Goal: Task Accomplishment & Management: Use online tool/utility

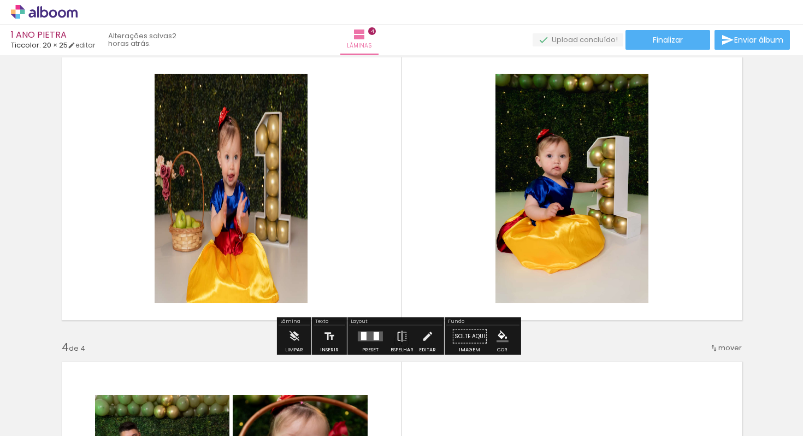
scroll to position [0, 575]
click at [290, 334] on iron-icon at bounding box center [294, 337] width 12 height 22
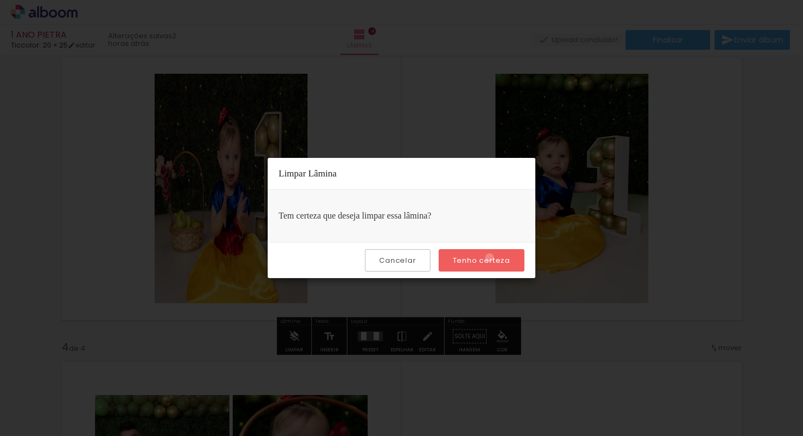
click at [0, 0] on slot "Tenho certeza" at bounding box center [0, 0] width 0 height 0
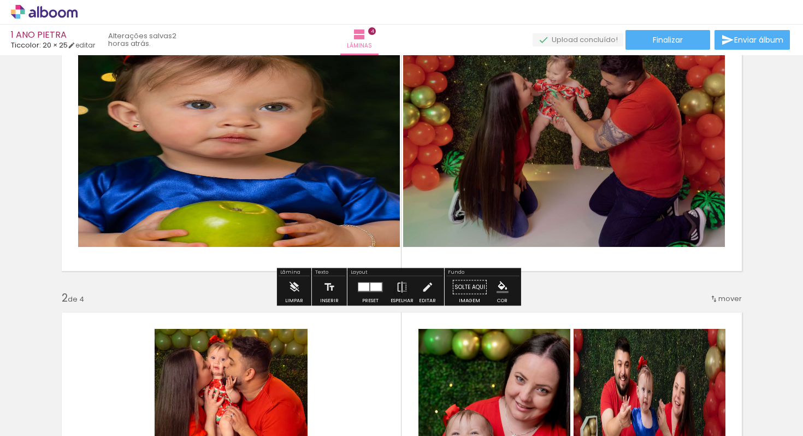
scroll to position [86, 0]
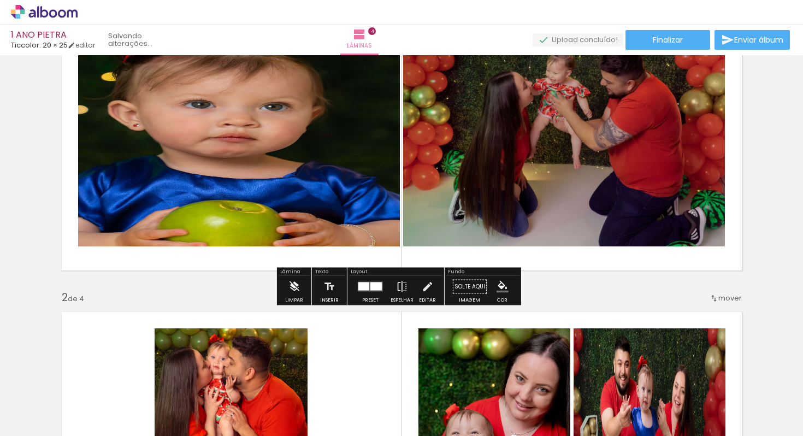
click at [297, 287] on iron-icon at bounding box center [294, 287] width 12 height 22
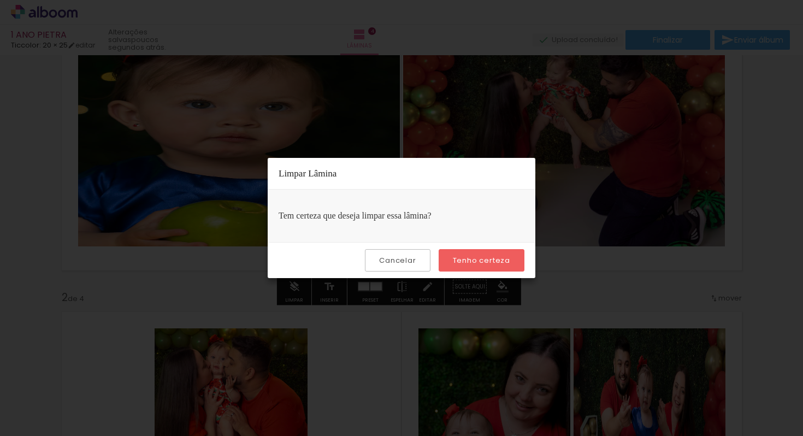
click at [0, 0] on slot "Tenho certeza" at bounding box center [0, 0] width 0 height 0
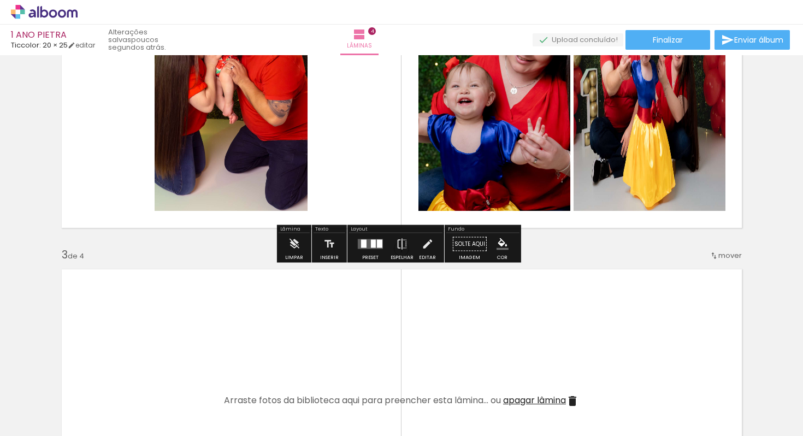
scroll to position [434, 0]
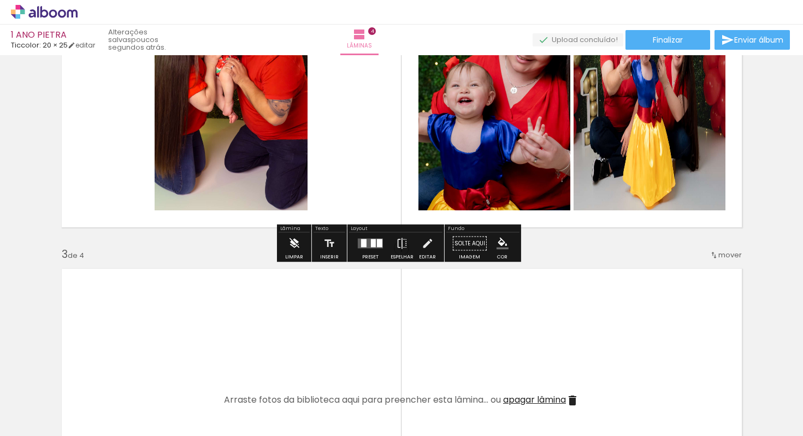
click at [293, 244] on iron-icon at bounding box center [294, 244] width 12 height 22
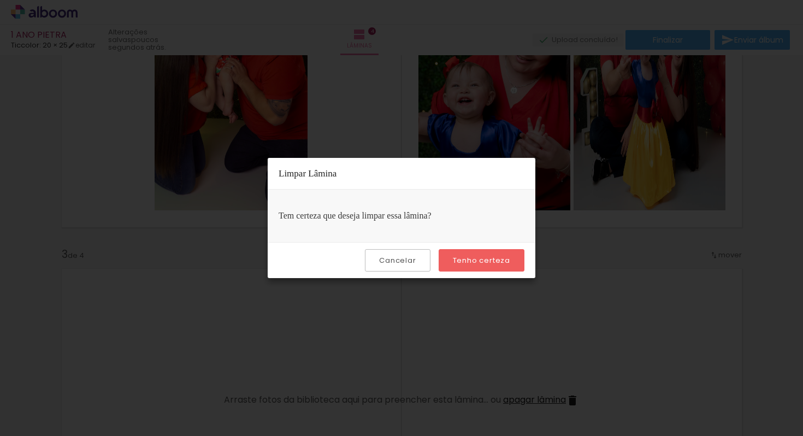
click at [0, 0] on slot "Tenho certeza" at bounding box center [0, 0] width 0 height 0
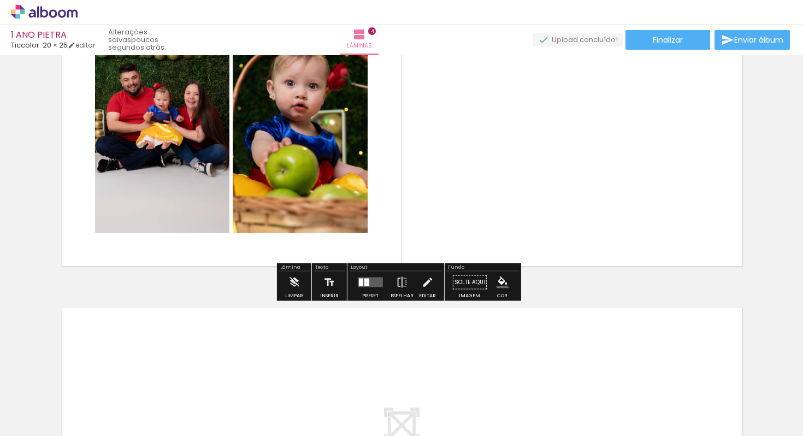
scroll to position [1003, 0]
click at [293, 283] on iron-icon at bounding box center [294, 283] width 12 height 22
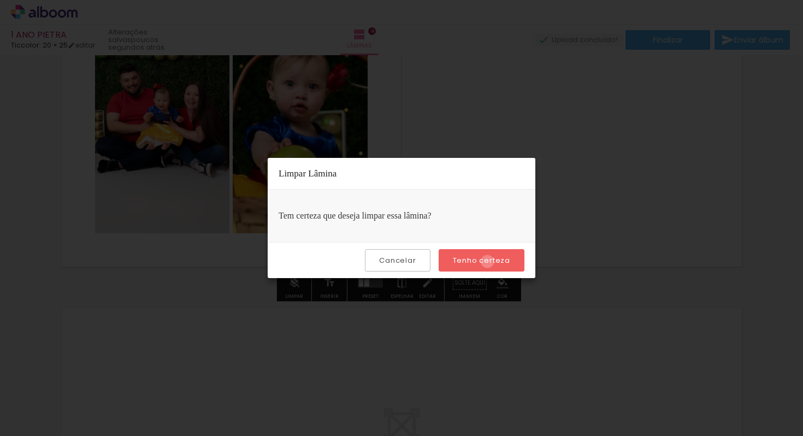
click at [0, 0] on slot "Tenho certeza" at bounding box center [0, 0] width 0 height 0
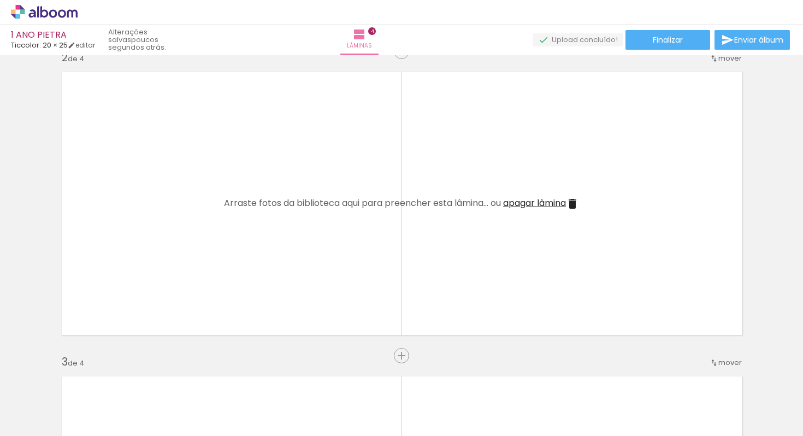
scroll to position [0, 0]
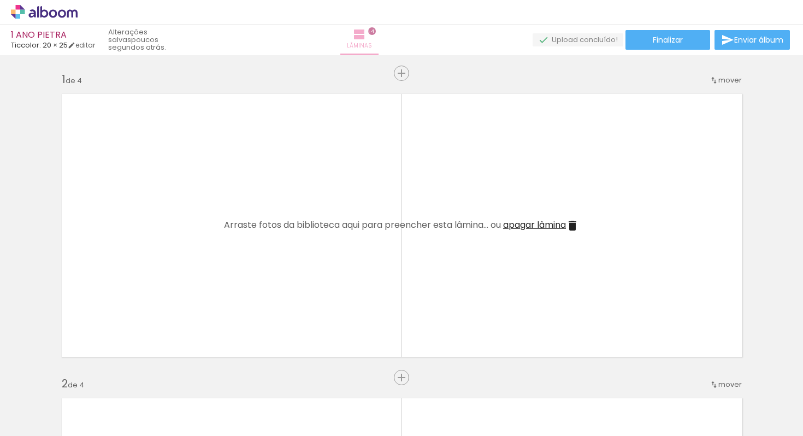
click at [379, 32] on paper-button "Lâminas 4" at bounding box center [359, 40] width 38 height 31
click at [376, 31] on span "4" at bounding box center [372, 31] width 8 height 8
click at [366, 38] on iron-icon at bounding box center [359, 34] width 13 height 13
click at [93, 394] on div at bounding box center [85, 399] width 36 height 54
click at [85, 387] on div at bounding box center [85, 399] width 36 height 54
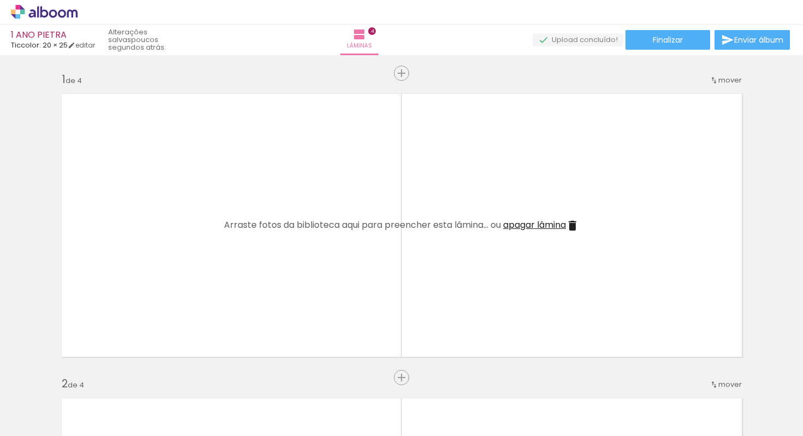
click at [771, 402] on div at bounding box center [758, 399] width 36 height 54
click at [740, 383] on paper-icon-button at bounding box center [735, 377] width 14 height 14
click at [737, 379] on iron-icon at bounding box center [734, 376] width 11 height 11
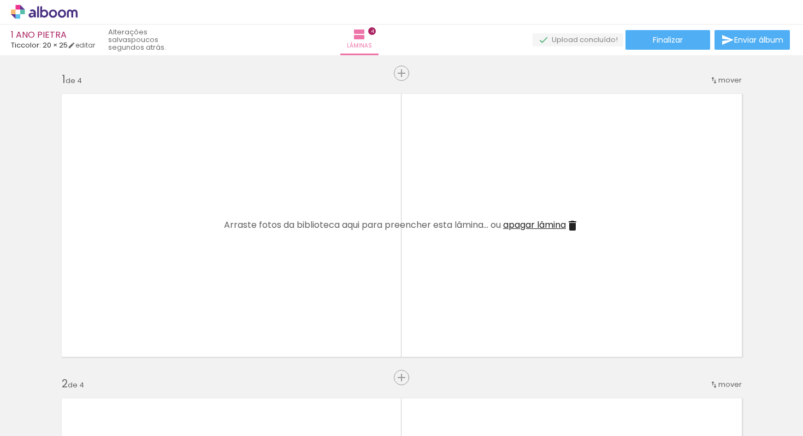
click at [737, 379] on iron-icon at bounding box center [734, 376] width 11 height 11
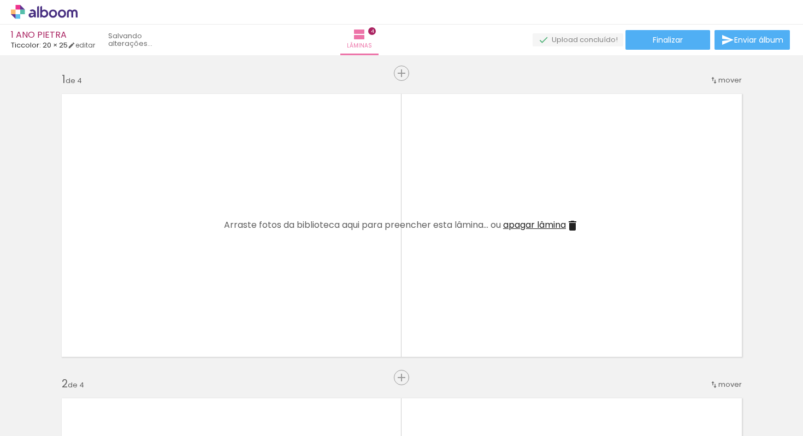
scroll to position [0, 24]
click at [737, 379] on iron-icon at bounding box center [734, 376] width 11 height 11
click at [737, 379] on quentale-thumb at bounding box center [720, 399] width 61 height 63
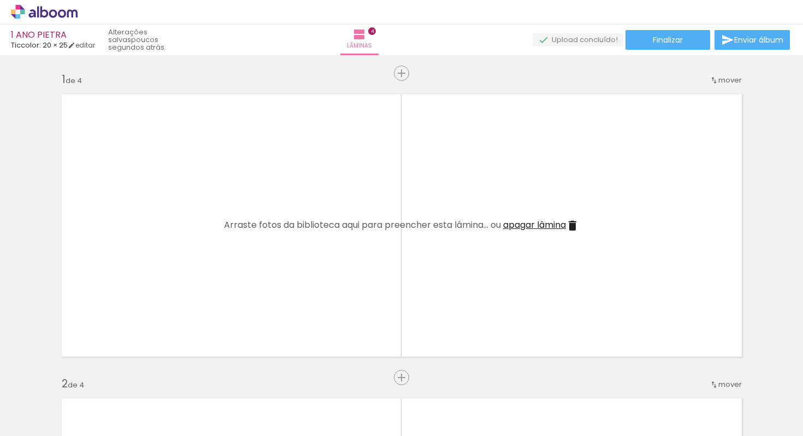
click at [737, 379] on quentale-thumb at bounding box center [720, 399] width 61 height 63
click at [698, 378] on iron-icon at bounding box center [697, 376] width 11 height 11
click at [90, 378] on iron-horizontal-list at bounding box center [79, 402] width 22 height 68
click at [642, 379] on iron-icon at bounding box center [635, 376] width 11 height 11
click at [576, 378] on iron-icon at bounding box center [574, 376] width 11 height 11
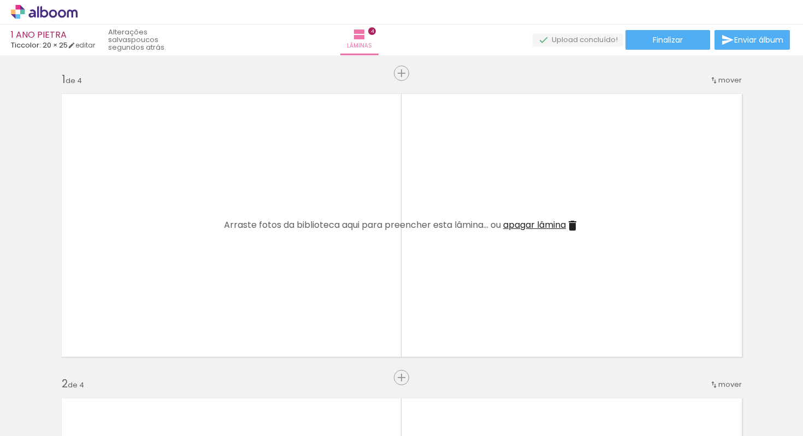
click at [521, 380] on paper-icon-button at bounding box center [514, 377] width 14 height 14
click at [459, 382] on paper-icon-button at bounding box center [453, 377] width 14 height 14
click at [398, 383] on paper-icon-button at bounding box center [392, 377] width 14 height 14
click at [337, 383] on paper-icon-button at bounding box center [330, 377] width 14 height 14
click at [280, 385] on div at bounding box center [293, 399] width 54 height 36
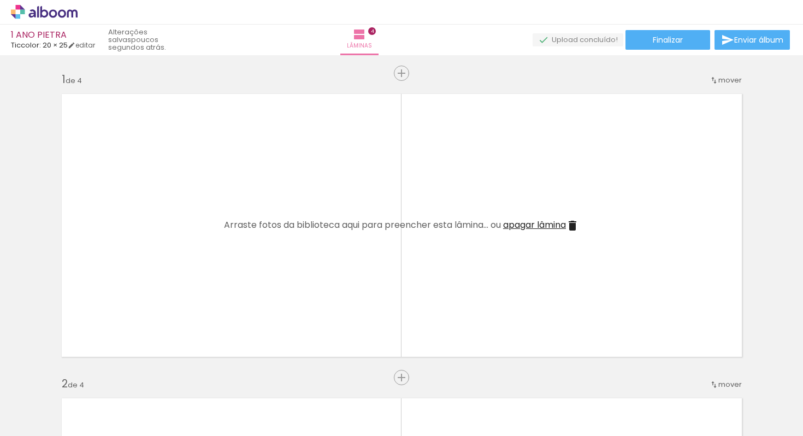
click at [213, 380] on iron-icon at bounding box center [207, 376] width 11 height 11
click at [154, 375] on paper-icon-button at bounding box center [147, 377] width 14 height 14
click at [86, 379] on iron-icon at bounding box center [85, 376] width 11 height 11
click at [91, 376] on iron-icon at bounding box center [85, 376] width 11 height 11
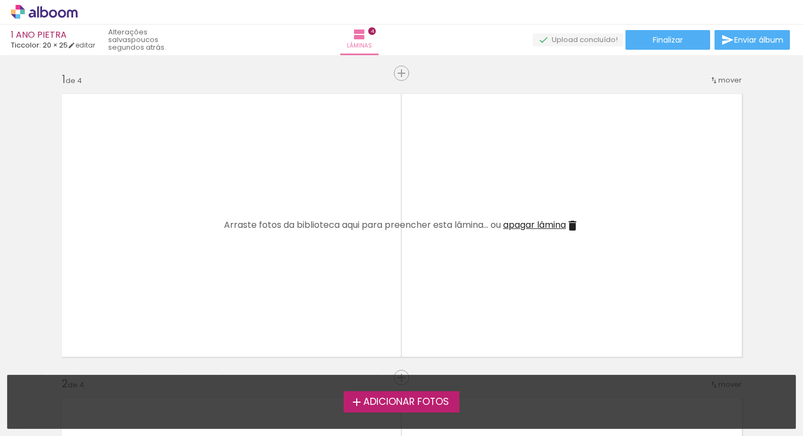
click at [397, 405] on span "Adicionar Fotos" at bounding box center [406, 402] width 86 height 10
click at [0, 0] on input "file" at bounding box center [0, 0] width 0 height 0
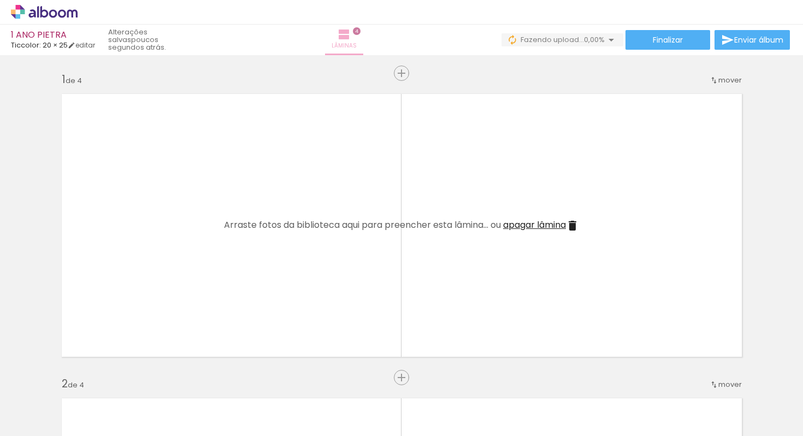
click at [363, 36] on paper-button "Lâminas 4" at bounding box center [344, 40] width 38 height 31
click at [351, 32] on iron-icon at bounding box center [344, 34] width 13 height 13
click at [413, 402] on div at bounding box center [408, 399] width 54 height 36
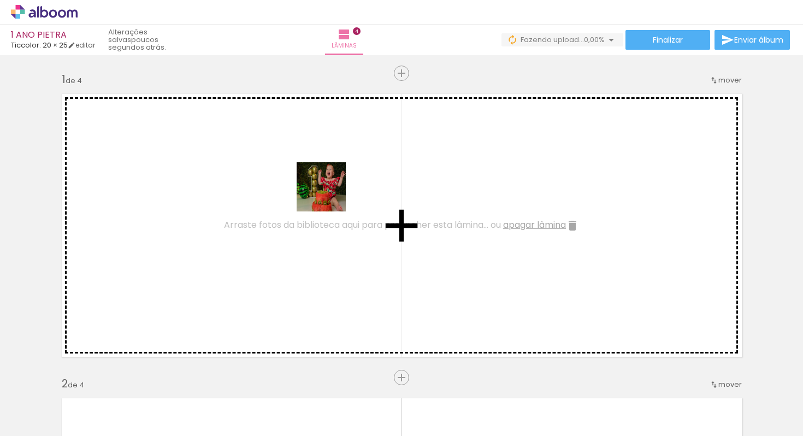
drag, startPoint x: 413, startPoint y: 402, endPoint x: 329, endPoint y: 194, distance: 224.5
click at [329, 194] on quentale-workspace at bounding box center [401, 218] width 803 height 436
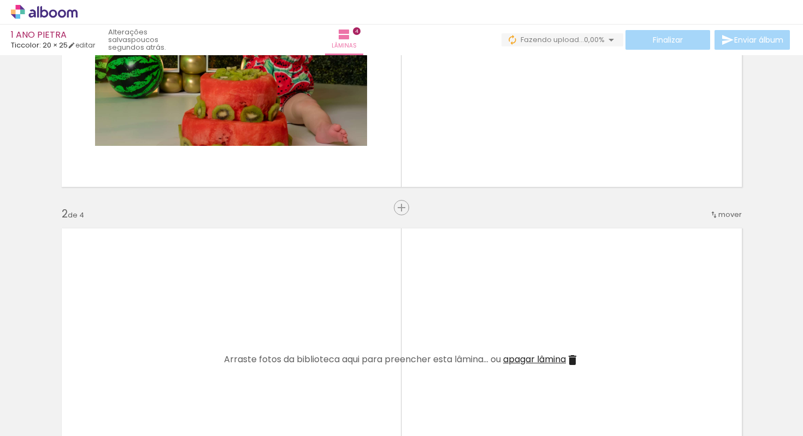
scroll to position [37, 0]
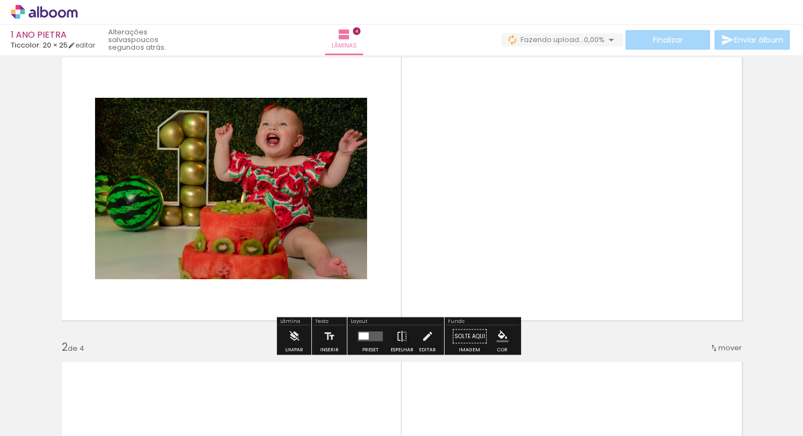
click at [367, 336] on quentale-layouter at bounding box center [370, 337] width 25 height 10
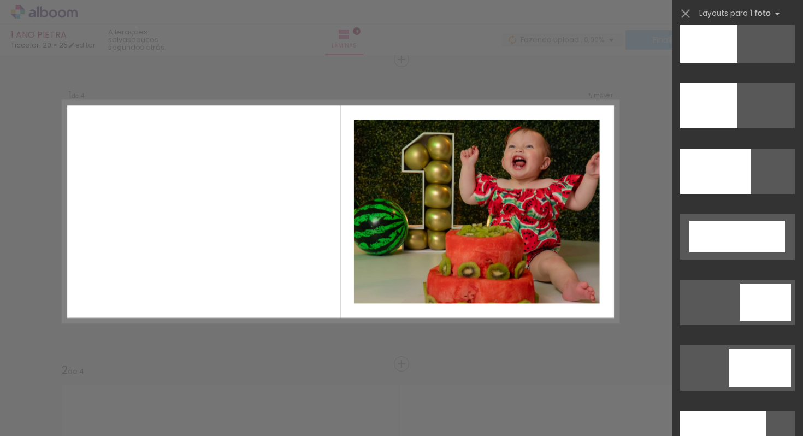
scroll to position [2817, 0]
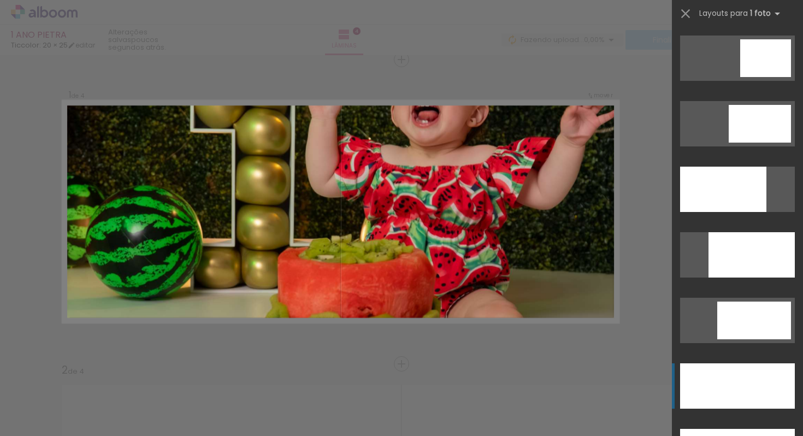
click at [737, 387] on div at bounding box center [737, 385] width 115 height 45
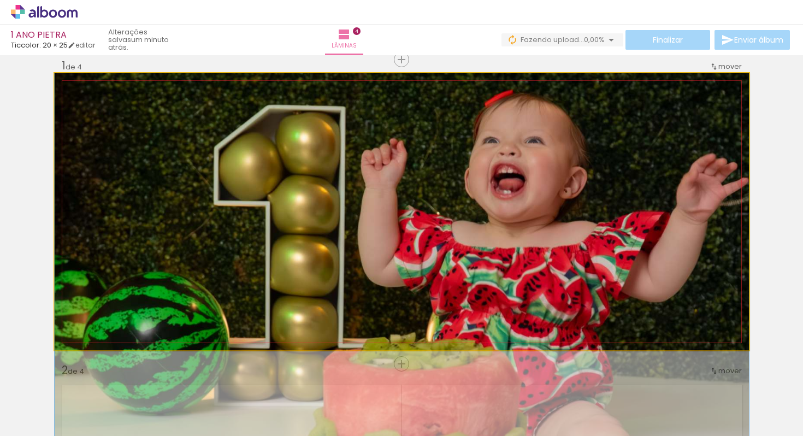
drag, startPoint x: 450, startPoint y: 185, endPoint x: 451, endPoint y: 284, distance: 98.9
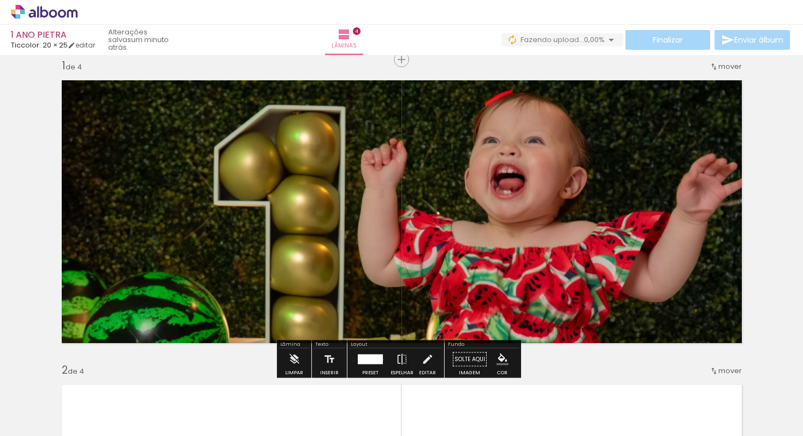
click at [380, 359] on div at bounding box center [370, 360] width 29 height 22
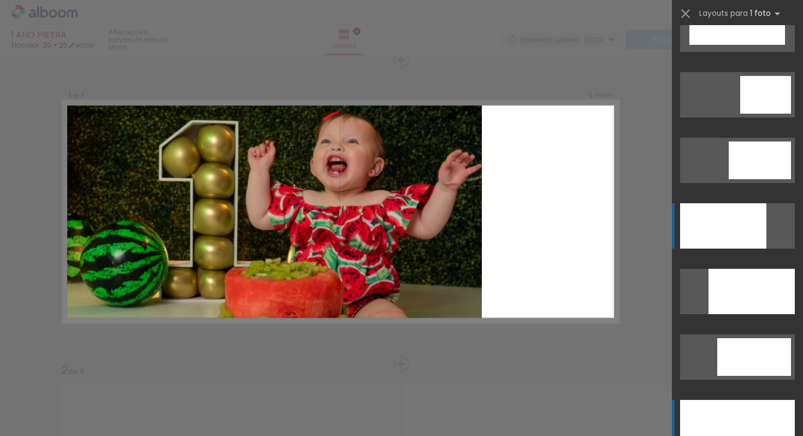
scroll to position [3298, 0]
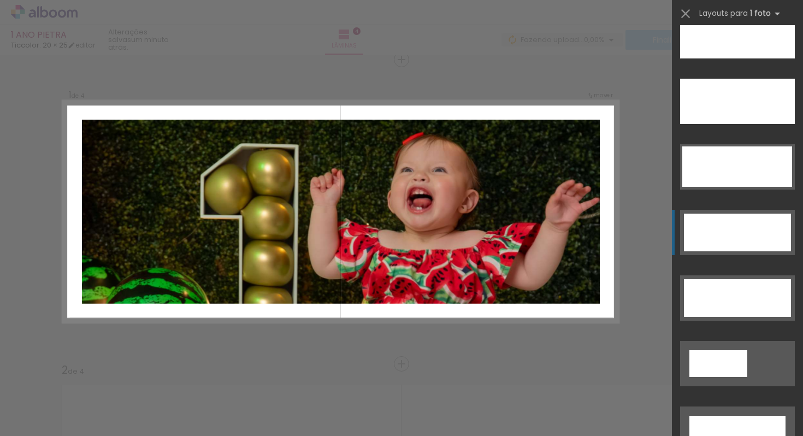
click at [724, 226] on div at bounding box center [737, 233] width 107 height 38
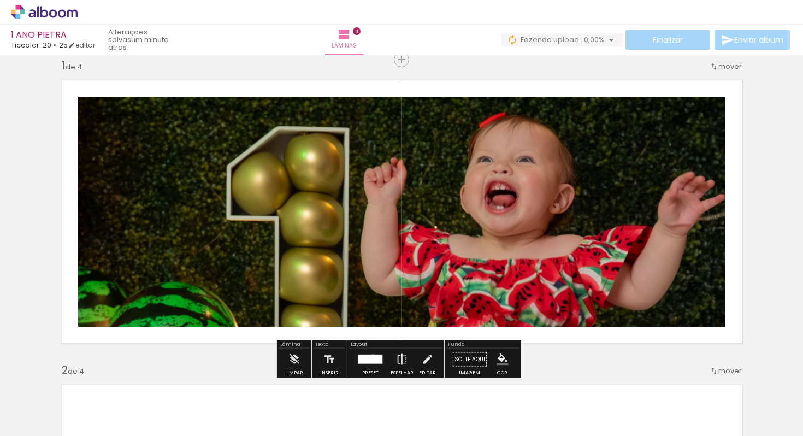
click at [370, 356] on div at bounding box center [370, 359] width 24 height 9
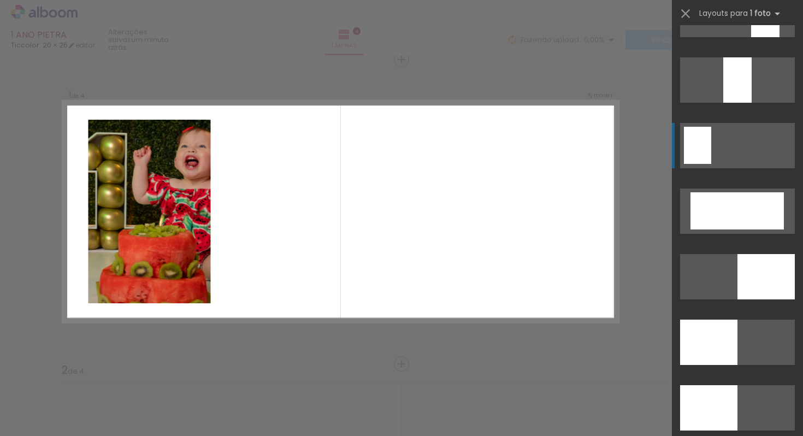
scroll to position [2269, 0]
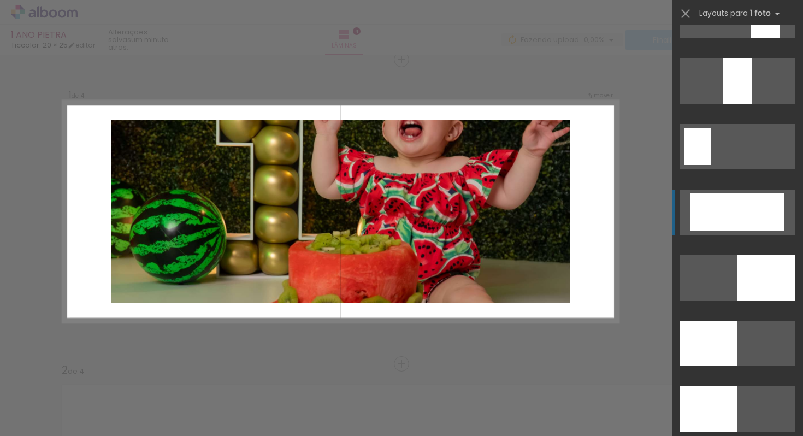
click at [744, 210] on div at bounding box center [736, 211] width 93 height 37
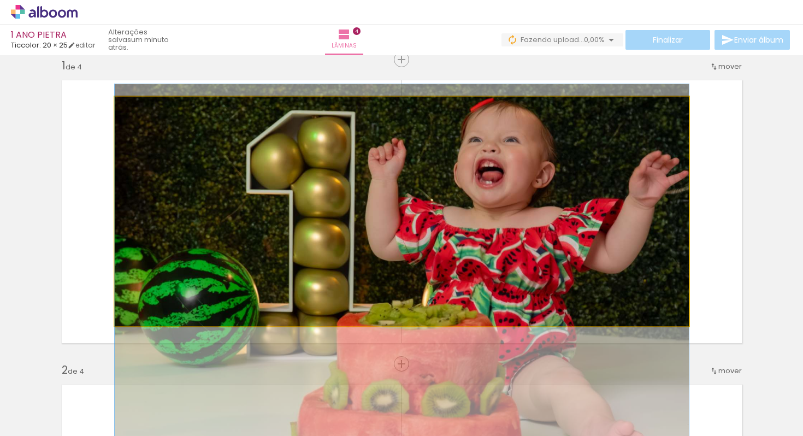
drag, startPoint x: 480, startPoint y: 159, endPoint x: 450, endPoint y: 223, distance: 71.1
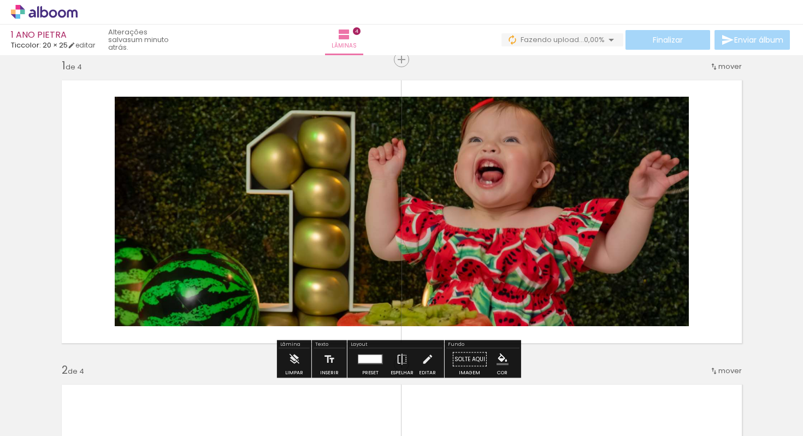
click at [372, 357] on div at bounding box center [369, 359] width 23 height 8
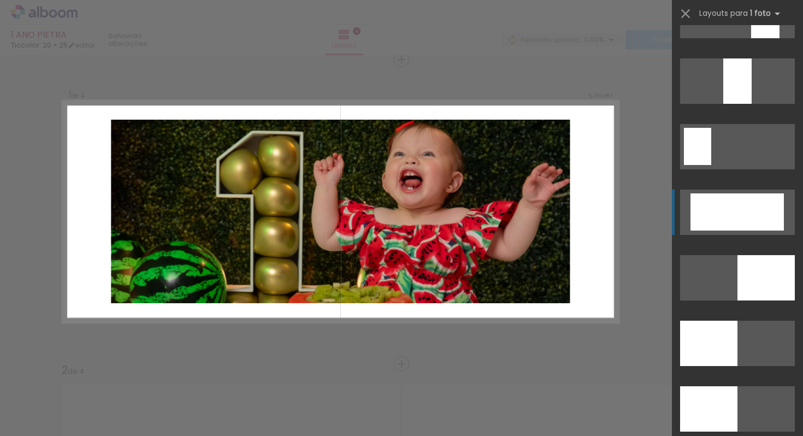
scroll to position [2425, 0]
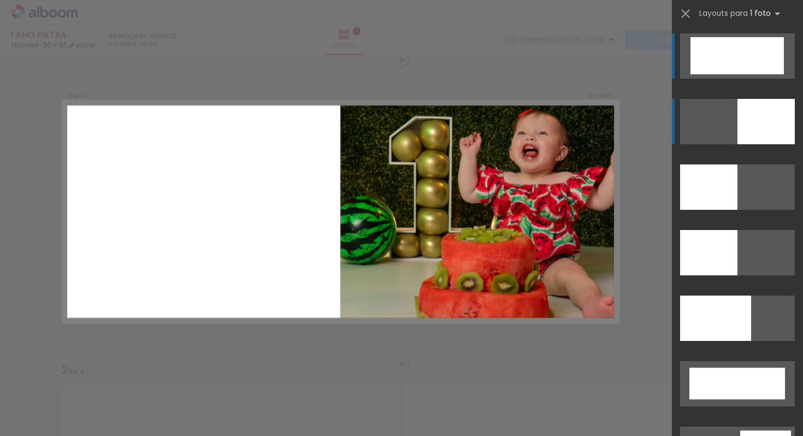
click at [765, 111] on div at bounding box center [765, 121] width 57 height 45
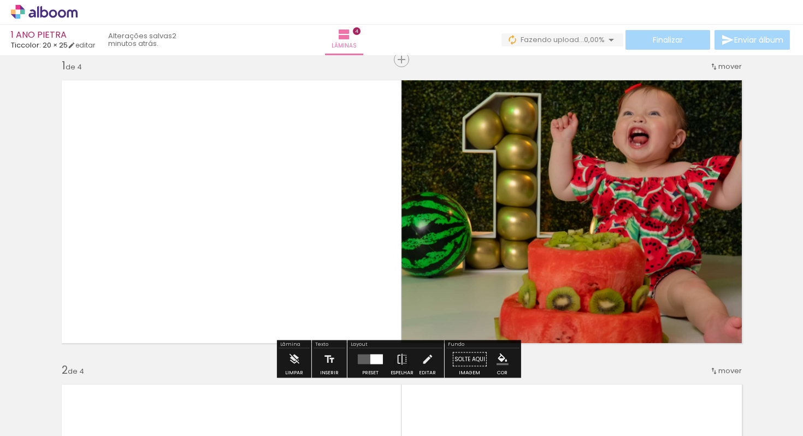
click at [588, 233] on quentale-photo at bounding box center [575, 211] width 347 height 277
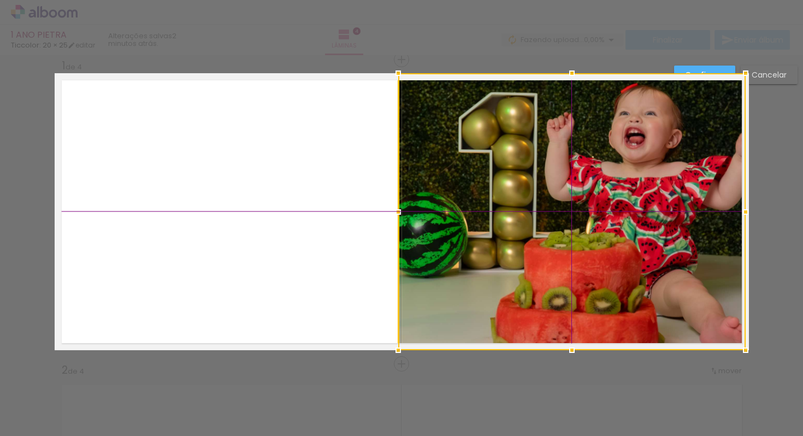
drag, startPoint x: 588, startPoint y: 233, endPoint x: 582, endPoint y: 234, distance: 5.6
click at [582, 234] on div at bounding box center [571, 211] width 347 height 277
click at [581, 233] on div at bounding box center [571, 211] width 347 height 277
click at [581, 229] on div at bounding box center [571, 211] width 347 height 277
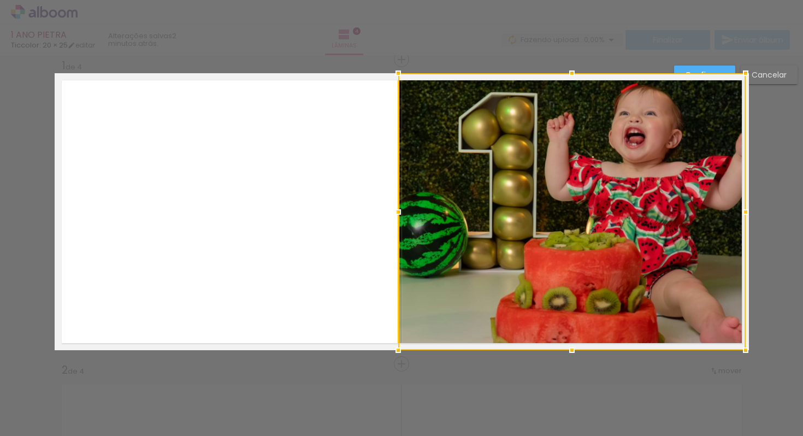
click at [581, 229] on div at bounding box center [571, 211] width 347 height 277
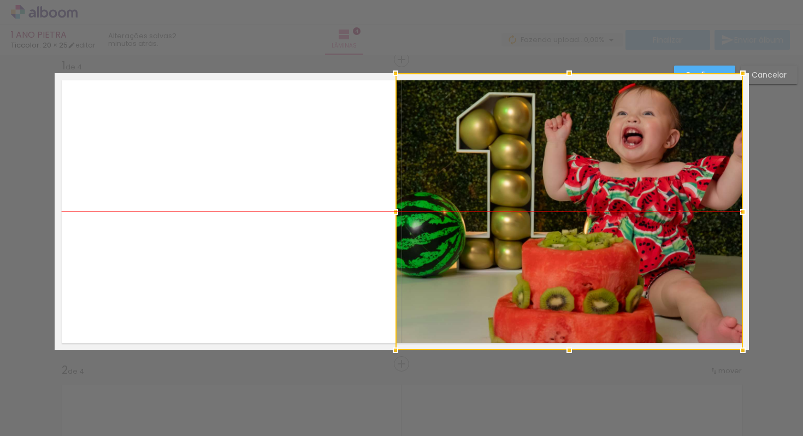
click at [579, 229] on div at bounding box center [569, 211] width 347 height 277
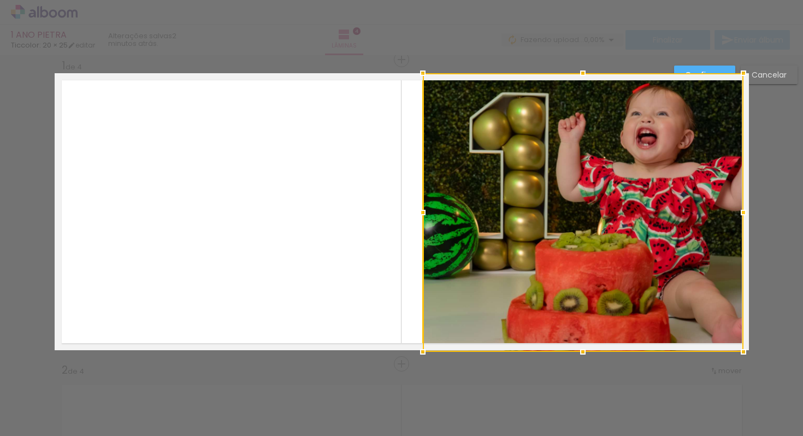
drag, startPoint x: 389, startPoint y: 347, endPoint x: 417, endPoint y: 367, distance: 33.3
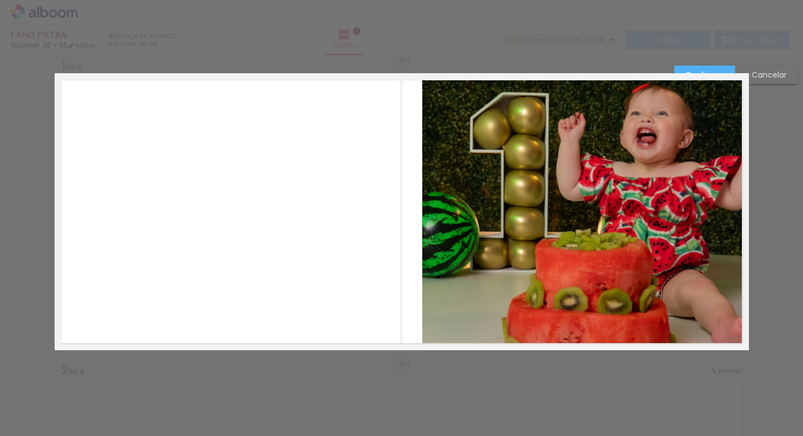
click at [427, 214] on quentale-photo at bounding box center [582, 211] width 321 height 277
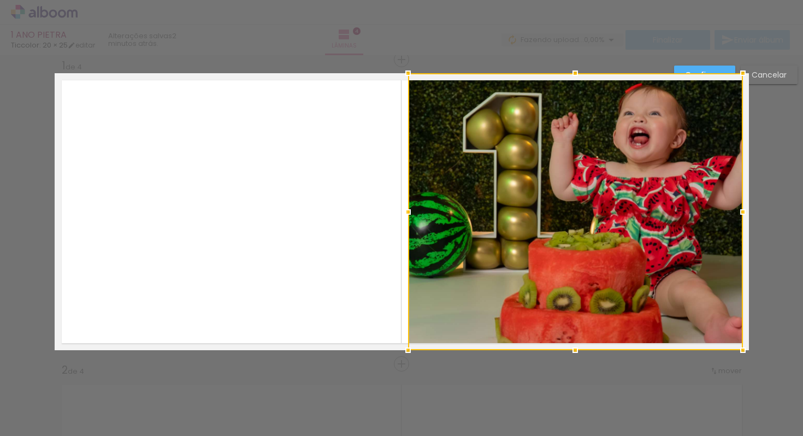
drag, startPoint x: 417, startPoint y: 212, endPoint x: 403, endPoint y: 213, distance: 14.8
click at [403, 213] on div at bounding box center [408, 212] width 22 height 22
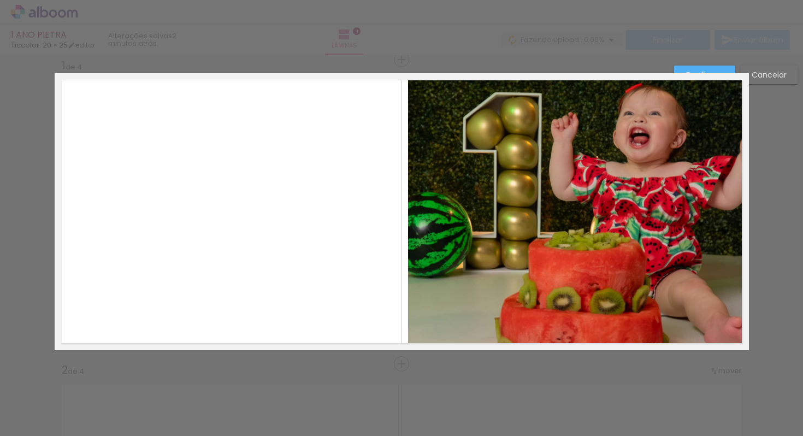
click at [577, 95] on quentale-photo at bounding box center [575, 211] width 335 height 277
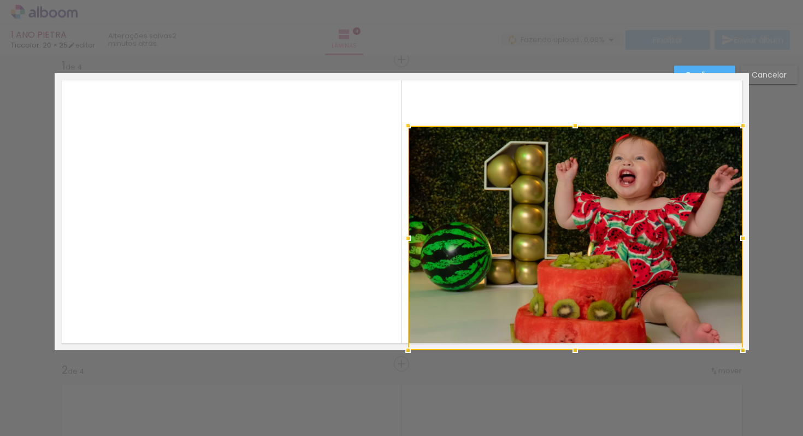
drag, startPoint x: 571, startPoint y: 72, endPoint x: 572, endPoint y: 124, distance: 52.5
click at [572, 124] on div at bounding box center [575, 126] width 22 height 22
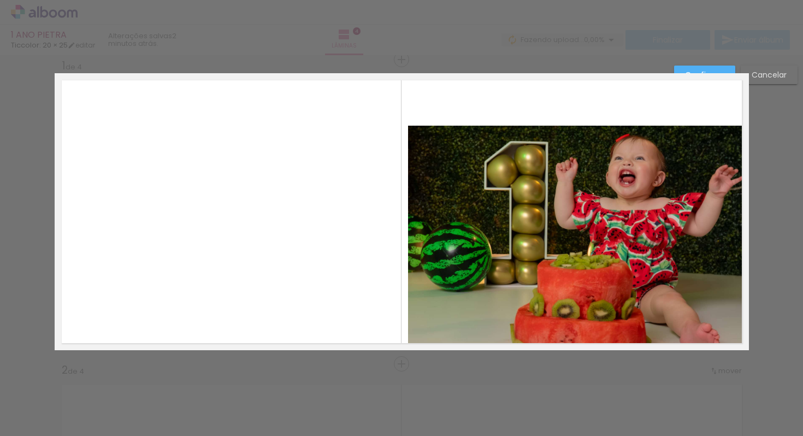
click at [721, 323] on quentale-photo at bounding box center [575, 238] width 335 height 225
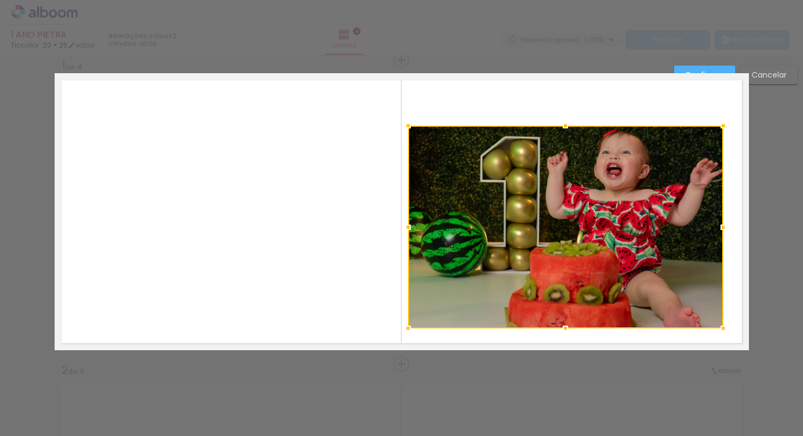
drag, startPoint x: 739, startPoint y: 350, endPoint x: 719, endPoint y: 328, distance: 29.8
click at [719, 328] on div at bounding box center [723, 328] width 22 height 22
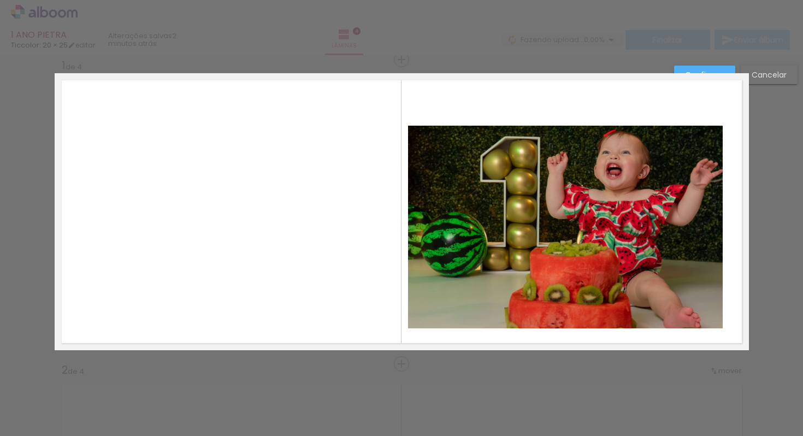
click at [568, 241] on quentale-photo at bounding box center [565, 227] width 315 height 203
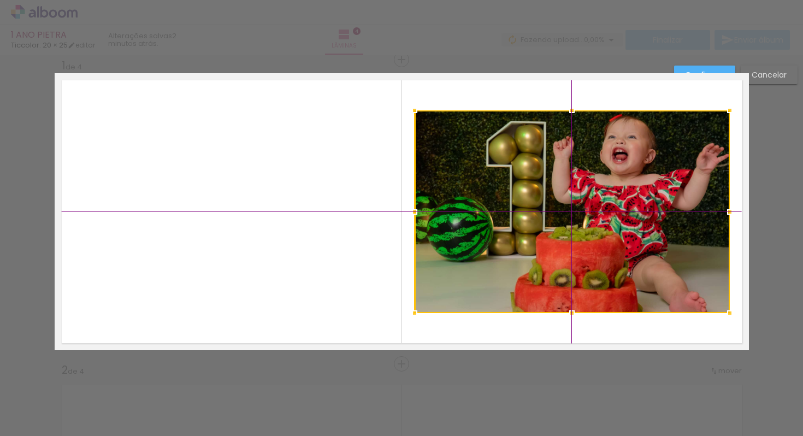
drag, startPoint x: 568, startPoint y: 241, endPoint x: 576, endPoint y: 228, distance: 15.5
click at [576, 228] on div at bounding box center [572, 211] width 315 height 203
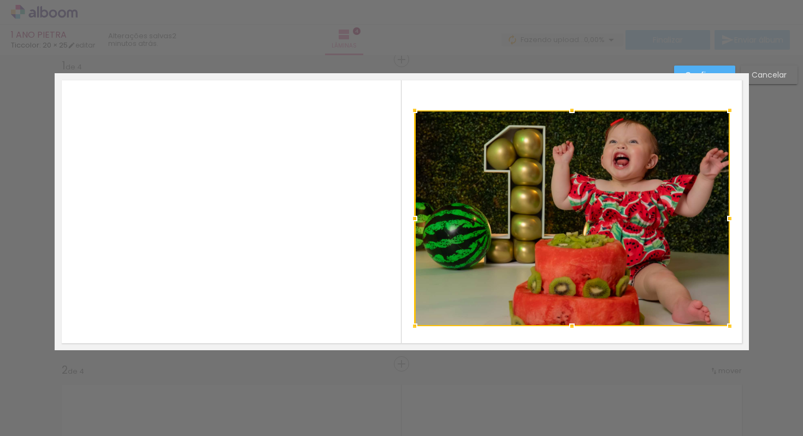
drag, startPoint x: 568, startPoint y: 312, endPoint x: 568, endPoint y: 323, distance: 10.9
click at [568, 323] on div at bounding box center [572, 326] width 22 height 22
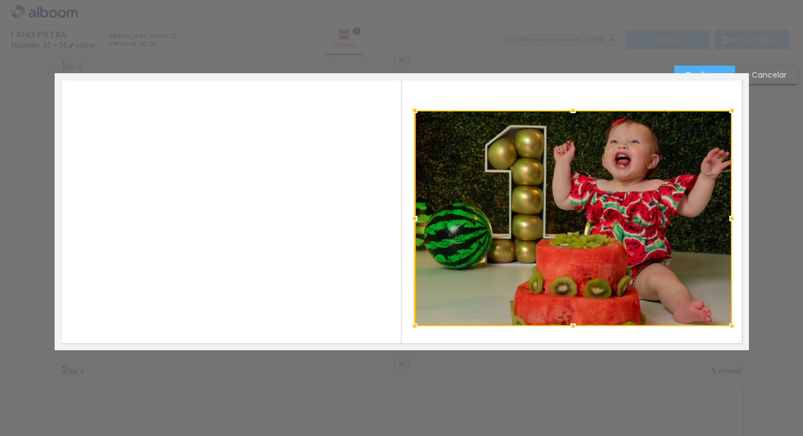
click at [727, 218] on div at bounding box center [732, 219] width 22 height 22
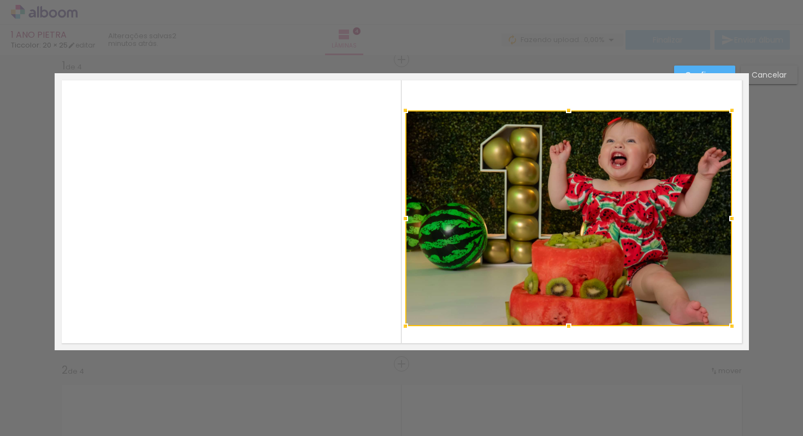
drag, startPoint x: 409, startPoint y: 219, endPoint x: 400, endPoint y: 219, distance: 9.3
click at [400, 219] on div at bounding box center [405, 219] width 22 height 22
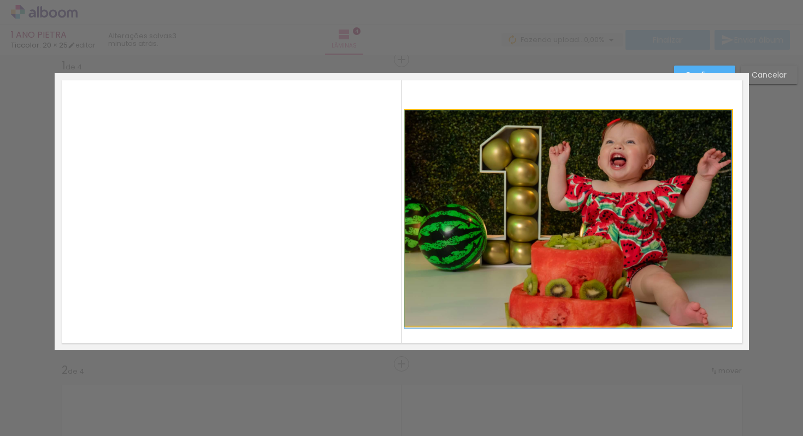
drag, startPoint x: 516, startPoint y: 209, endPoint x: 513, endPoint y: 228, distance: 19.9
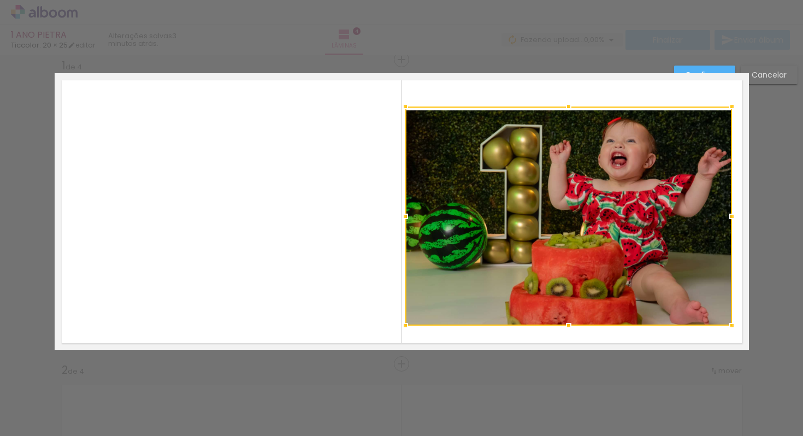
click at [565, 108] on div at bounding box center [569, 107] width 22 height 22
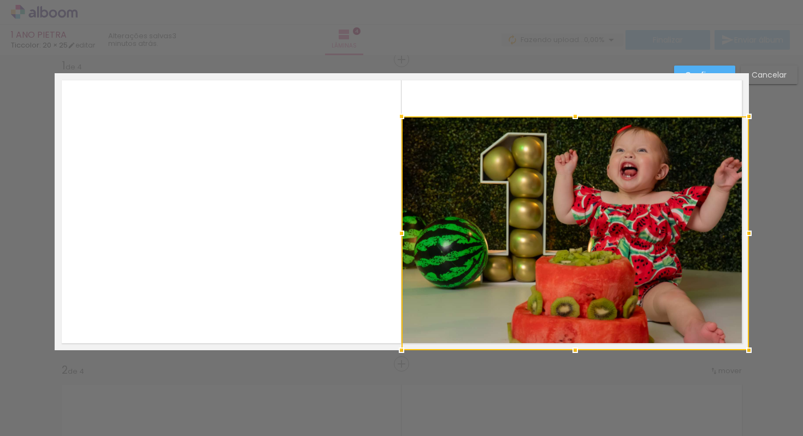
drag, startPoint x: 570, startPoint y: 71, endPoint x: 548, endPoint y: 114, distance: 48.4
click at [548, 114] on album-spread "1 de 4" at bounding box center [402, 211] width 694 height 277
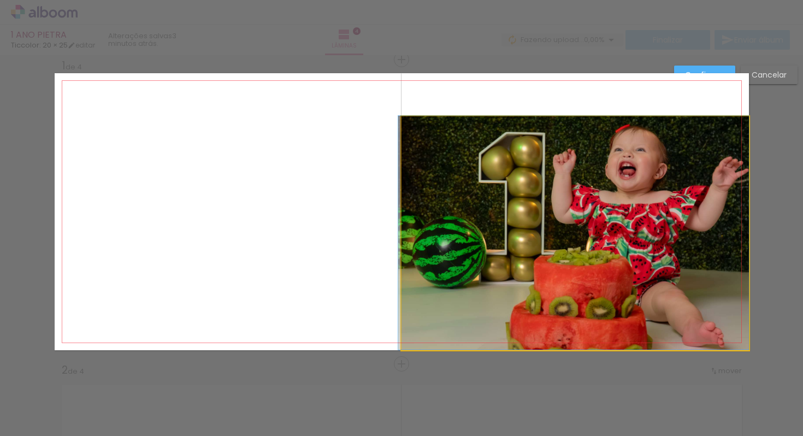
drag, startPoint x: 566, startPoint y: 275, endPoint x: 488, endPoint y: 198, distance: 109.7
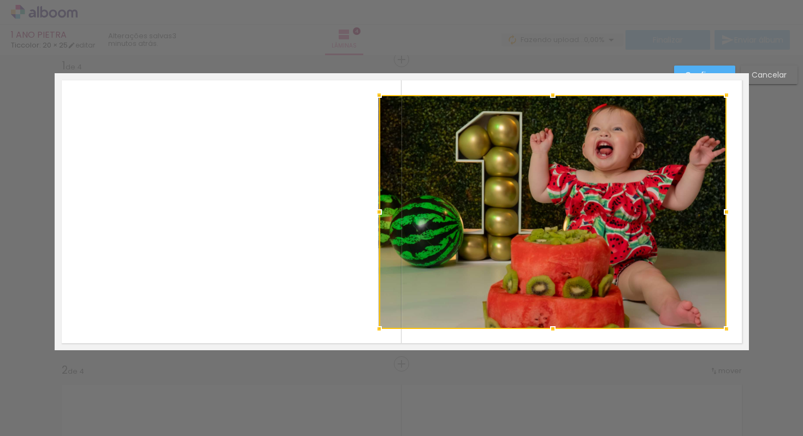
drag, startPoint x: 522, startPoint y: 238, endPoint x: 497, endPoint y: 210, distance: 37.9
click at [497, 210] on div at bounding box center [552, 212] width 347 height 234
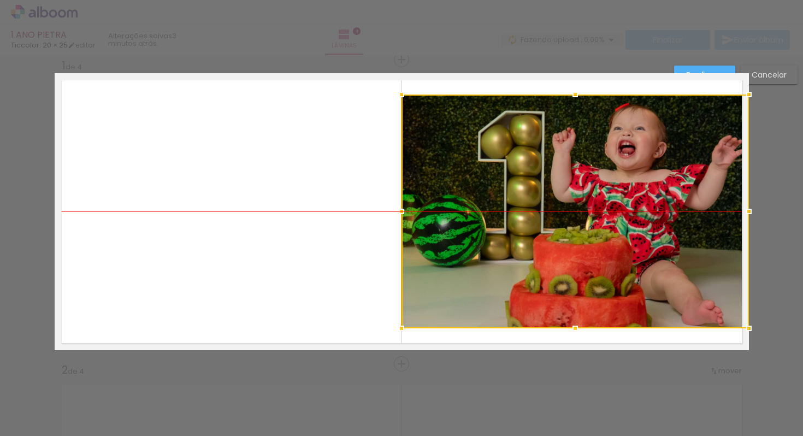
drag, startPoint x: 534, startPoint y: 220, endPoint x: 546, endPoint y: 222, distance: 12.2
click at [546, 222] on div at bounding box center [575, 212] width 347 height 234
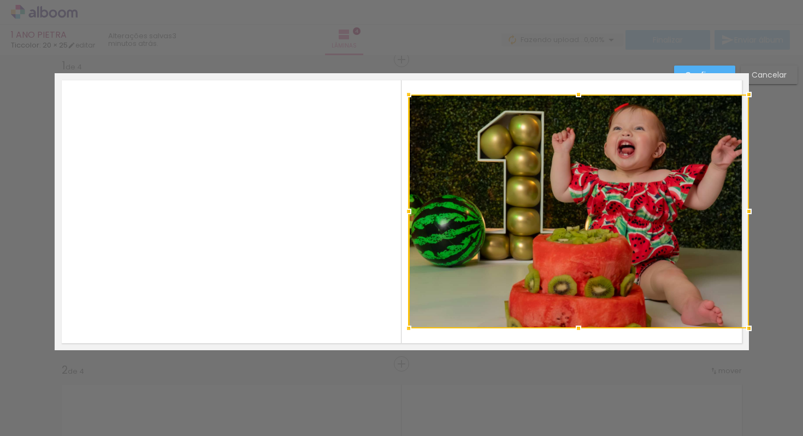
click at [398, 210] on div at bounding box center [409, 211] width 22 height 22
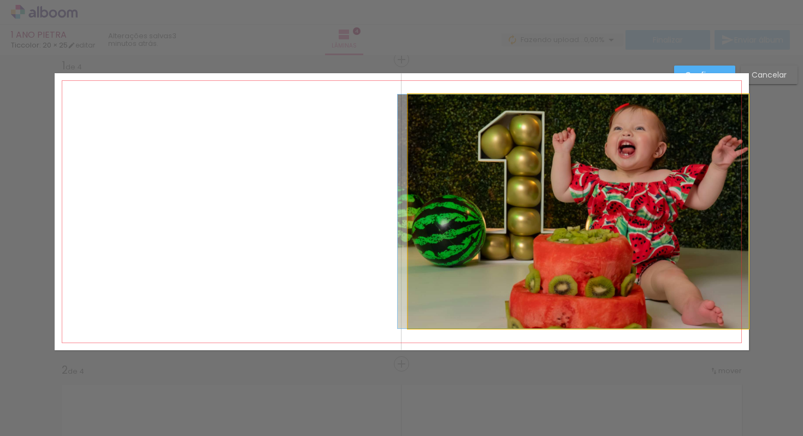
drag, startPoint x: 578, startPoint y: 214, endPoint x: 541, endPoint y: 215, distance: 37.2
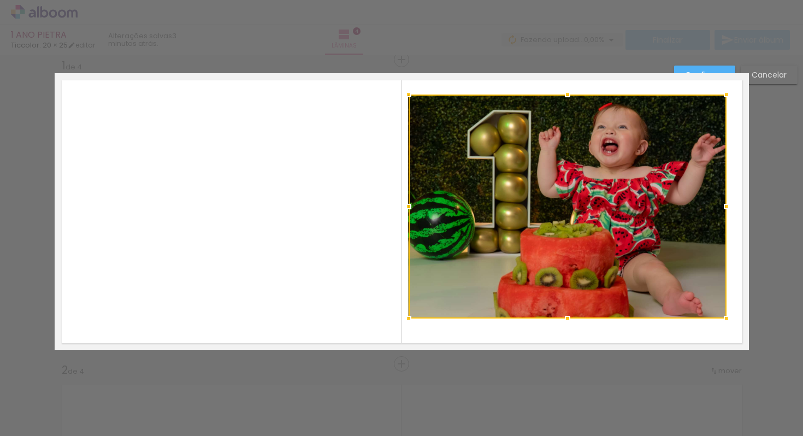
drag, startPoint x: 745, startPoint y: 329, endPoint x: 722, endPoint y: 320, distance: 25.0
click at [722, 320] on div at bounding box center [727, 319] width 22 height 22
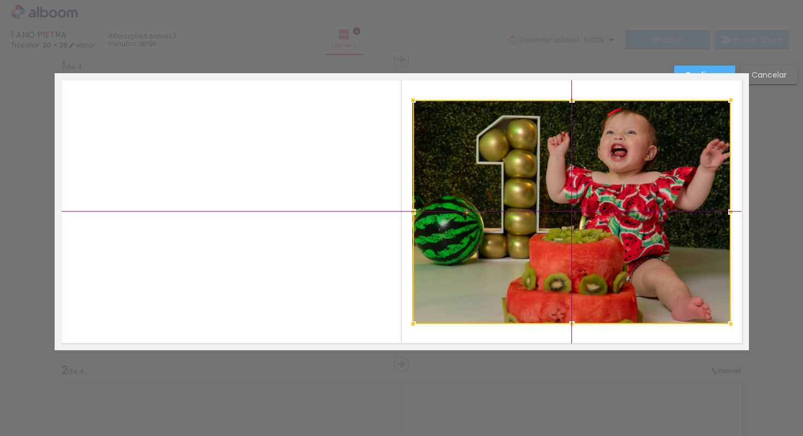
drag, startPoint x: 628, startPoint y: 239, endPoint x: 619, endPoint y: 232, distance: 10.8
click at [619, 232] on div at bounding box center [572, 212] width 318 height 224
click at [662, 209] on div at bounding box center [572, 212] width 318 height 224
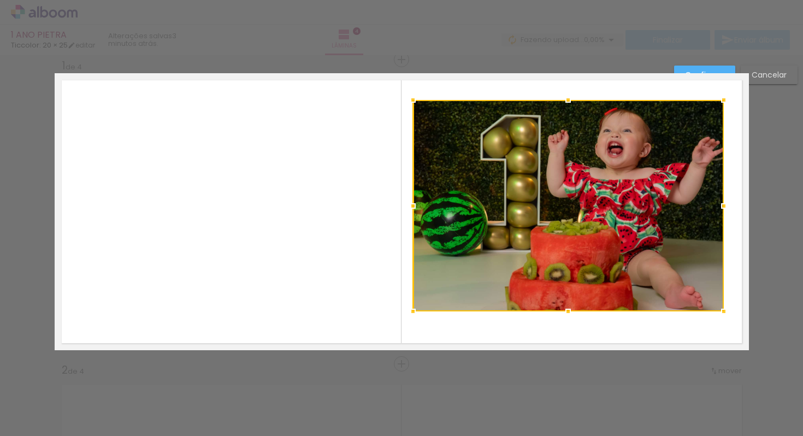
click at [731, 322] on album-spread "1 de 4" at bounding box center [402, 211] width 694 height 277
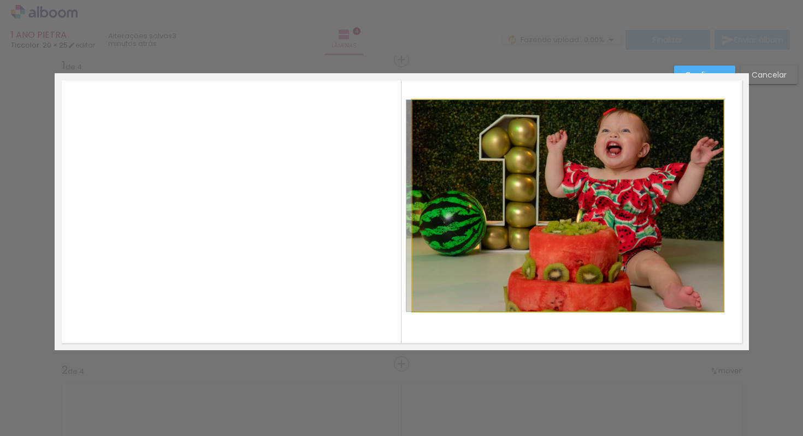
drag, startPoint x: 535, startPoint y: 189, endPoint x: 533, endPoint y: 202, distance: 12.7
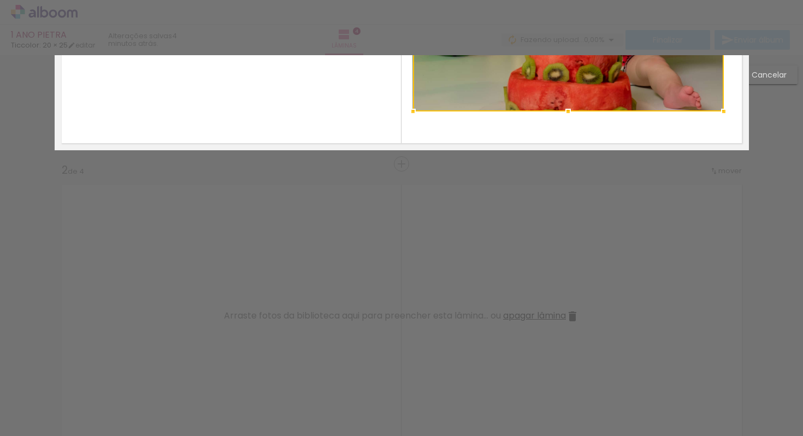
scroll to position [376, 0]
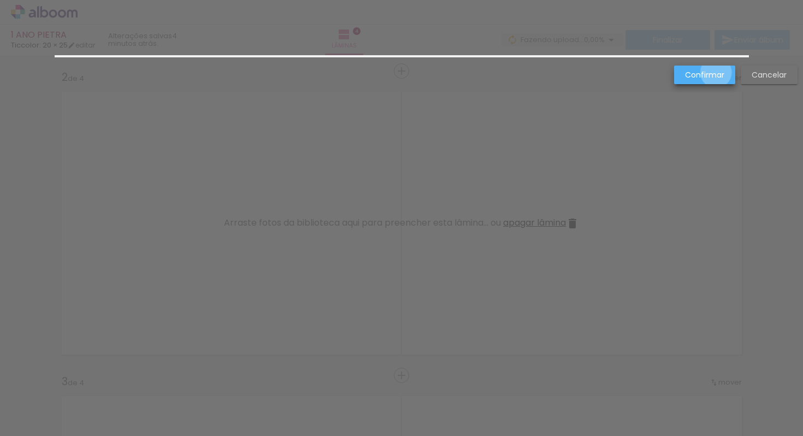
click at [0, 0] on slot "Confirmar" at bounding box center [0, 0] width 0 height 0
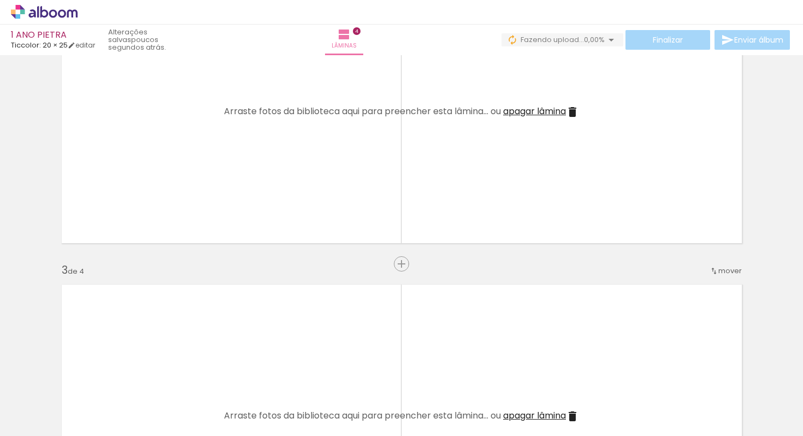
scroll to position [284, 0]
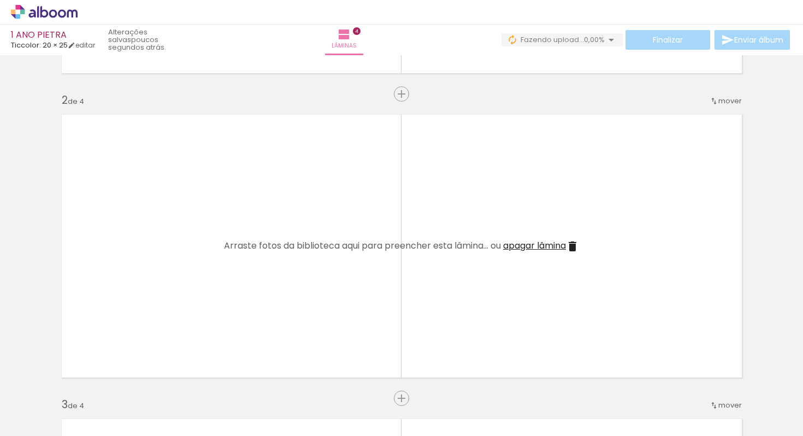
click at [482, 405] on div at bounding box center [469, 399] width 36 height 54
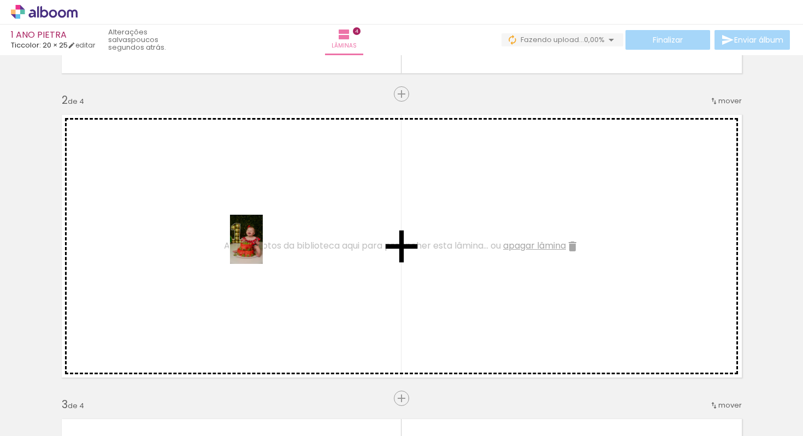
drag, startPoint x: 476, startPoint y: 403, endPoint x: 252, endPoint y: 246, distance: 273.8
click at [252, 246] on quentale-workspace at bounding box center [401, 218] width 803 height 436
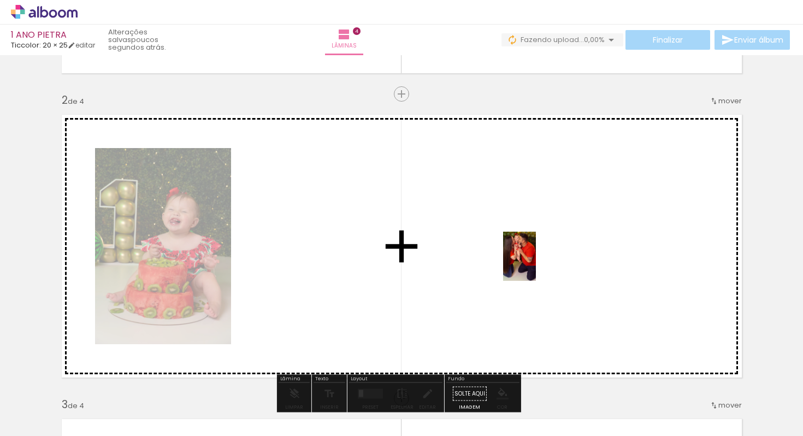
drag, startPoint x: 530, startPoint y: 402, endPoint x: 536, endPoint y: 264, distance: 138.3
click at [536, 264] on quentale-workspace at bounding box center [401, 218] width 803 height 436
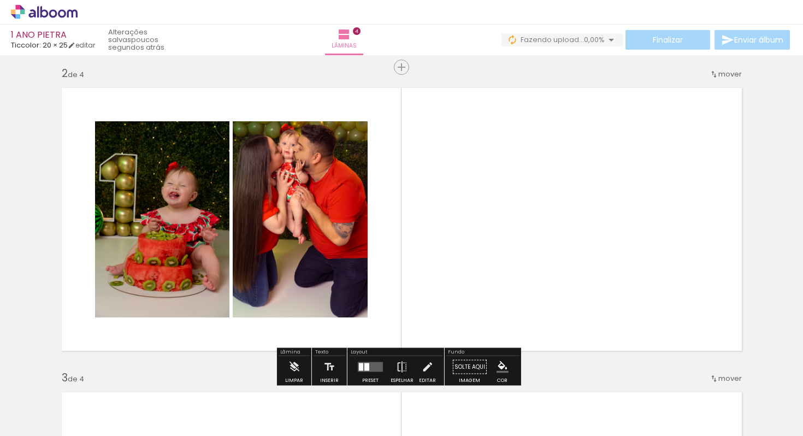
scroll to position [312, 0]
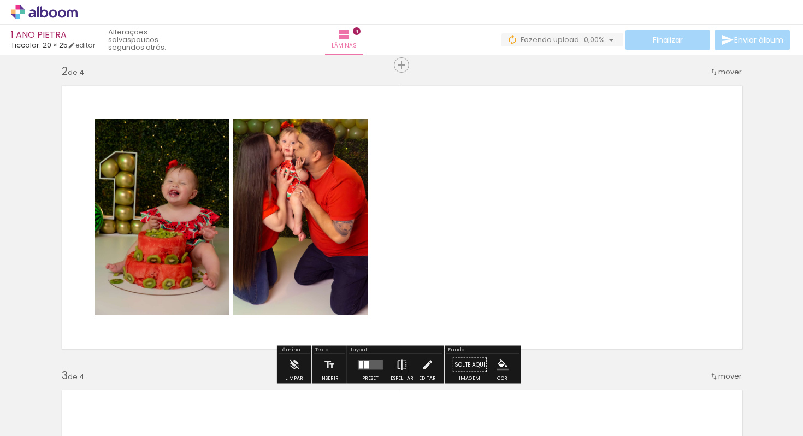
click at [382, 362] on div at bounding box center [370, 365] width 29 height 22
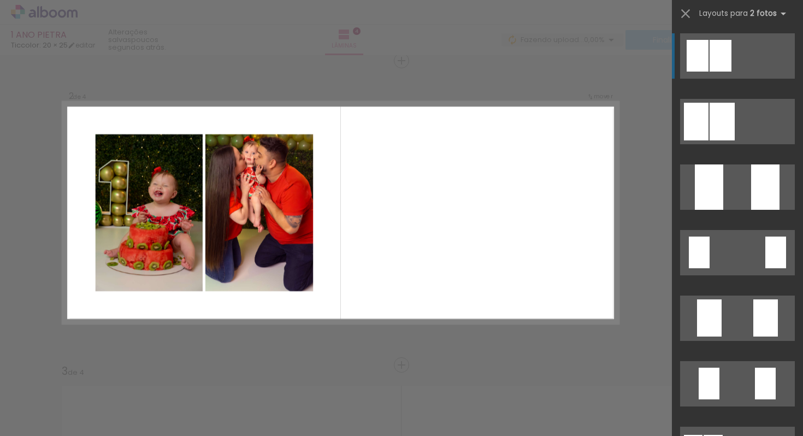
scroll to position [318, 0]
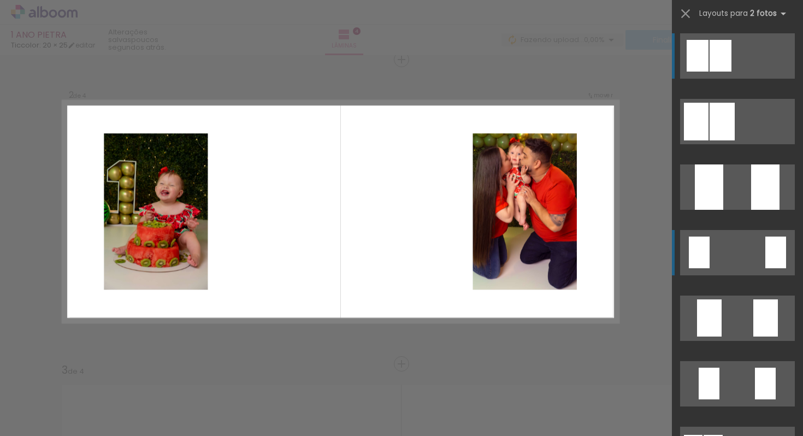
click at [716, 251] on quentale-layouter at bounding box center [737, 252] width 115 height 45
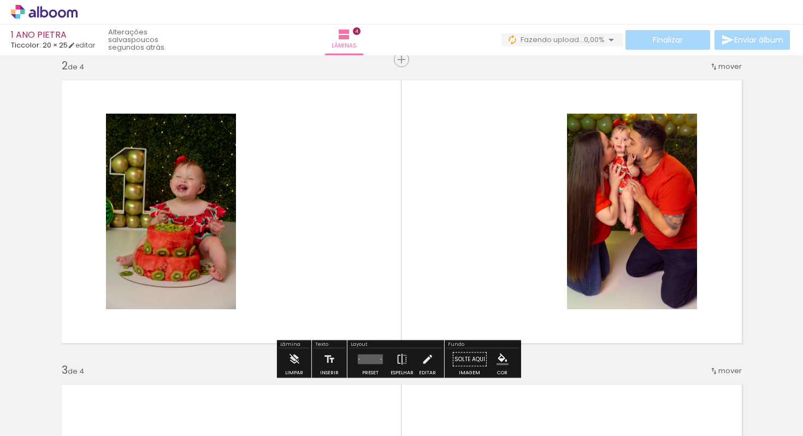
click at [381, 359] on div at bounding box center [381, 359] width 1 height 1
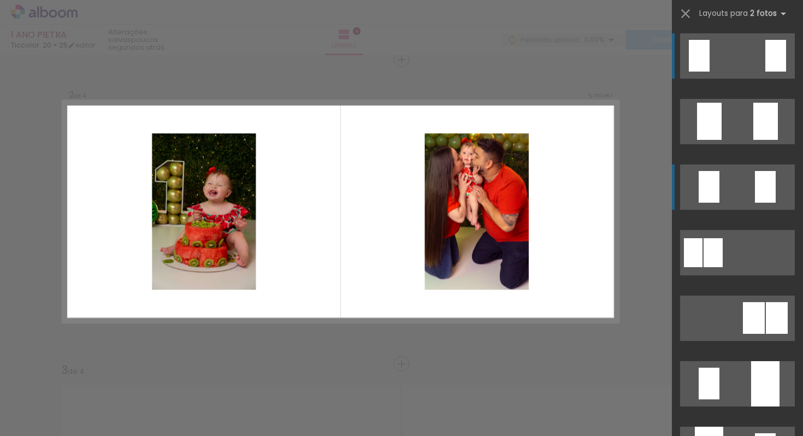
scroll to position [44, 0]
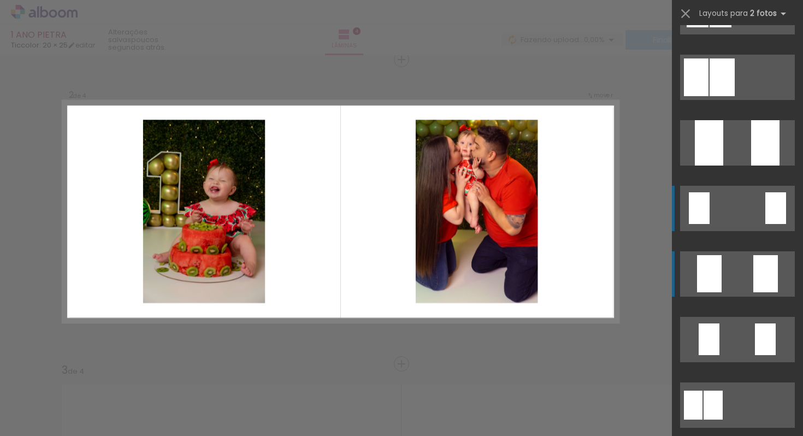
click at [732, 268] on quentale-layouter at bounding box center [737, 273] width 115 height 45
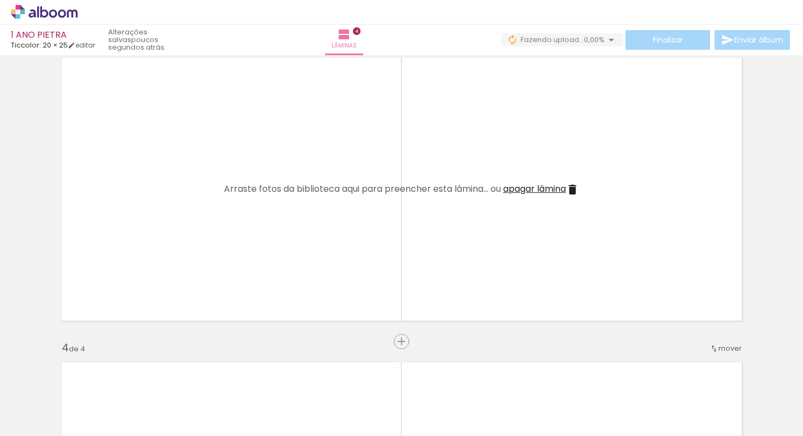
scroll to position [658, 0]
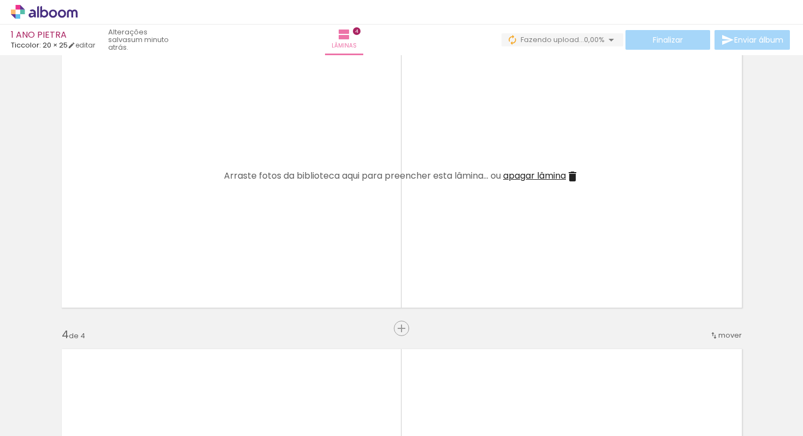
click at [168, 405] on div at bounding box center [163, 399] width 54 height 36
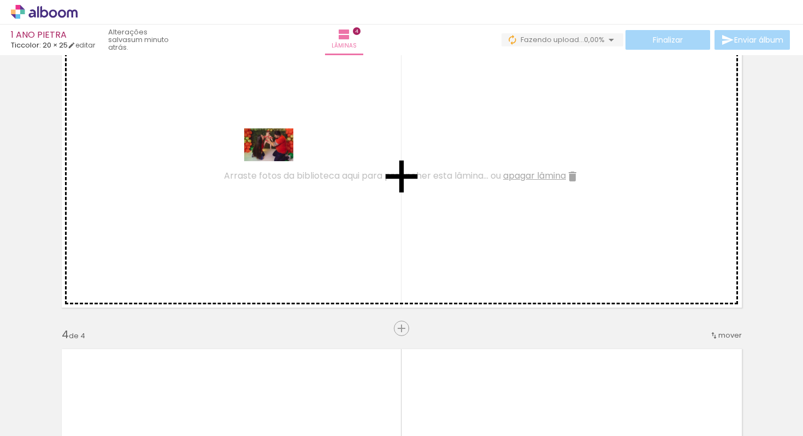
drag, startPoint x: 168, startPoint y: 405, endPoint x: 312, endPoint y: 140, distance: 301.9
click at [312, 140] on quentale-workspace at bounding box center [401, 218] width 803 height 436
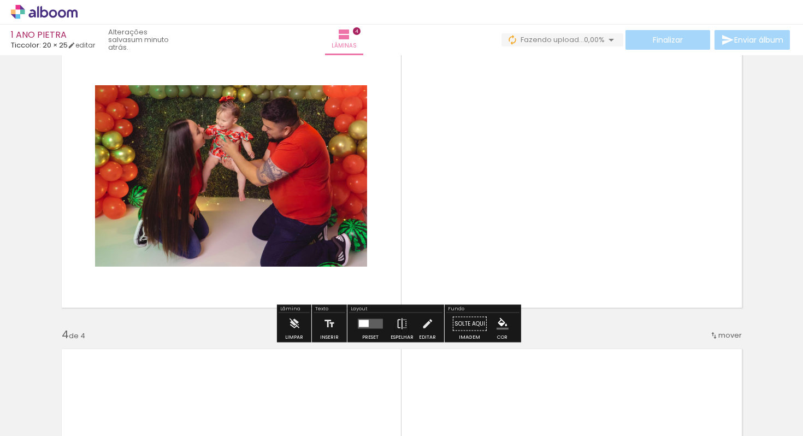
click at [366, 321] on quentale-layouter at bounding box center [370, 324] width 25 height 10
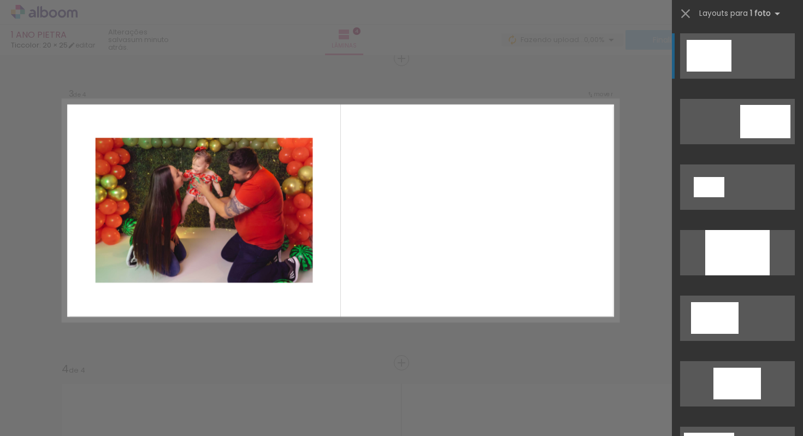
scroll to position [622, 0]
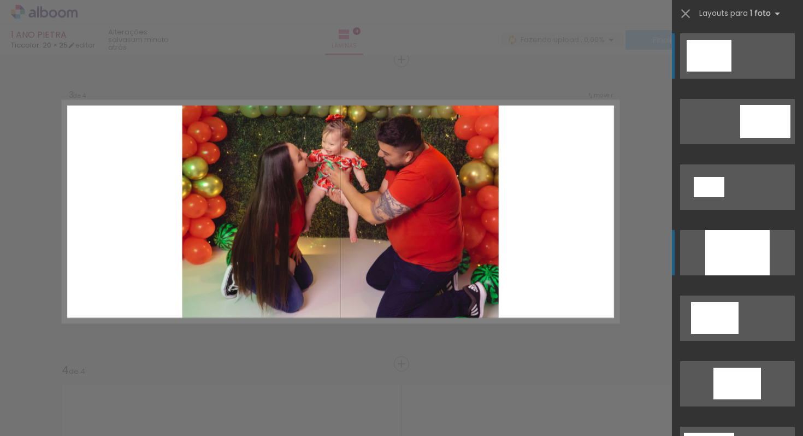
click at [742, 249] on div at bounding box center [737, 252] width 64 height 45
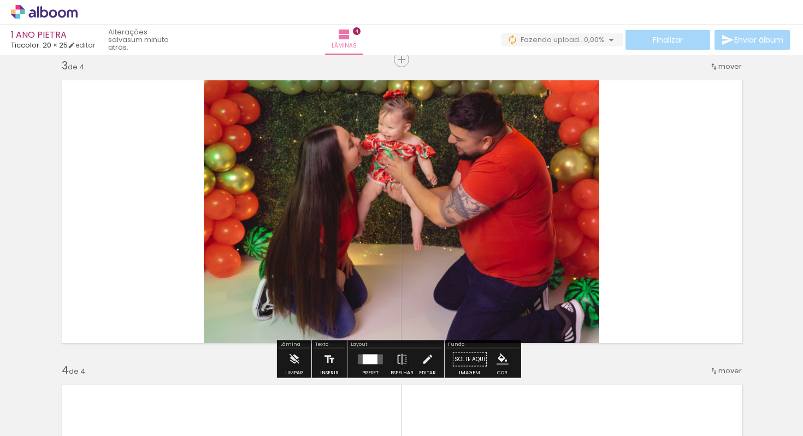
click at [322, 217] on quentale-photo at bounding box center [402, 211] width 396 height 277
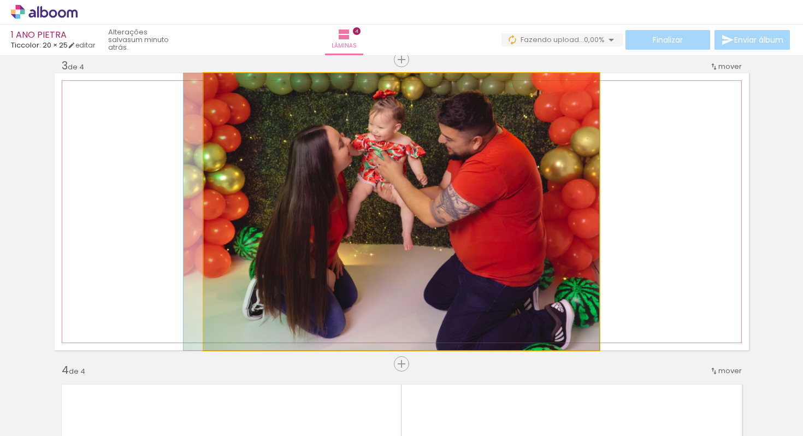
drag, startPoint x: 322, startPoint y: 217, endPoint x: 305, endPoint y: 213, distance: 17.9
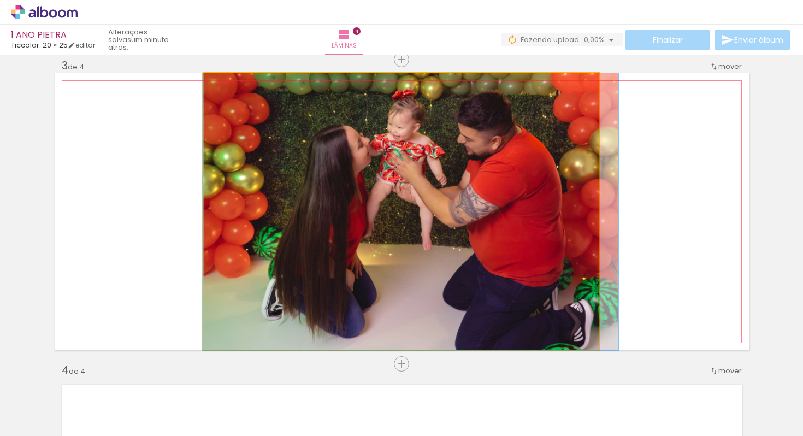
drag, startPoint x: 305, startPoint y: 213, endPoint x: 324, endPoint y: 214, distance: 19.1
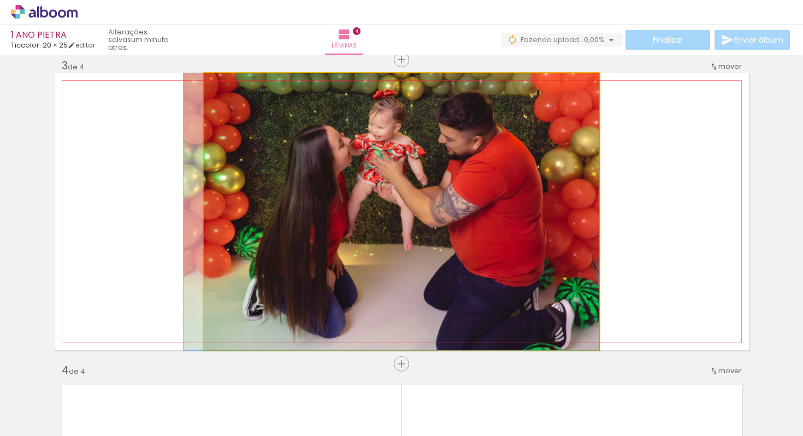
drag, startPoint x: 324, startPoint y: 214, endPoint x: 300, endPoint y: 211, distance: 24.1
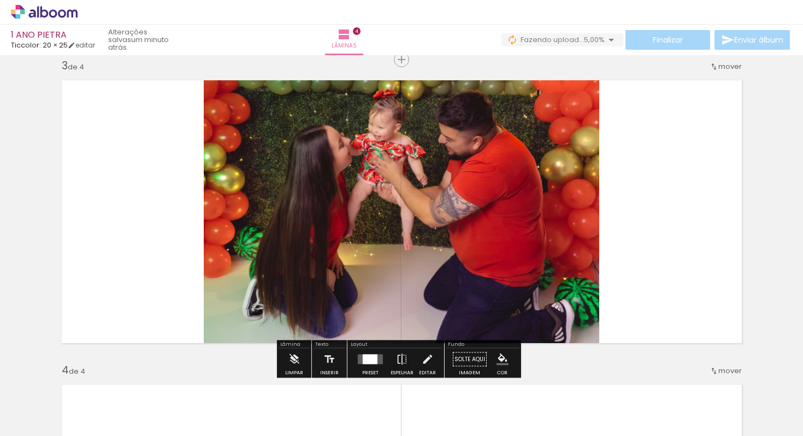
click at [370, 361] on div at bounding box center [370, 360] width 15 height 10
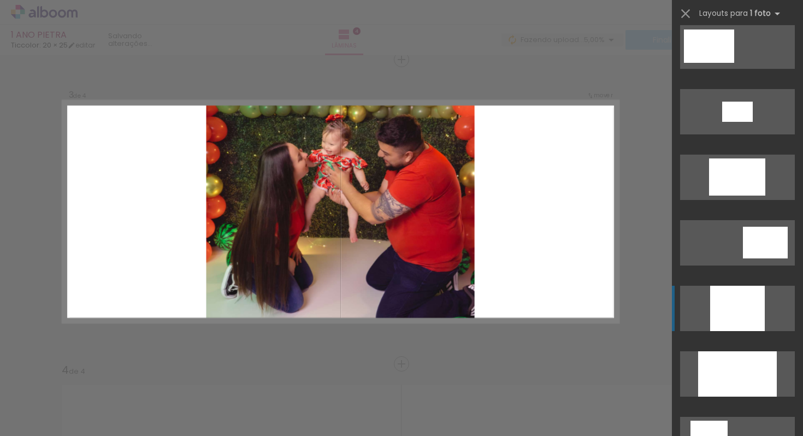
scroll to position [480, 0]
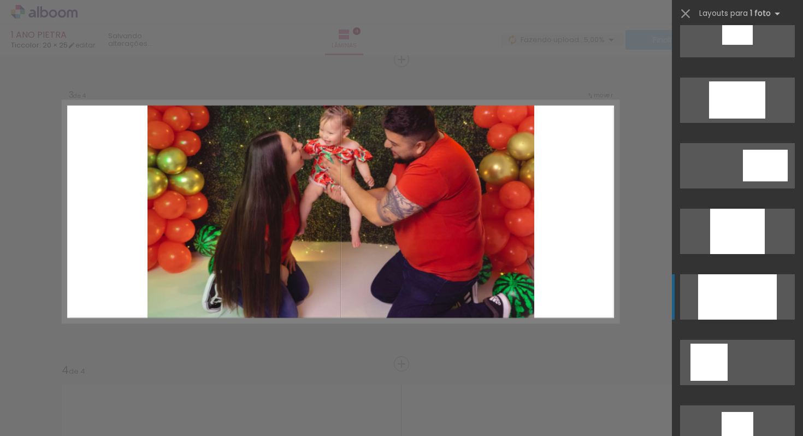
click at [731, 307] on div at bounding box center [737, 296] width 79 height 45
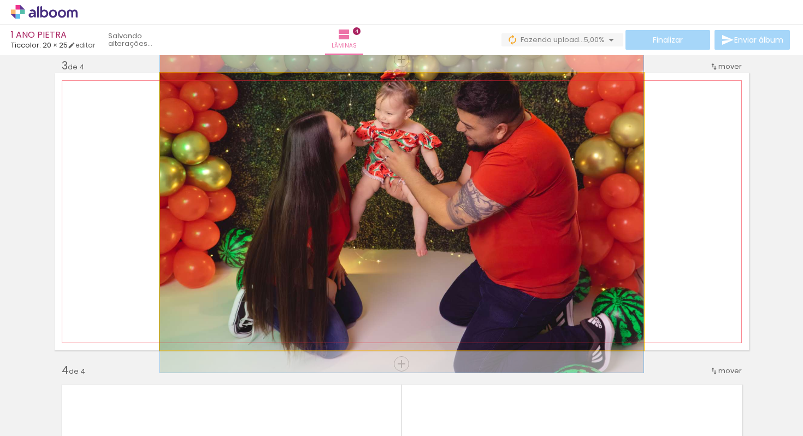
click at [363, 169] on quentale-photo at bounding box center [401, 211] width 483 height 277
click at [362, 168] on quentale-photo at bounding box center [401, 211] width 483 height 277
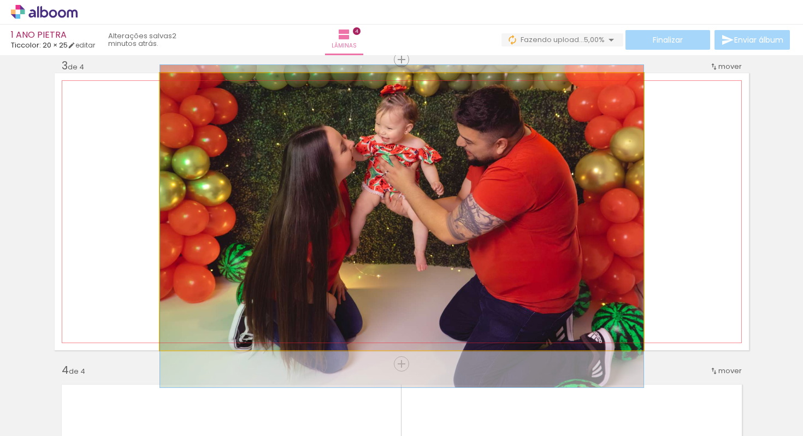
drag, startPoint x: 363, startPoint y: 169, endPoint x: 362, endPoint y: 184, distance: 14.8
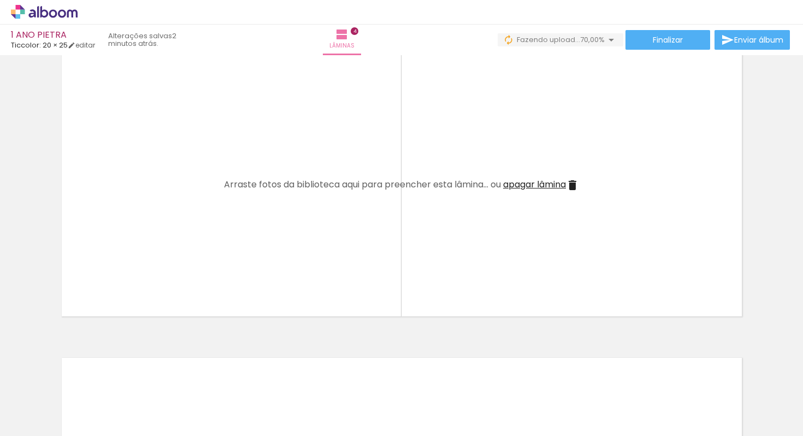
scroll to position [978, 0]
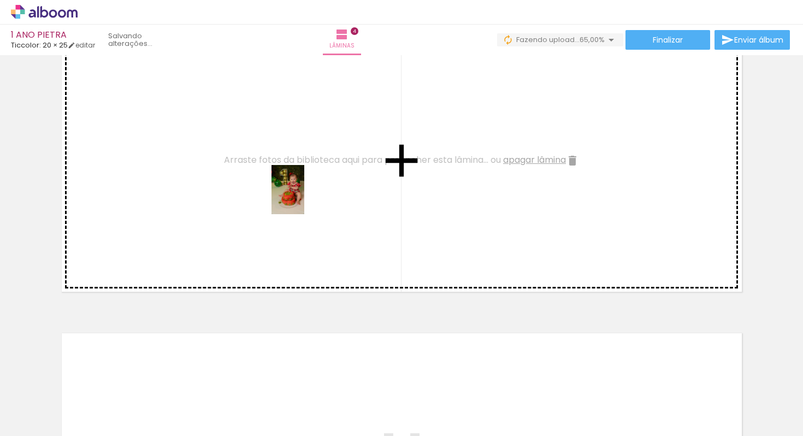
drag, startPoint x: 295, startPoint y: 400, endPoint x: 309, endPoint y: 181, distance: 220.1
click at [309, 181] on quentale-workspace at bounding box center [401, 218] width 803 height 436
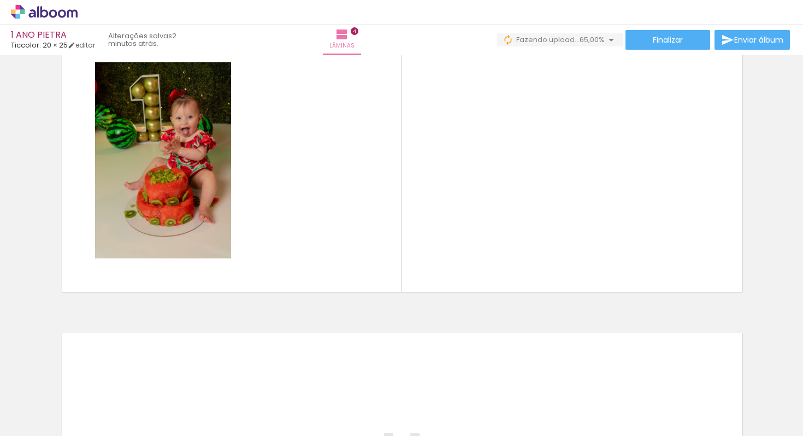
scroll to position [0, 0]
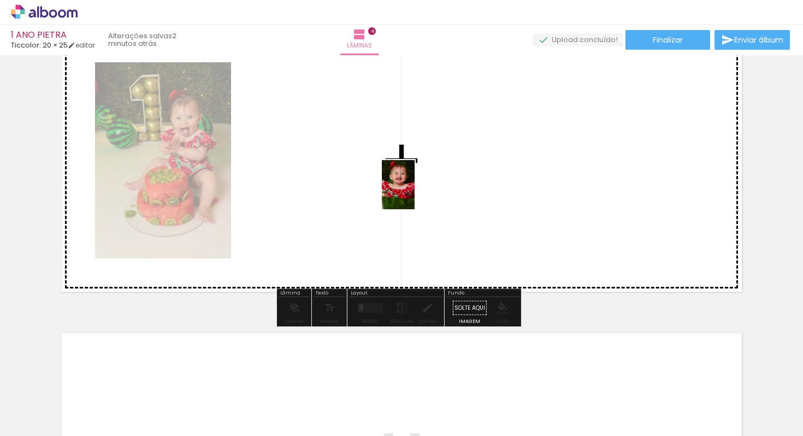
drag, startPoint x: 362, startPoint y: 403, endPoint x: 416, endPoint y: 166, distance: 242.6
click at [416, 166] on quentale-workspace at bounding box center [401, 218] width 803 height 436
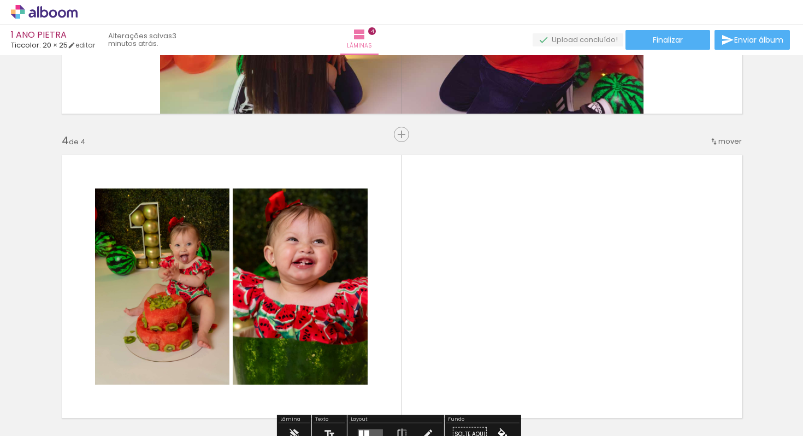
scroll to position [979, 0]
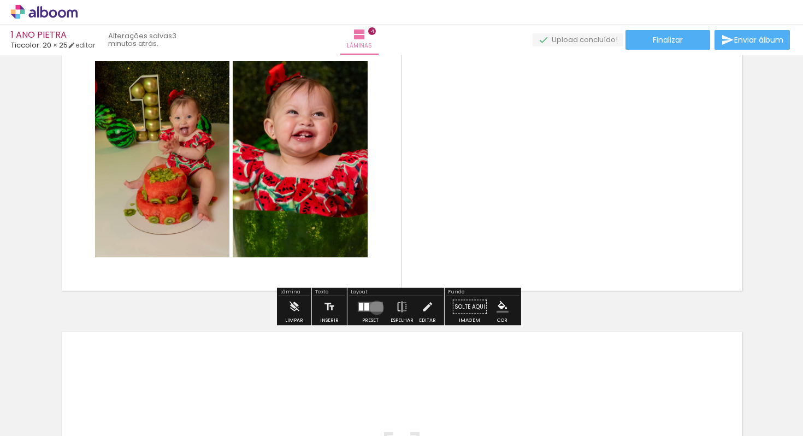
click at [374, 308] on quentale-layouter at bounding box center [370, 307] width 25 height 10
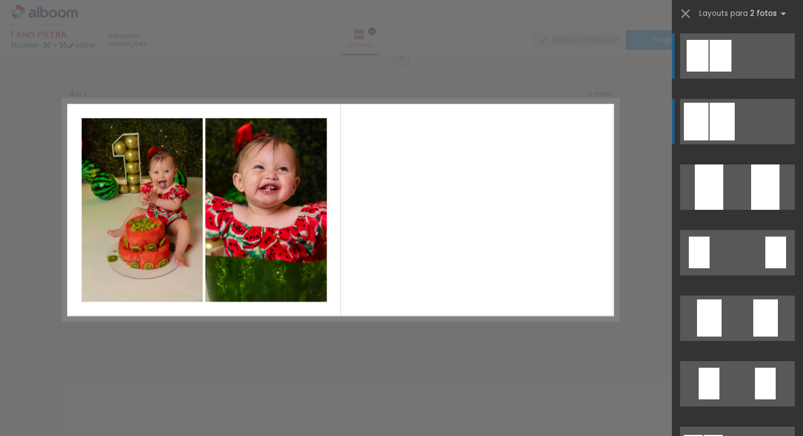
scroll to position [926, 0]
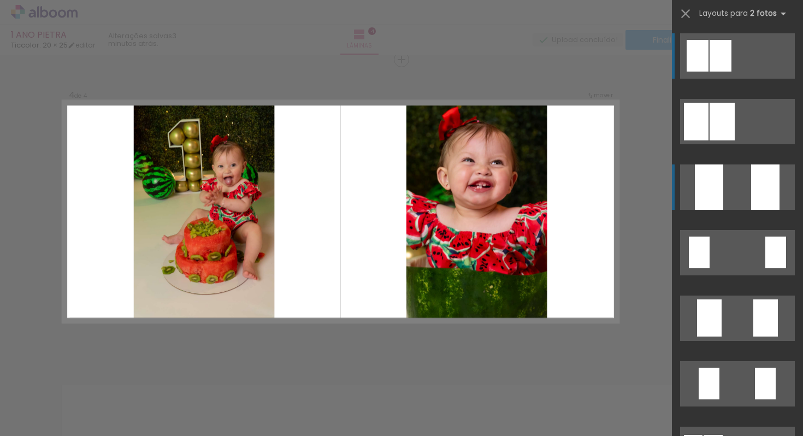
click at [762, 184] on div at bounding box center [765, 186] width 28 height 45
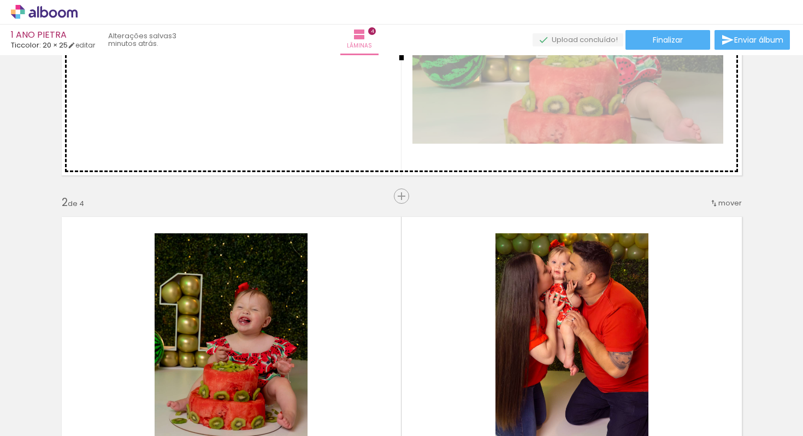
scroll to position [0, 0]
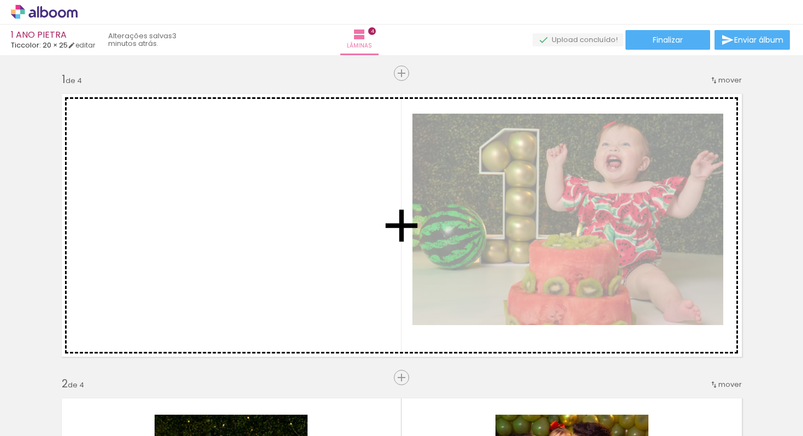
drag, startPoint x: 612, startPoint y: 196, endPoint x: 303, endPoint y: 188, distance: 309.3
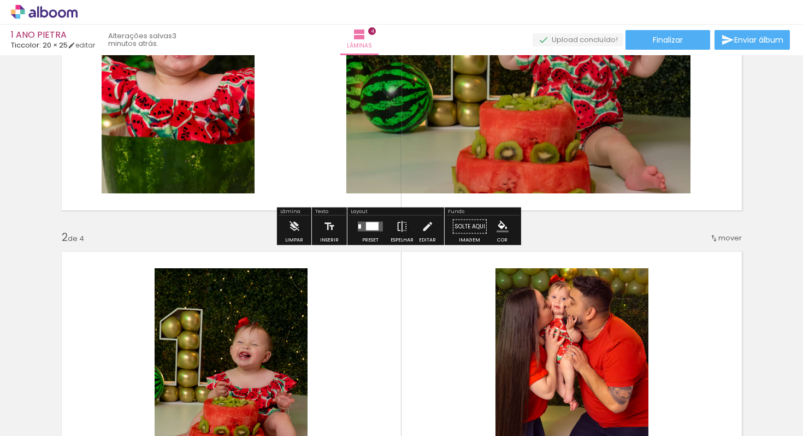
scroll to position [151, 0]
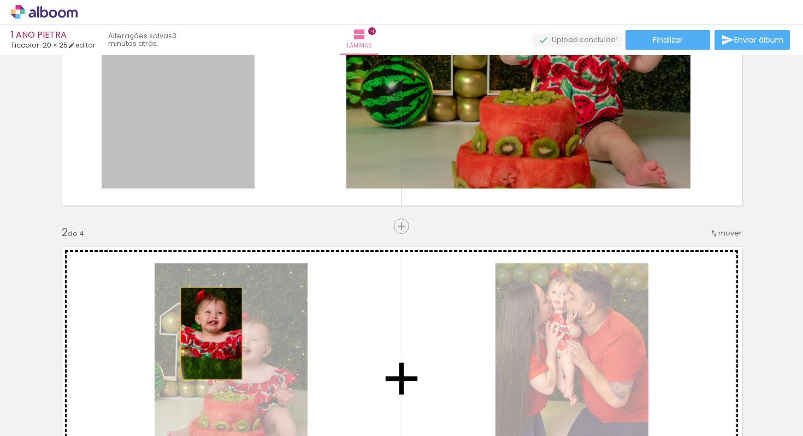
drag, startPoint x: 182, startPoint y: 123, endPoint x: 207, endPoint y: 333, distance: 211.3
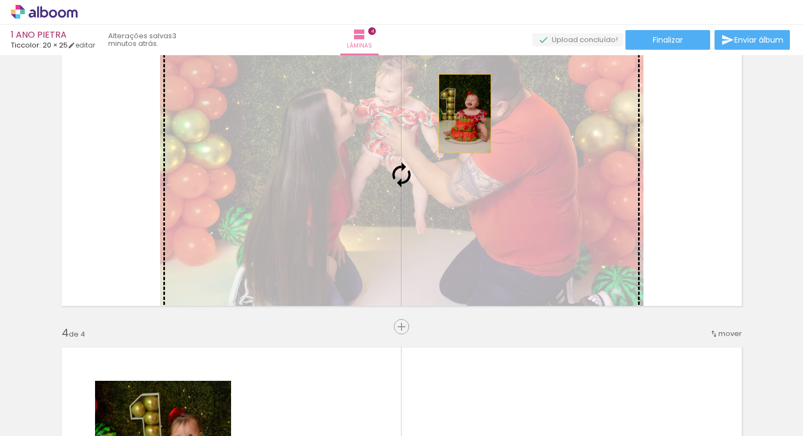
scroll to position [857, 0]
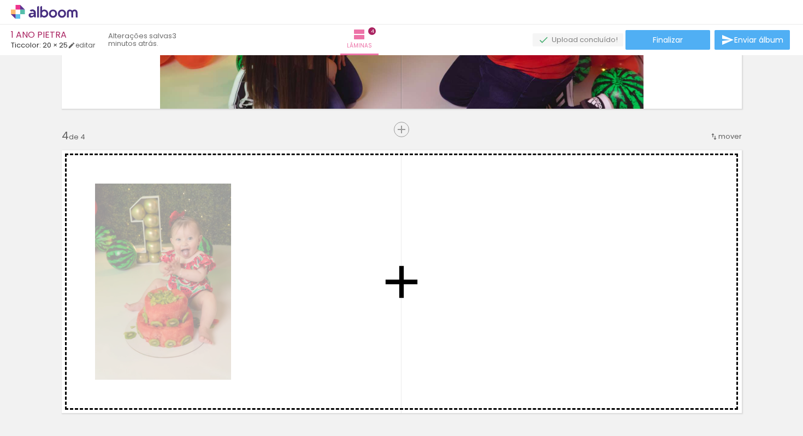
drag, startPoint x: 201, startPoint y: 140, endPoint x: 524, endPoint y: 292, distance: 357.5
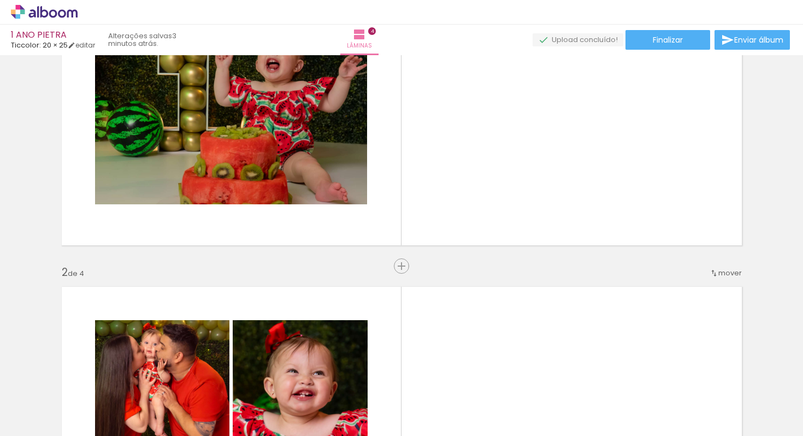
scroll to position [0, 0]
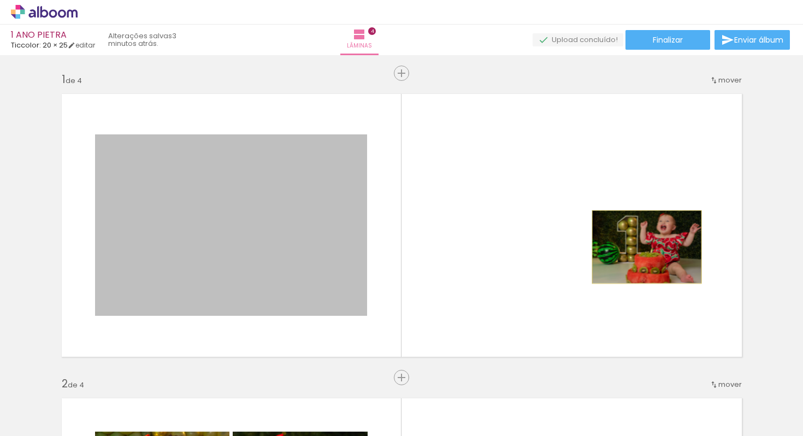
drag, startPoint x: 277, startPoint y: 246, endPoint x: 642, endPoint y: 247, distance: 365.5
click at [642, 247] on quentale-layouter at bounding box center [402, 225] width 694 height 277
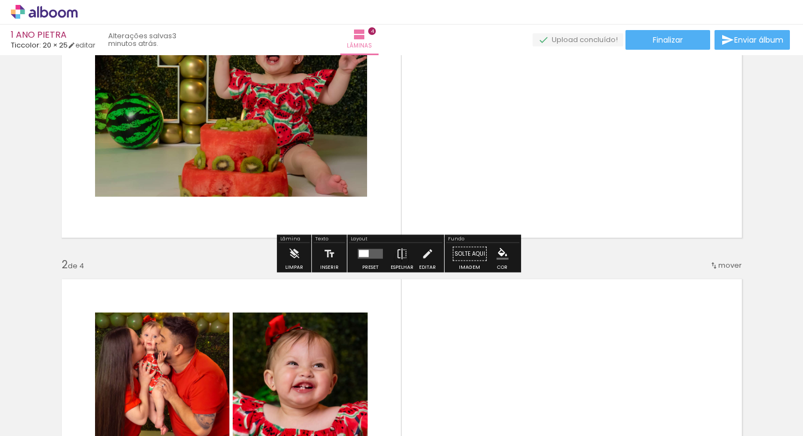
scroll to position [197, 0]
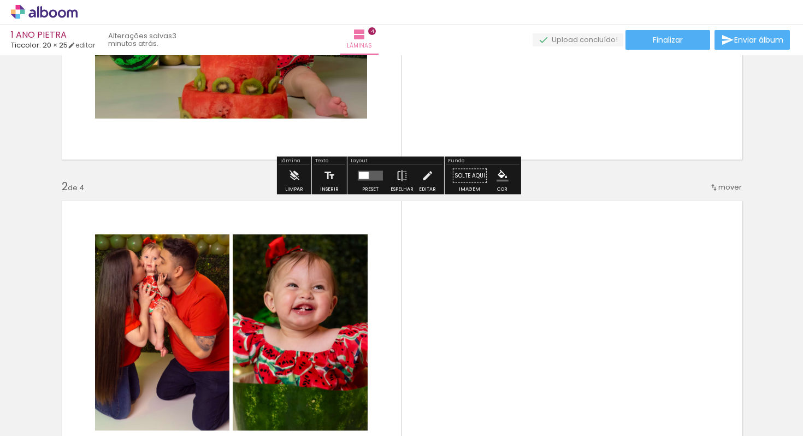
click at [370, 178] on quentale-layouter at bounding box center [370, 176] width 25 height 10
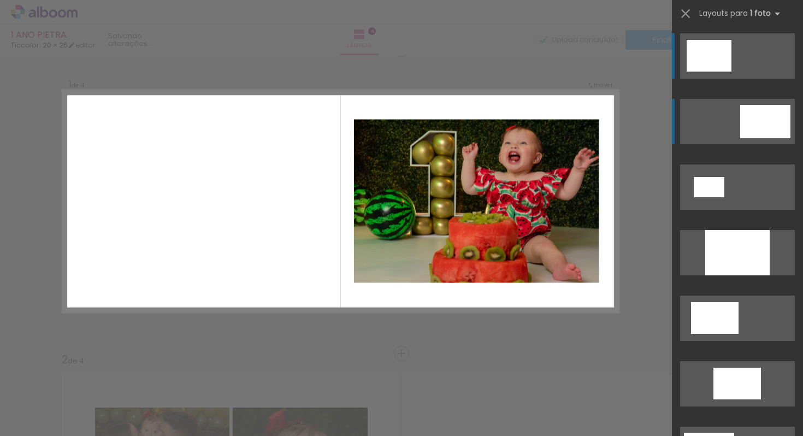
scroll to position [14, 0]
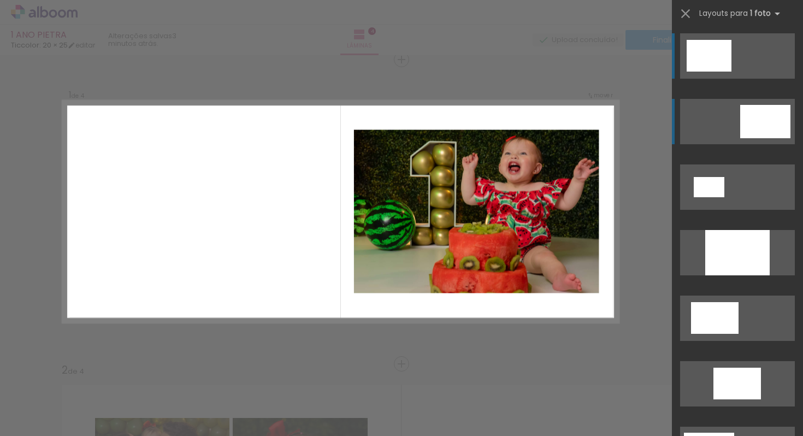
click at [781, 131] on div at bounding box center [765, 121] width 50 height 33
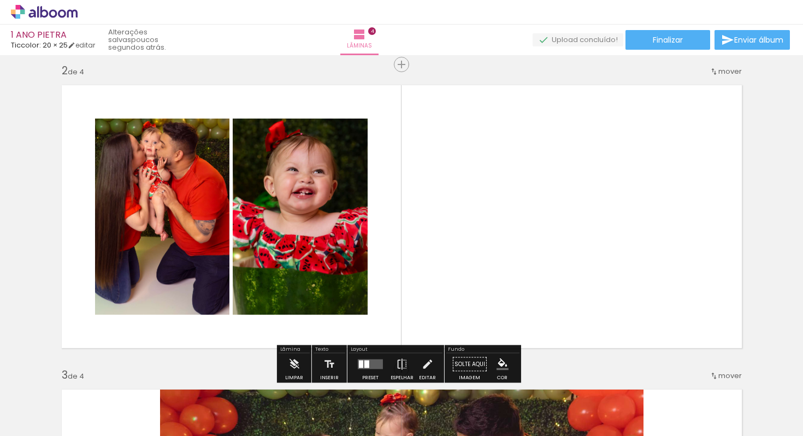
scroll to position [329, 0]
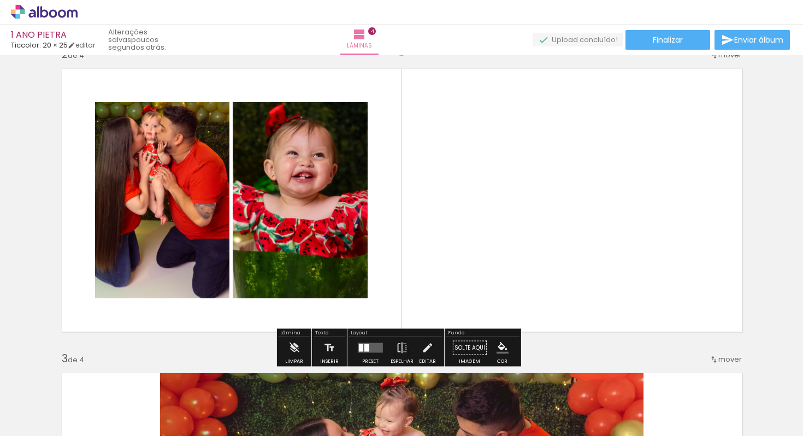
click at [368, 350] on quentale-layouter at bounding box center [370, 348] width 25 height 10
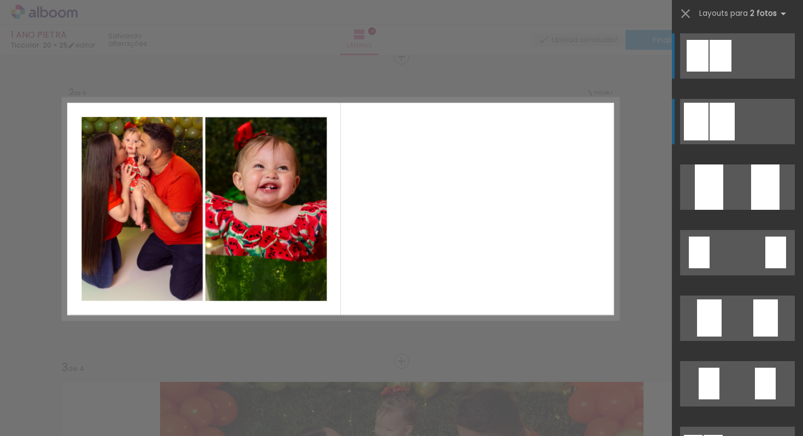
scroll to position [318, 0]
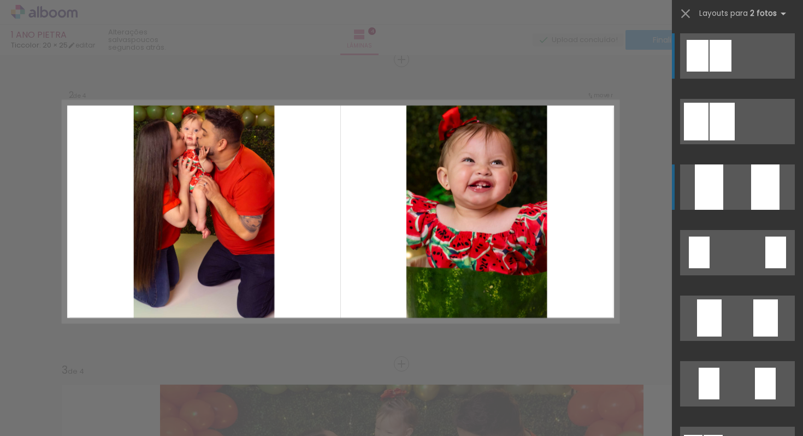
click at [738, 181] on quentale-layouter at bounding box center [737, 186] width 115 height 45
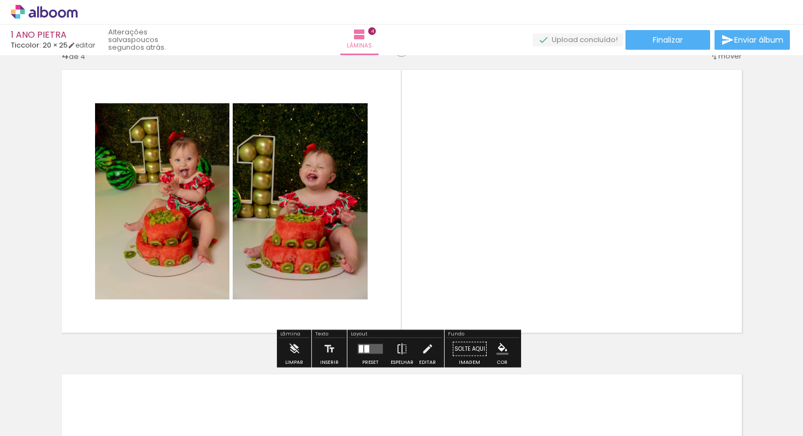
scroll to position [985, 0]
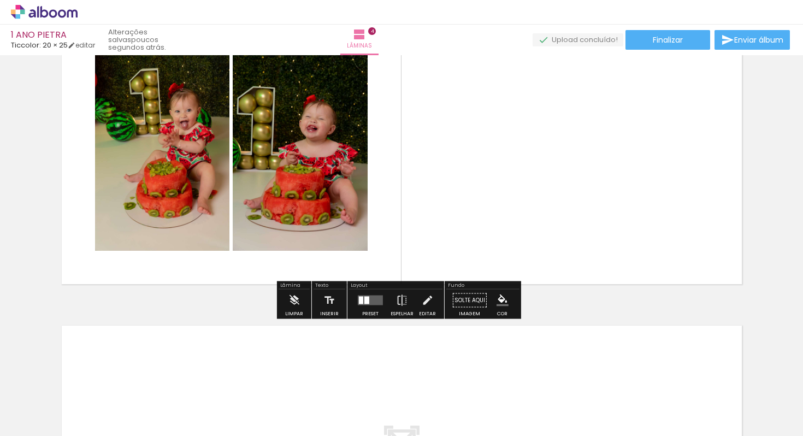
click at [356, 300] on div at bounding box center [370, 301] width 29 height 22
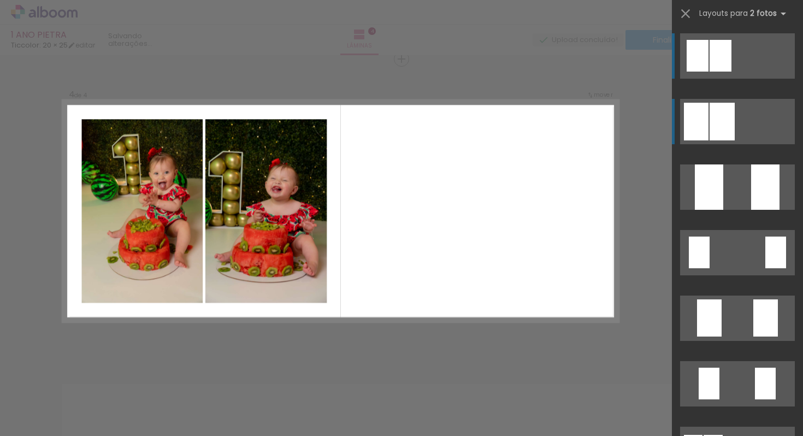
scroll to position [926, 0]
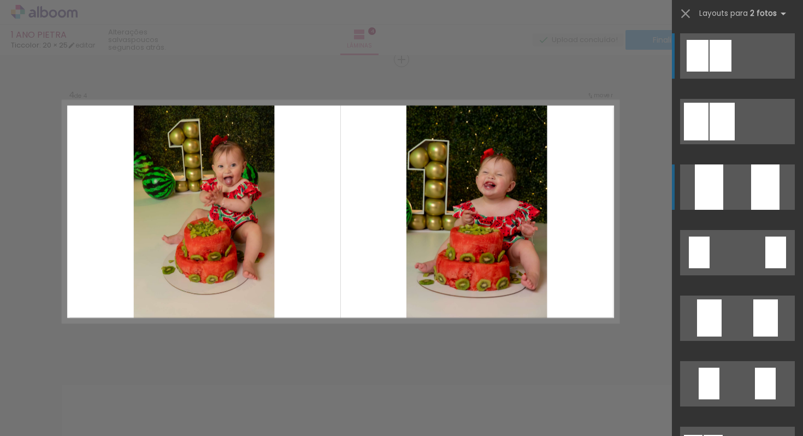
click at [739, 198] on quentale-layouter at bounding box center [737, 186] width 115 height 45
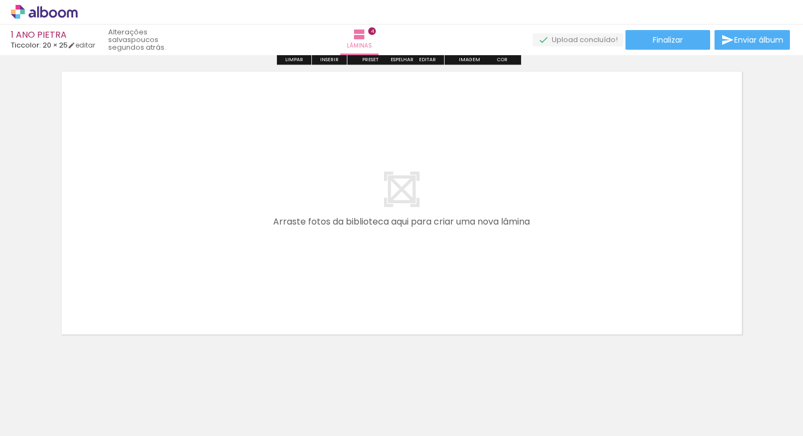
scroll to position [1252, 0]
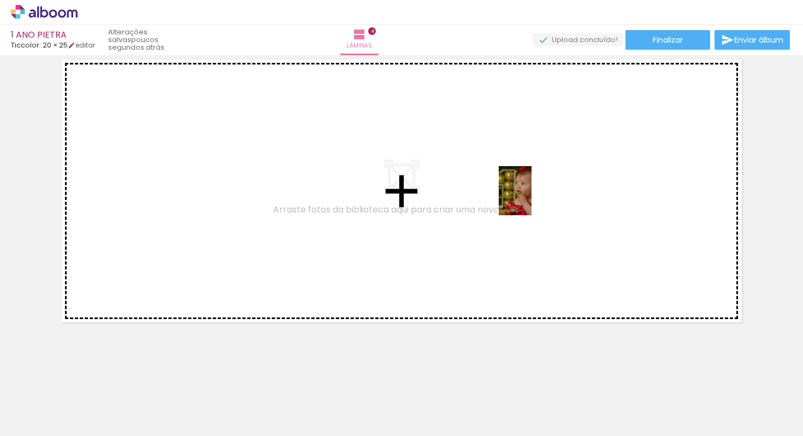
drag, startPoint x: 475, startPoint y: 406, endPoint x: 532, endPoint y: 199, distance: 215.1
click at [532, 199] on quentale-workspace at bounding box center [401, 218] width 803 height 436
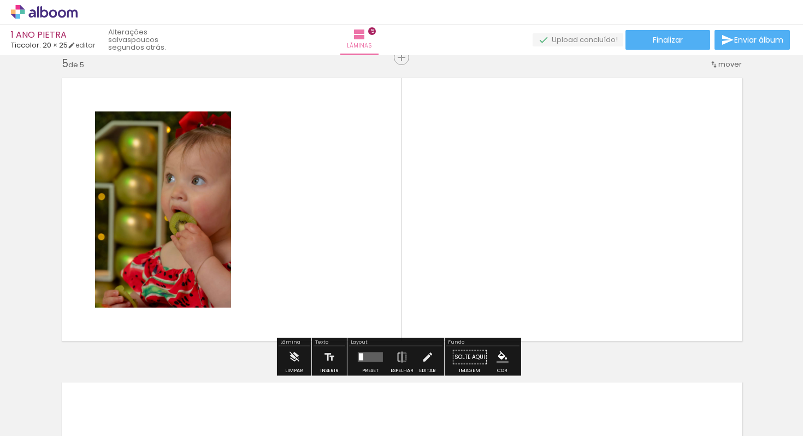
scroll to position [1231, 0]
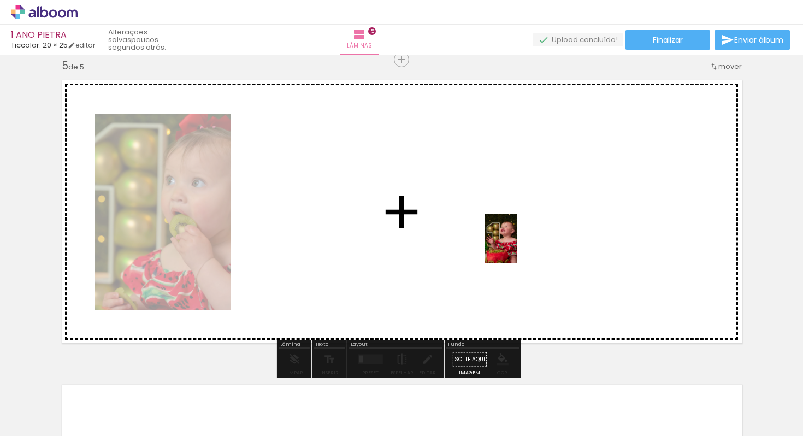
drag, startPoint x: 163, startPoint y: 408, endPoint x: 519, endPoint y: 246, distance: 390.9
click at [519, 246] on quentale-workspace at bounding box center [401, 218] width 803 height 436
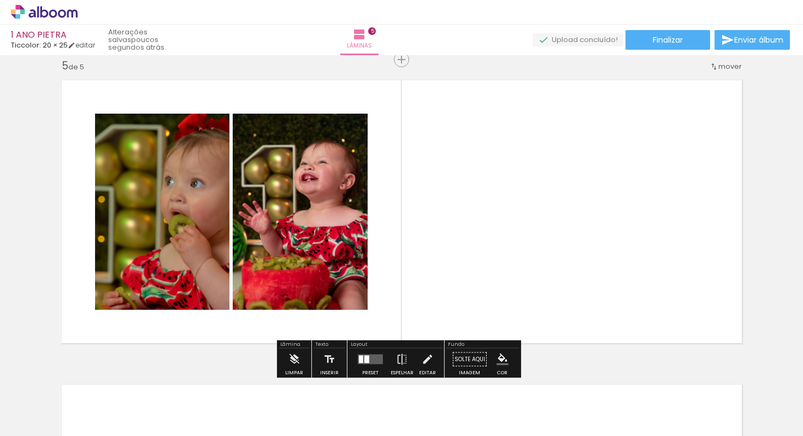
click at [371, 357] on quentale-layouter at bounding box center [370, 360] width 25 height 10
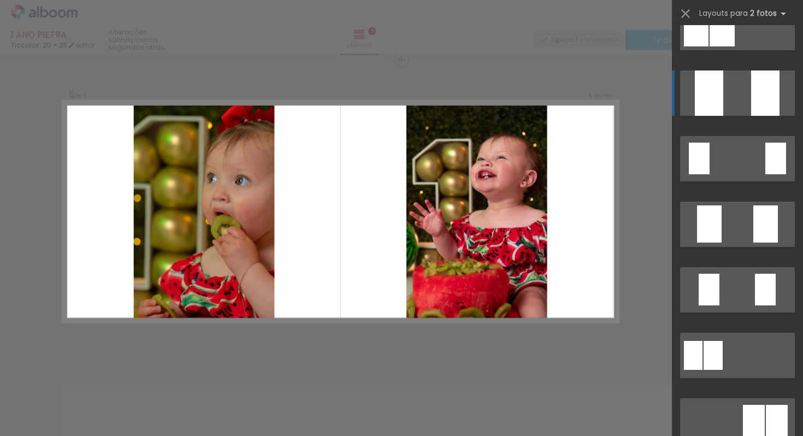
scroll to position [162, 0]
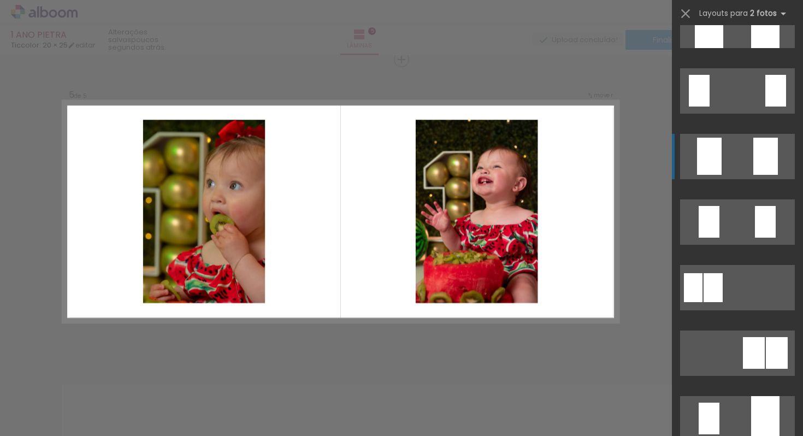
click at [753, 153] on div at bounding box center [765, 156] width 25 height 37
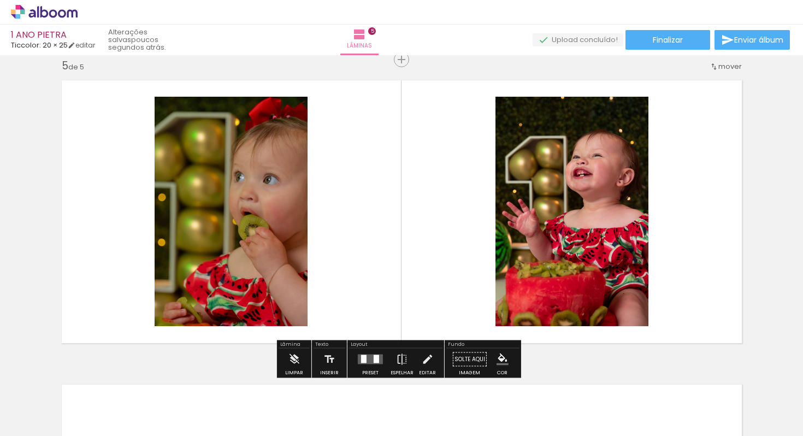
click at [368, 356] on quentale-layouter at bounding box center [370, 360] width 25 height 10
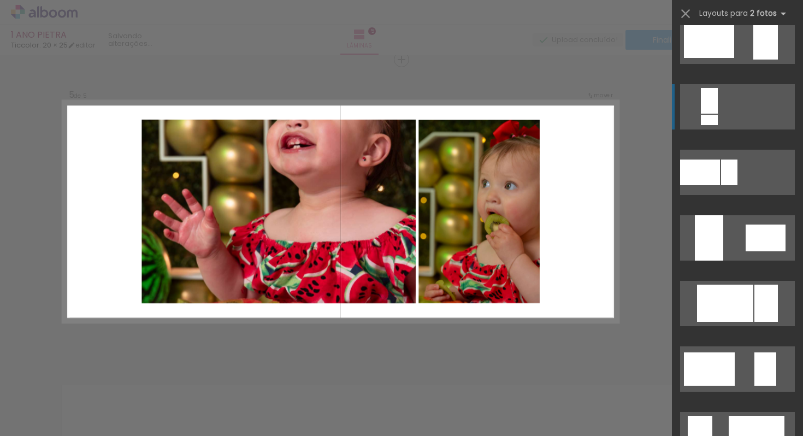
scroll to position [2066, 0]
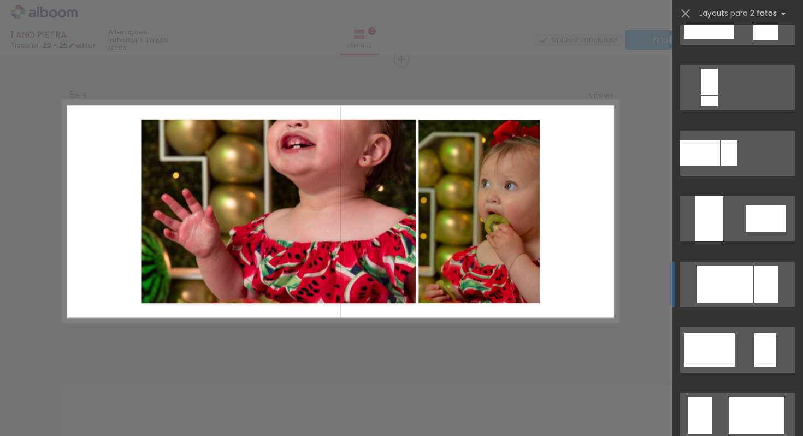
click at [739, 291] on div at bounding box center [725, 283] width 56 height 37
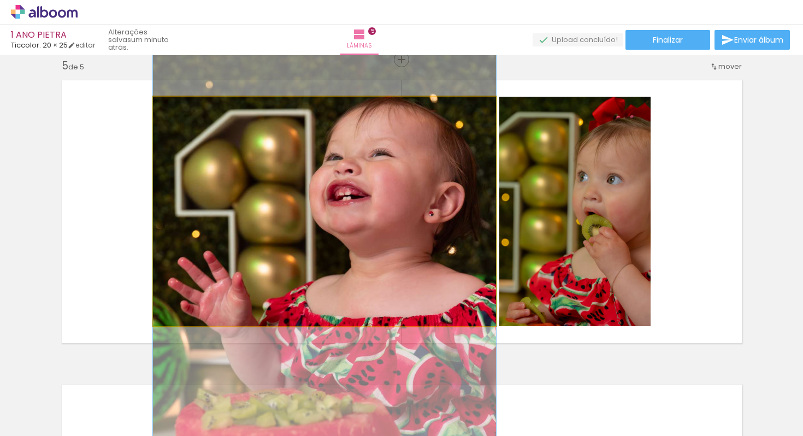
drag, startPoint x: 350, startPoint y: 204, endPoint x: 326, endPoint y: 271, distance: 71.7
drag, startPoint x: 365, startPoint y: 192, endPoint x: 344, endPoint y: 192, distance: 20.8
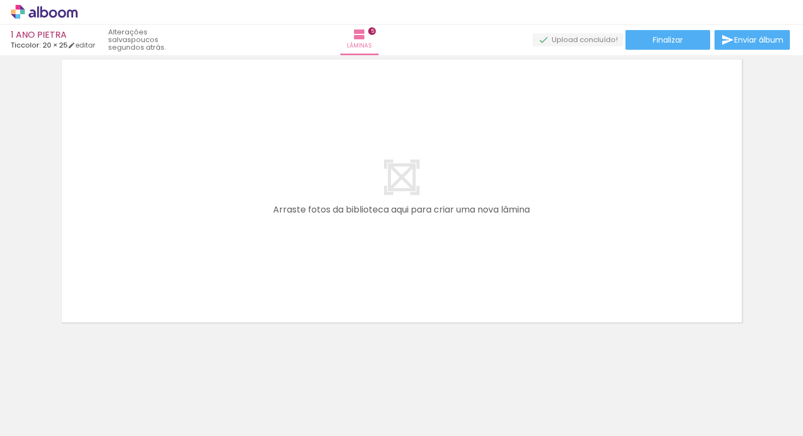
scroll to position [0, 393]
click at [393, 404] on div at bounding box center [390, 399] width 54 height 36
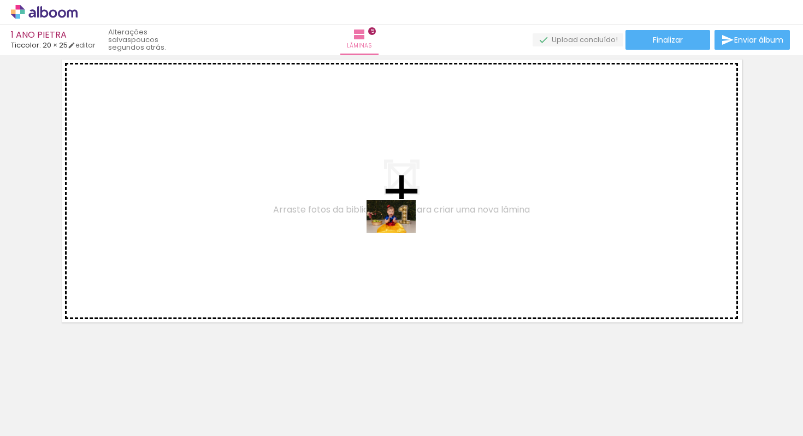
drag, startPoint x: 397, startPoint y: 403, endPoint x: 399, endPoint y: 217, distance: 186.3
click at [399, 217] on quentale-workspace at bounding box center [401, 218] width 803 height 436
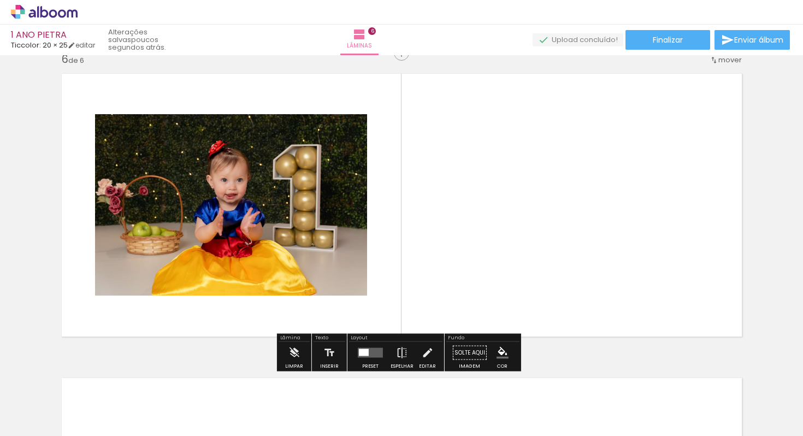
scroll to position [1535, 0]
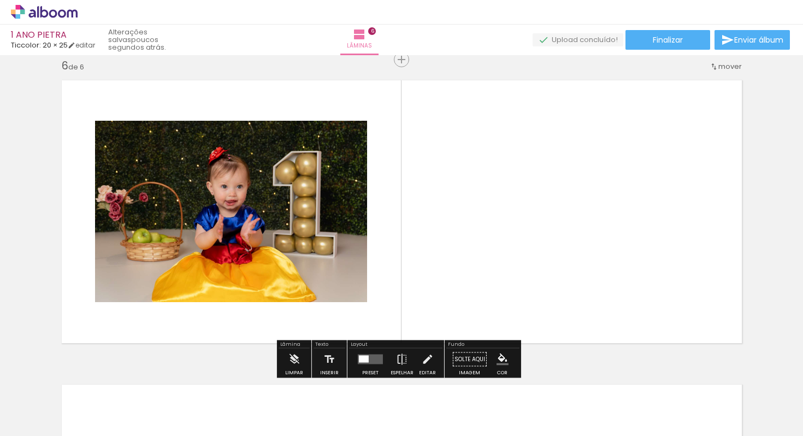
click at [383, 357] on paper-button "Preset" at bounding box center [370, 363] width 35 height 28
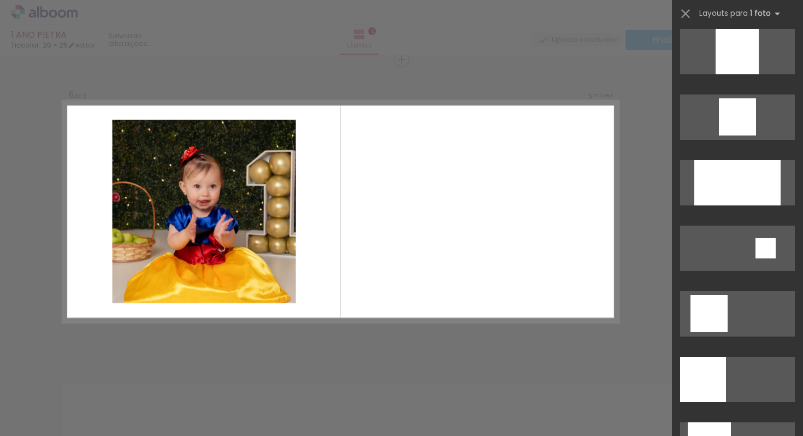
scroll to position [1053, 0]
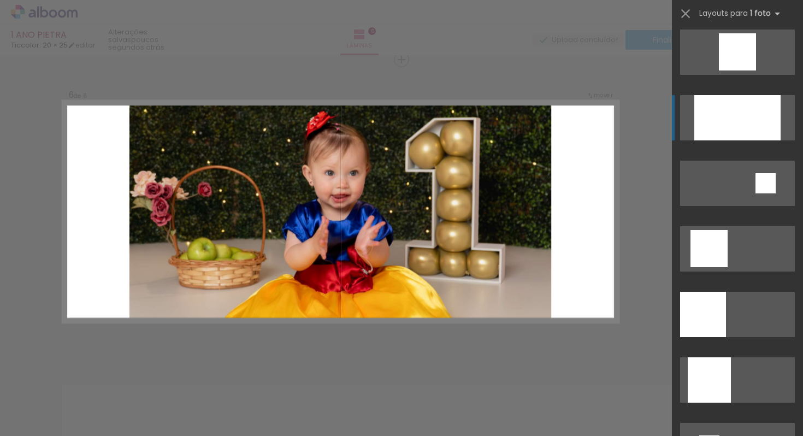
click at [748, 125] on div at bounding box center [737, 117] width 86 height 45
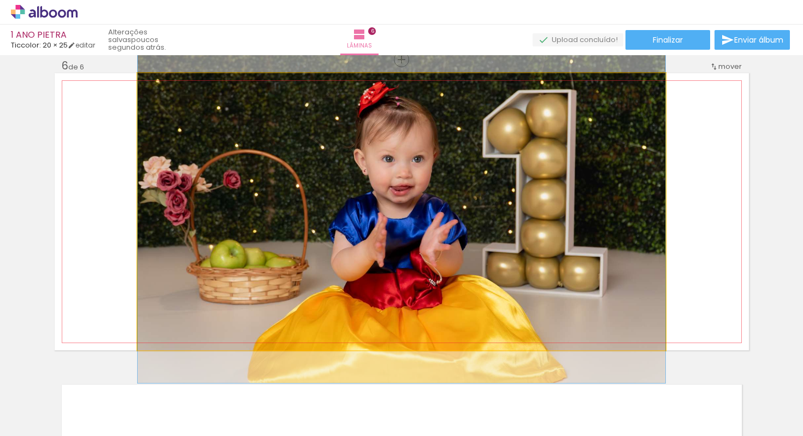
drag, startPoint x: 539, startPoint y: 255, endPoint x: 510, endPoint y: 250, distance: 28.7
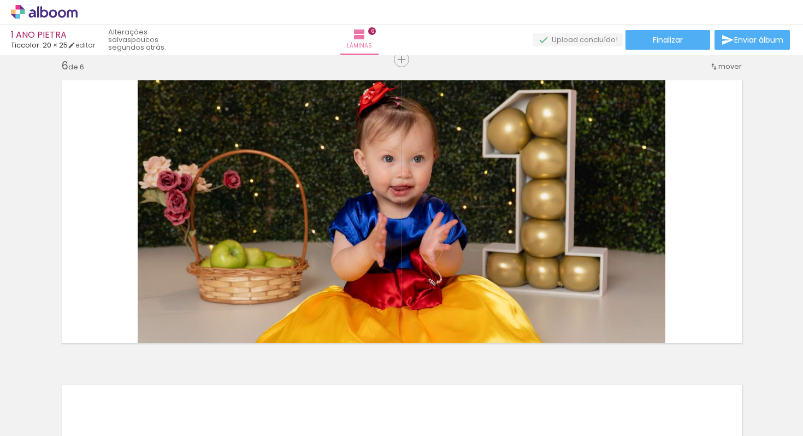
scroll to position [0, 0]
click at [120, 401] on div at bounding box center [109, 399] width 54 height 36
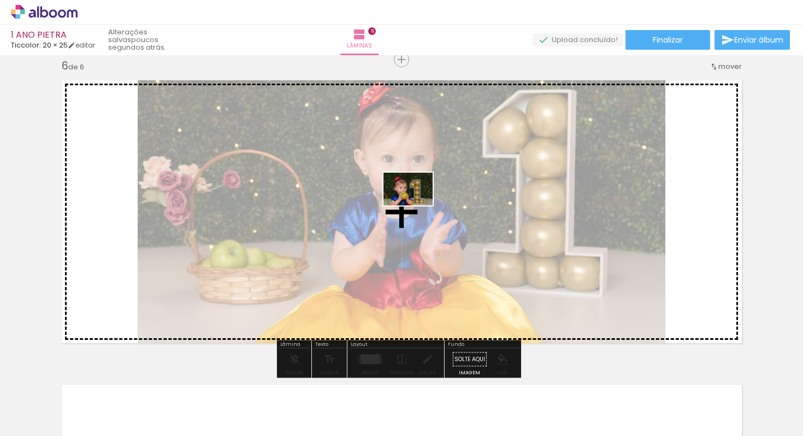
drag, startPoint x: 120, startPoint y: 406, endPoint x: 410, endPoint y: 224, distance: 342.4
click at [410, 224] on quentale-workspace at bounding box center [401, 218] width 803 height 436
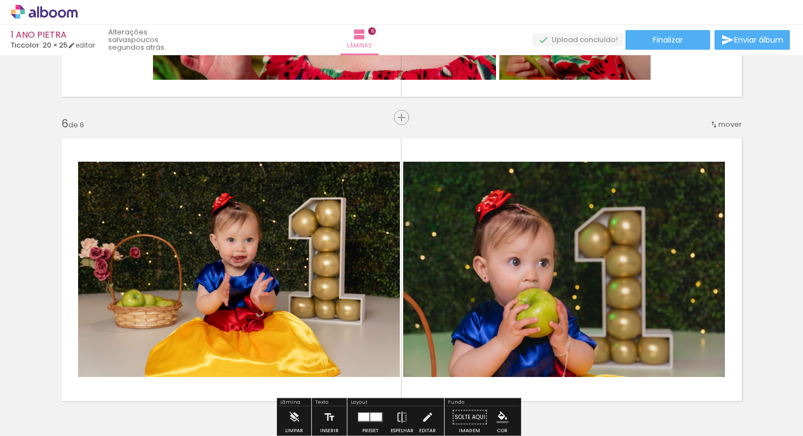
scroll to position [1504, 0]
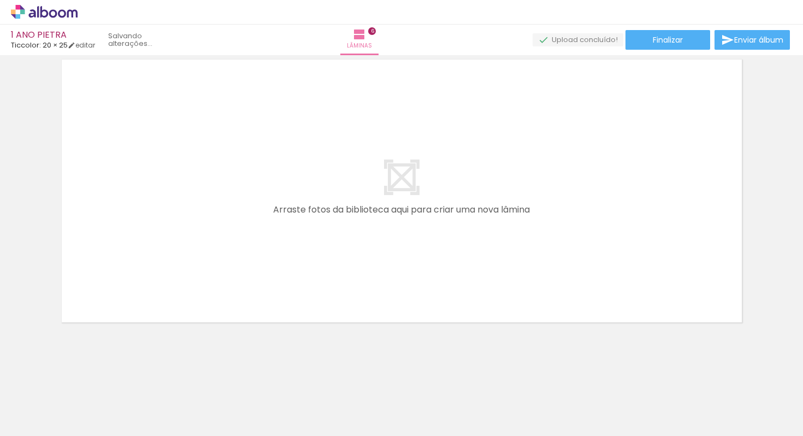
scroll to position [0, 500]
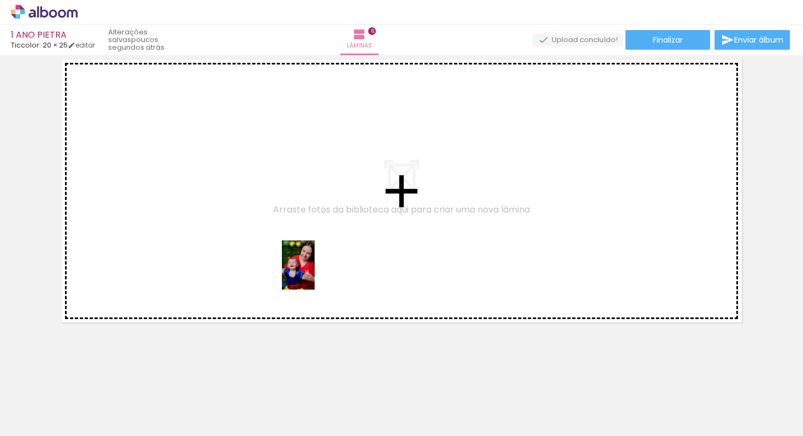
drag, startPoint x: 358, startPoint y: 409, endPoint x: 277, endPoint y: 189, distance: 234.2
click at [277, 189] on quentale-workspace at bounding box center [401, 218] width 803 height 436
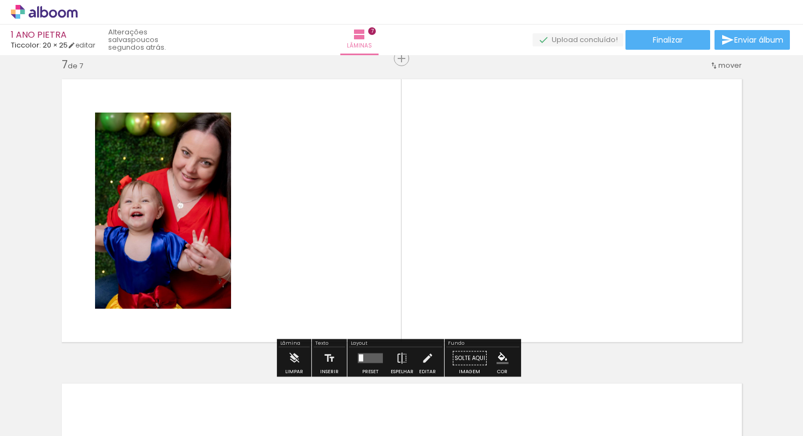
scroll to position [1839, 0]
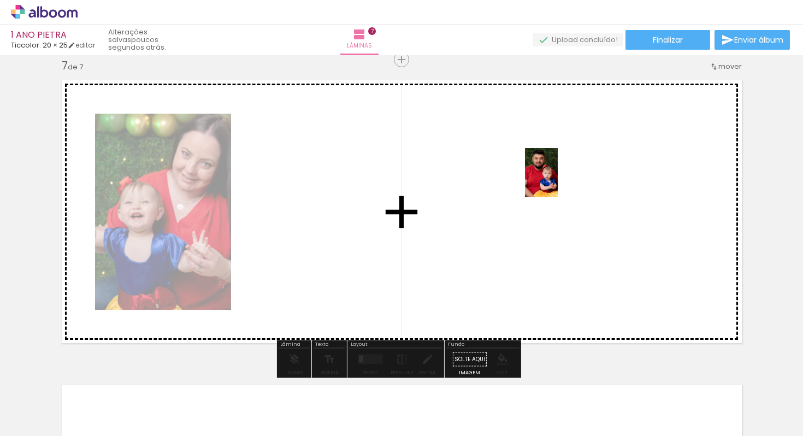
drag, startPoint x: 541, startPoint y: 402, endPoint x: 560, endPoint y: 185, distance: 217.2
click at [560, 185] on quentale-workspace at bounding box center [401, 218] width 803 height 436
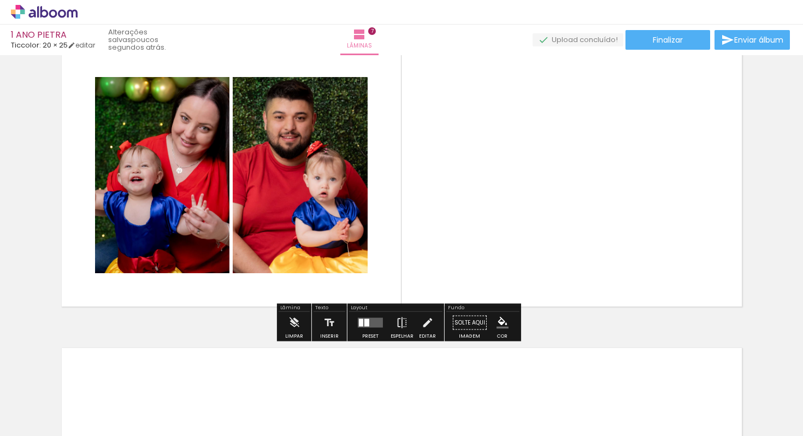
scroll to position [1882, 0]
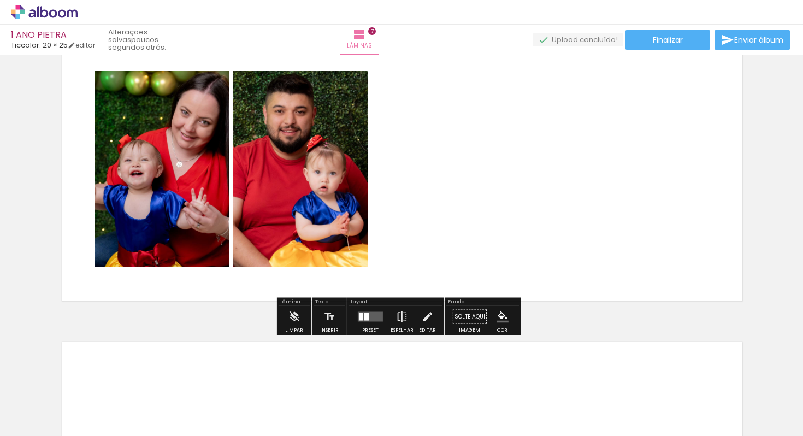
click at [370, 313] on quentale-layouter at bounding box center [370, 317] width 25 height 10
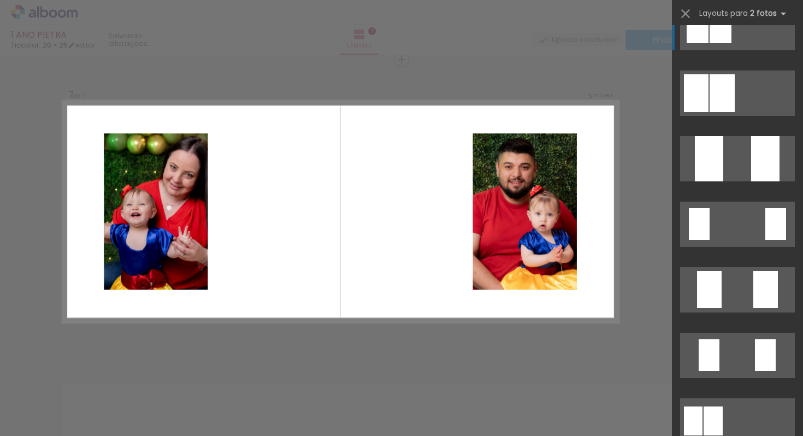
scroll to position [28, 0]
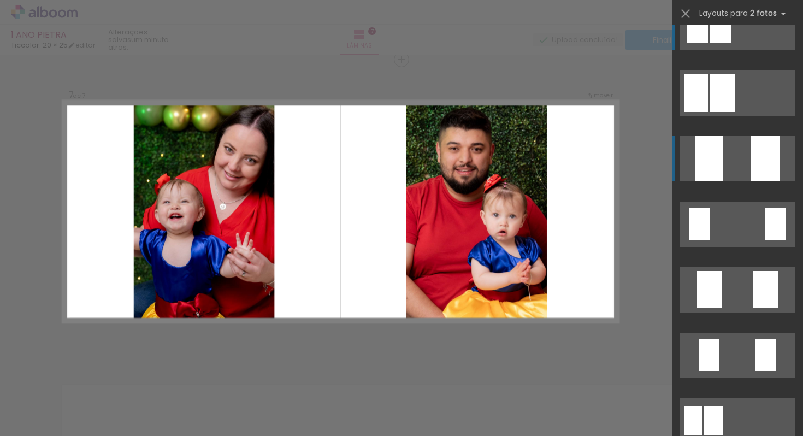
click at [730, 164] on quentale-layouter at bounding box center [737, 158] width 115 height 45
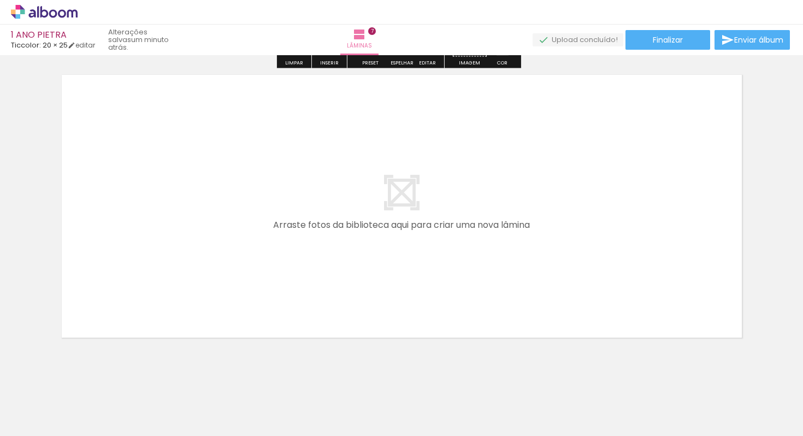
scroll to position [2145, 0]
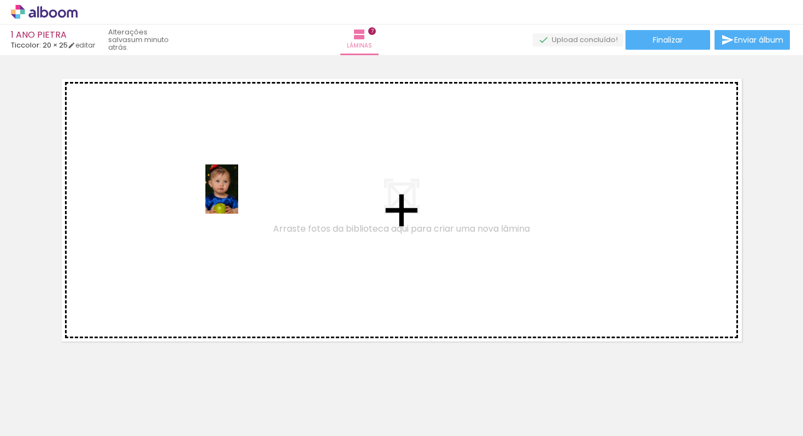
drag, startPoint x: 221, startPoint y: 410, endPoint x: 238, endPoint y: 197, distance: 213.7
click at [238, 197] on quentale-workspace at bounding box center [401, 218] width 803 height 436
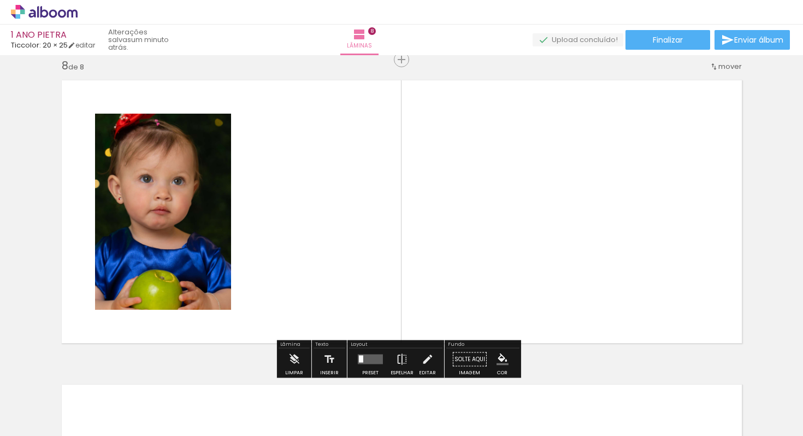
scroll to position [2144, 0]
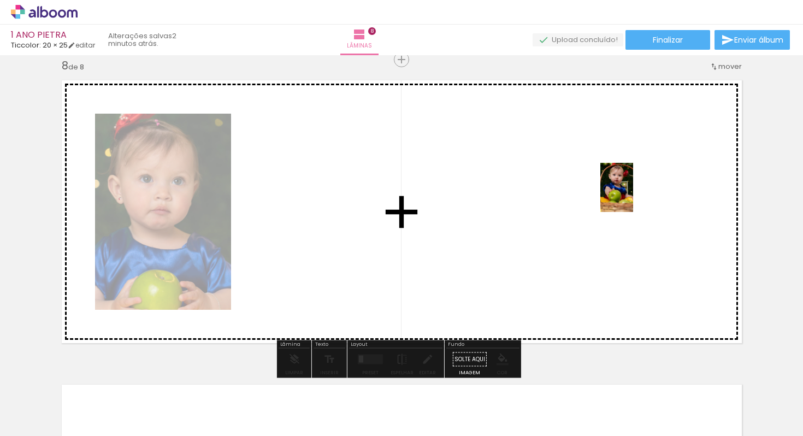
drag, startPoint x: 660, startPoint y: 402, endPoint x: 631, endPoint y: 193, distance: 211.1
click at [631, 193] on quentale-workspace at bounding box center [401, 218] width 803 height 436
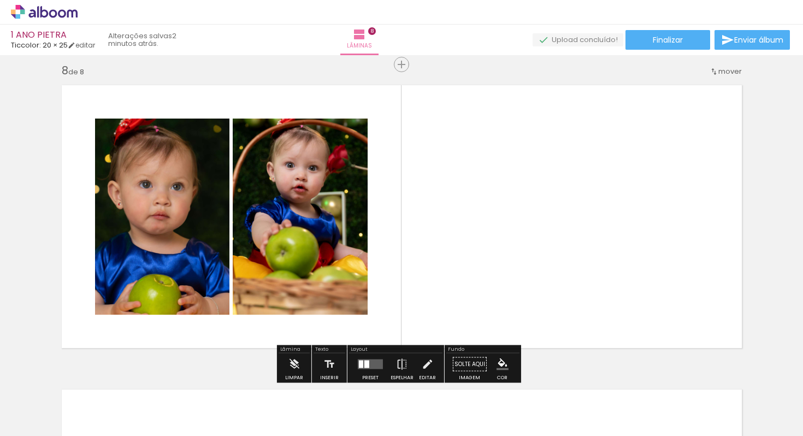
scroll to position [2140, 0]
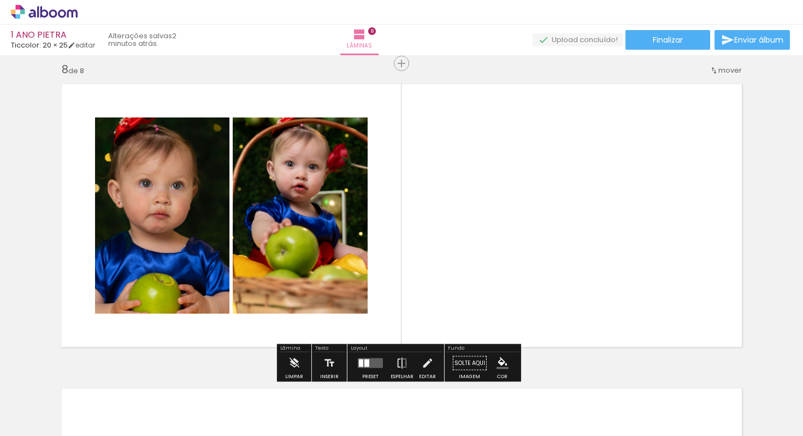
click at [372, 362] on quentale-layouter at bounding box center [370, 363] width 25 height 10
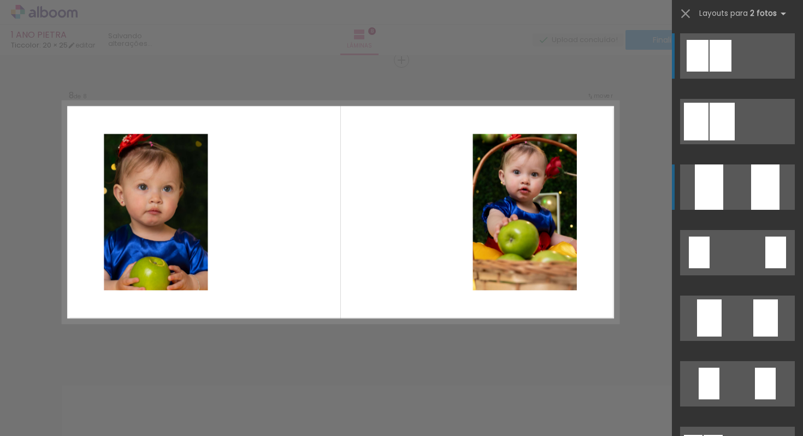
scroll to position [2144, 0]
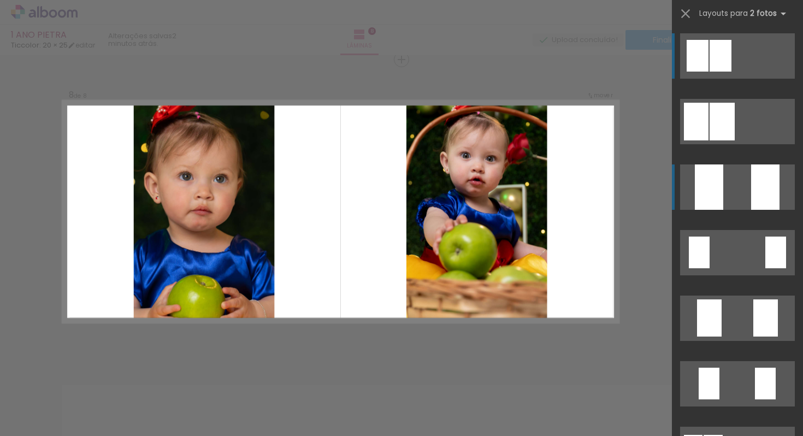
click at [757, 178] on div at bounding box center [765, 186] width 28 height 45
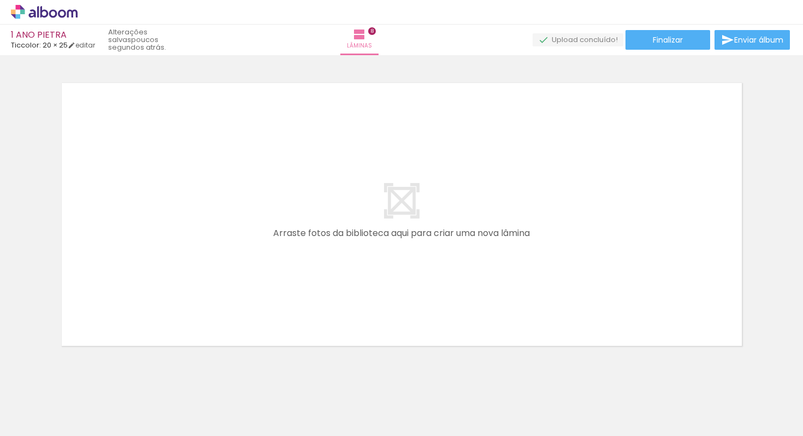
scroll to position [0, 513]
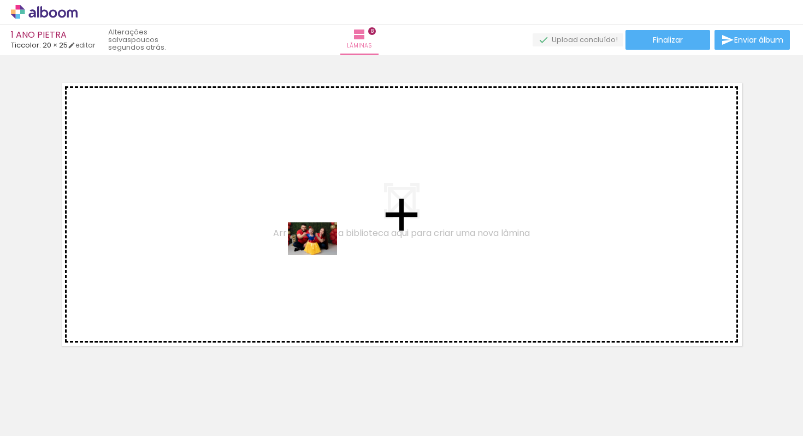
drag, startPoint x: 400, startPoint y: 403, endPoint x: 313, endPoint y: 243, distance: 182.4
click at [313, 243] on quentale-workspace at bounding box center [401, 218] width 803 height 436
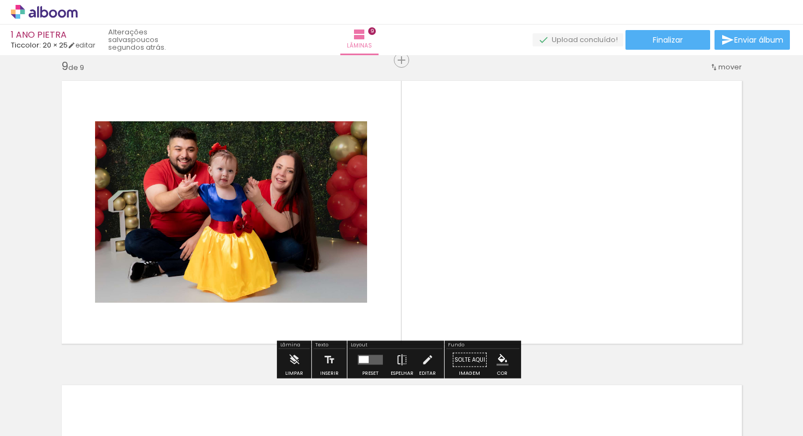
scroll to position [2448, 0]
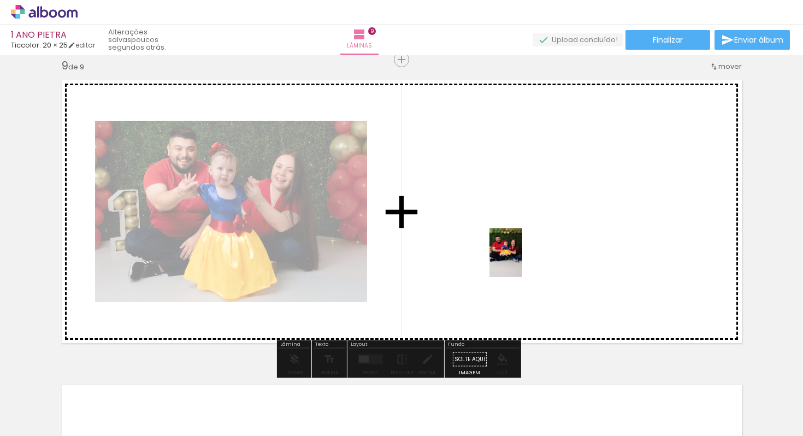
drag, startPoint x: 457, startPoint y: 408, endPoint x: 551, endPoint y: 233, distance: 198.5
click at [551, 233] on quentale-workspace at bounding box center [401, 218] width 803 height 436
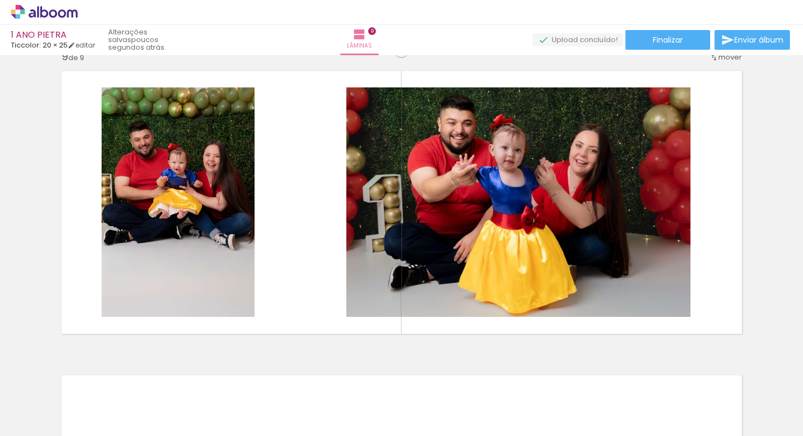
scroll to position [2476, 0]
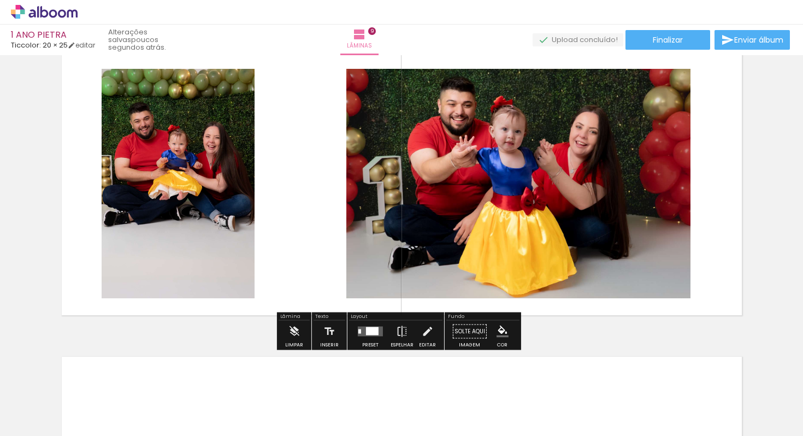
click at [366, 332] on div at bounding box center [372, 331] width 13 height 8
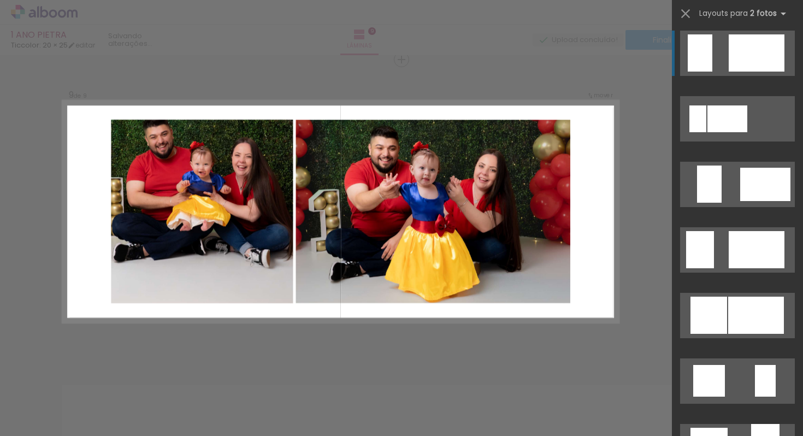
scroll to position [858, 0]
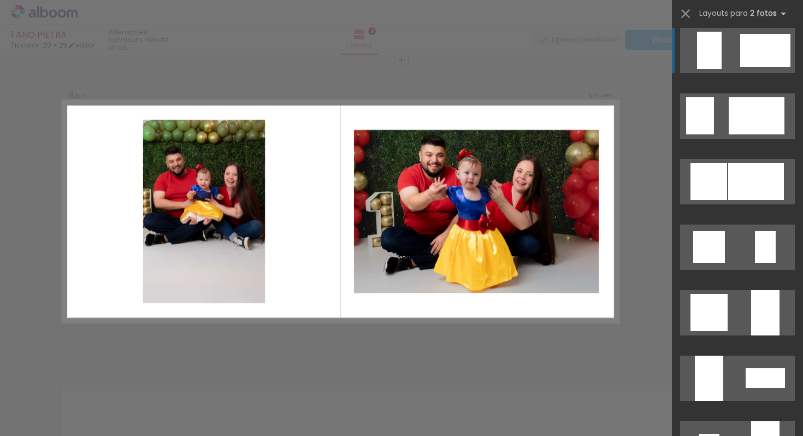
click at [755, 56] on div at bounding box center [765, 50] width 50 height 33
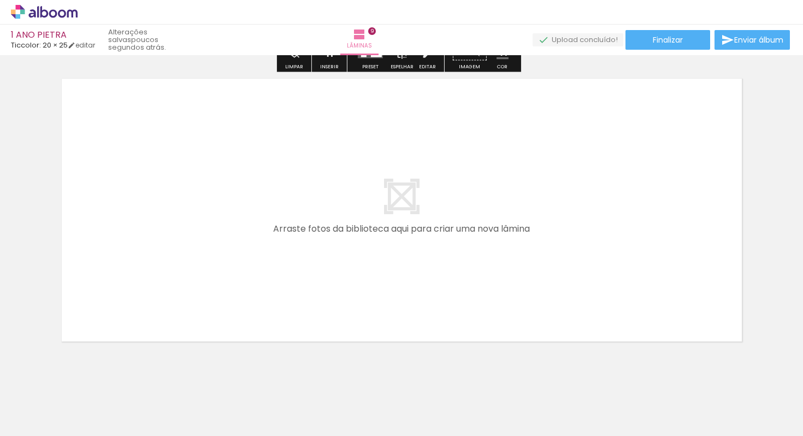
scroll to position [2773, 0]
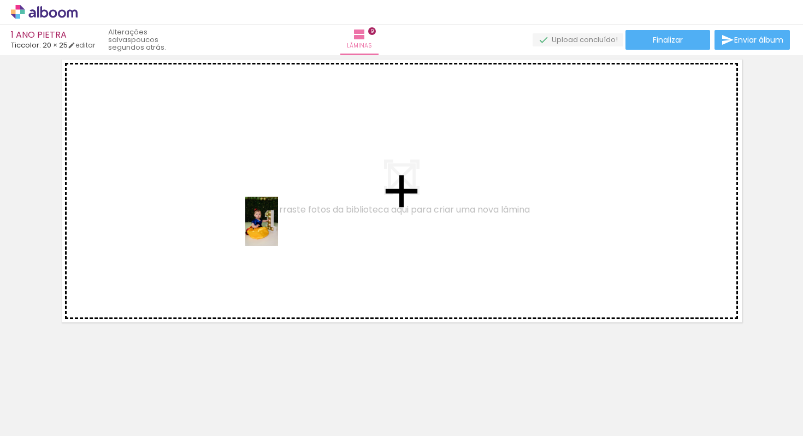
drag, startPoint x: 573, startPoint y: 400, endPoint x: 274, endPoint y: 226, distance: 346.2
click at [274, 226] on quentale-workspace at bounding box center [401, 218] width 803 height 436
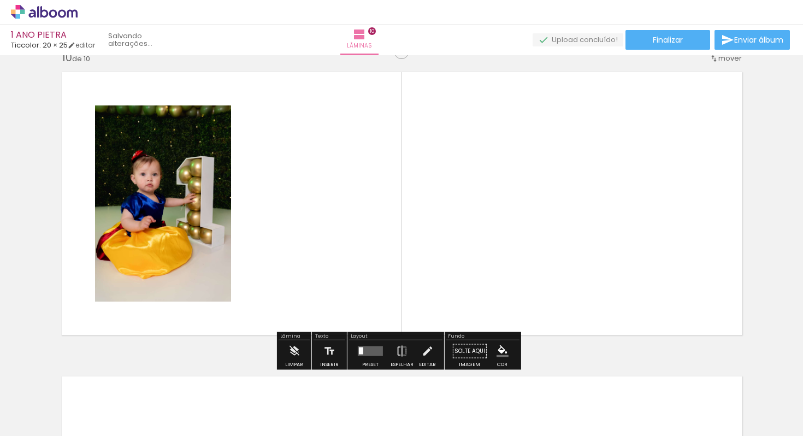
scroll to position [2752, 0]
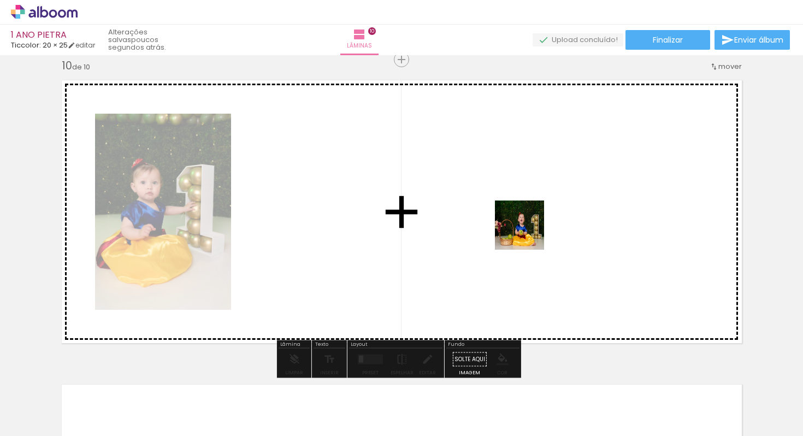
drag, startPoint x: 707, startPoint y: 409, endPoint x: 508, endPoint y: 172, distance: 309.4
click at [508, 172] on quentale-workspace at bounding box center [401, 218] width 803 height 436
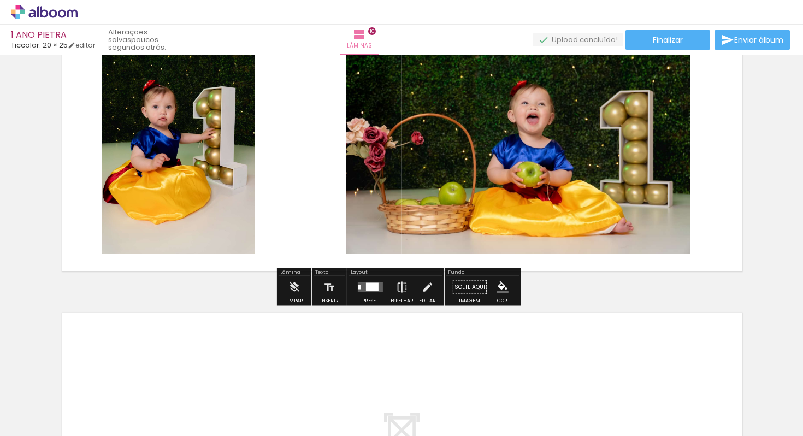
scroll to position [2820, 0]
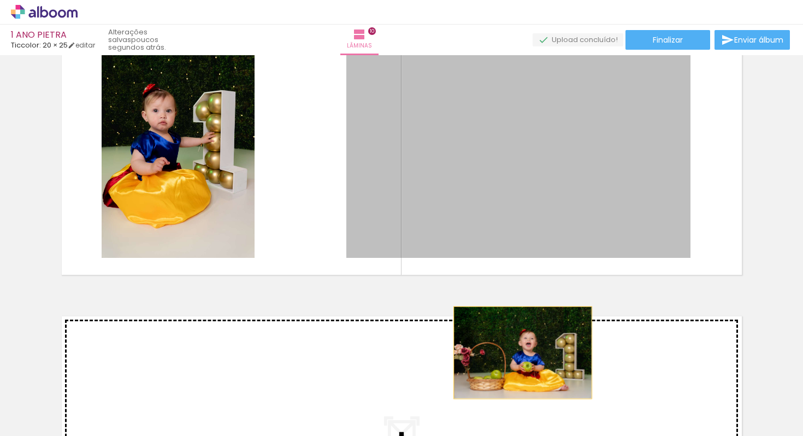
drag, startPoint x: 527, startPoint y: 152, endPoint x: 518, endPoint y: 352, distance: 200.7
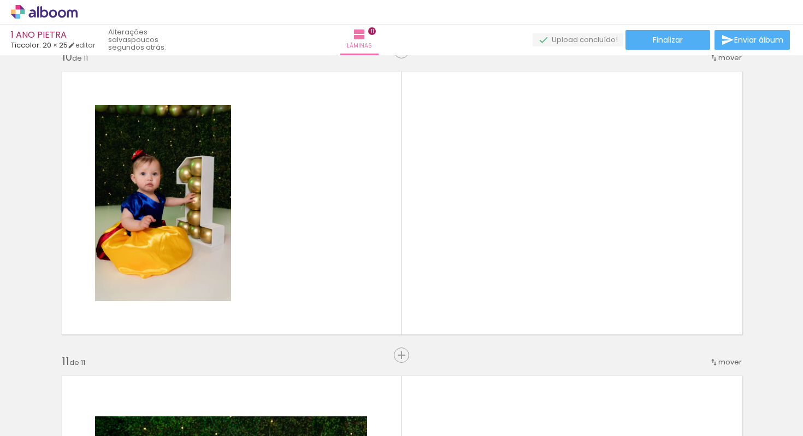
scroll to position [2735, 0]
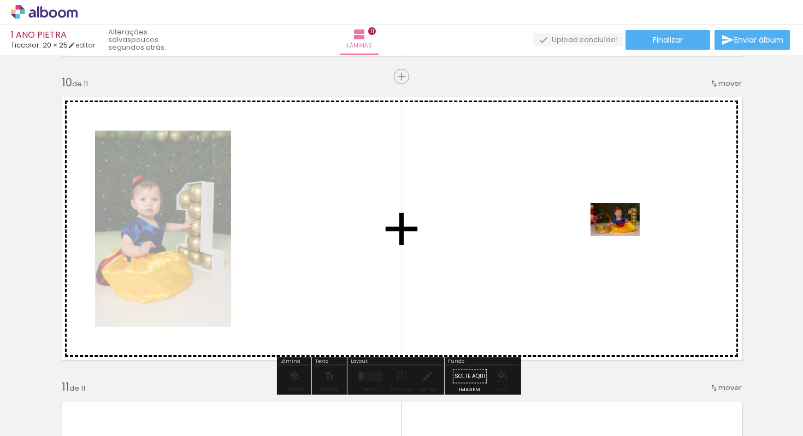
drag, startPoint x: 771, startPoint y: 403, endPoint x: 622, endPoint y: 235, distance: 224.8
click quentale-workspace
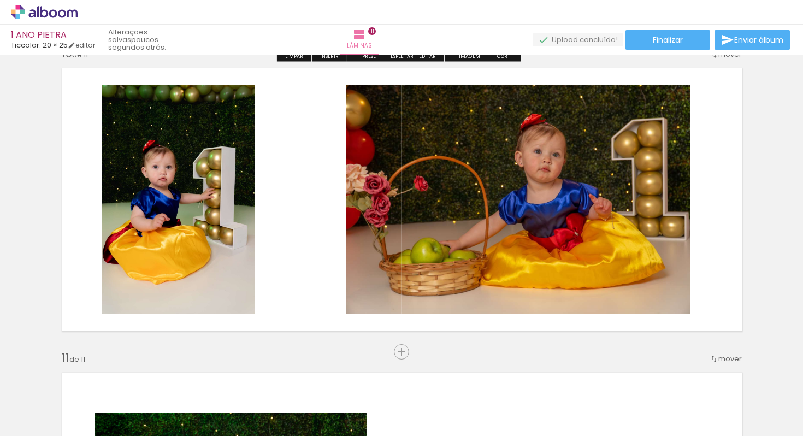
scroll to position [2764, 0]
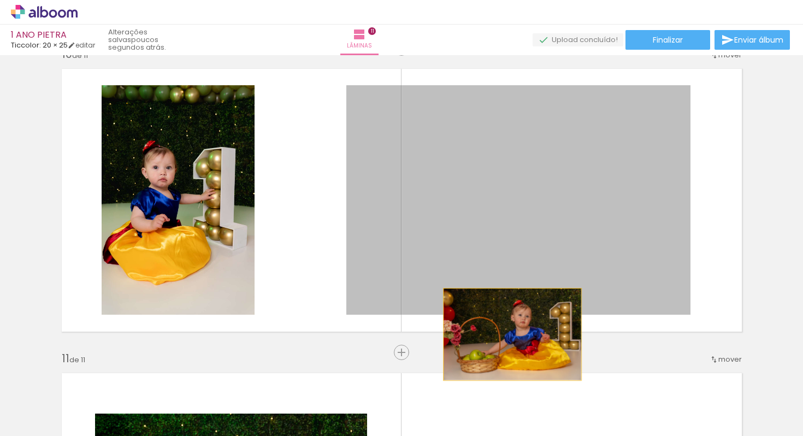
drag, startPoint x: 478, startPoint y: 179, endPoint x: 508, endPoint y: 334, distance: 158.0
click quentale-layouter
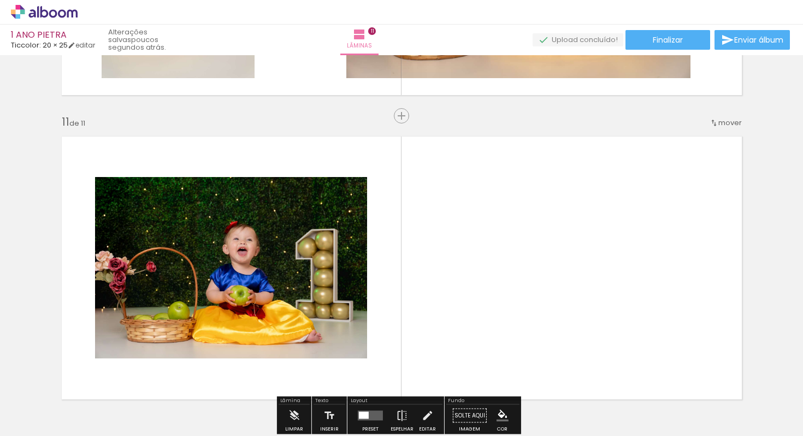
scroll to position [2996, 0]
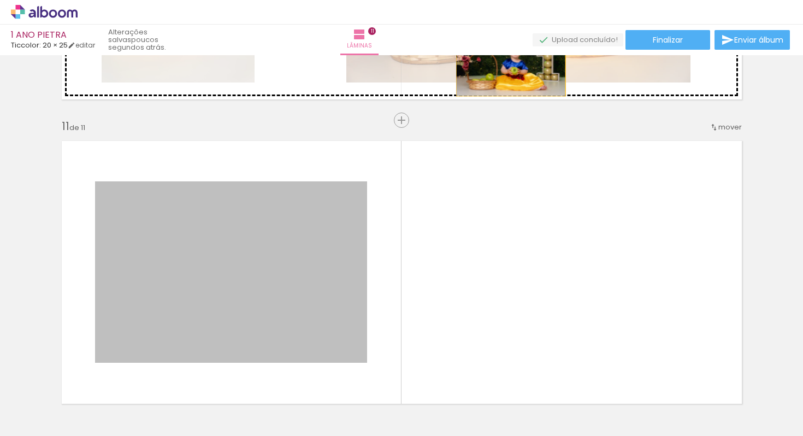
drag, startPoint x: 259, startPoint y: 275, endPoint x: 506, endPoint y: 60, distance: 327.9
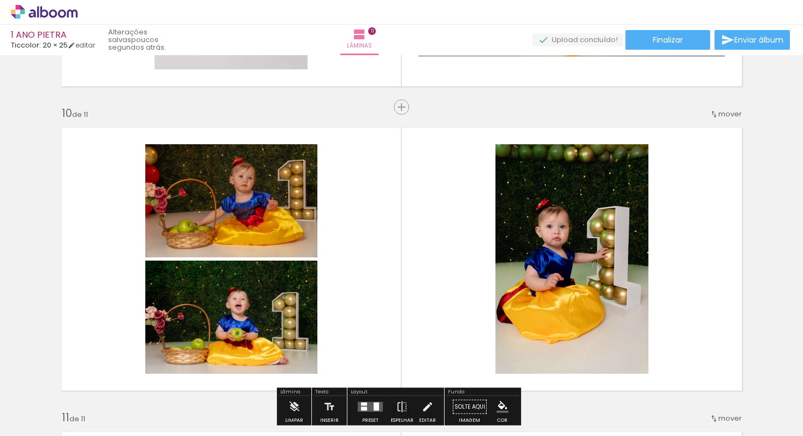
scroll to position [2729, 0]
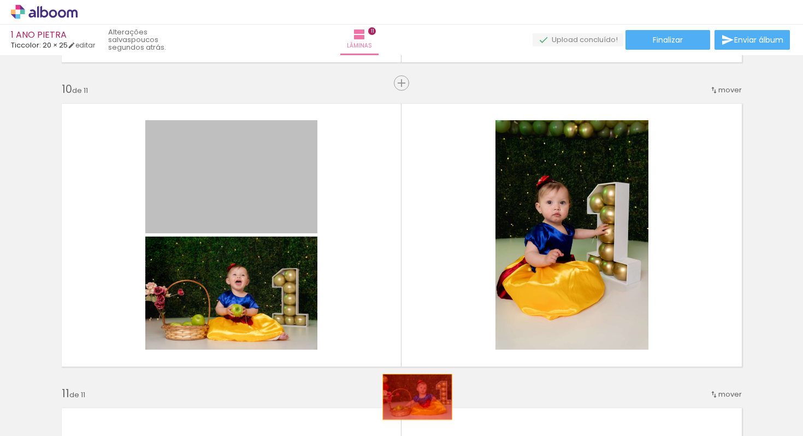
drag, startPoint x: 226, startPoint y: 190, endPoint x: 413, endPoint y: 397, distance: 279.2
click quentale-workspace
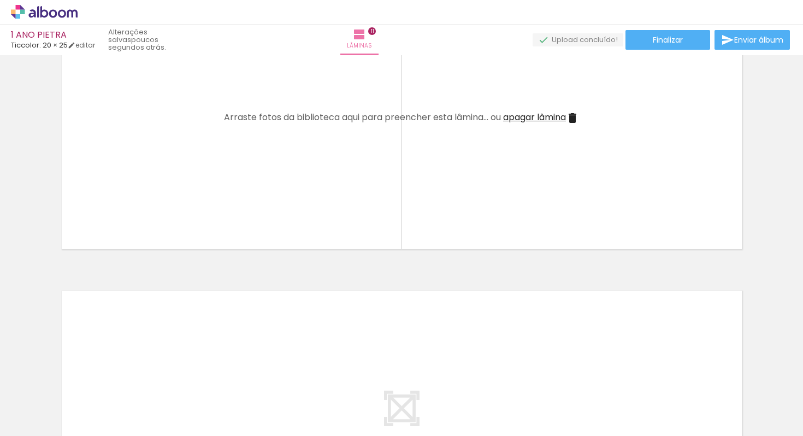
scroll to position [3150, 0]
click span "apagar lâmina"
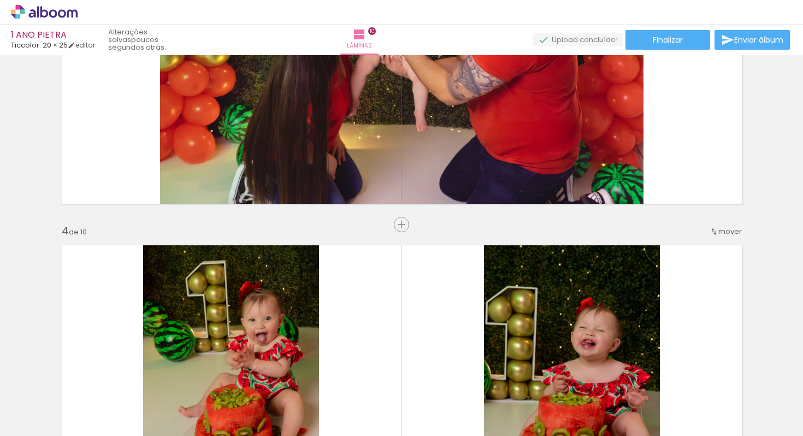
scroll to position [0, 0]
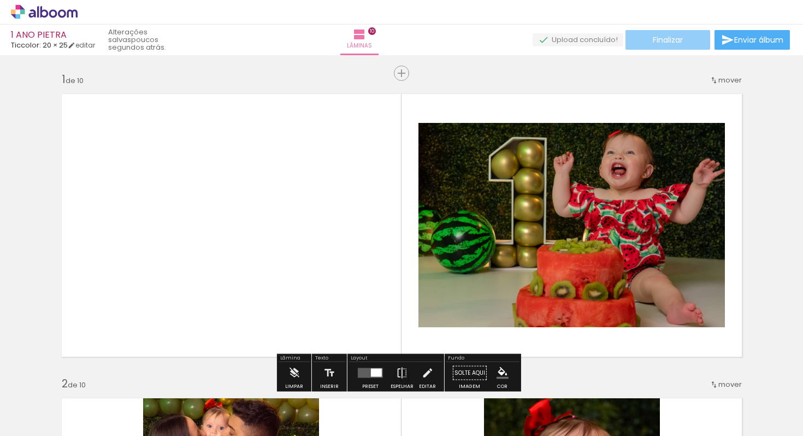
click span "Finalizar"
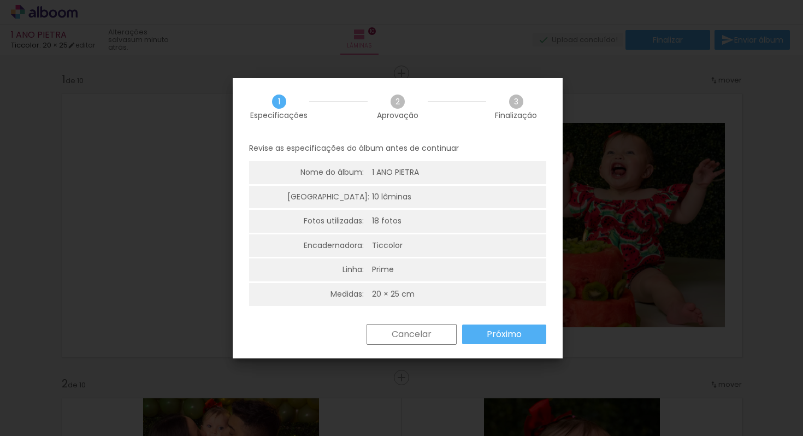
click slot "Cancelar"
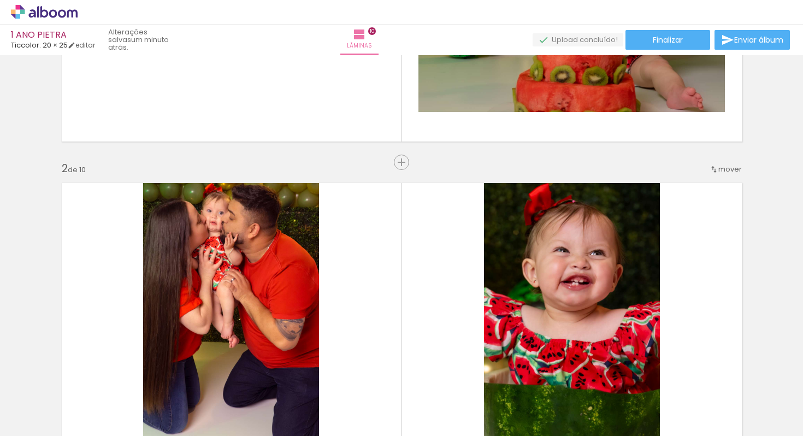
scroll to position [214, 0]
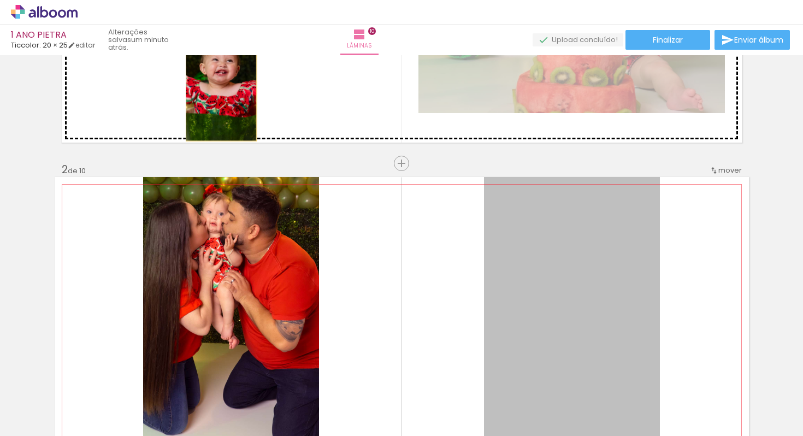
drag, startPoint x: 576, startPoint y: 290, endPoint x: 217, endPoint y: 85, distance: 413.5
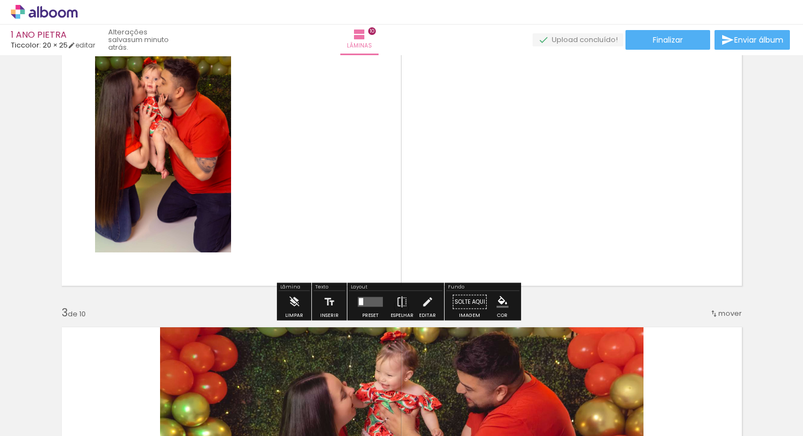
scroll to position [538, 0]
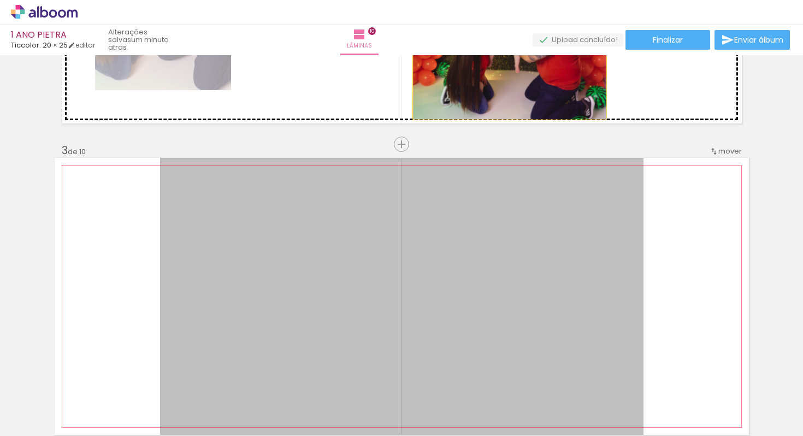
drag, startPoint x: 442, startPoint y: 276, endPoint x: 505, endPoint y: 64, distance: 221.2
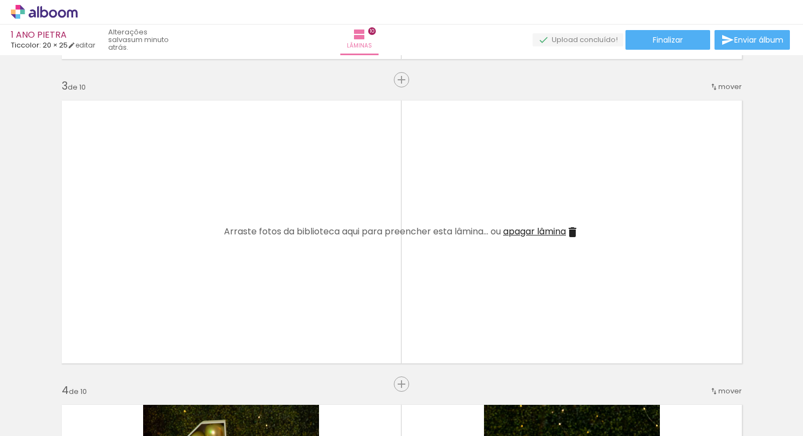
scroll to position [583, 0]
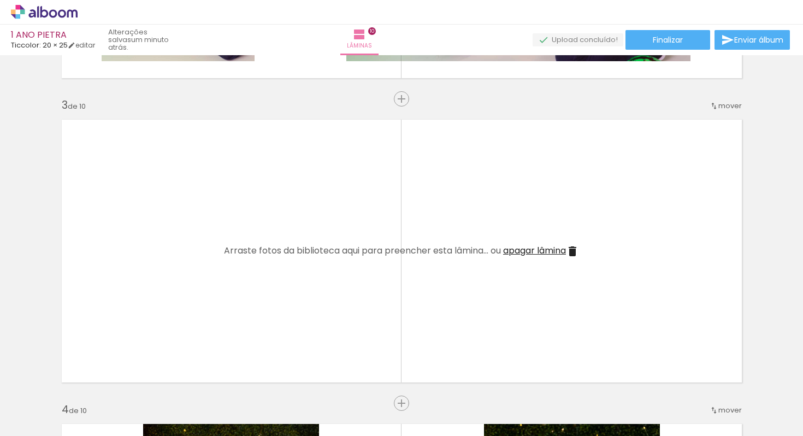
click span "apagar lâmina"
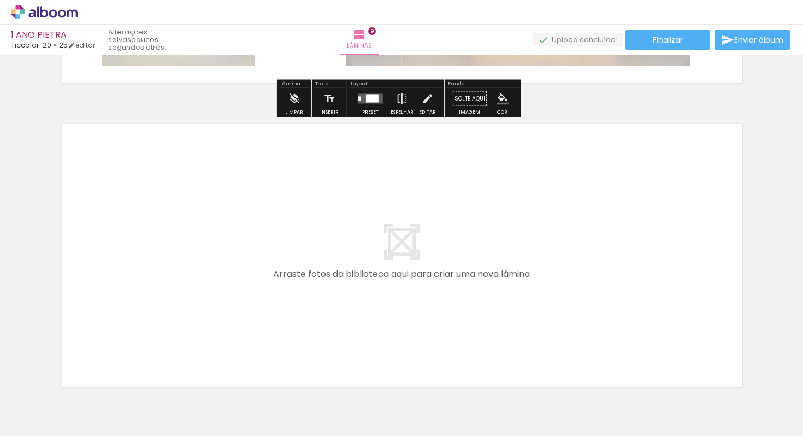
scroll to position [2773, 0]
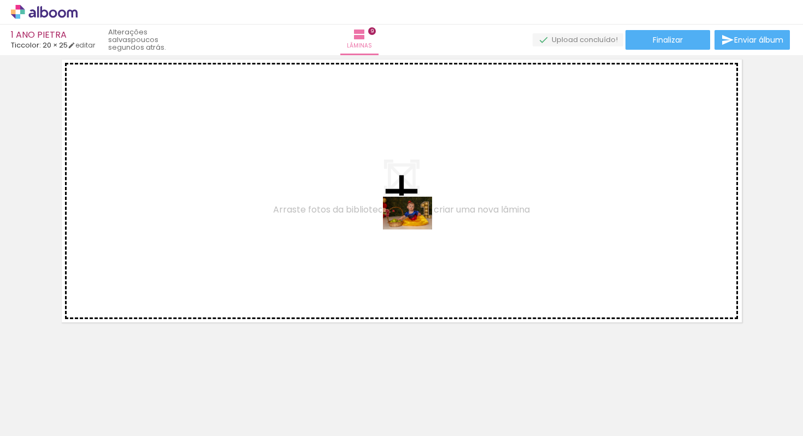
drag, startPoint x: 763, startPoint y: 402, endPoint x: 416, endPoint y: 229, distance: 387.2
click at [416, 229] on quentale-workspace at bounding box center [401, 218] width 803 height 436
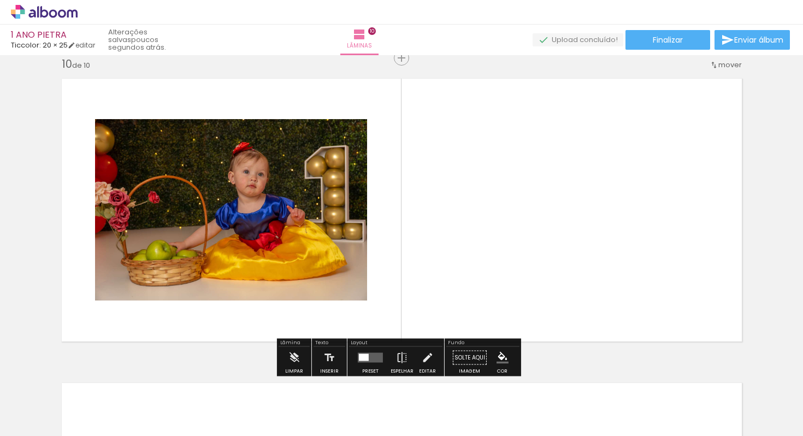
scroll to position [2752, 0]
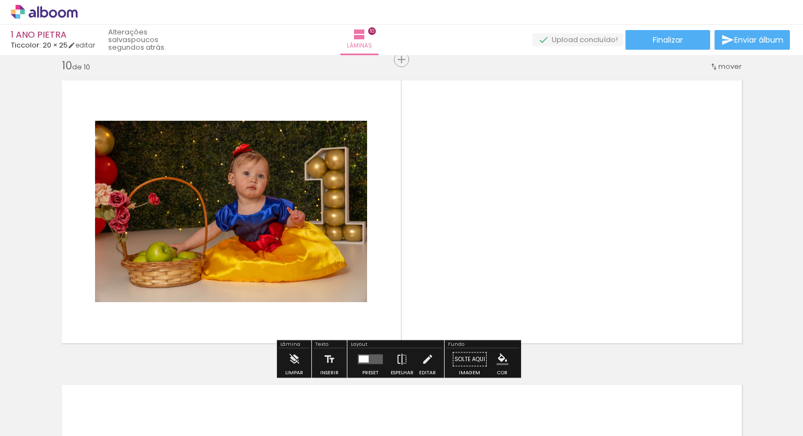
click at [0, 0] on slot "P&B" at bounding box center [0, 0] width 0 height 0
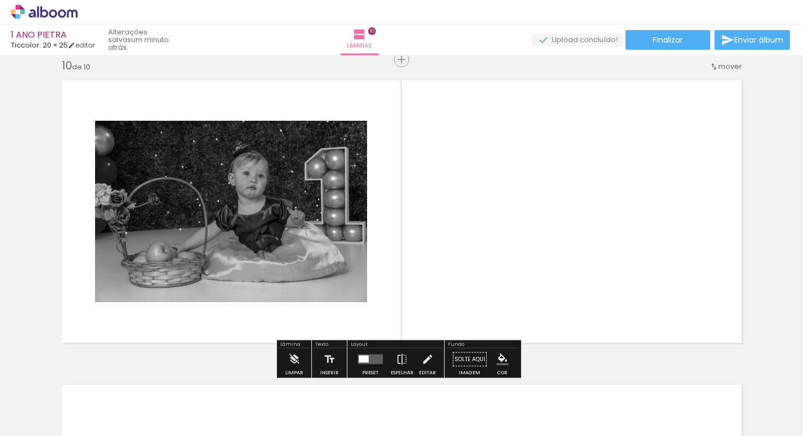
click at [0, 0] on slot "P&B" at bounding box center [0, 0] width 0 height 0
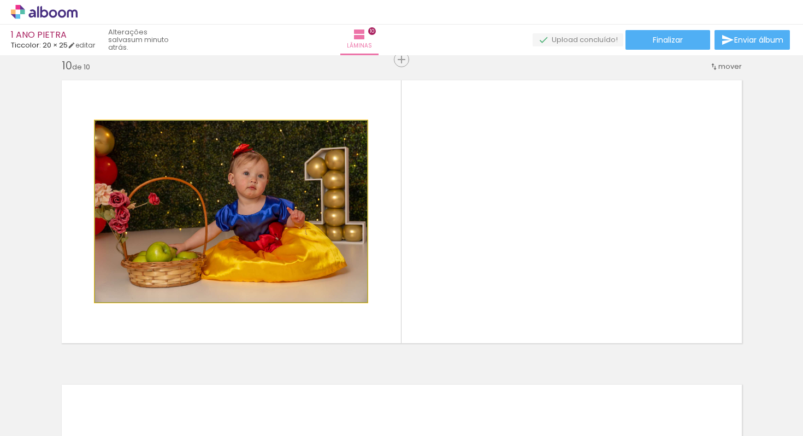
type paper-slider "100"
click at [118, 135] on div at bounding box center [120, 131] width 17 height 17
click at [101, 133] on iron-icon at bounding box center [106, 132] width 11 height 11
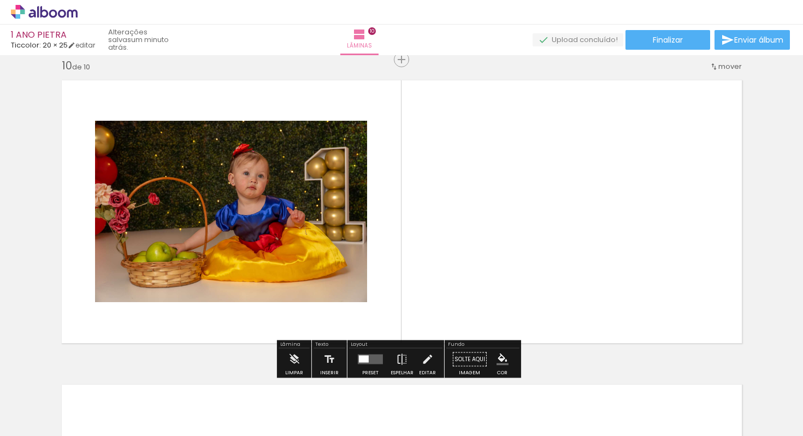
click at [739, 231] on quentale-layouter at bounding box center [402, 211] width 694 height 277
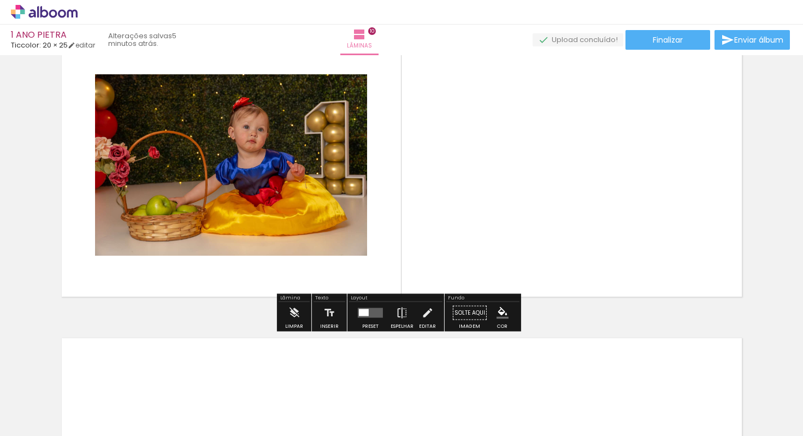
scroll to position [2865, 0]
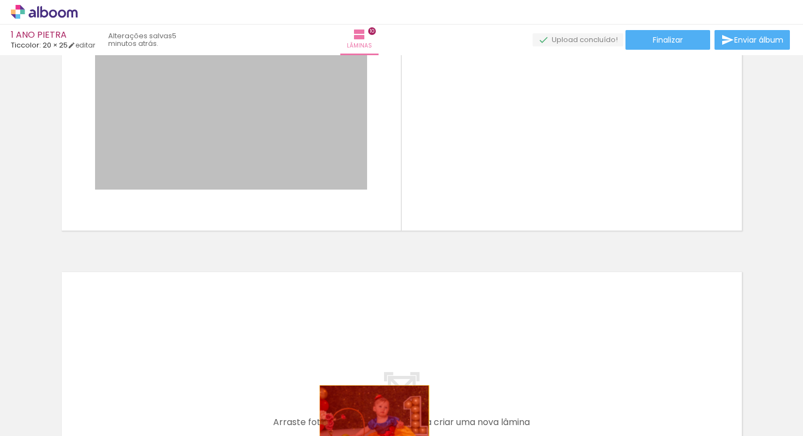
drag, startPoint x: 218, startPoint y: 140, endPoint x: 370, endPoint y: 422, distance: 320.2
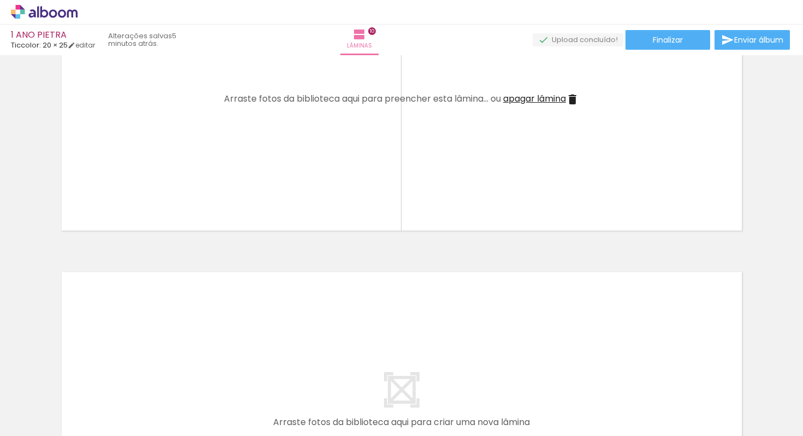
click at [28, 421] on span "Adicionar Fotos" at bounding box center [38, 421] width 33 height 12
click at [0, 0] on input "file" at bounding box center [0, 0] width 0 height 0
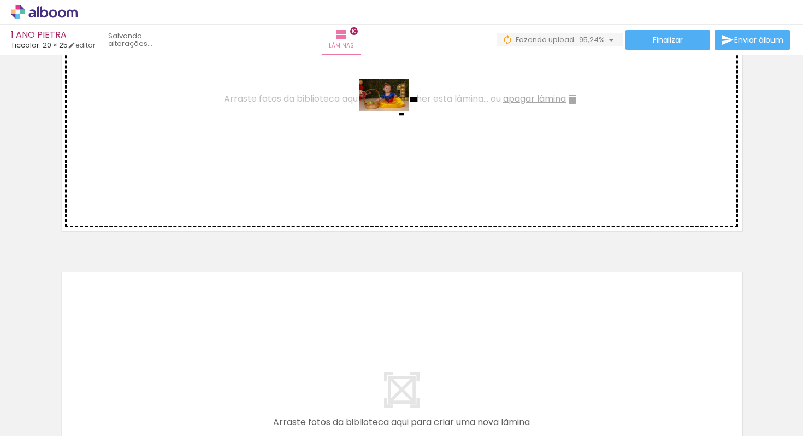
drag, startPoint x: 716, startPoint y: 410, endPoint x: 392, endPoint y: 114, distance: 438.5
click at [392, 114] on quentale-workspace at bounding box center [401, 218] width 803 height 436
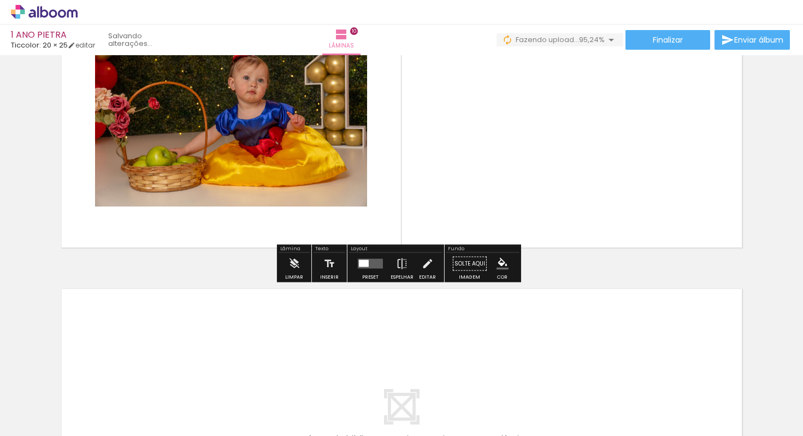
scroll to position [2848, 0]
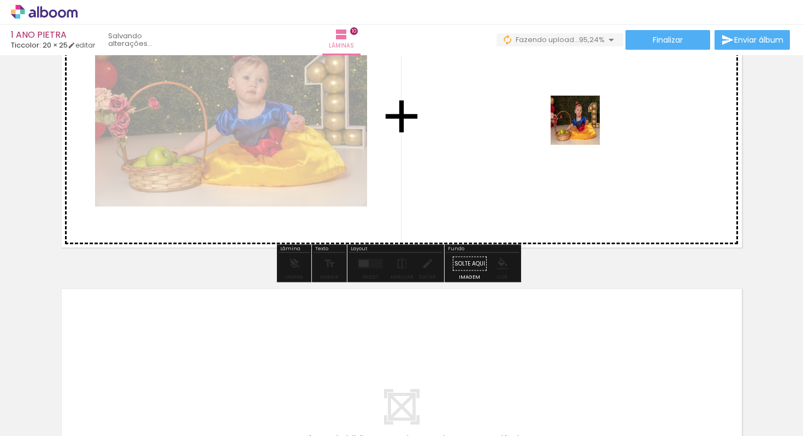
drag, startPoint x: 771, startPoint y: 400, endPoint x: 582, endPoint y: 126, distance: 333.1
click at [582, 126] on quentale-workspace at bounding box center [401, 218] width 803 height 436
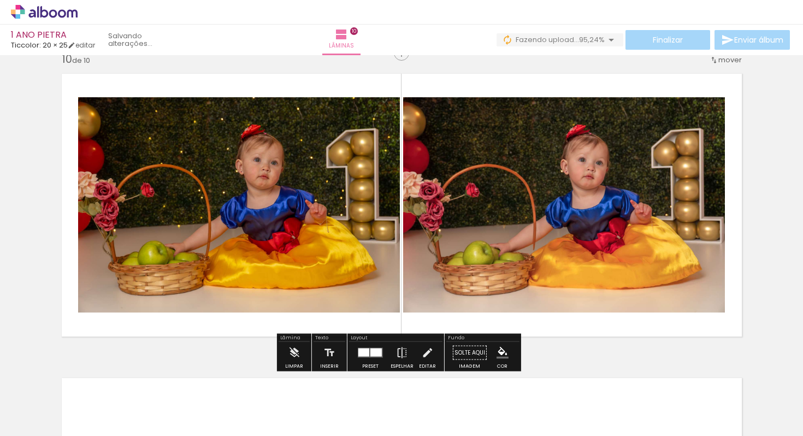
scroll to position [2754, 0]
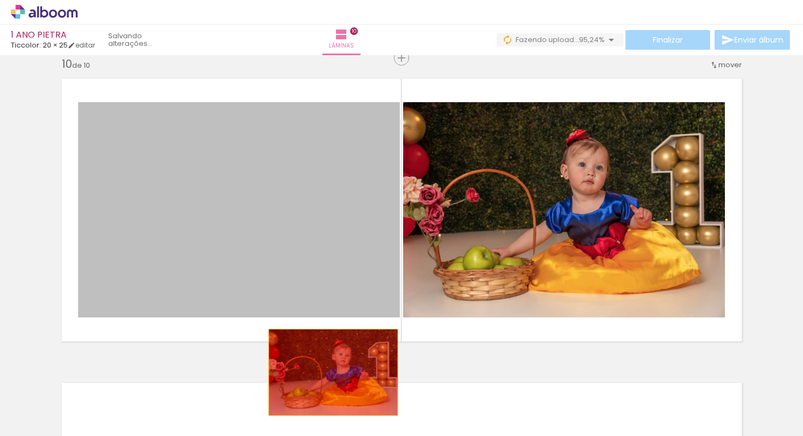
drag, startPoint x: 297, startPoint y: 200, endPoint x: 329, endPoint y: 373, distance: 175.6
click at [329, 373] on quentale-workspace at bounding box center [401, 218] width 803 height 436
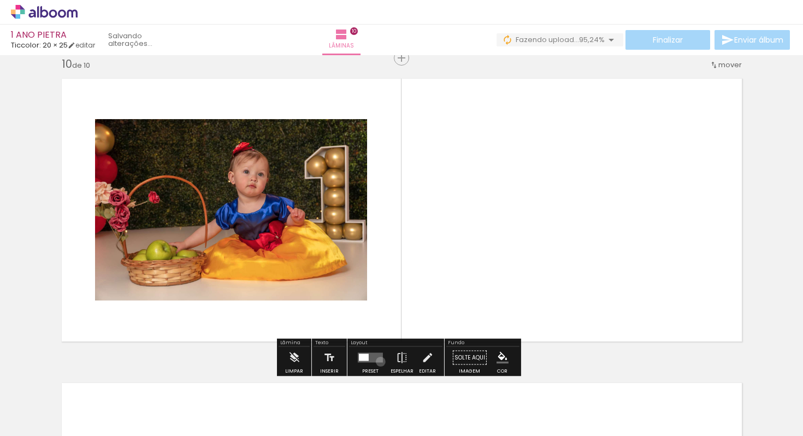
click at [378, 361] on quentale-layouter at bounding box center [370, 358] width 25 height 10
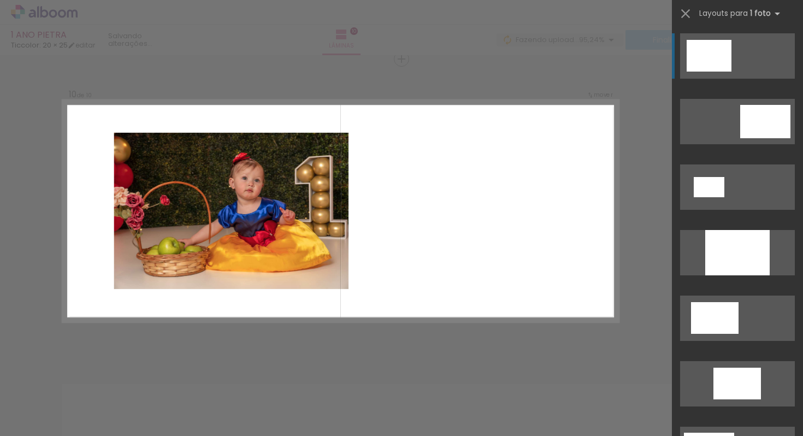
scroll to position [2752, 0]
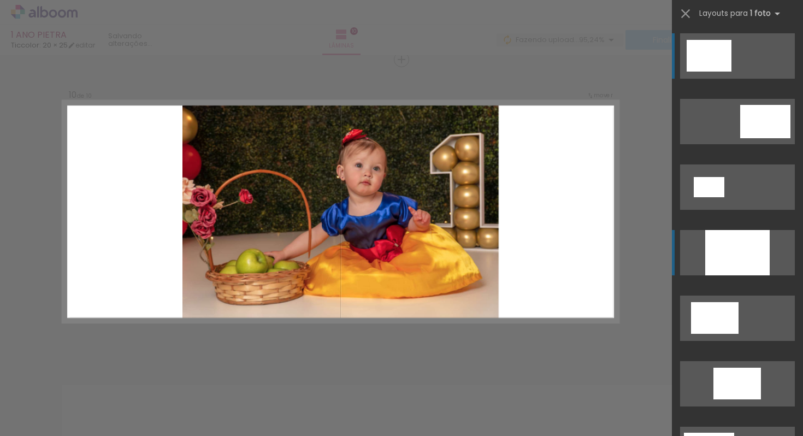
click at [730, 260] on div at bounding box center [737, 252] width 64 height 45
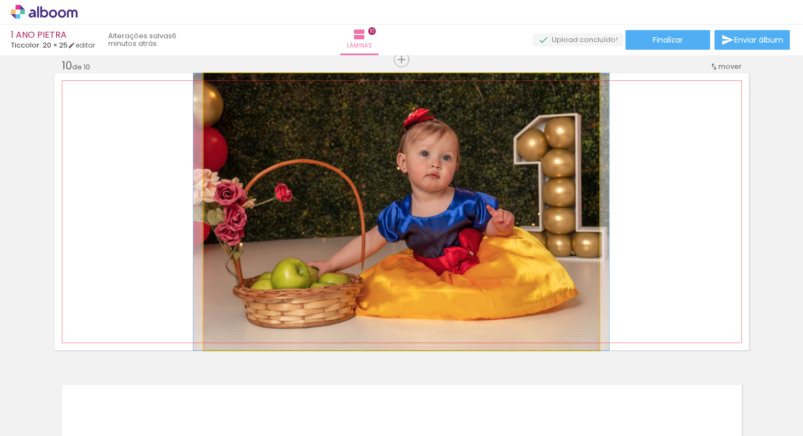
click at [365, 173] on quentale-photo at bounding box center [402, 211] width 396 height 277
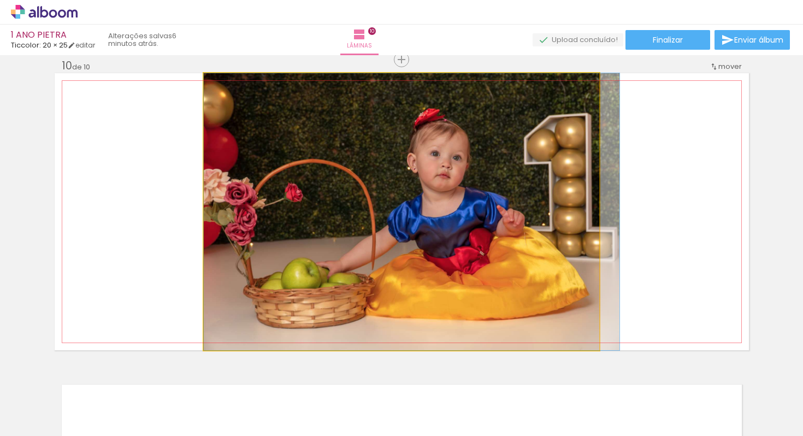
drag, startPoint x: 365, startPoint y: 173, endPoint x: 386, endPoint y: 174, distance: 20.8
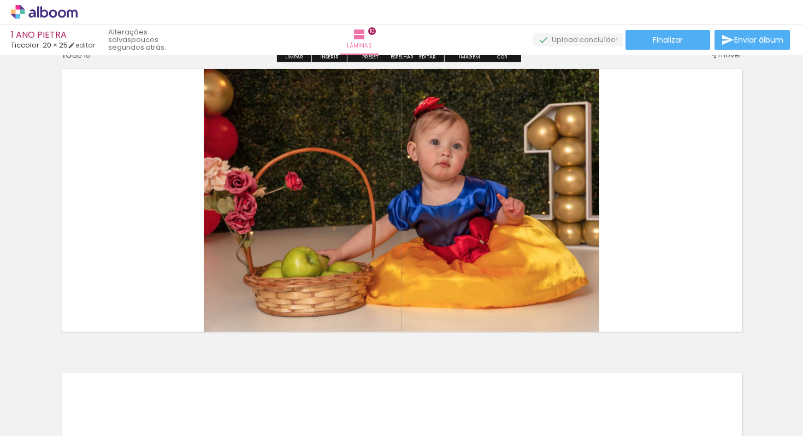
scroll to position [2769, 0]
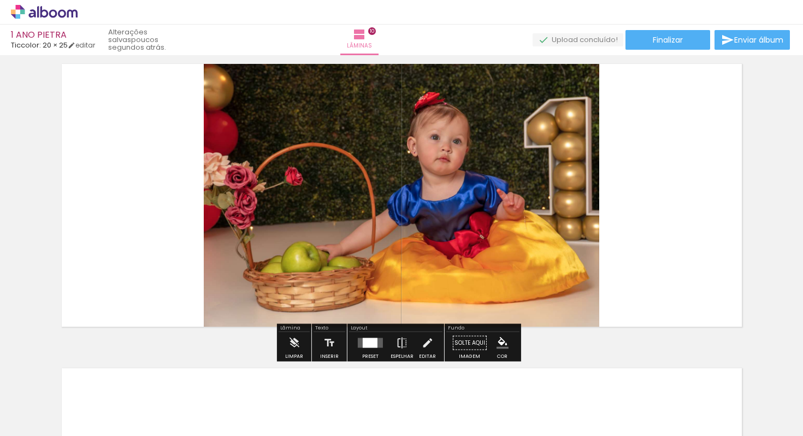
click at [715, 398] on div at bounding box center [697, 399] width 54 height 36
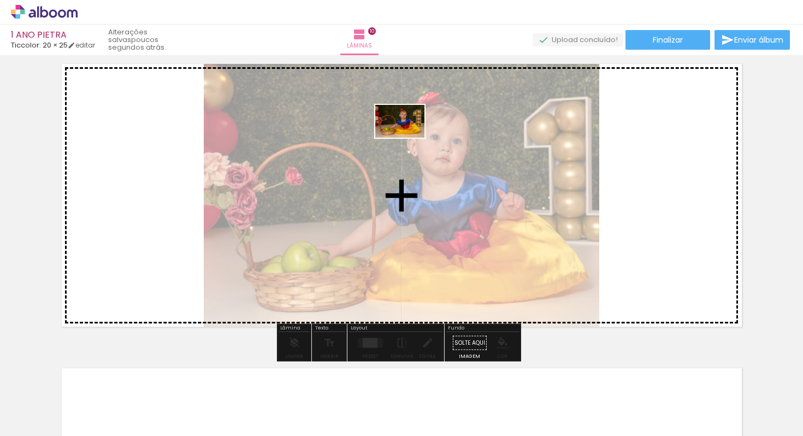
drag, startPoint x: 715, startPoint y: 398, endPoint x: 408, endPoint y: 138, distance: 401.9
click at [408, 138] on quentale-workspace at bounding box center [401, 218] width 803 height 436
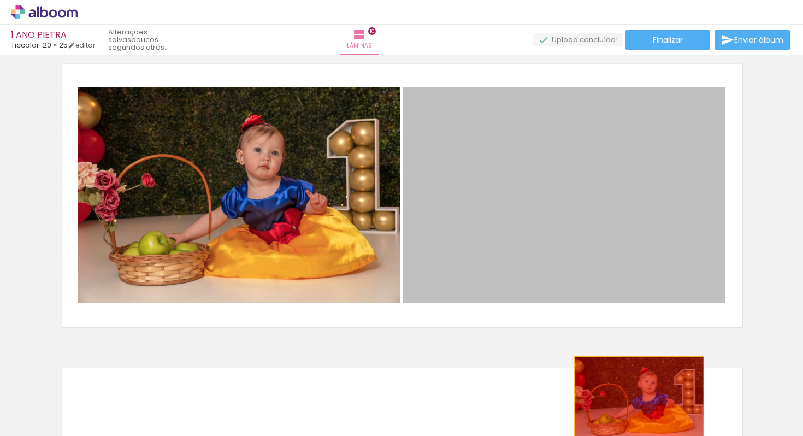
drag, startPoint x: 528, startPoint y: 171, endPoint x: 635, endPoint y: 399, distance: 252.2
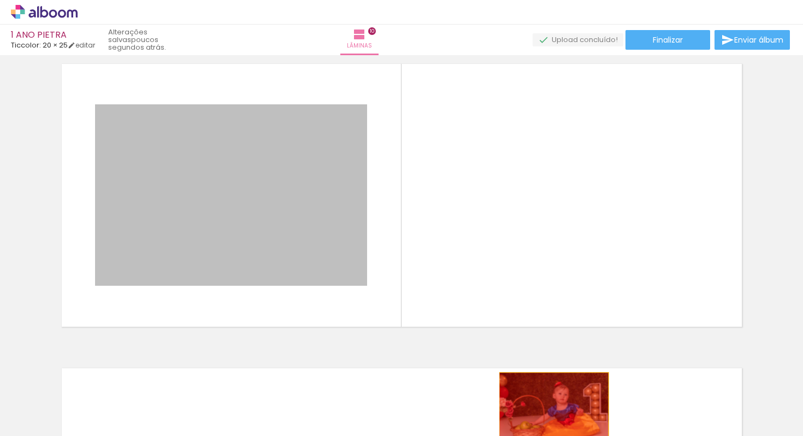
drag, startPoint x: 253, startPoint y: 161, endPoint x: 550, endPoint y: 409, distance: 386.3
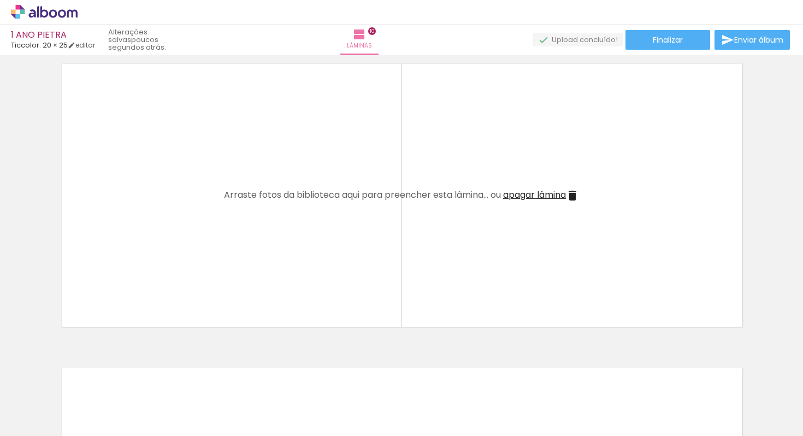
click at [740, 382] on iron-icon at bounding box center [734, 376] width 11 height 11
click at [677, 377] on iron-icon at bounding box center [673, 376] width 11 height 11
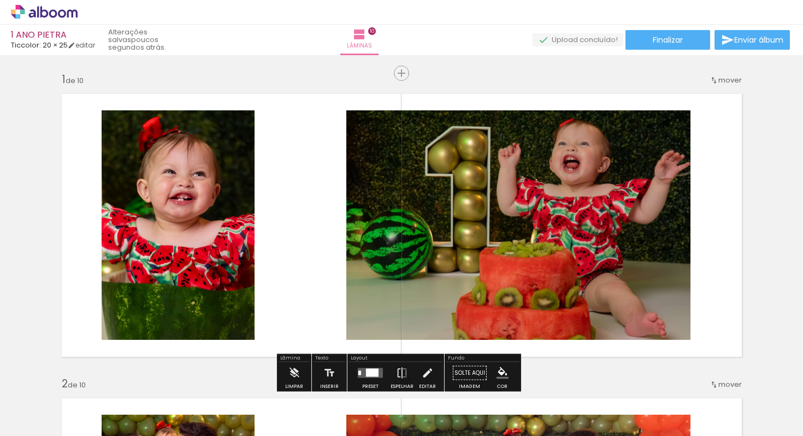
scroll to position [0, 0]
click at [75, 48] on iron-icon at bounding box center [72, 46] width 8 height 8
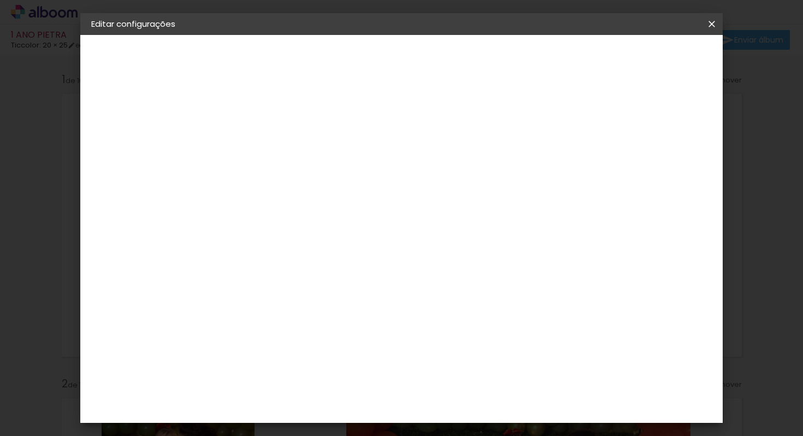
scroll to position [24, 0]
click at [715, 21] on iron-icon at bounding box center [711, 24] width 13 height 11
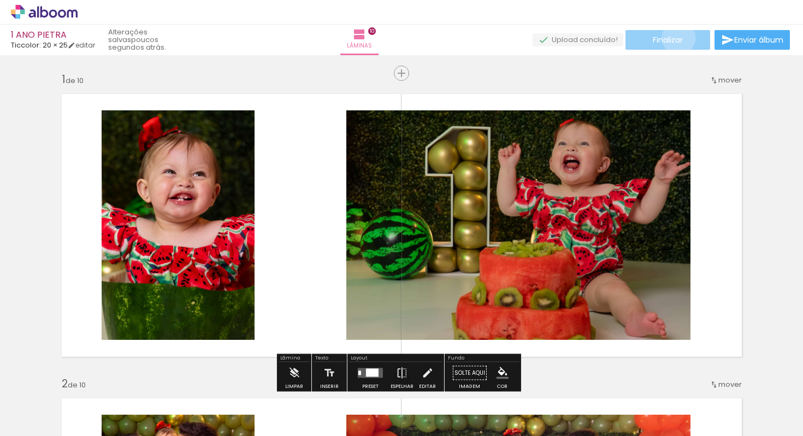
click at [675, 38] on span "Finalizar" at bounding box center [668, 40] width 30 height 8
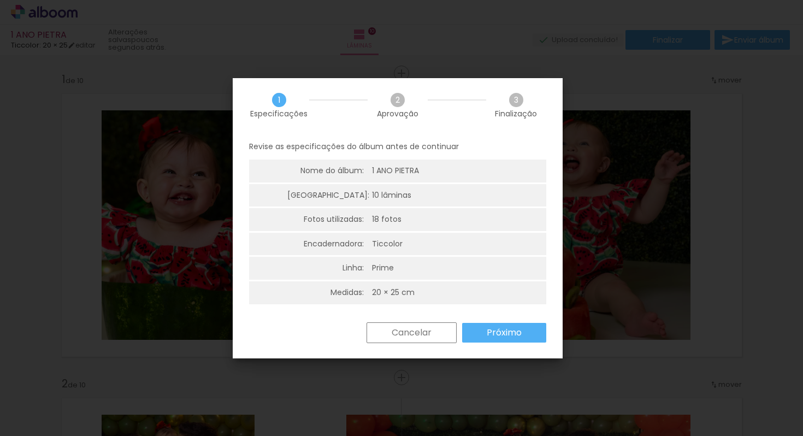
scroll to position [3, 0]
click at [0, 0] on slot "Cancelar" at bounding box center [0, 0] width 0 height 0
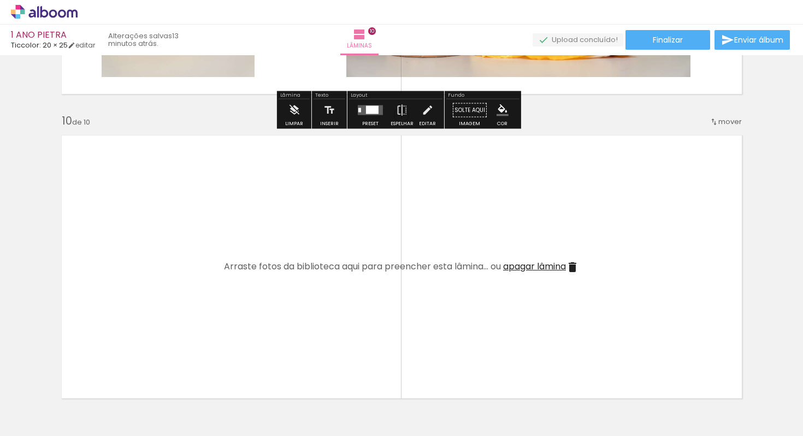
scroll to position [2697, 0]
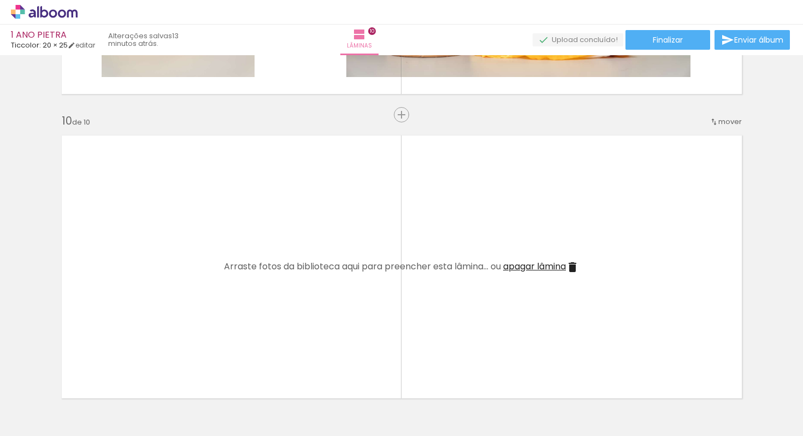
click at [20, 418] on iron-icon at bounding box center [15, 421] width 13 height 13
click at [0, 0] on input "file" at bounding box center [0, 0] width 0 height 0
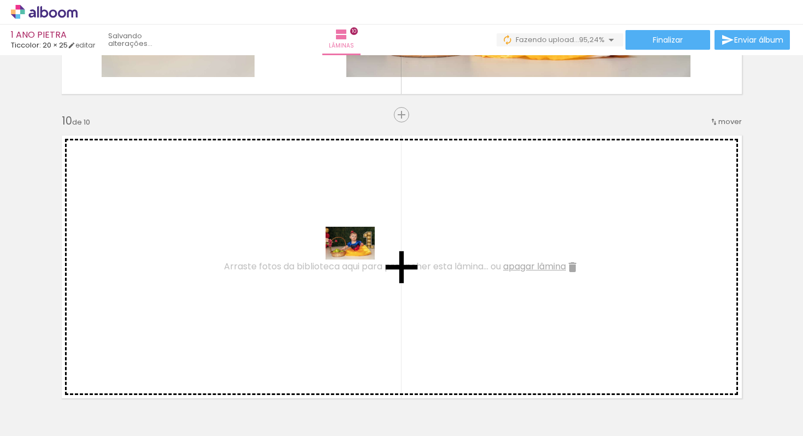
drag, startPoint x: 762, startPoint y: 400, endPoint x: 358, endPoint y: 259, distance: 427.6
click at [358, 259] on quentale-workspace at bounding box center [401, 218] width 803 height 436
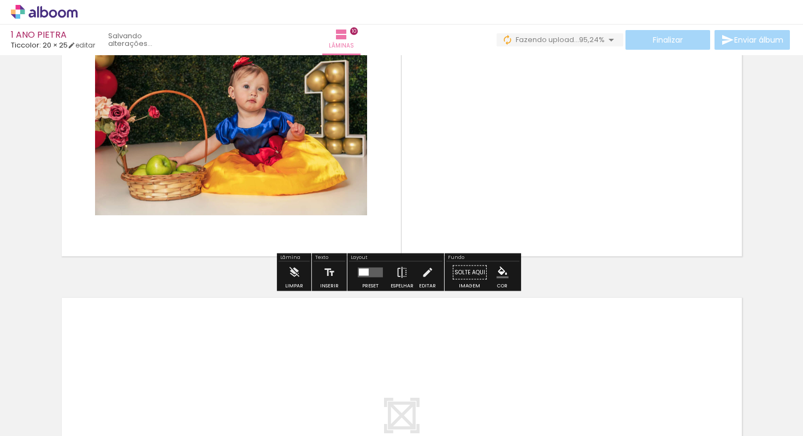
scroll to position [2930, 0]
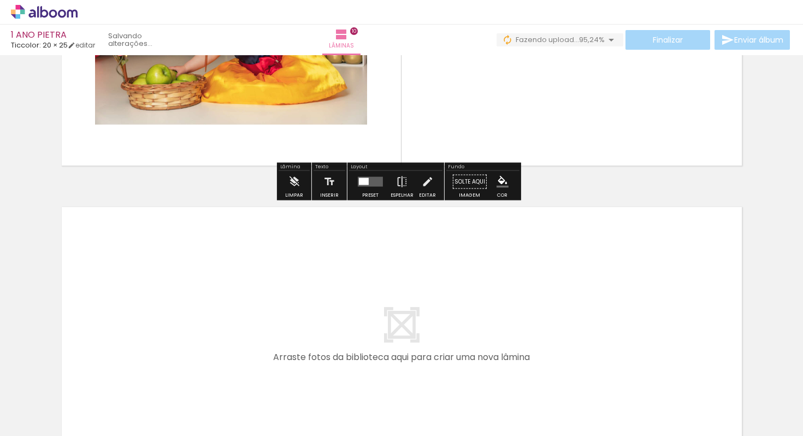
click at [374, 185] on quentale-layouter at bounding box center [370, 182] width 25 height 10
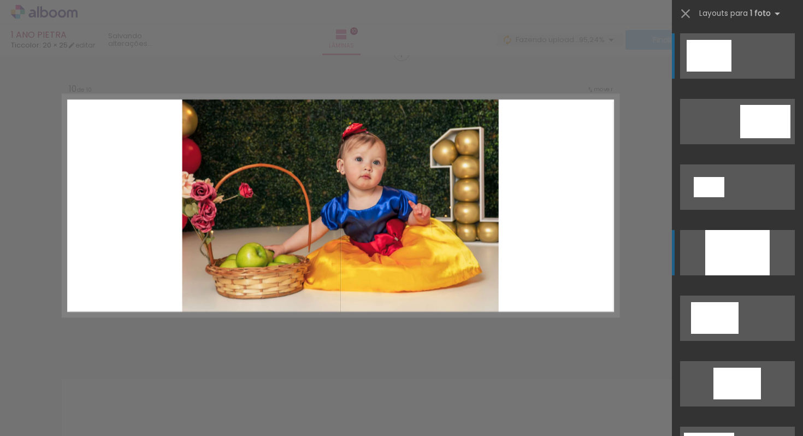
scroll to position [2752, 0]
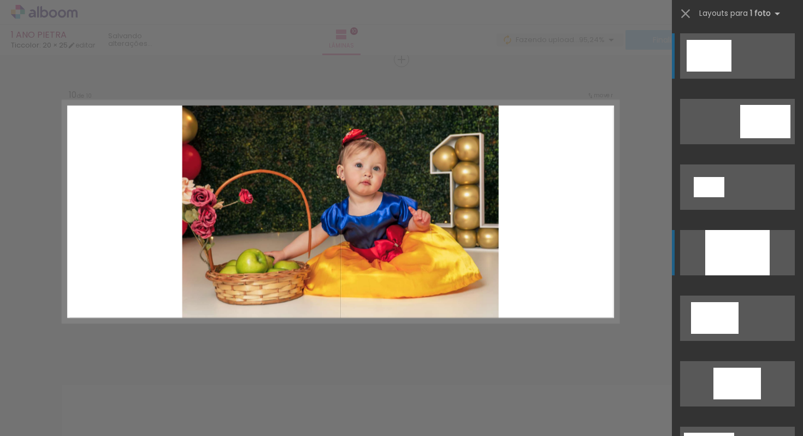
click at [738, 256] on div at bounding box center [737, 252] width 64 height 45
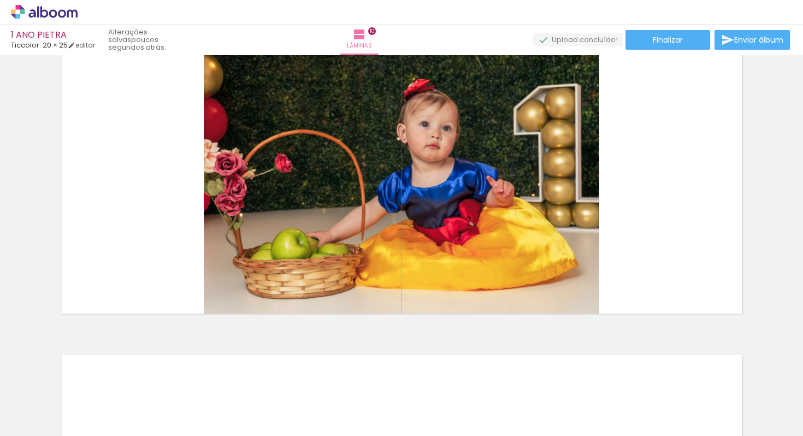
scroll to position [2779, 0]
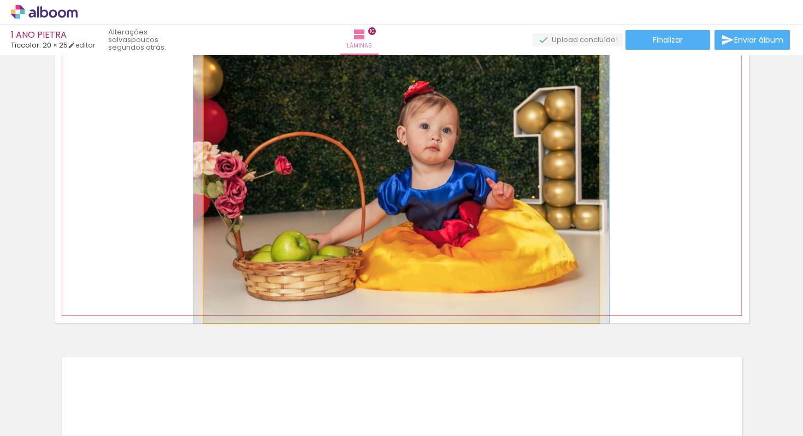
click at [507, 174] on quentale-photo at bounding box center [402, 184] width 396 height 277
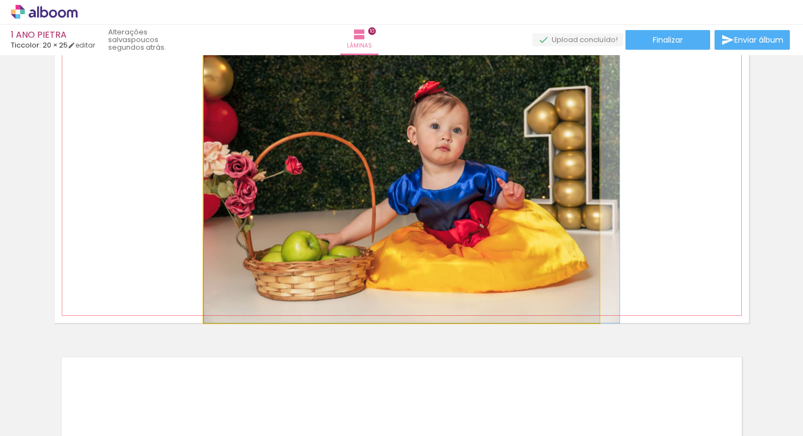
drag, startPoint x: 507, startPoint y: 174, endPoint x: 520, endPoint y: 174, distance: 12.0
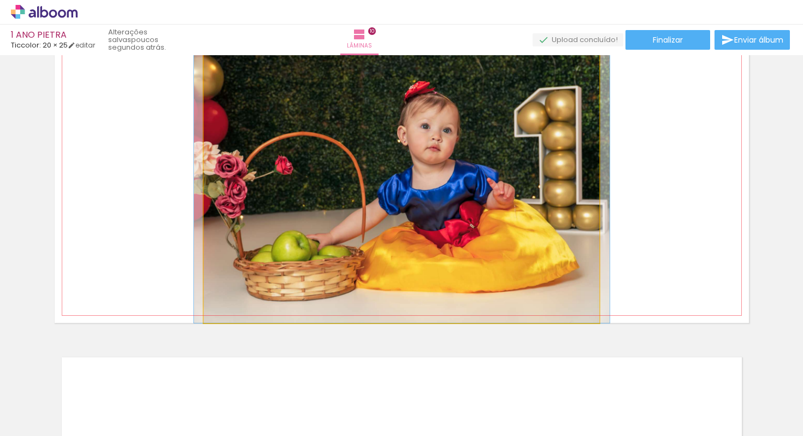
drag, startPoint x: 520, startPoint y: 174, endPoint x: 510, endPoint y: 175, distance: 9.9
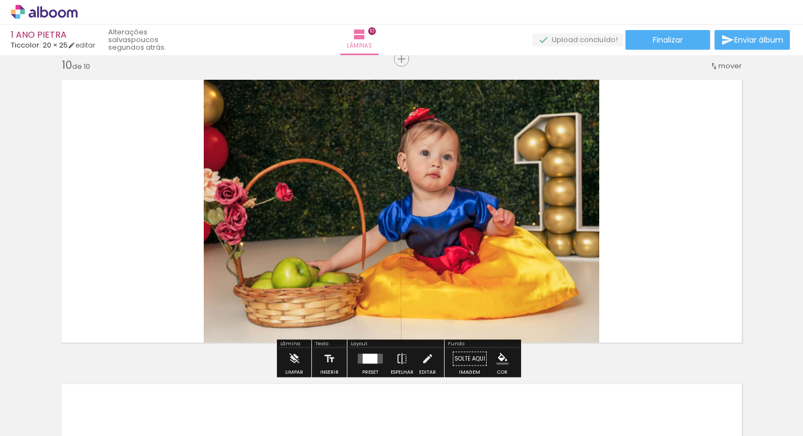
scroll to position [2752, 0]
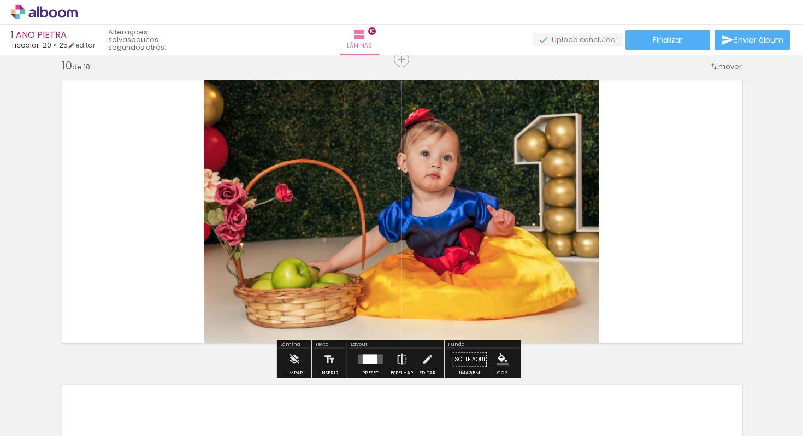
click at [248, 122] on quentale-photo at bounding box center [402, 211] width 396 height 277
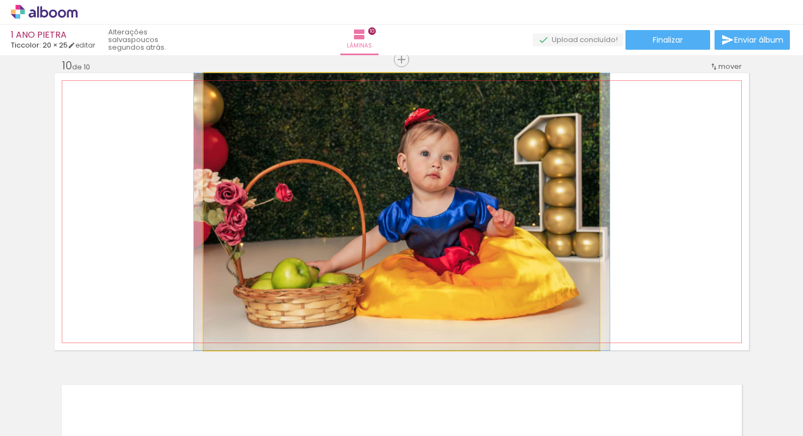
drag, startPoint x: 248, startPoint y: 122, endPoint x: 248, endPoint y: 143, distance: 21.3
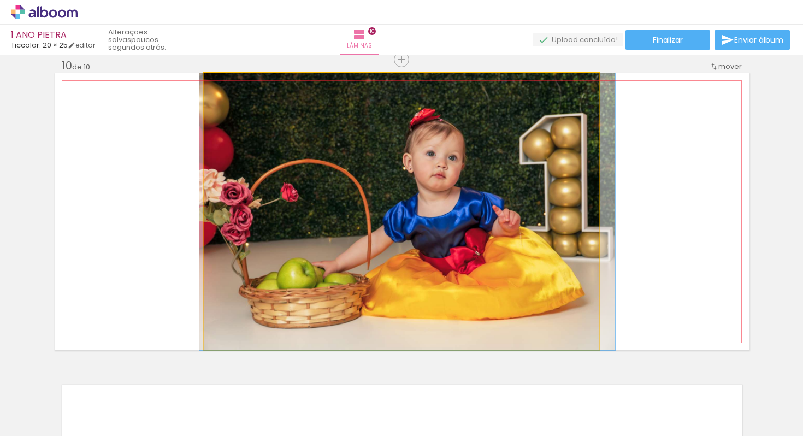
drag, startPoint x: 430, startPoint y: 213, endPoint x: 436, endPoint y: 214, distance: 5.6
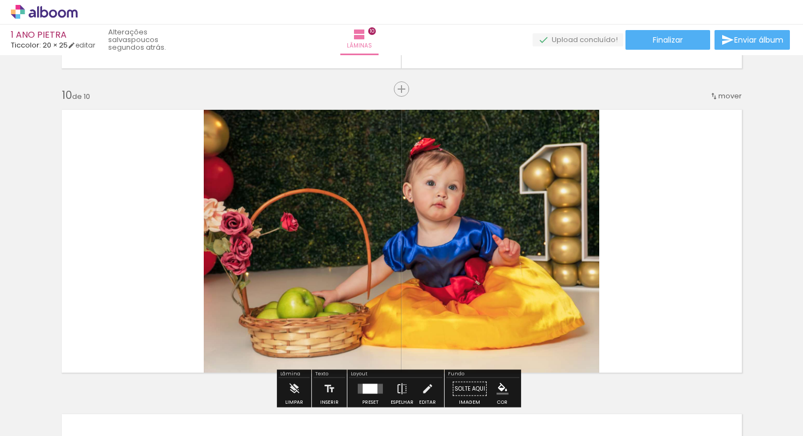
scroll to position [2423, 0]
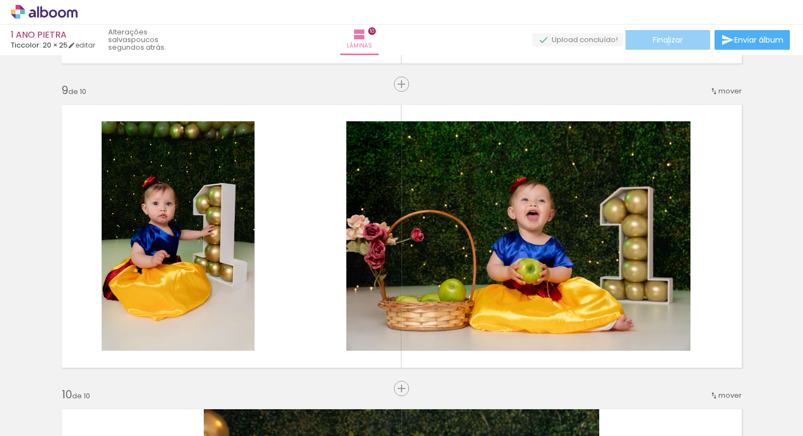
click at [664, 44] on span "Finalizar" at bounding box center [668, 40] width 30 height 8
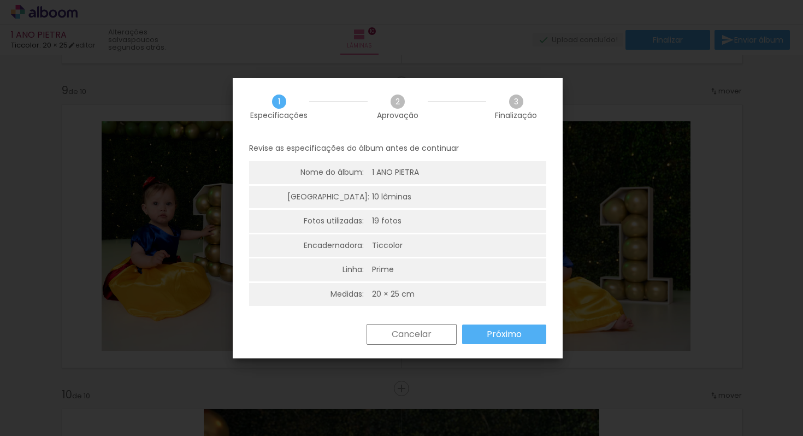
click at [526, 333] on paper-button "Próximo" at bounding box center [504, 334] width 84 height 20
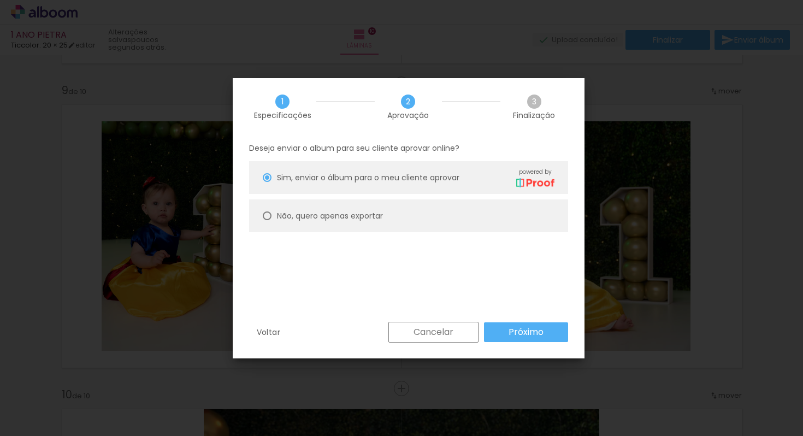
click at [265, 216] on div at bounding box center [267, 215] width 9 height 9
type paper-radio-button "on"
click at [0, 0] on slot "Próximo" at bounding box center [0, 0] width 0 height 0
type input "Alta, 300 DPI"
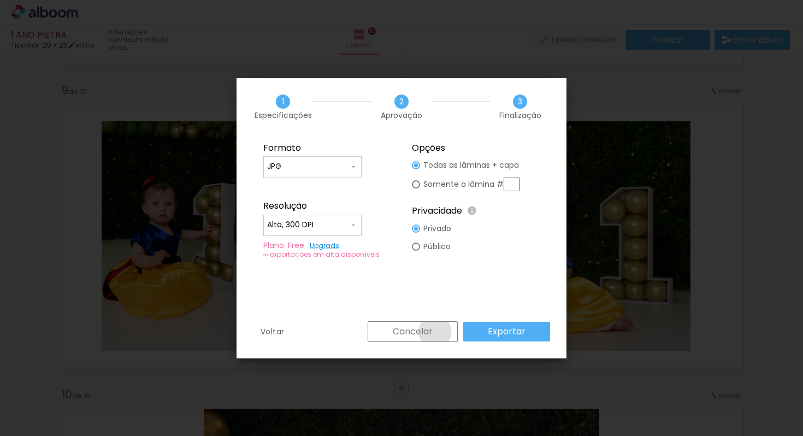
click at [436, 332] on paper-button "Cancelar" at bounding box center [413, 331] width 90 height 21
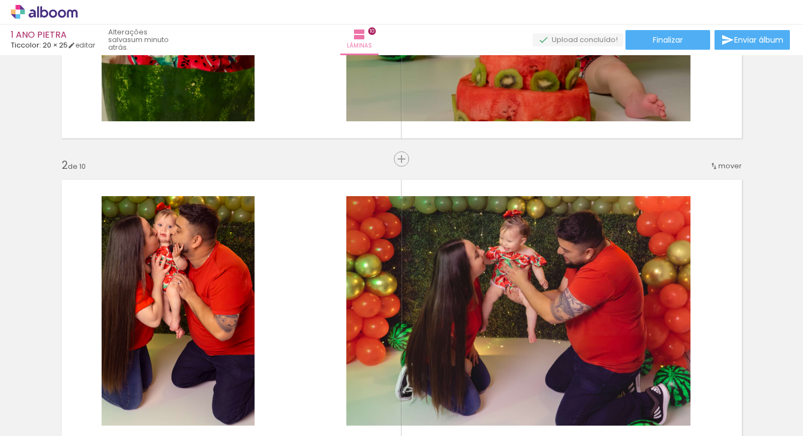
scroll to position [0, 0]
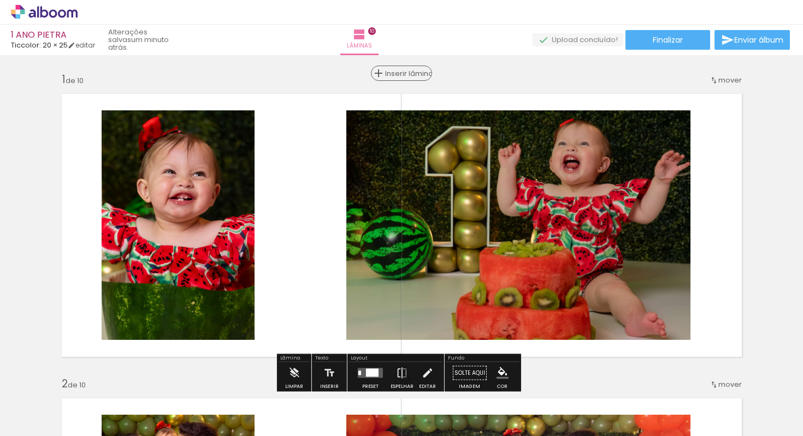
click at [397, 73] on span "Inserir lâmina" at bounding box center [406, 73] width 43 height 7
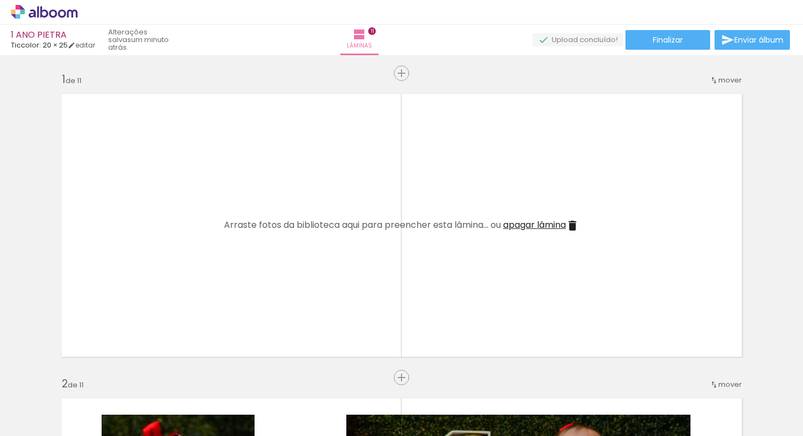
click at [232, 407] on div at bounding box center [232, 399] width 54 height 36
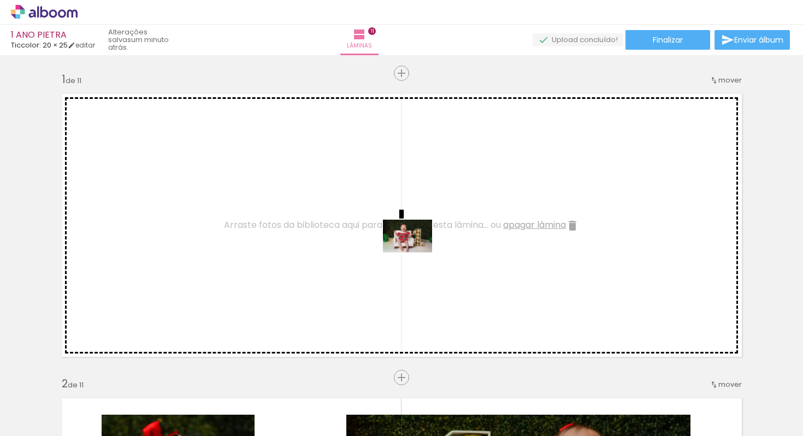
drag, startPoint x: 232, startPoint y: 407, endPoint x: 416, endPoint y: 252, distance: 240.0
click at [416, 252] on quentale-workspace at bounding box center [401, 218] width 803 height 436
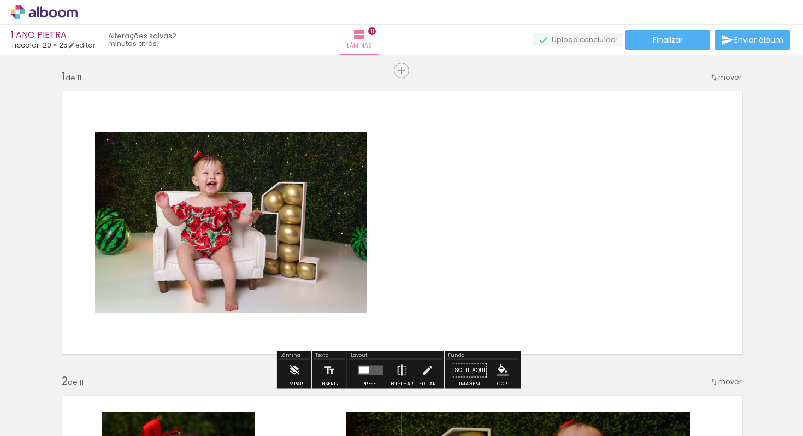
scroll to position [4, 0]
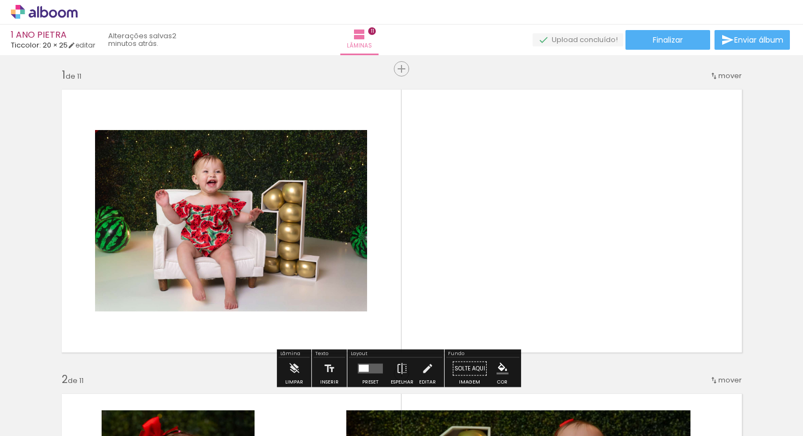
click at [373, 361] on div at bounding box center [370, 369] width 29 height 22
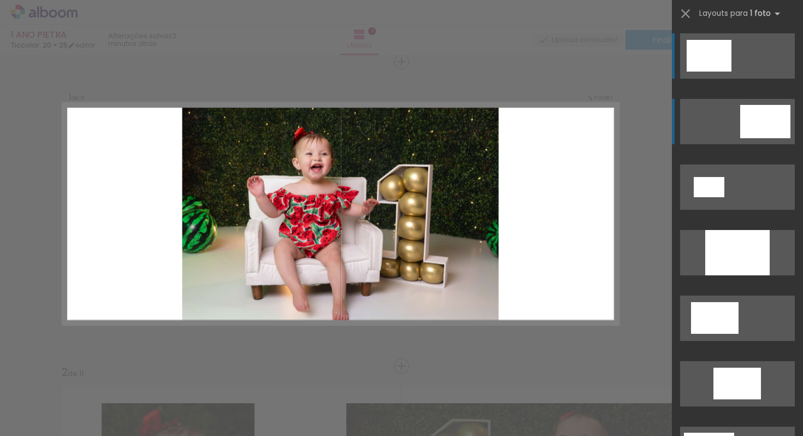
scroll to position [14, 0]
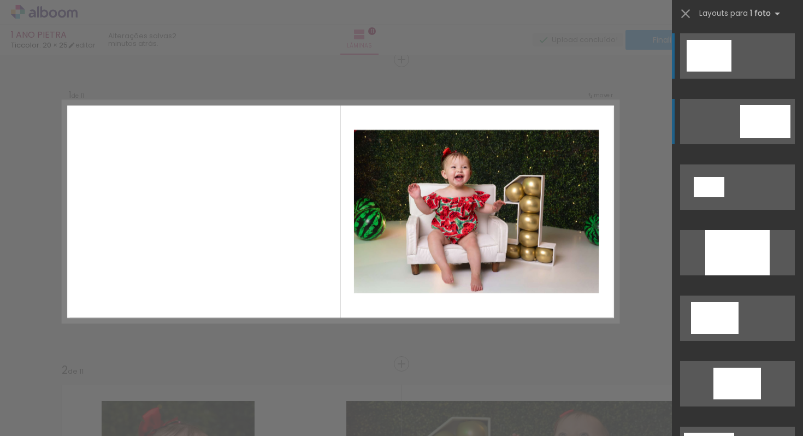
click at [746, 120] on div at bounding box center [765, 121] width 50 height 33
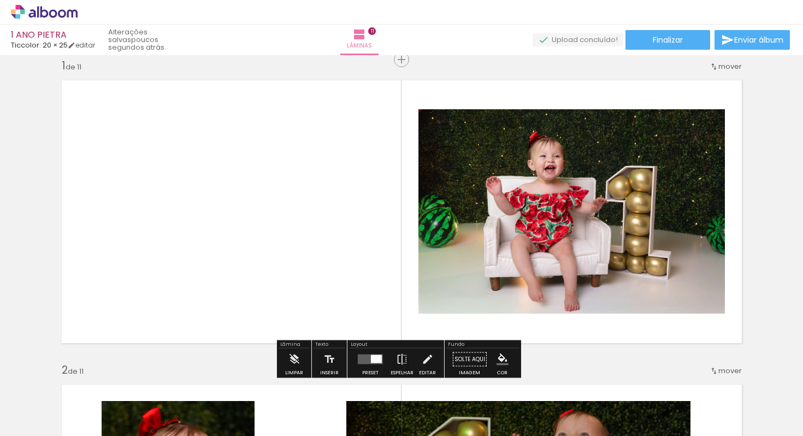
click at [373, 362] on div at bounding box center [376, 359] width 11 height 8
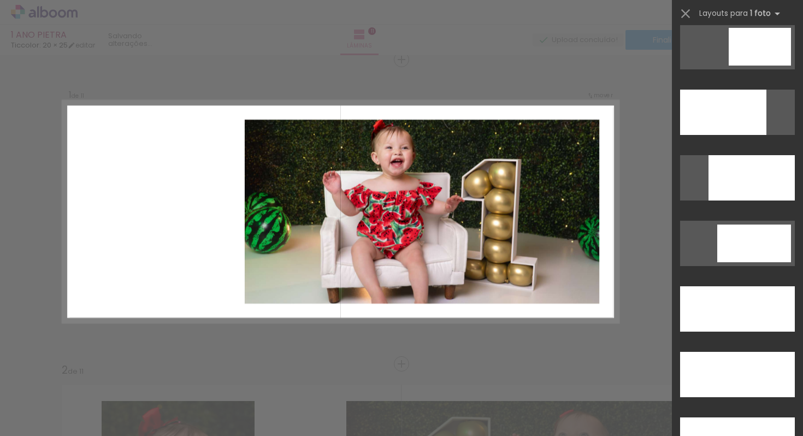
scroll to position [2983, 0]
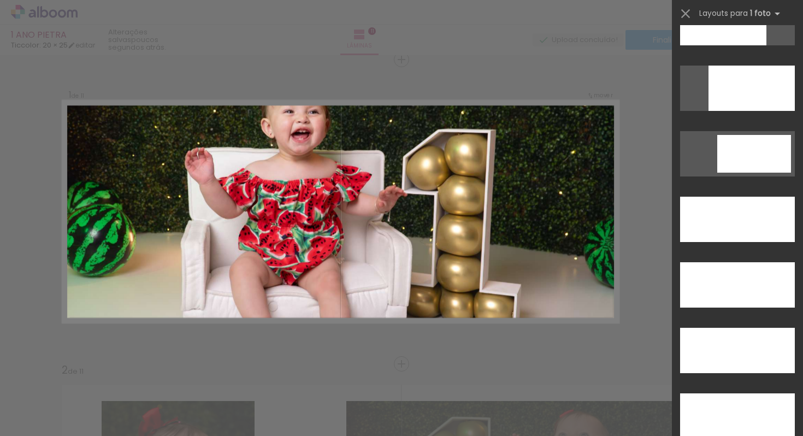
click at [765, 223] on div at bounding box center [737, 219] width 115 height 45
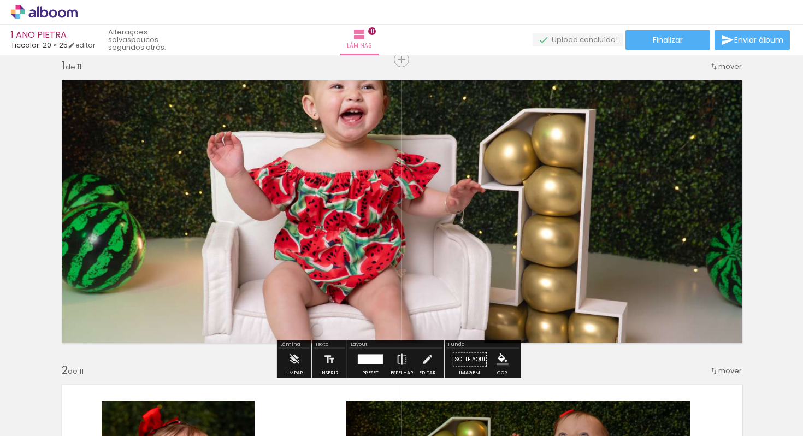
click at [374, 356] on div at bounding box center [370, 360] width 25 height 10
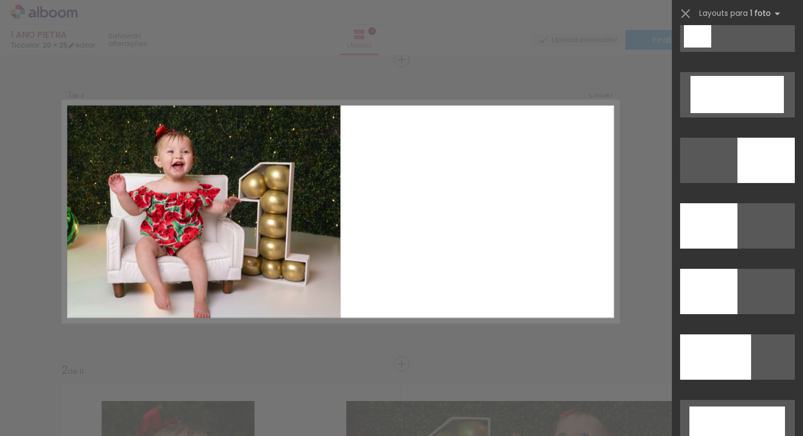
scroll to position [2384, 0]
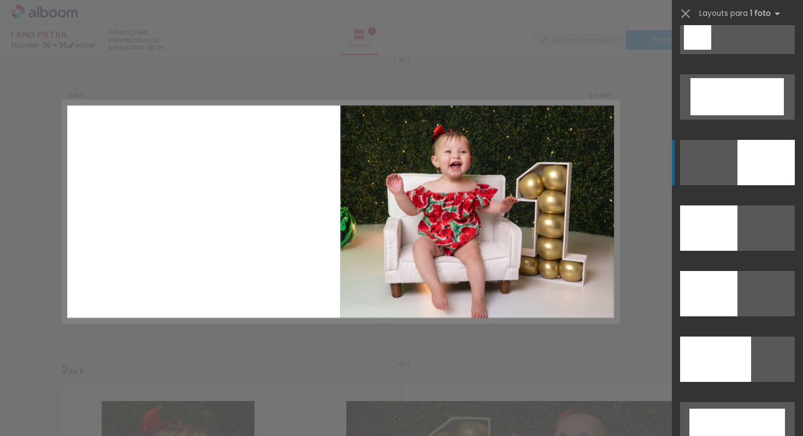
click at [743, 159] on div at bounding box center [765, 162] width 57 height 45
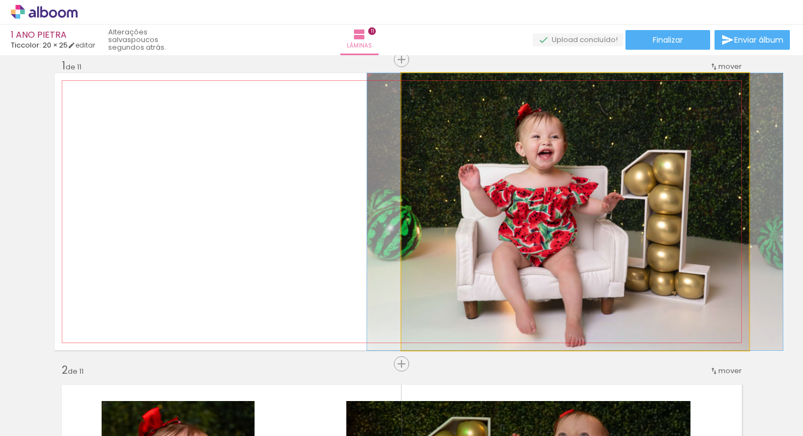
click at [560, 176] on quentale-photo at bounding box center [575, 211] width 347 height 277
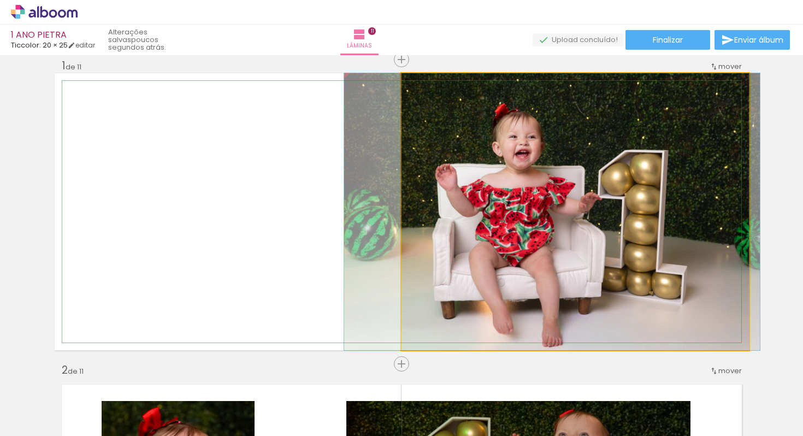
drag, startPoint x: 560, startPoint y: 176, endPoint x: 538, endPoint y: 129, distance: 52.3
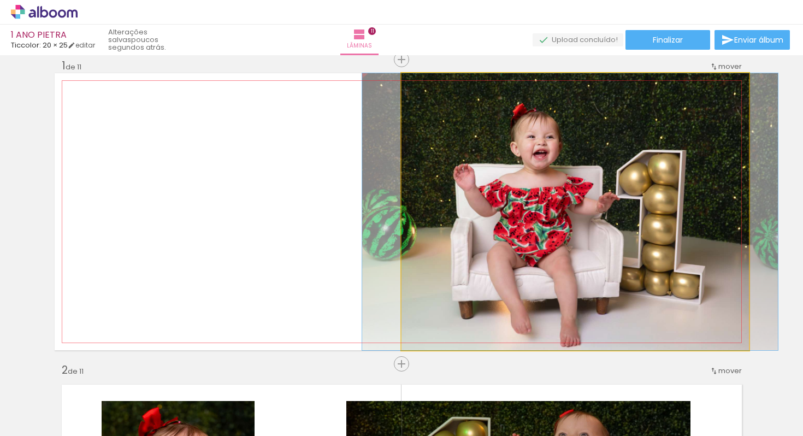
drag, startPoint x: 493, startPoint y: 185, endPoint x: 511, endPoint y: 141, distance: 47.3
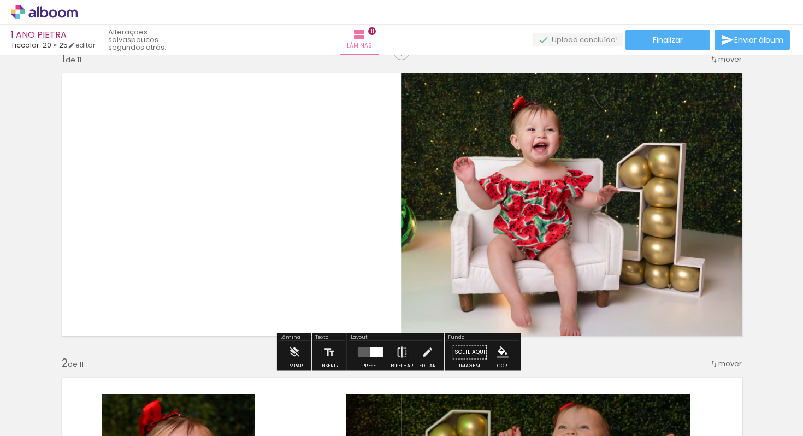
scroll to position [0, 0]
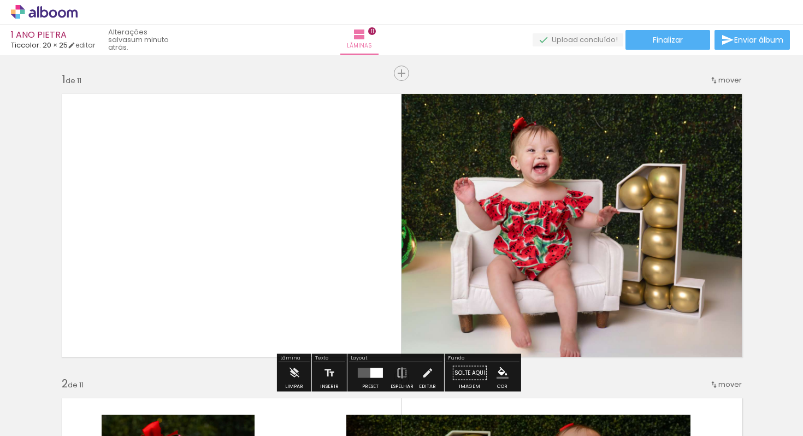
click at [23, 423] on span "Adicionar Fotos" at bounding box center [38, 421] width 33 height 12
click at [0, 0] on input "file" at bounding box center [0, 0] width 0 height 0
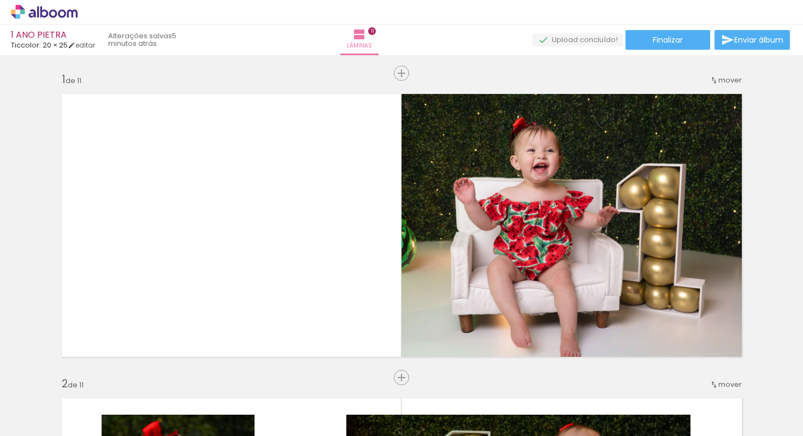
scroll to position [0, 636]
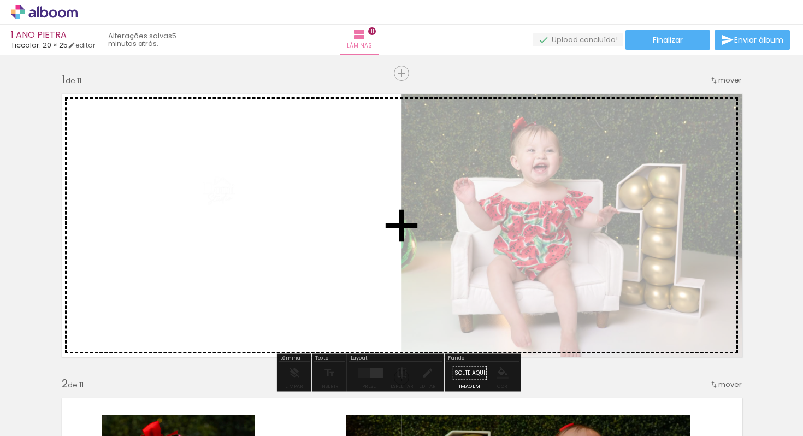
drag, startPoint x: 775, startPoint y: 398, endPoint x: 227, endPoint y: 199, distance: 582.6
click at [227, 199] on quentale-workspace at bounding box center [401, 218] width 803 height 436
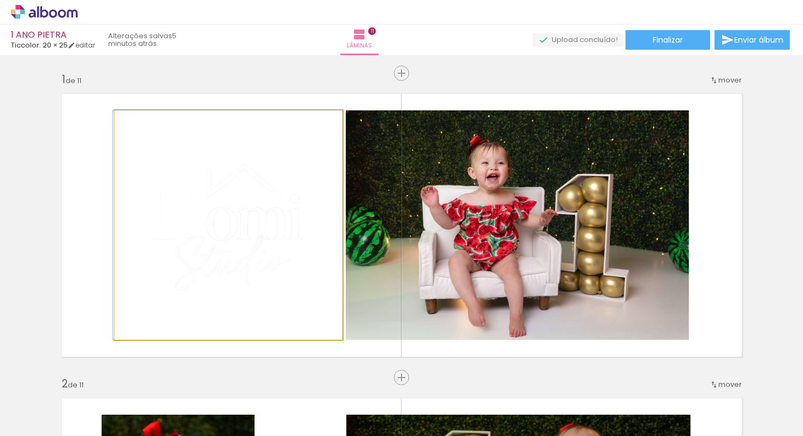
drag, startPoint x: 246, startPoint y: 228, endPoint x: 233, endPoint y: 229, distance: 13.2
drag, startPoint x: 234, startPoint y: 228, endPoint x: 207, endPoint y: 228, distance: 27.3
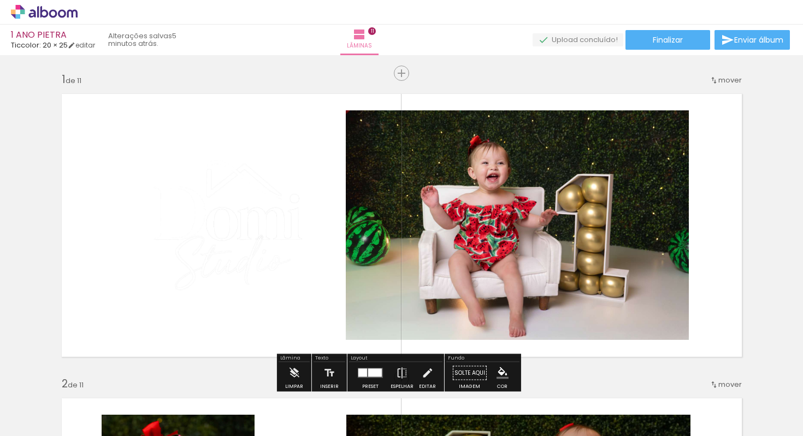
click at [0, 0] on slot "P&B" at bounding box center [0, 0] width 0 height 0
click at [221, 120] on div at bounding box center [225, 121] width 13 height 11
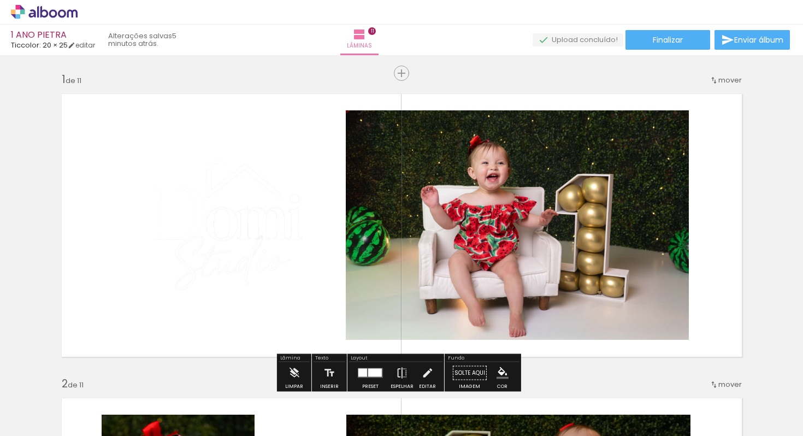
click at [221, 164] on paper-item at bounding box center [226, 163] width 20 height 8
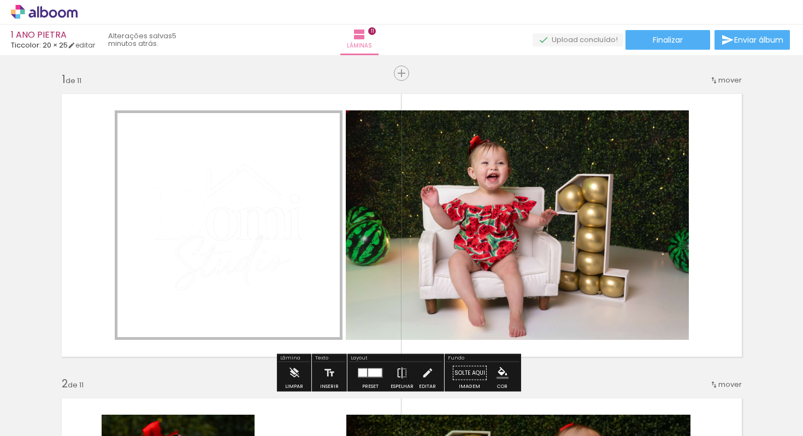
click at [223, 162] on paper-item at bounding box center [226, 163] width 20 height 8
click at [225, 155] on paper-item at bounding box center [226, 155] width 20 height 8
click at [225, 149] on paper-item at bounding box center [226, 148] width 20 height 8
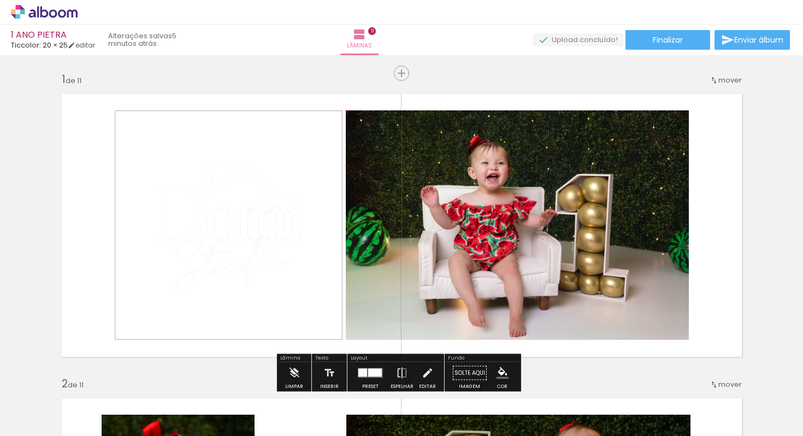
click at [101, 135] on quentale-layouter at bounding box center [402, 225] width 694 height 277
click at [210, 232] on quentale-photo at bounding box center [229, 224] width 228 height 229
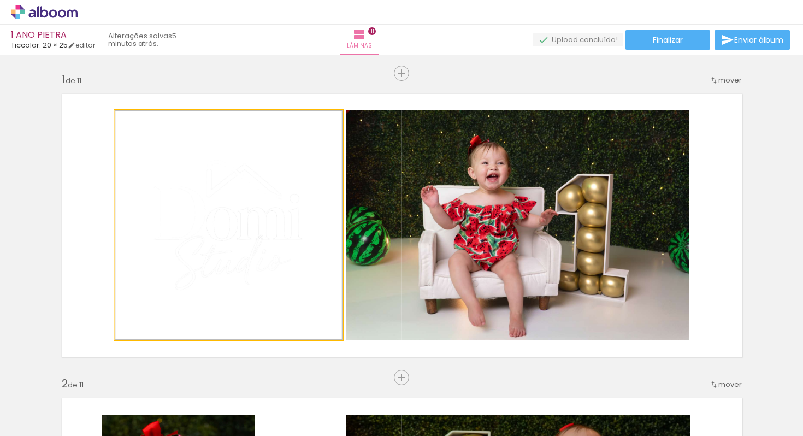
drag, startPoint x: 210, startPoint y: 232, endPoint x: 198, endPoint y: 232, distance: 12.6
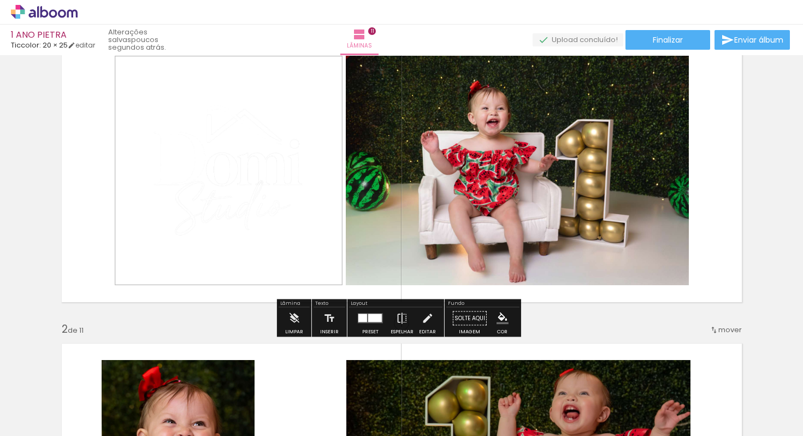
scroll to position [32, 0]
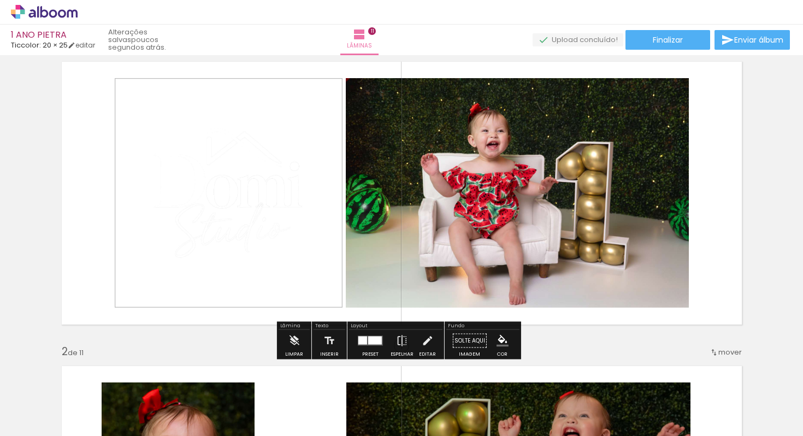
click at [453, 113] on paper-item at bounding box center [457, 115] width 20 height 8
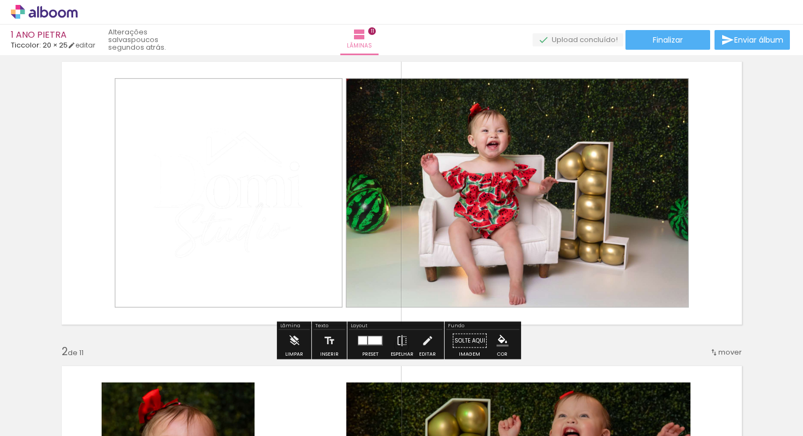
click at [457, 104] on paper-item at bounding box center [457, 108] width 20 height 8
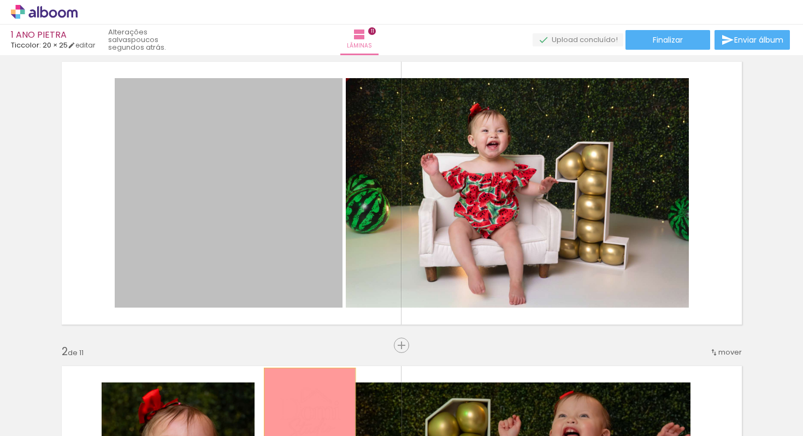
drag, startPoint x: 254, startPoint y: 170, endPoint x: 305, endPoint y: 414, distance: 249.0
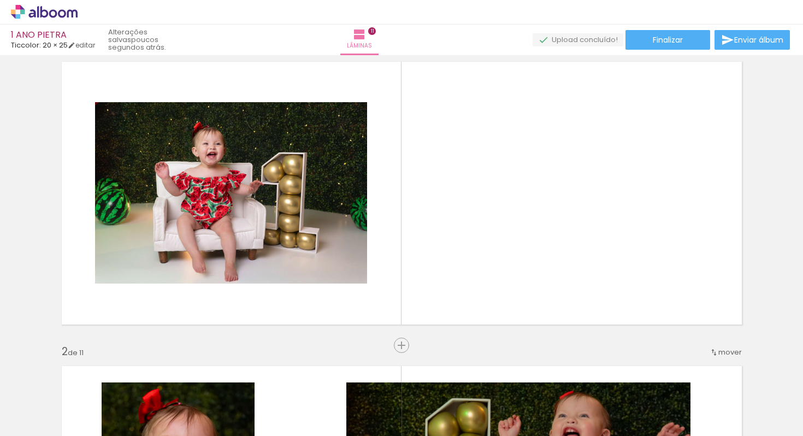
click at [737, 379] on iron-icon at bounding box center [734, 376] width 11 height 11
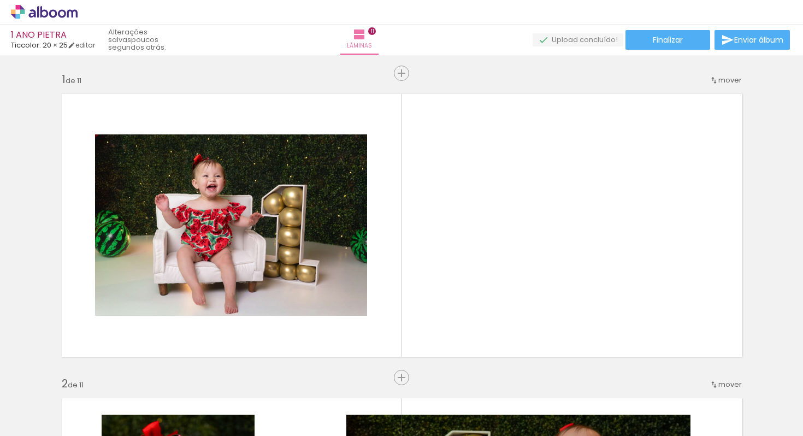
scroll to position [0, 575]
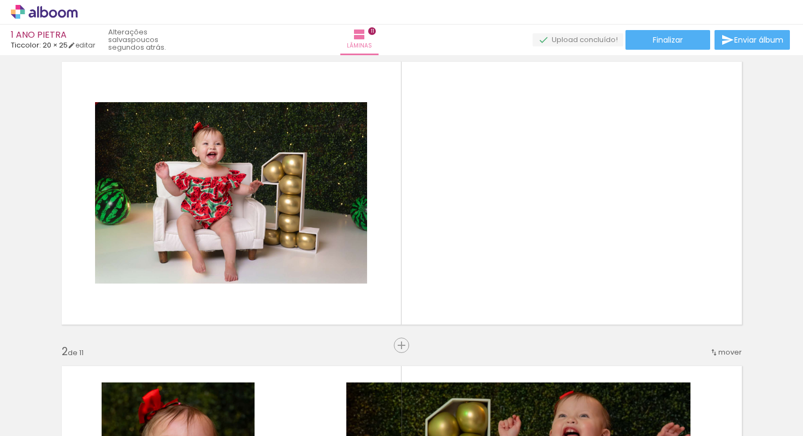
click at [44, 421] on span "Adicionar Fotos" at bounding box center [38, 421] width 33 height 12
click at [0, 0] on input "file" at bounding box center [0, 0] width 0 height 0
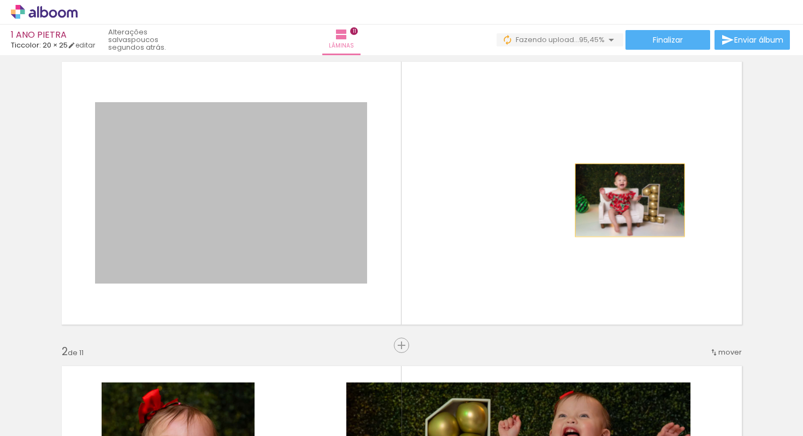
drag, startPoint x: 270, startPoint y: 197, endPoint x: 628, endPoint y: 199, distance: 357.8
click at [628, 199] on quentale-layouter at bounding box center [402, 193] width 694 height 277
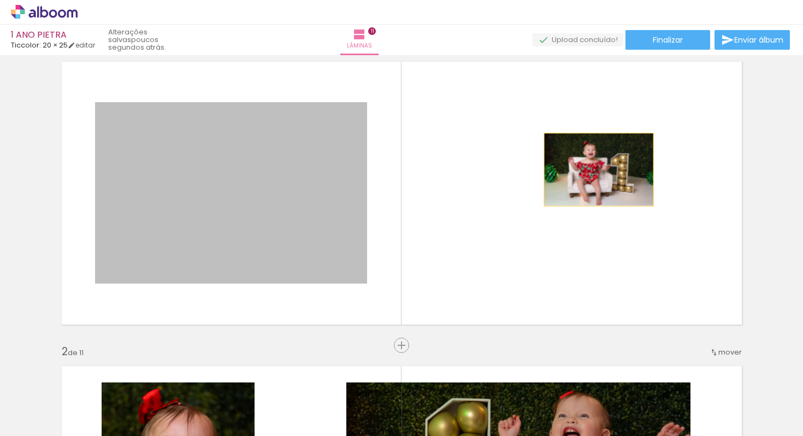
drag, startPoint x: 201, startPoint y: 200, endPoint x: 583, endPoint y: 167, distance: 383.8
click at [583, 167] on quentale-layouter at bounding box center [402, 193] width 694 height 277
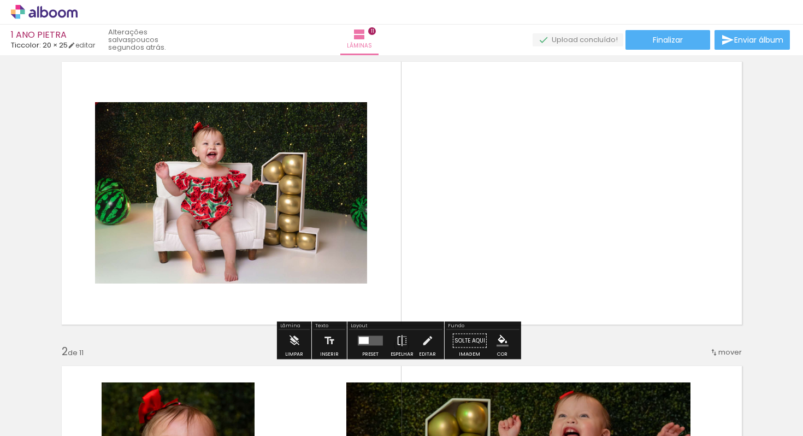
click at [365, 344] on quentale-layouter at bounding box center [370, 341] width 25 height 10
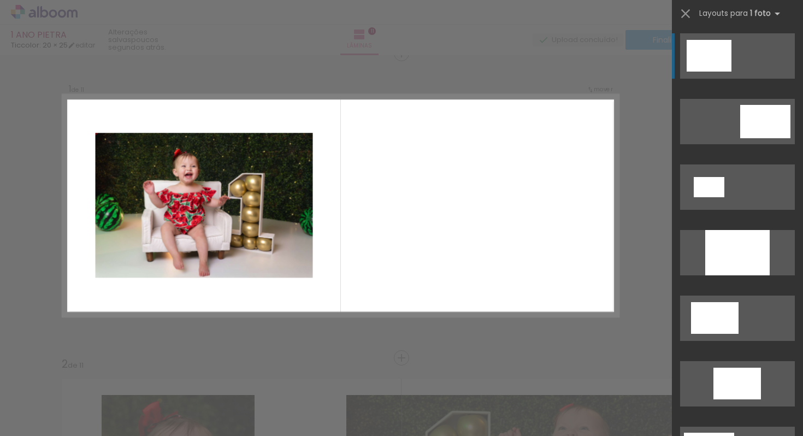
scroll to position [14, 0]
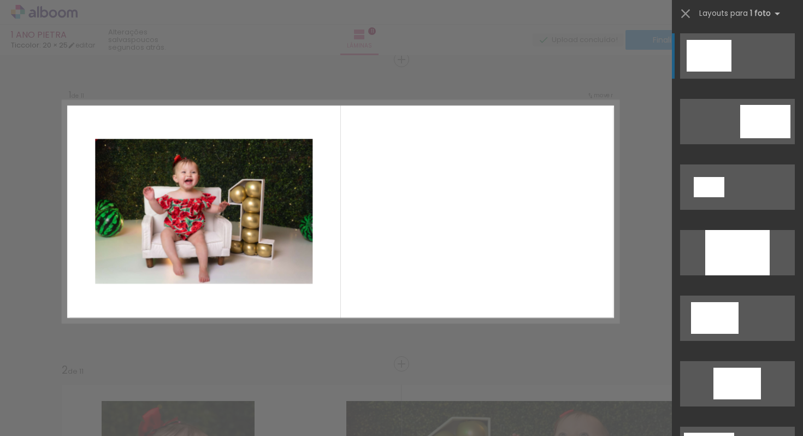
click at [25, 420] on span "Adicionar Fotos" at bounding box center [38, 421] width 33 height 12
click at [0, 0] on input "file" at bounding box center [0, 0] width 0 height 0
click at [687, 19] on iron-icon at bounding box center [685, 13] width 15 height 15
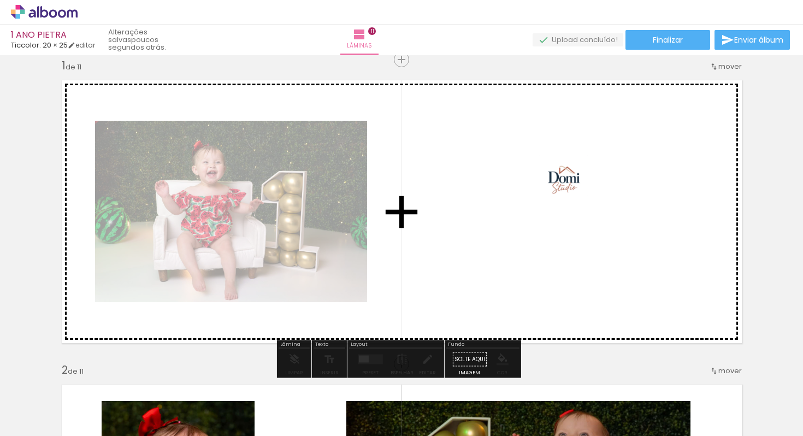
drag, startPoint x: 763, startPoint y: 406, endPoint x: 570, endPoint y: 187, distance: 292.2
click at [570, 187] on quentale-workspace at bounding box center [401, 218] width 803 height 436
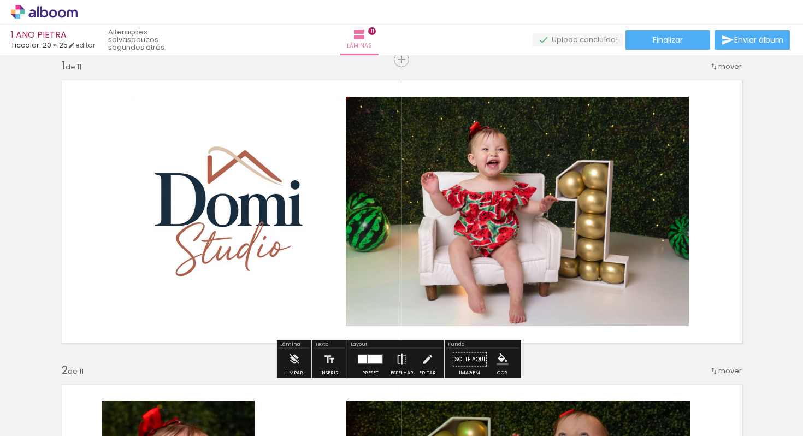
click at [374, 359] on div at bounding box center [375, 359] width 14 height 8
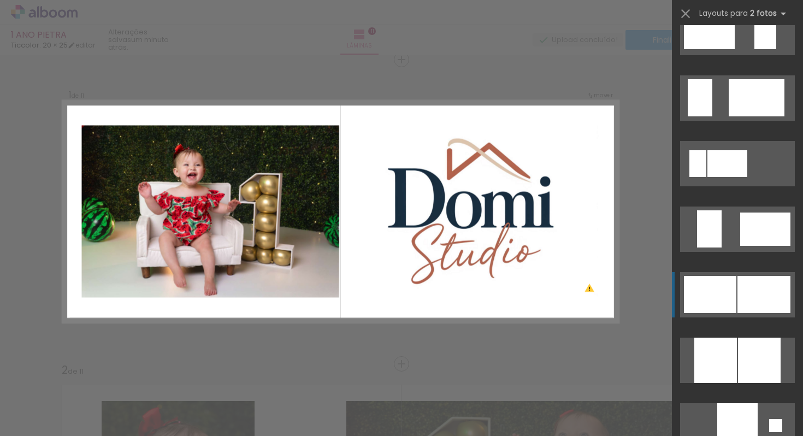
scroll to position [810, 0]
click at [752, 297] on div at bounding box center [763, 294] width 53 height 37
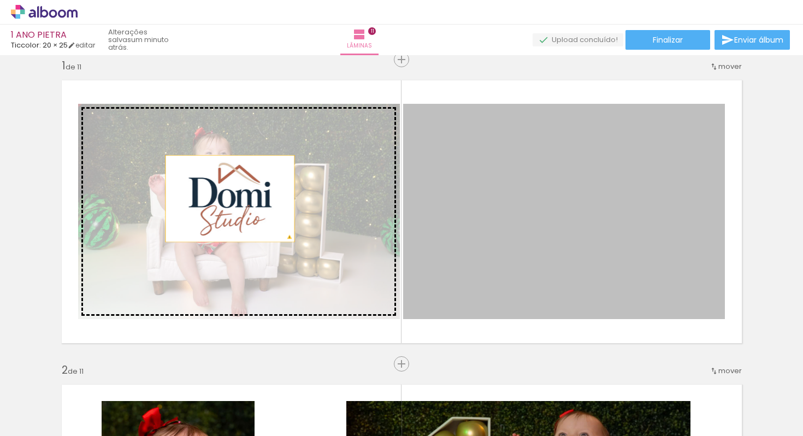
drag, startPoint x: 613, startPoint y: 204, endPoint x: 226, endPoint y: 198, distance: 387.9
click at [0, 0] on slot at bounding box center [0, 0] width 0 height 0
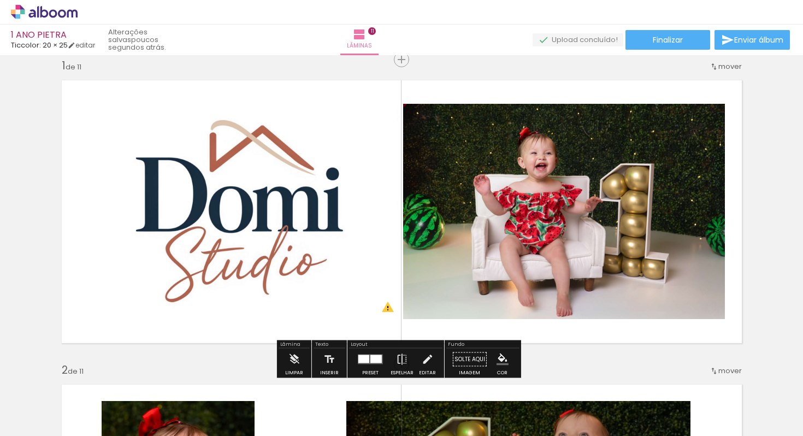
click at [271, 209] on quentale-photo at bounding box center [239, 211] width 322 height 215
click at [320, 176] on quentale-photo at bounding box center [239, 211] width 322 height 215
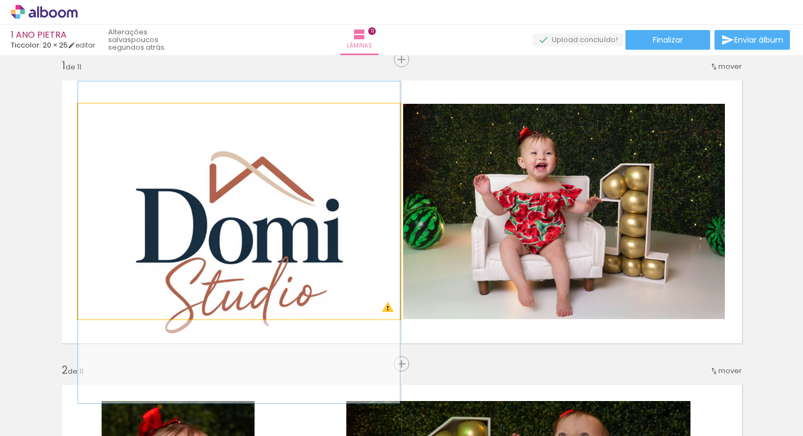
drag, startPoint x: 381, startPoint y: 109, endPoint x: 353, endPoint y: 140, distance: 42.1
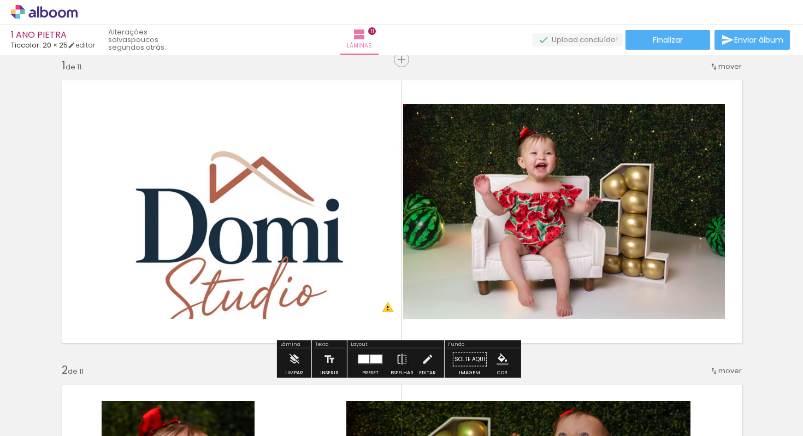
click at [103, 117] on div at bounding box center [103, 115] width 17 height 17
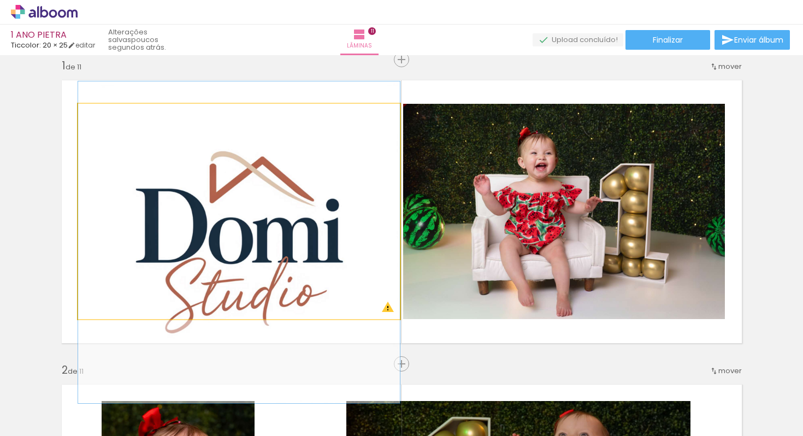
drag, startPoint x: 102, startPoint y: 116, endPoint x: 82, endPoint y: 114, distance: 19.8
type paper-slider "100"
click at [82, 114] on div at bounding box center [119, 115] width 76 height 16
click at [78, 297] on quentale-photo at bounding box center [239, 211] width 322 height 215
click at [83, 303] on quentale-photo at bounding box center [239, 211] width 322 height 215
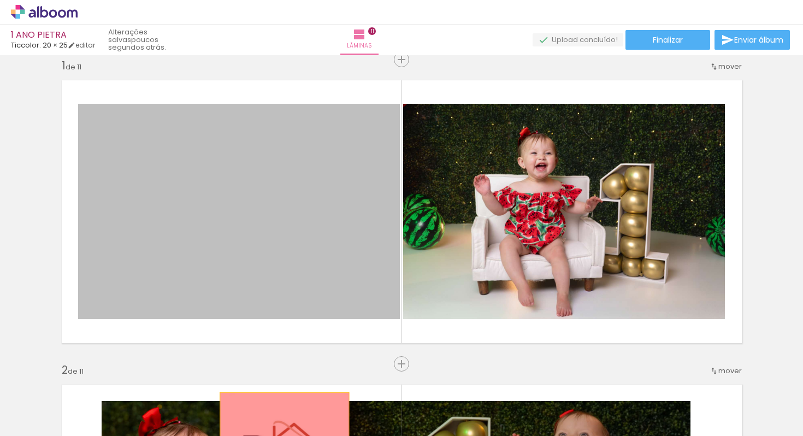
drag, startPoint x: 166, startPoint y: 243, endPoint x: 280, endPoint y: 435, distance: 224.4
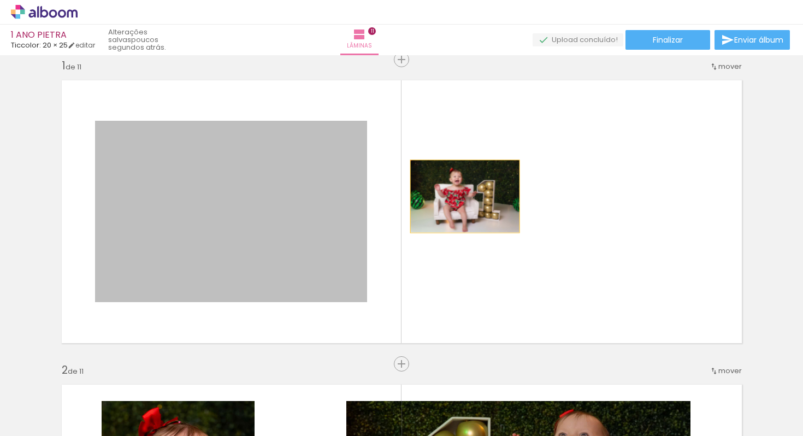
drag, startPoint x: 234, startPoint y: 193, endPoint x: 537, endPoint y: 196, distance: 303.2
click at [537, 196] on quentale-layouter at bounding box center [402, 211] width 694 height 277
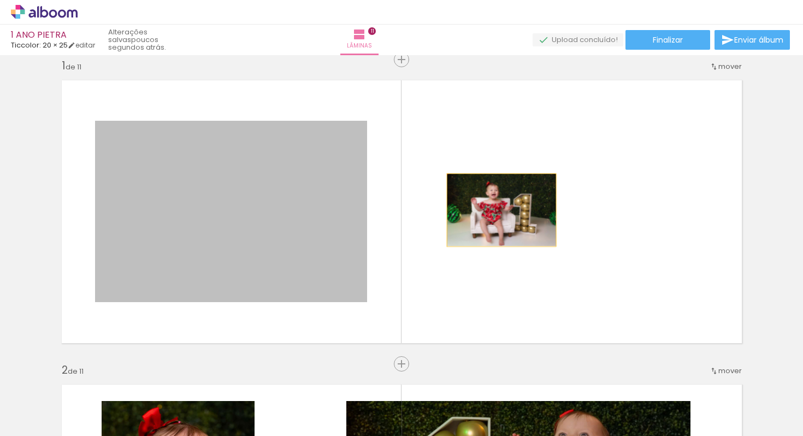
drag, startPoint x: 275, startPoint y: 208, endPoint x: 497, endPoint y: 210, distance: 222.3
click at [497, 210] on quentale-layouter at bounding box center [402, 211] width 694 height 277
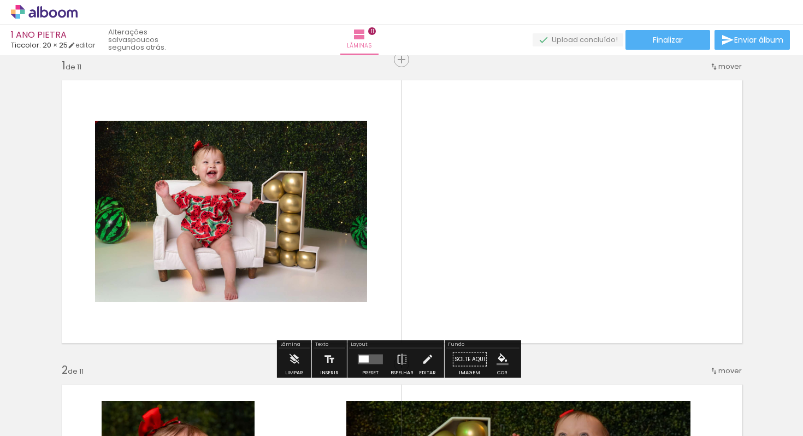
click at [368, 356] on quentale-layouter at bounding box center [370, 360] width 25 height 10
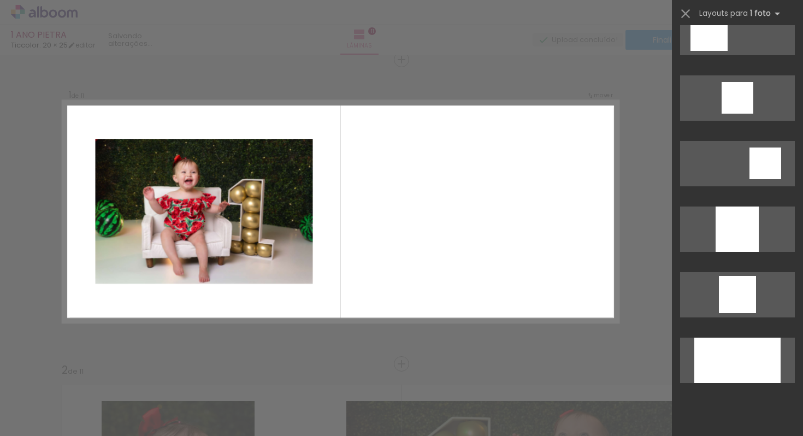
scroll to position [0, 0]
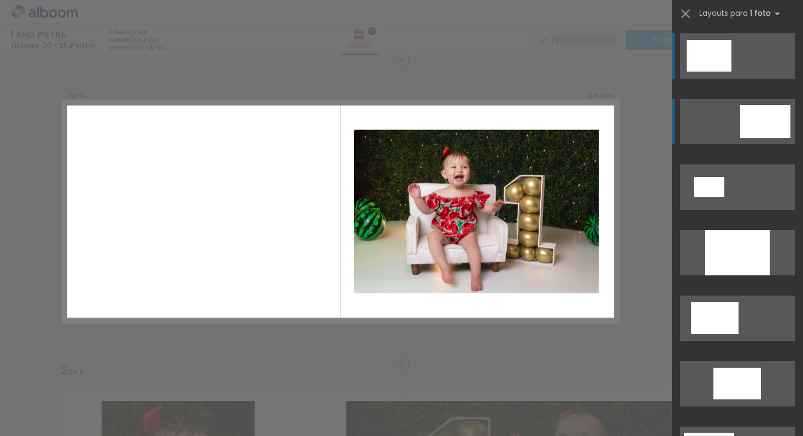
click at [751, 110] on div at bounding box center [765, 121] width 50 height 33
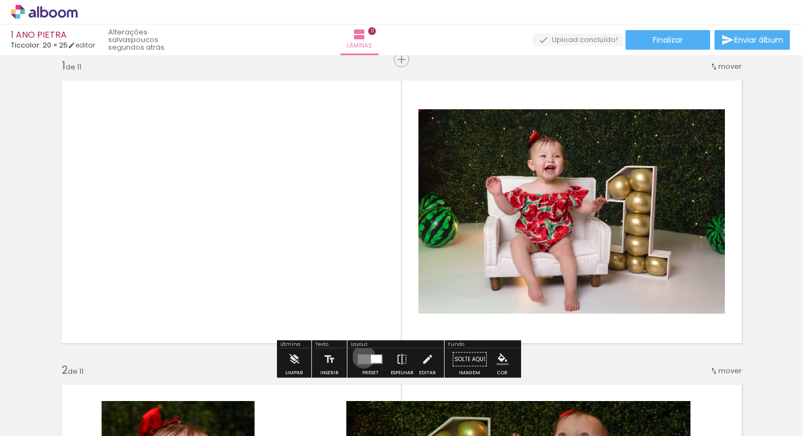
click at [361, 356] on quentale-layouter at bounding box center [370, 360] width 25 height 10
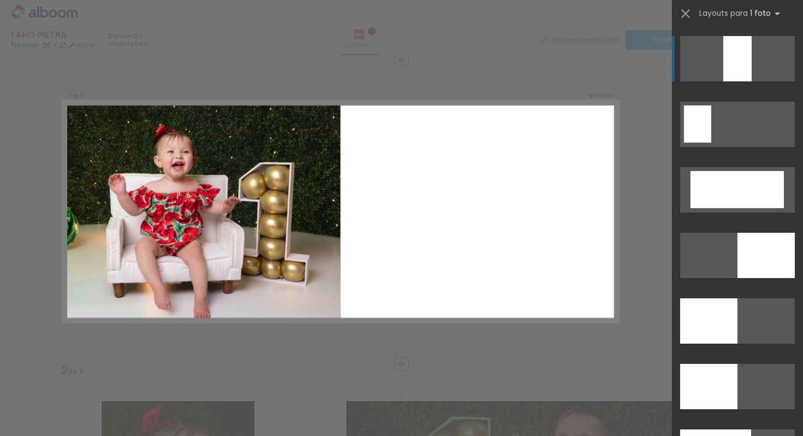
scroll to position [2433, 0]
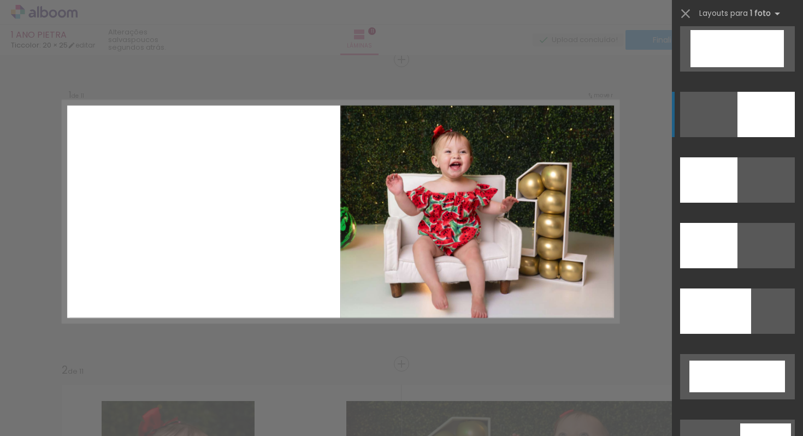
click at [755, 121] on div at bounding box center [765, 114] width 57 height 45
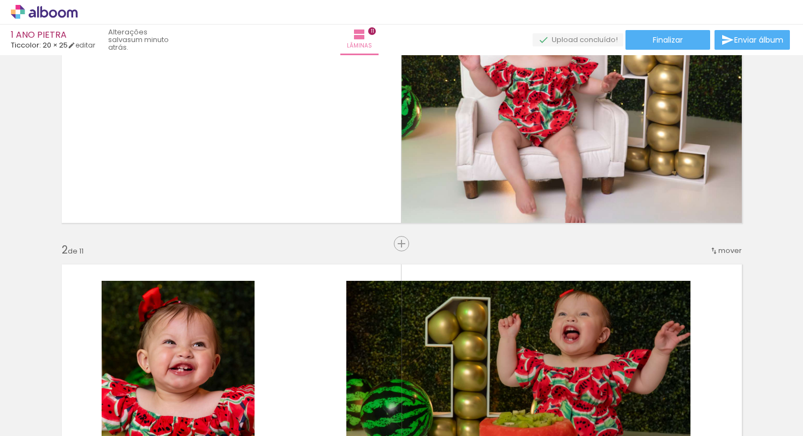
scroll to position [11, 0]
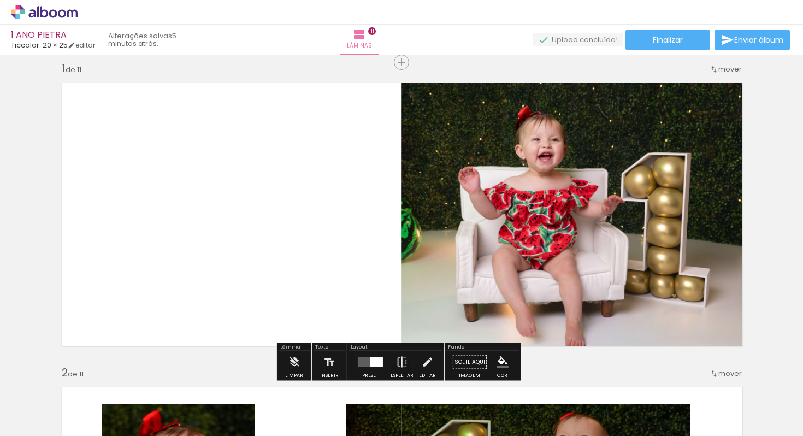
click at [25, 421] on span "Adicionar Fotos" at bounding box center [38, 421] width 33 height 12
click at [0, 0] on input "file" at bounding box center [0, 0] width 0 height 0
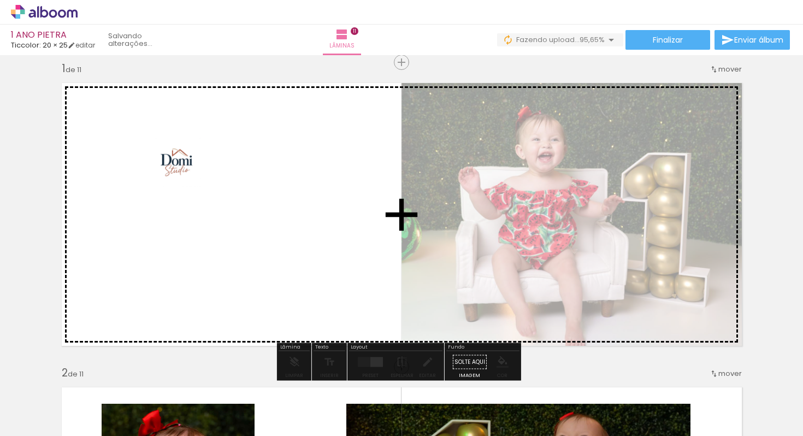
drag, startPoint x: 776, startPoint y: 402, endPoint x: 185, endPoint y: 170, distance: 635.1
click at [185, 170] on quentale-workspace at bounding box center [401, 218] width 803 height 436
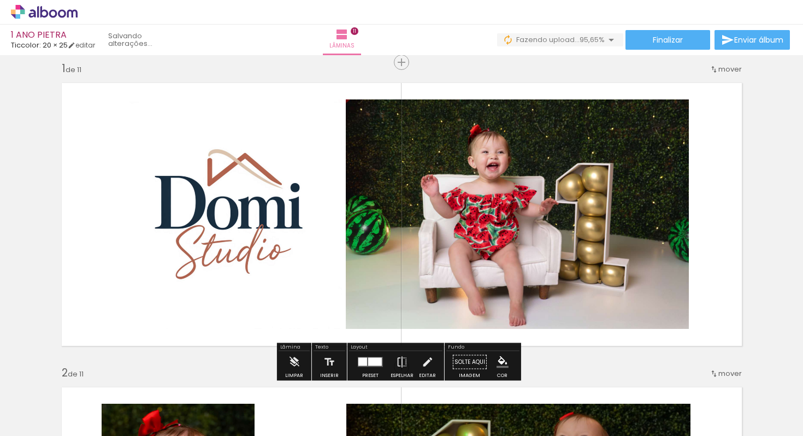
scroll to position [0, 697]
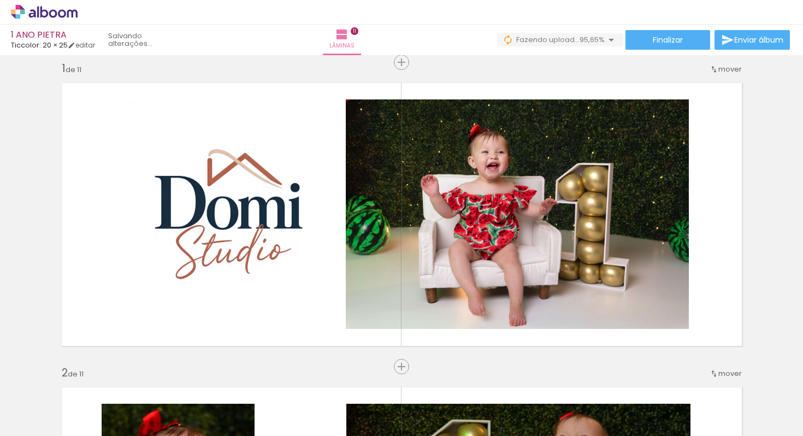
click at [679, 381] on iron-icon at bounding box center [673, 376] width 11 height 11
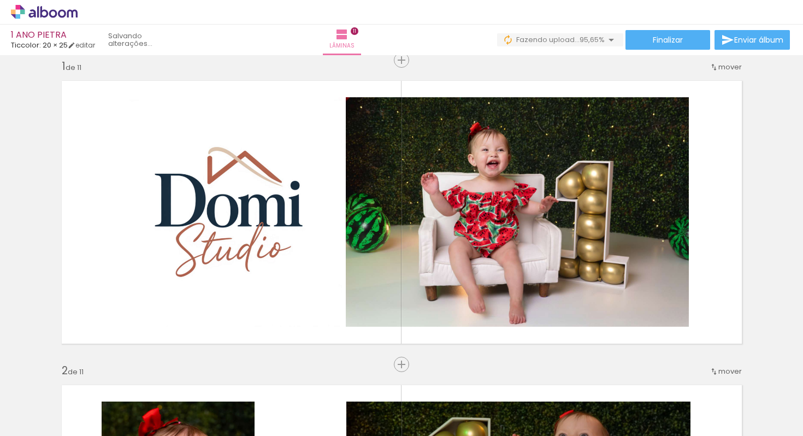
scroll to position [14, 0]
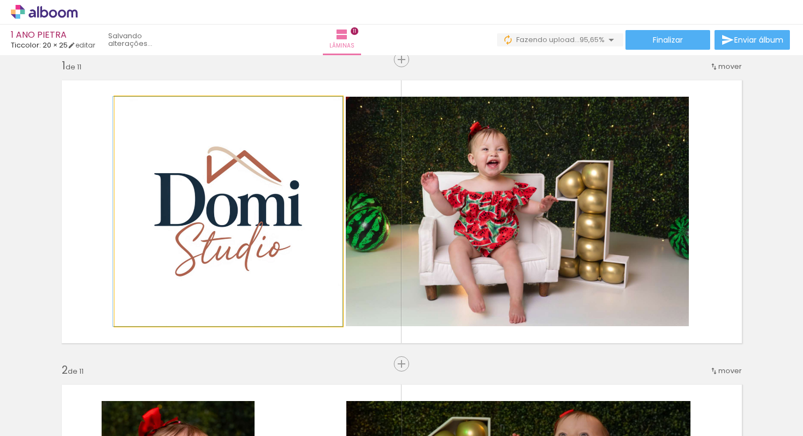
drag, startPoint x: 245, startPoint y: 197, endPoint x: 229, endPoint y: 286, distance: 90.9
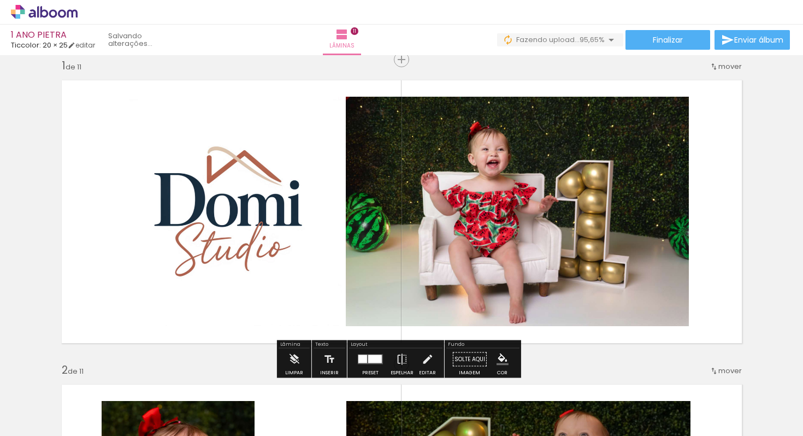
click at [172, 187] on quentale-photo at bounding box center [229, 211] width 228 height 229
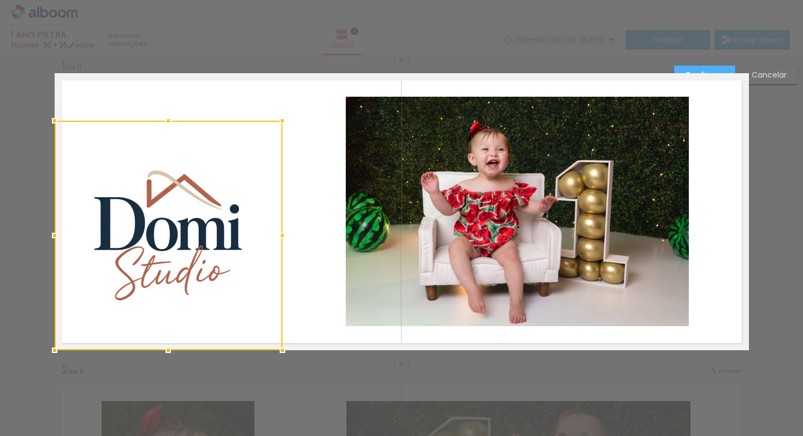
drag, startPoint x: 176, startPoint y: 184, endPoint x: 67, endPoint y: 353, distance: 202.0
click at [131, 199] on div at bounding box center [169, 235] width 228 height 229
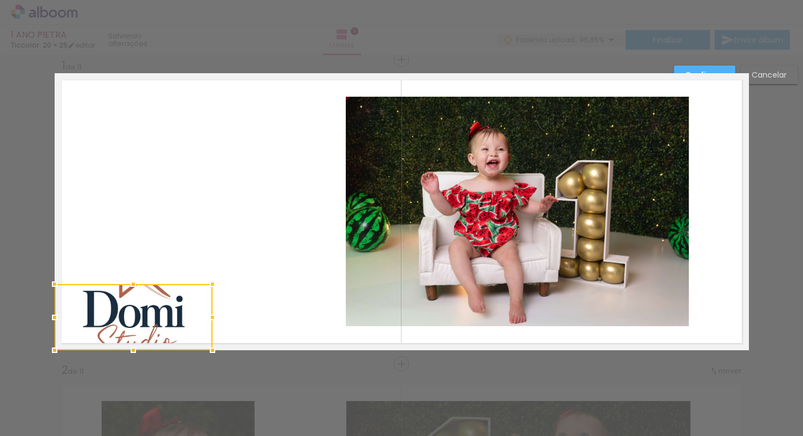
drag, startPoint x: 276, startPoint y: 119, endPoint x: 261, endPoint y: 115, distance: 16.2
click at [261, 115] on album-spread "1 de 11" at bounding box center [402, 211] width 694 height 277
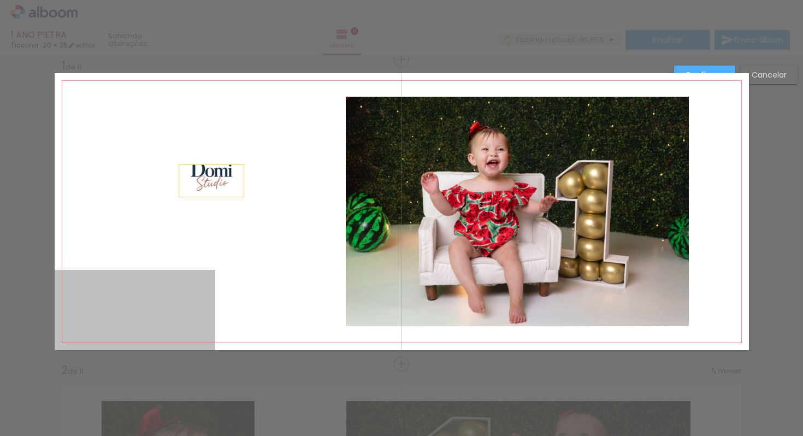
drag, startPoint x: 120, startPoint y: 292, endPoint x: 206, endPoint y: 183, distance: 139.2
click at [206, 183] on quentale-layouter at bounding box center [402, 211] width 694 height 277
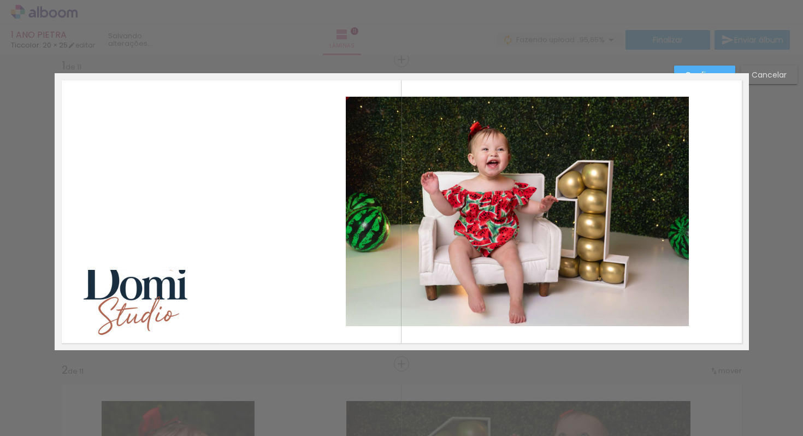
click at [146, 306] on quentale-photo at bounding box center [135, 310] width 161 height 80
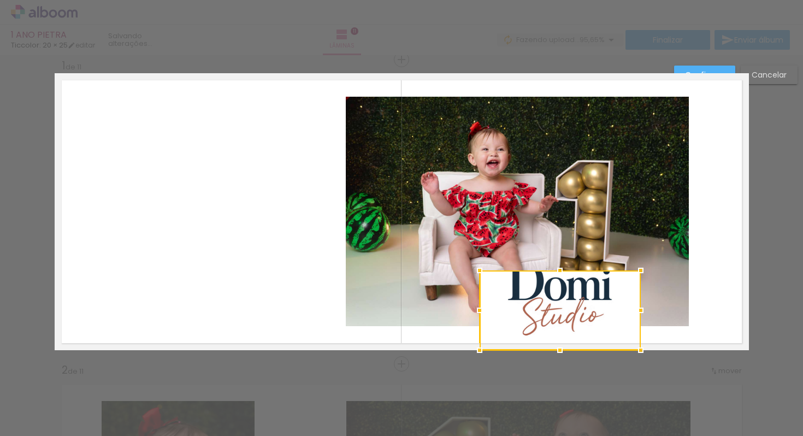
drag, startPoint x: 146, startPoint y: 306, endPoint x: 572, endPoint y: 435, distance: 445.3
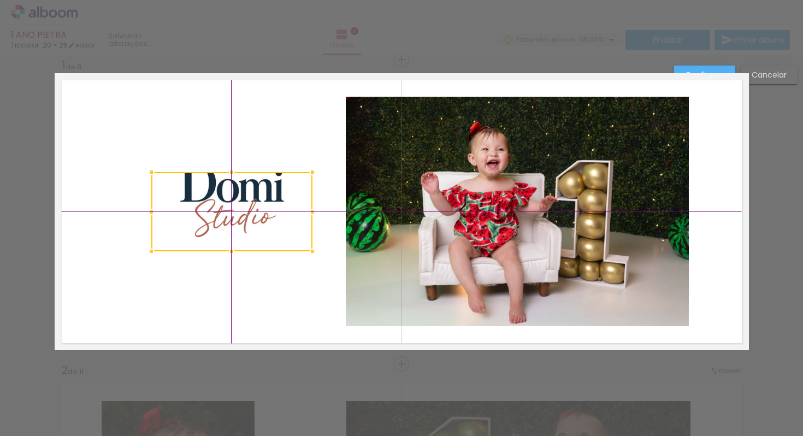
drag, startPoint x: 577, startPoint y: 291, endPoint x: 249, endPoint y: 218, distance: 336.4
click at [249, 218] on div at bounding box center [231, 211] width 161 height 79
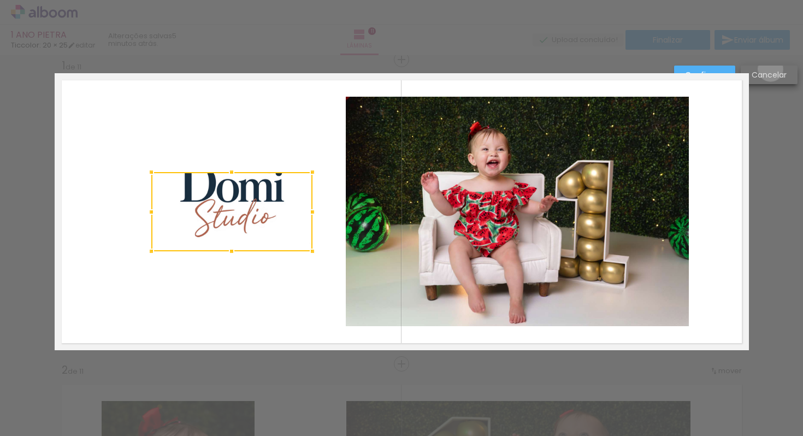
click at [0, 0] on slot "Cancelar" at bounding box center [0, 0] width 0 height 0
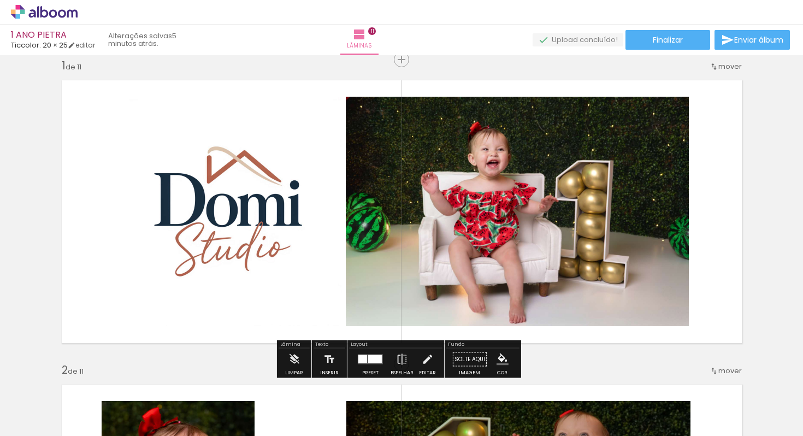
click at [678, 375] on iron-icon at bounding box center [673, 376] width 11 height 11
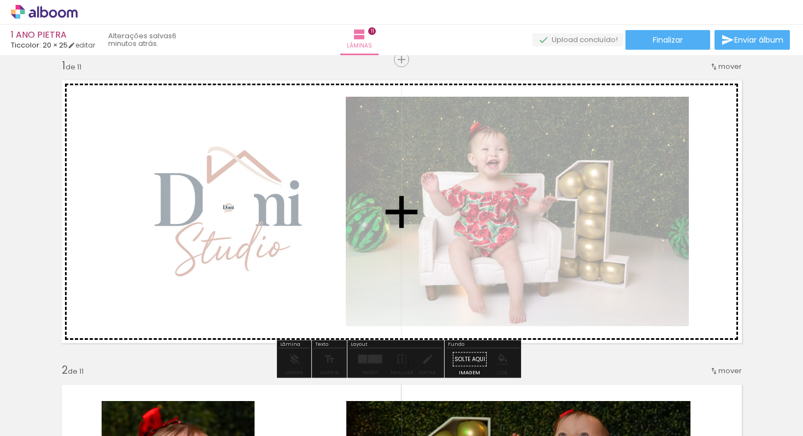
drag, startPoint x: 769, startPoint y: 403, endPoint x: 237, endPoint y: 222, distance: 562.3
click at [237, 222] on quentale-workspace at bounding box center [401, 218] width 803 height 436
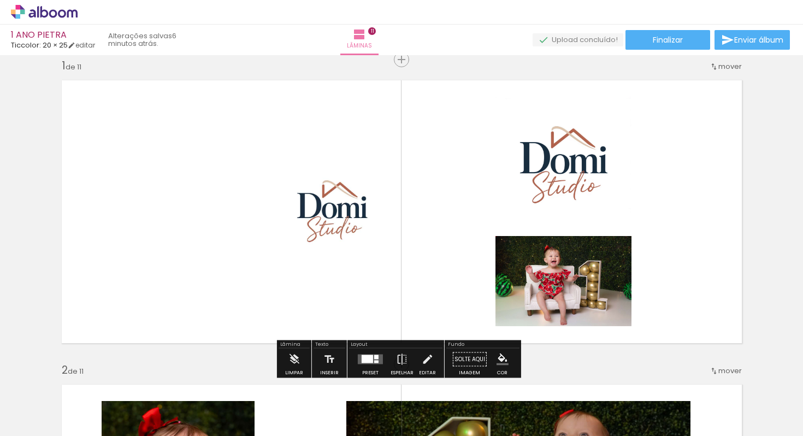
click at [590, 166] on quentale-photo at bounding box center [563, 165] width 136 height 136
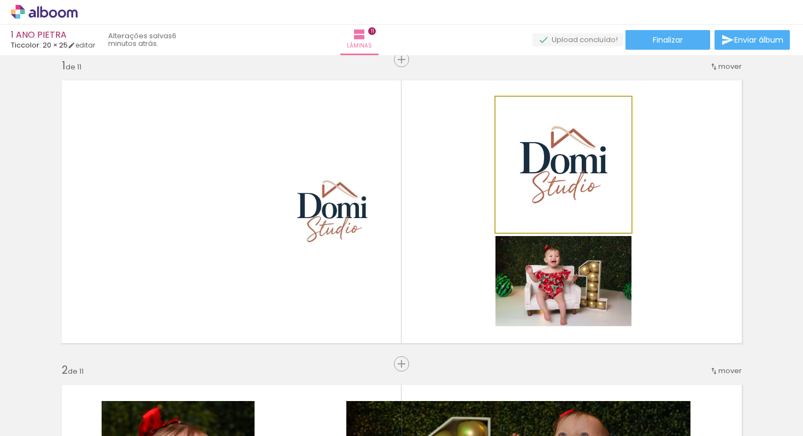
drag, startPoint x: 558, startPoint y: 176, endPoint x: 582, endPoint y: 163, distance: 26.9
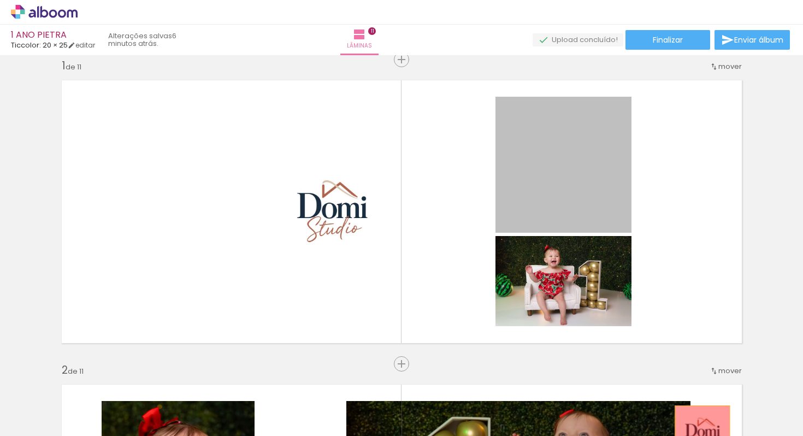
drag, startPoint x: 544, startPoint y: 152, endPoint x: 698, endPoint y: 433, distance: 320.1
click at [698, 433] on quentale-workspace at bounding box center [401, 218] width 803 height 436
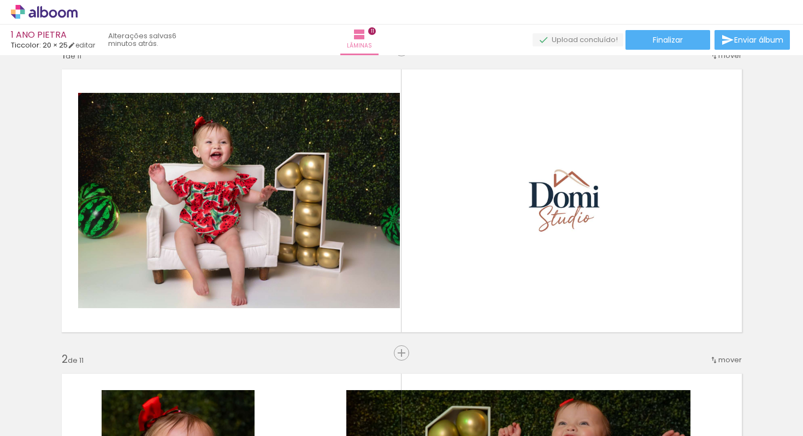
scroll to position [0, 0]
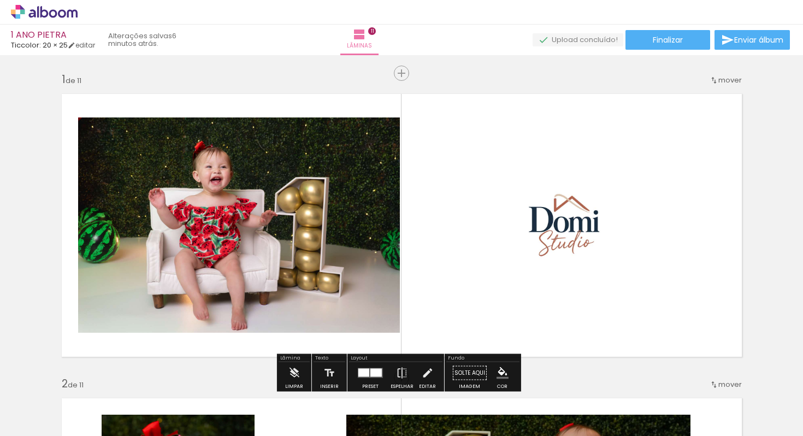
click at [357, 357] on div "Layout" at bounding box center [395, 359] width 93 height 7
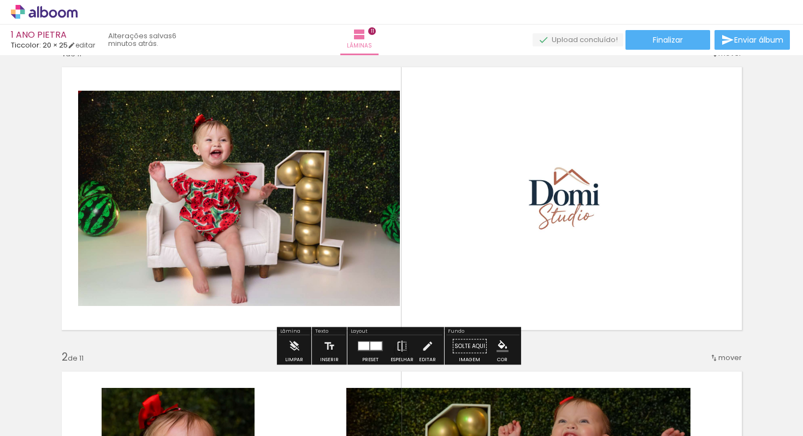
scroll to position [29, 0]
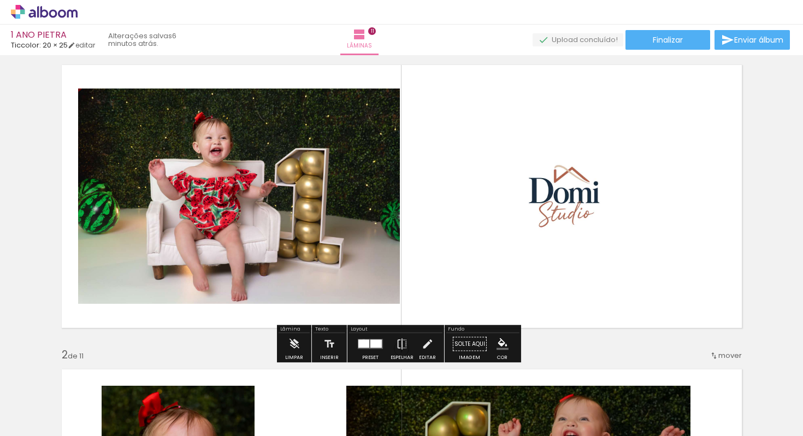
click at [361, 340] on div at bounding box center [363, 344] width 11 height 8
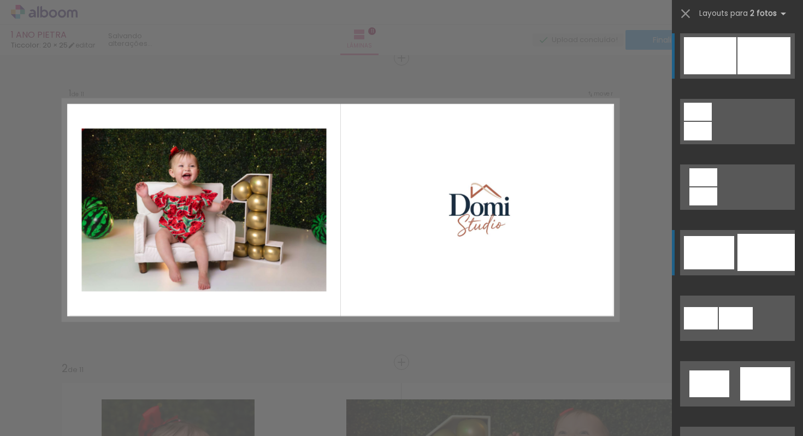
scroll to position [14, 0]
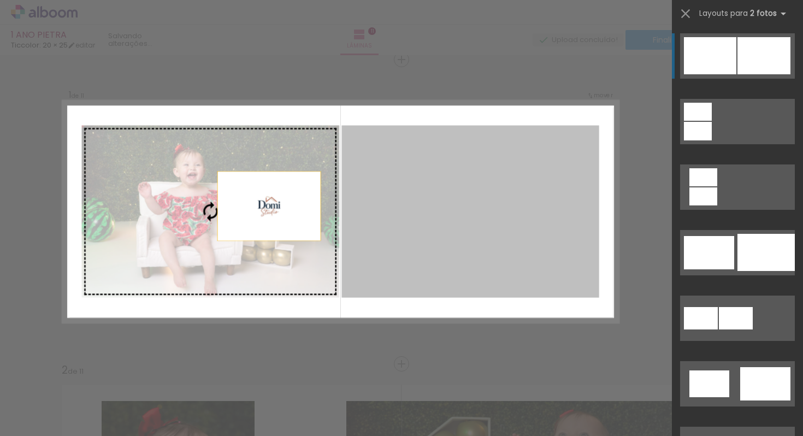
drag, startPoint x: 504, startPoint y: 223, endPoint x: 216, endPoint y: 203, distance: 288.6
click at [0, 0] on slot at bounding box center [0, 0] width 0 height 0
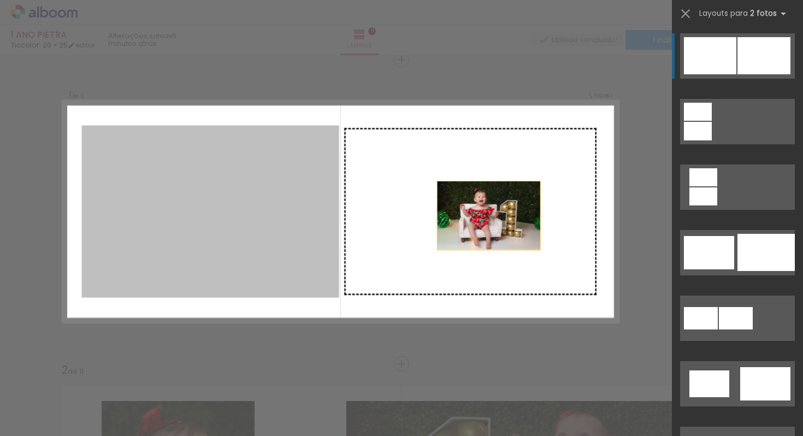
drag, startPoint x: 216, startPoint y: 203, endPoint x: 554, endPoint y: 216, distance: 337.9
click at [0, 0] on slot at bounding box center [0, 0] width 0 height 0
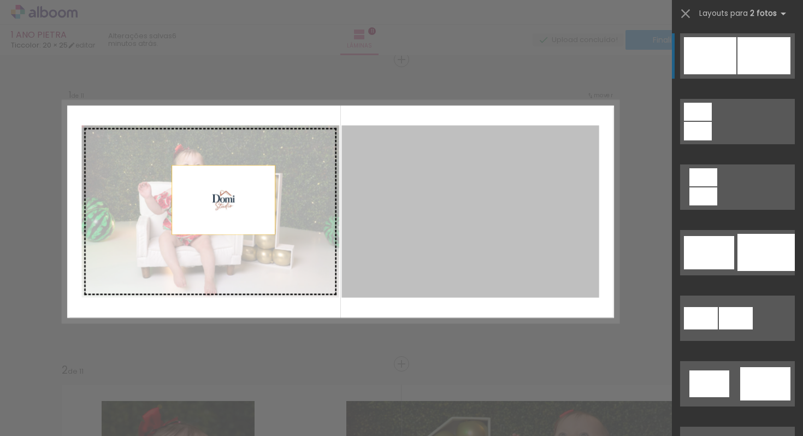
drag, startPoint x: 482, startPoint y: 210, endPoint x: 157, endPoint y: 197, distance: 325.3
click at [0, 0] on slot at bounding box center [0, 0] width 0 height 0
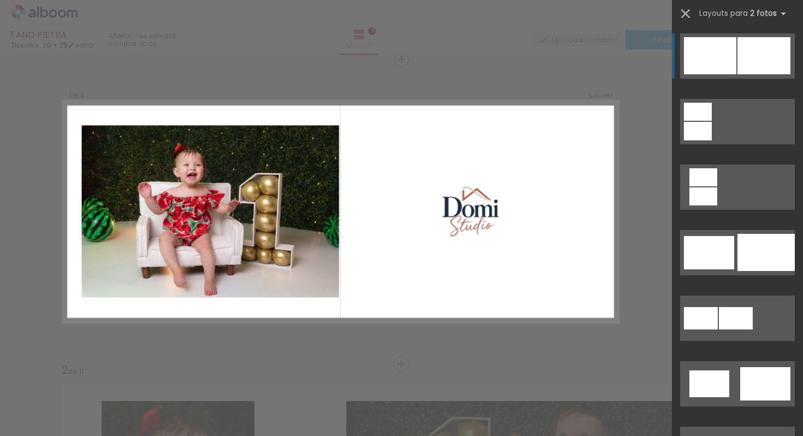
click at [682, 10] on iron-icon at bounding box center [685, 13] width 15 height 15
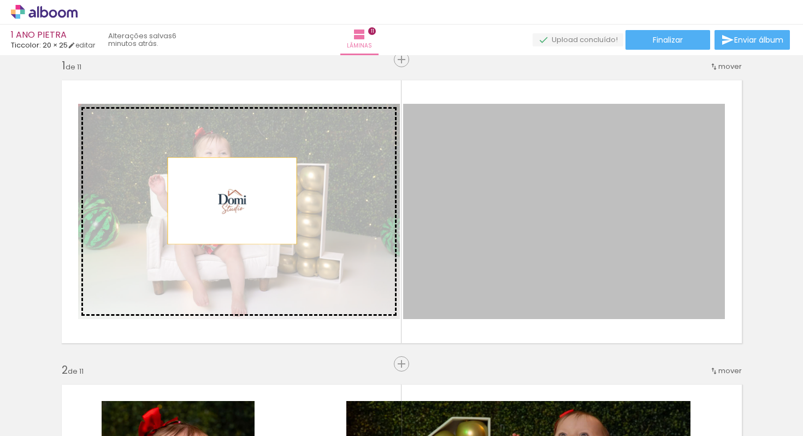
drag, startPoint x: 585, startPoint y: 206, endPoint x: 228, endPoint y: 200, distance: 357.3
click at [0, 0] on slot at bounding box center [0, 0] width 0 height 0
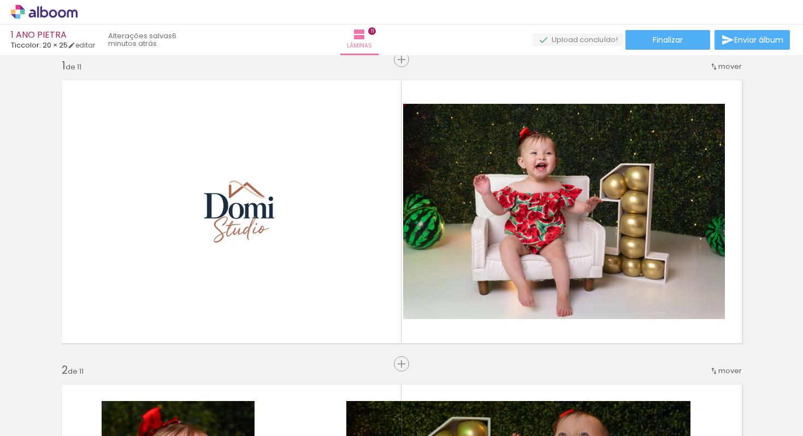
click at [677, 376] on iron-icon at bounding box center [673, 376] width 11 height 11
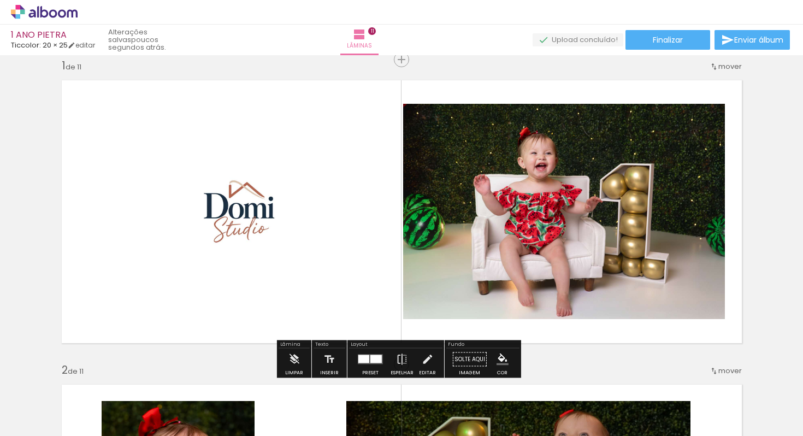
click at [363, 356] on div at bounding box center [363, 359] width 11 height 8
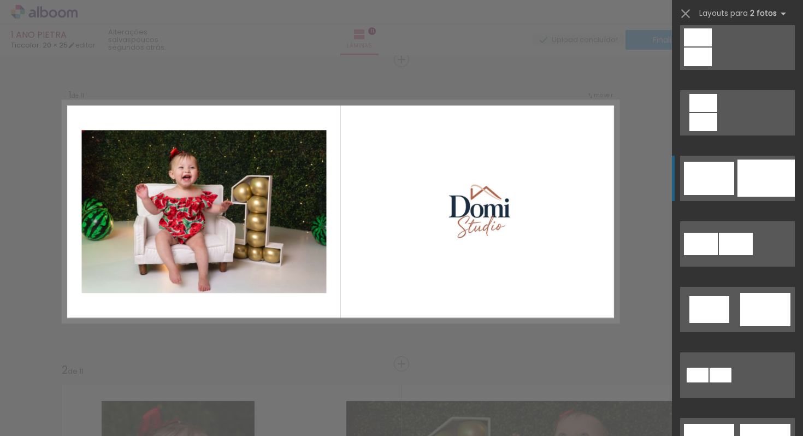
scroll to position [72, 0]
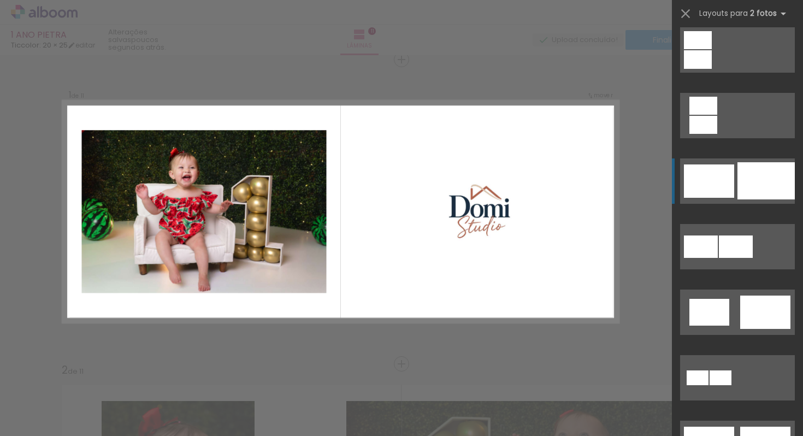
click at [755, 183] on div at bounding box center [765, 180] width 57 height 37
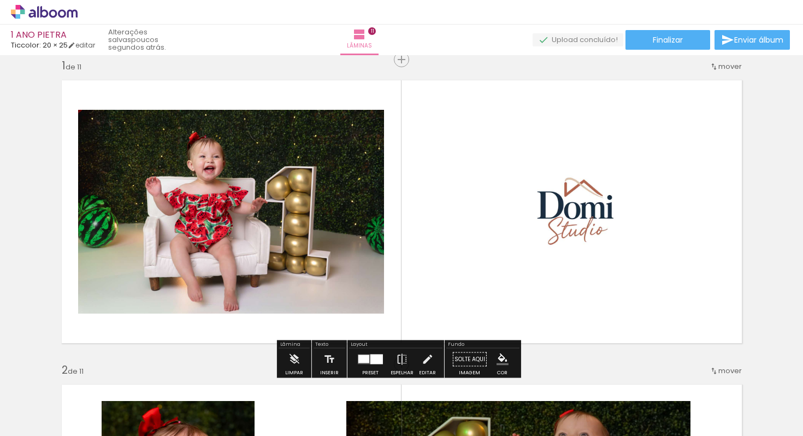
click at [572, 206] on quentale-photo at bounding box center [575, 211] width 347 height 227
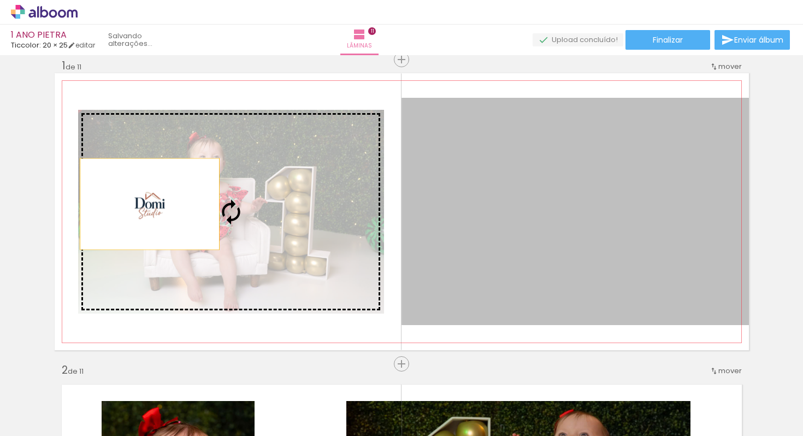
drag, startPoint x: 575, startPoint y: 206, endPoint x: 147, endPoint y: 204, distance: 427.7
click at [0, 0] on slot at bounding box center [0, 0] width 0 height 0
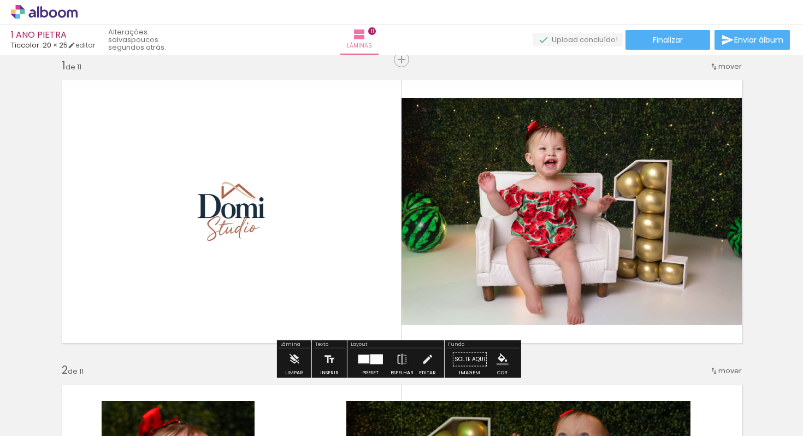
click at [631, 175] on quentale-photo at bounding box center [575, 211] width 347 height 227
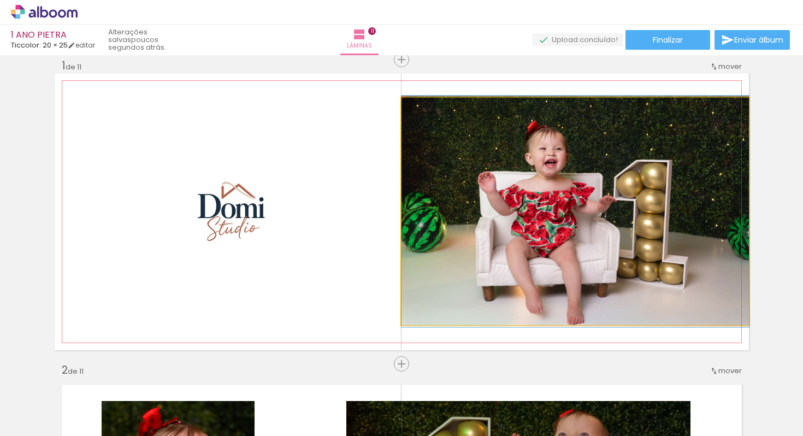
click at [621, 135] on quentale-photo at bounding box center [575, 211] width 347 height 227
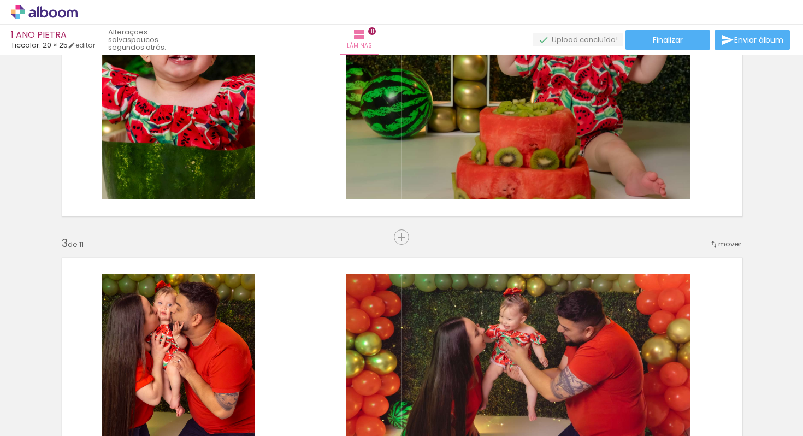
scroll to position [0, 0]
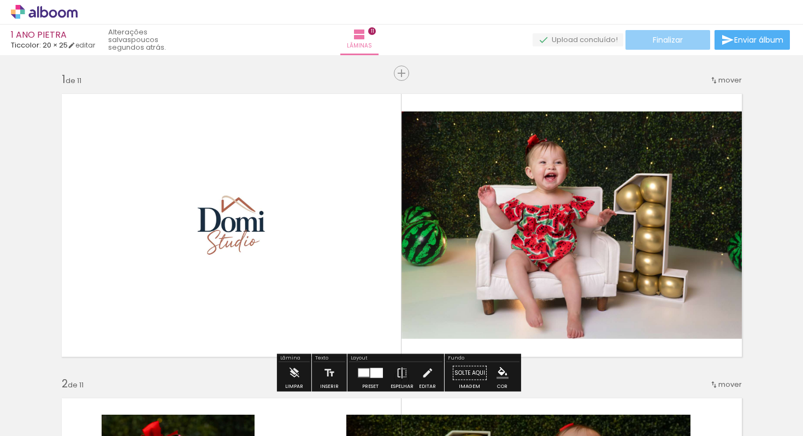
click at [691, 39] on paper-button "Finalizar" at bounding box center [667, 40] width 85 height 20
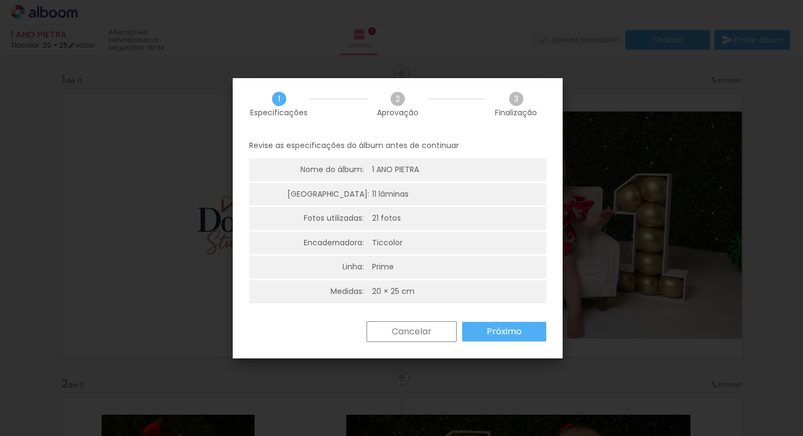
click at [452, 334] on paper-button "Cancelar" at bounding box center [412, 331] width 90 height 21
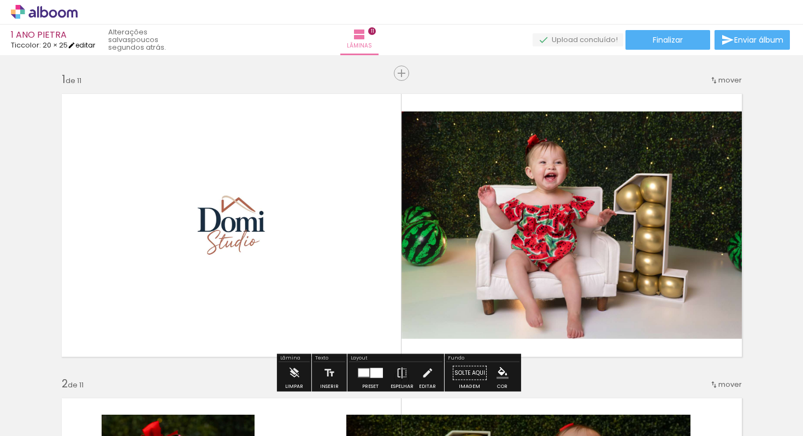
click at [91, 43] on link "editar" at bounding box center [81, 44] width 27 height 9
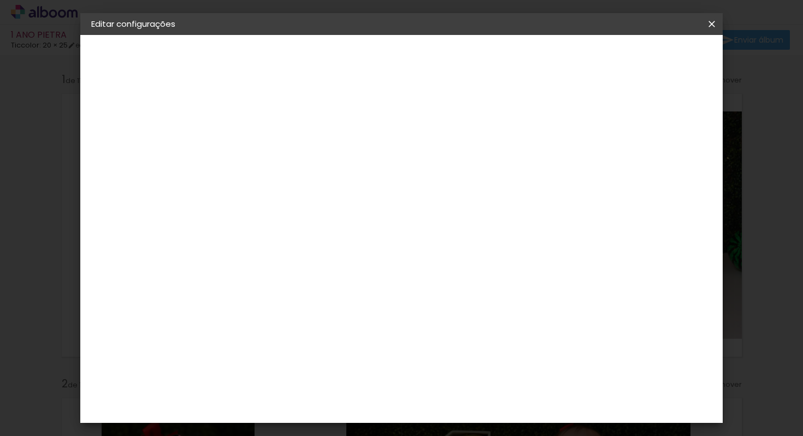
click at [153, 113] on div "2. Especificações" at bounding box center [151, 111] width 120 height 13
click at [144, 76] on paper-button "1 ANO PIETRA" at bounding box center [151, 81] width 120 height 22
click at [126, 109] on div "2. Especificações" at bounding box center [151, 111] width 120 height 13
click at [121, 112] on div "2. Especificações" at bounding box center [151, 111] width 120 height 13
click at [116, 193] on div "3. Revisão" at bounding box center [151, 190] width 120 height 13
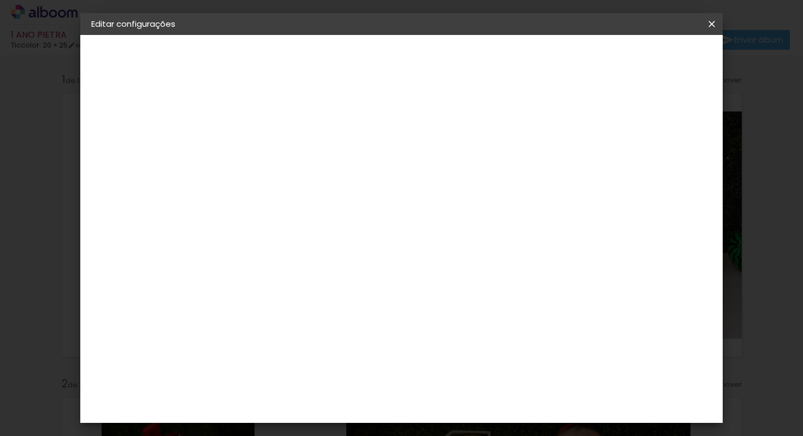
click at [115, 157] on iron-pages "Modelo Escolhendo modelo... 20 × 25 20.1 × 50.4 cm Tamanho livre" at bounding box center [151, 160] width 120 height 22
click at [117, 134] on iron-pages "Fornecedor Escolhendo fornecedor... Ticcolor" at bounding box center [151, 135] width 120 height 22
click at [382, 63] on paper-button "Avançar" at bounding box center [355, 58] width 54 height 19
click at [334, 207] on input at bounding box center [298, 208] width 110 height 14
type input "tic"
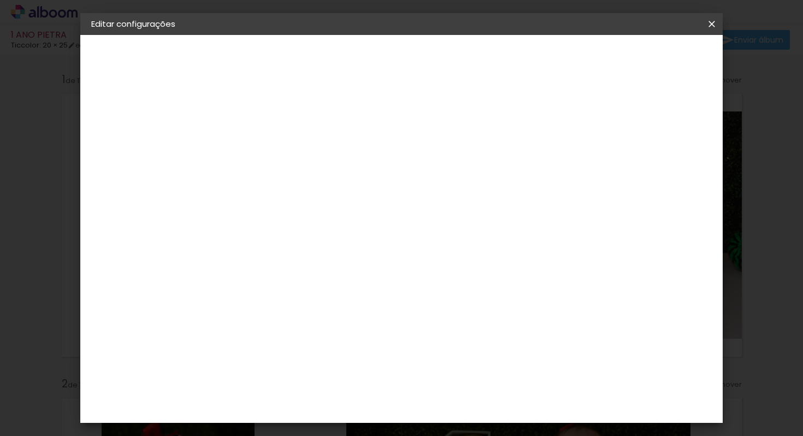
type paper-input "tic"
click at [297, 250] on paper-item "Ticcolor" at bounding box center [287, 247] width 96 height 24
click at [298, 249] on div "Ticcolor" at bounding box center [280, 247] width 35 height 9
click at [0, 0] on slot "Tamanho Livre" at bounding box center [0, 0] width 0 height 0
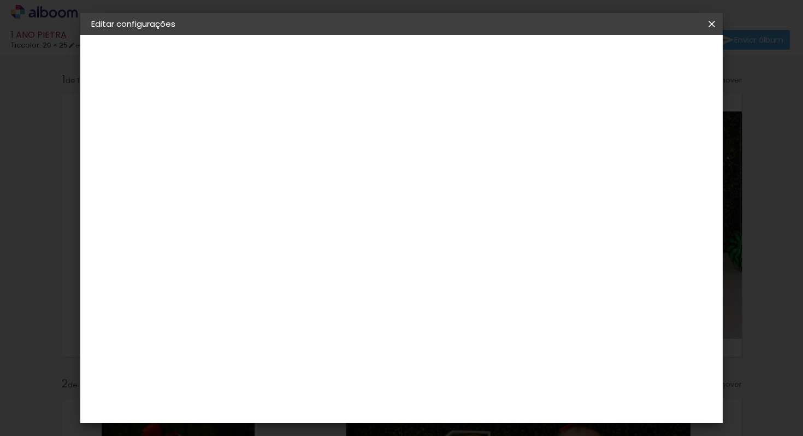
click at [367, 166] on iron-icon at bounding box center [359, 166] width 13 height 13
click at [0, 0] on slot "Avançar" at bounding box center [0, 0] width 0 height 0
click at [642, 59] on span "Salvar configurações" at bounding box center [603, 58] width 81 height 8
click at [641, 55] on span "Salvar configurações" at bounding box center [603, 58] width 81 height 8
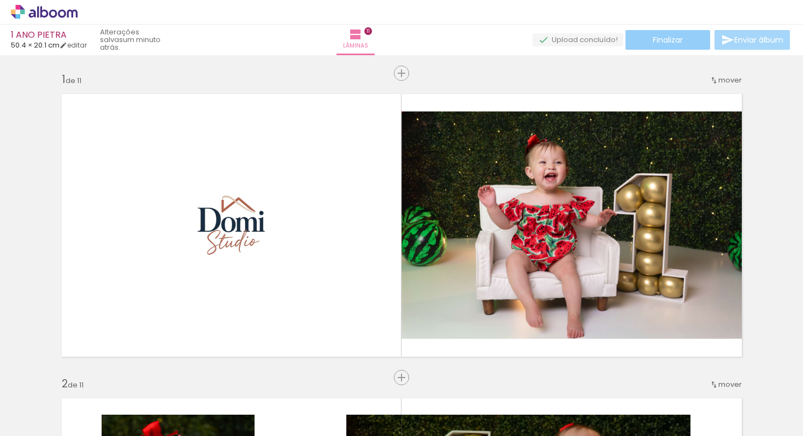
click at [653, 42] on span "Finalizar" at bounding box center [668, 40] width 30 height 8
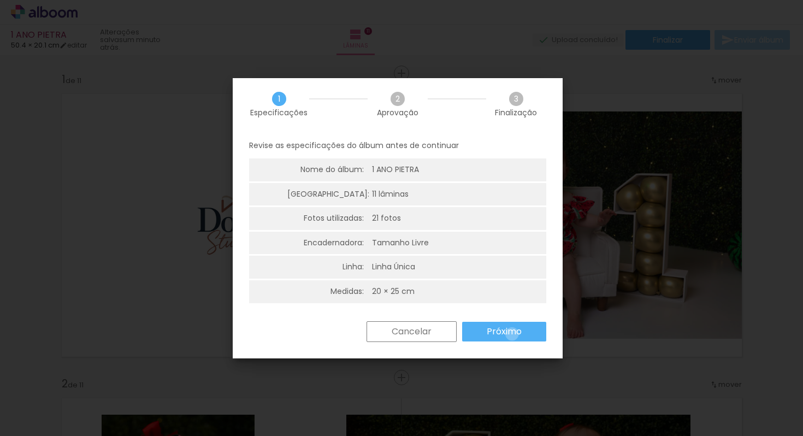
click at [0, 0] on slot "Próximo" at bounding box center [0, 0] width 0 height 0
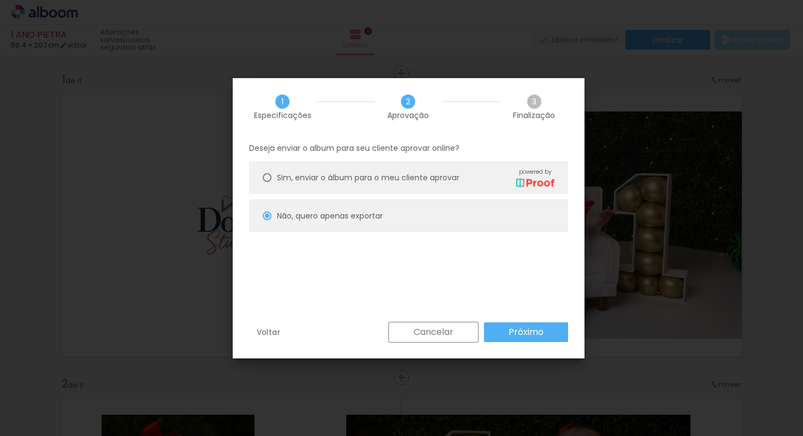
click at [268, 176] on div at bounding box center [267, 177] width 9 height 9
type paper-radio-button "on"
click at [0, 0] on slot "Próximo" at bounding box center [0, 0] width 0 height 0
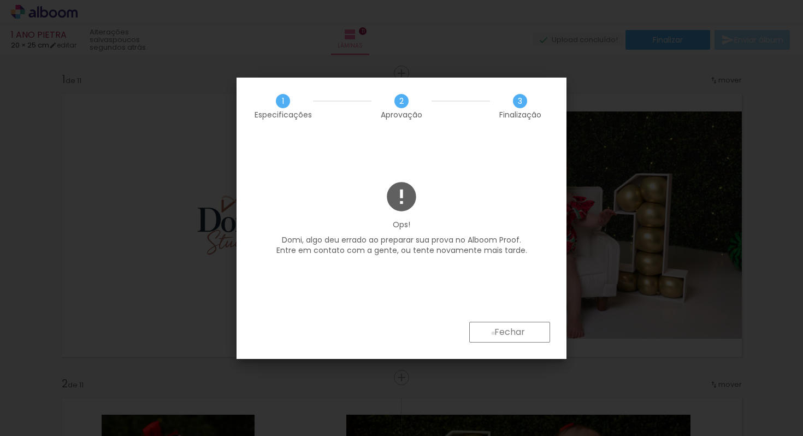
click at [494, 333] on paper-button "Fechar" at bounding box center [509, 332] width 81 height 21
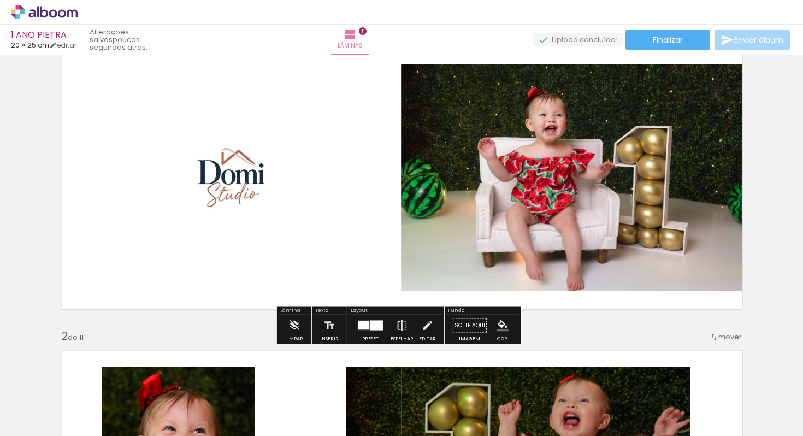
scroll to position [70, 0]
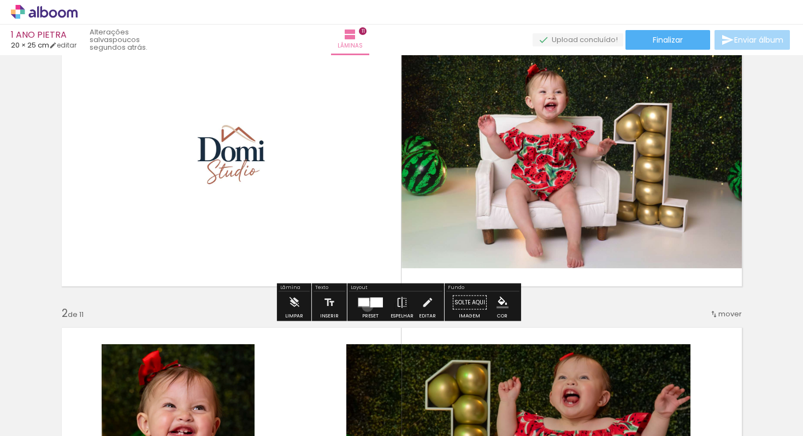
click at [365, 306] on div at bounding box center [363, 302] width 11 height 8
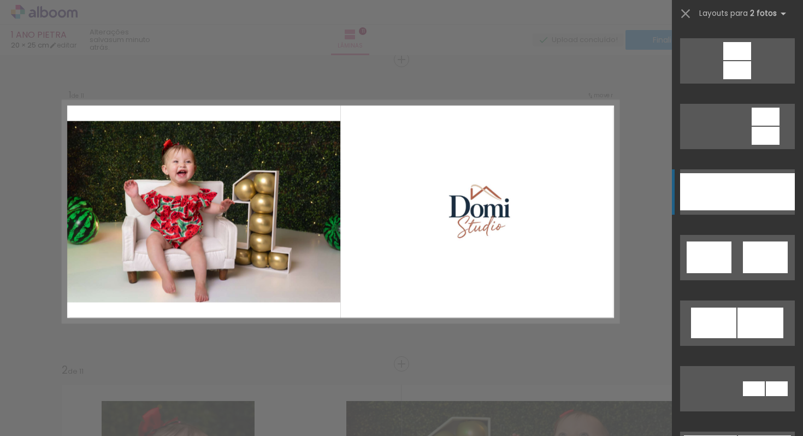
scroll to position [521, 0]
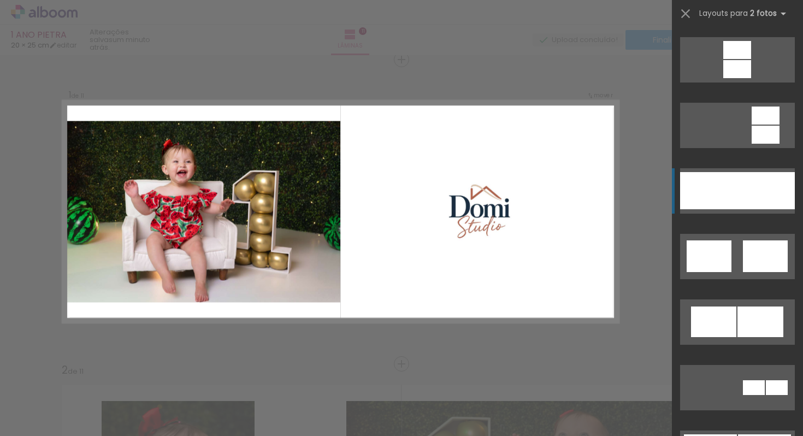
click at [752, 193] on div at bounding box center [765, 190] width 57 height 37
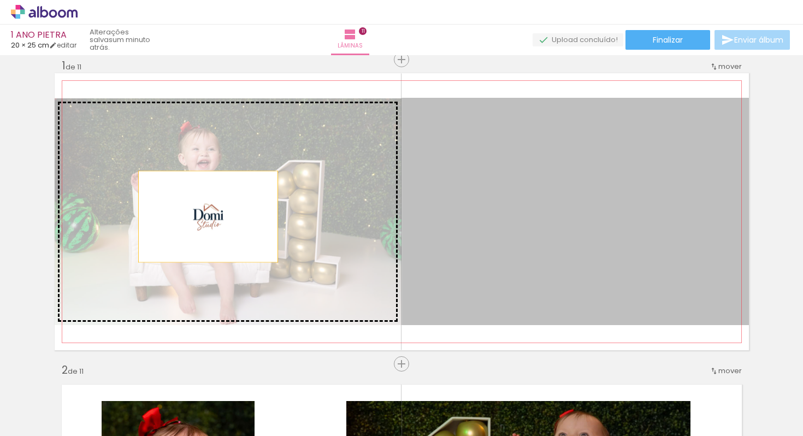
drag, startPoint x: 591, startPoint y: 218, endPoint x: 204, endPoint y: 216, distance: 387.3
click at [0, 0] on slot at bounding box center [0, 0] width 0 height 0
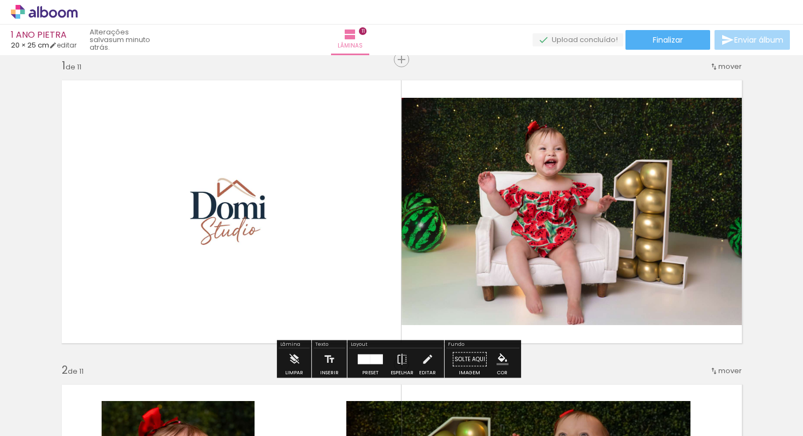
click at [370, 358] on div at bounding box center [376, 360] width 13 height 10
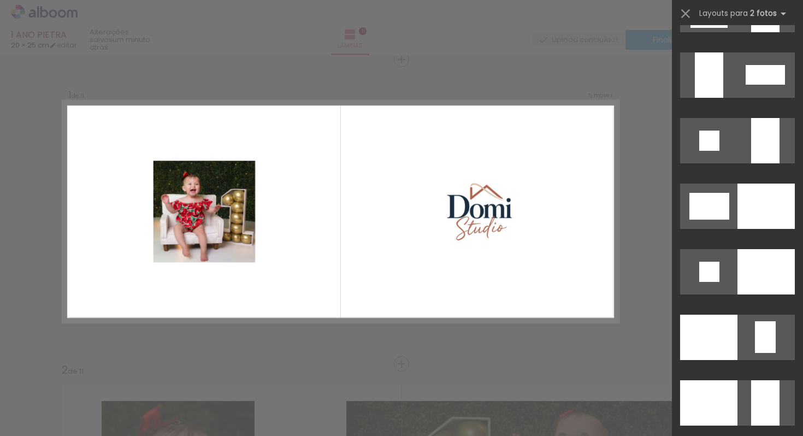
scroll to position [3325, 0]
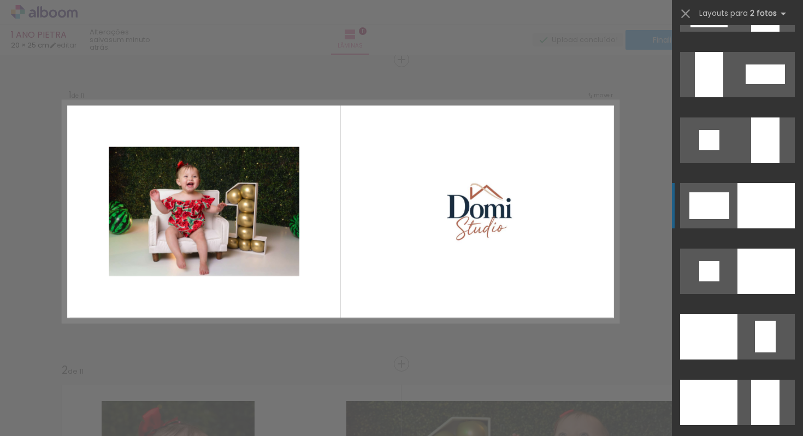
click at [754, 199] on div at bounding box center [765, 205] width 57 height 45
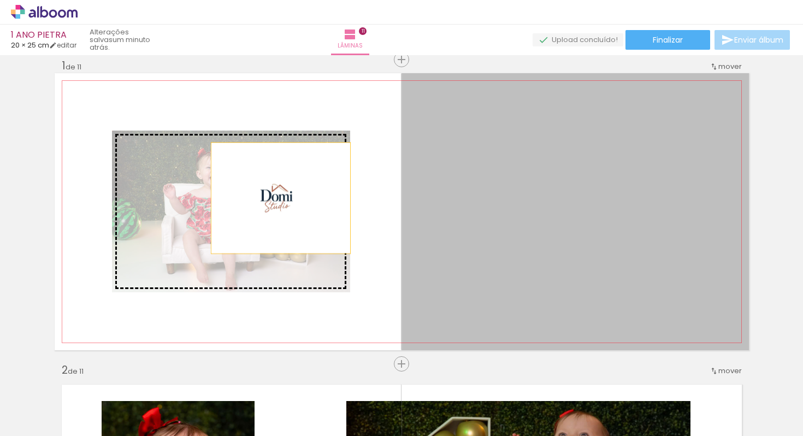
drag, startPoint x: 582, startPoint y: 198, endPoint x: 274, endPoint y: 197, distance: 307.6
click at [0, 0] on slot at bounding box center [0, 0] width 0 height 0
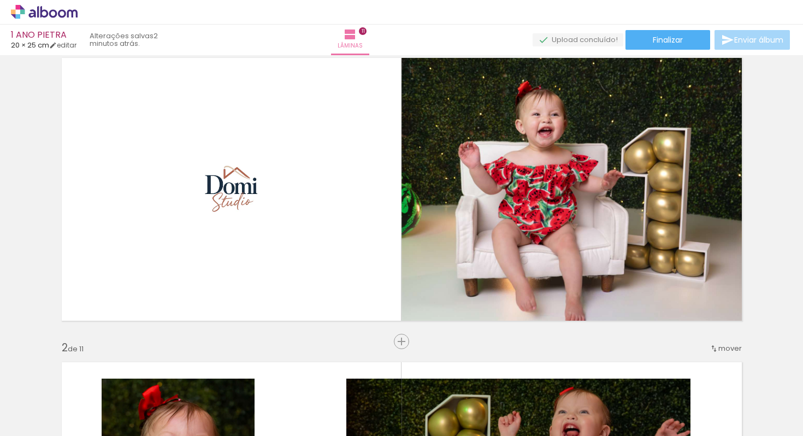
scroll to position [11, 0]
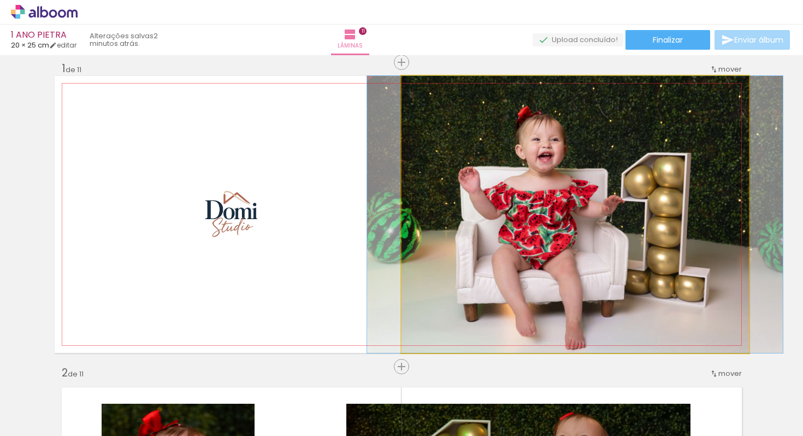
click at [508, 206] on quentale-photo at bounding box center [575, 214] width 347 height 277
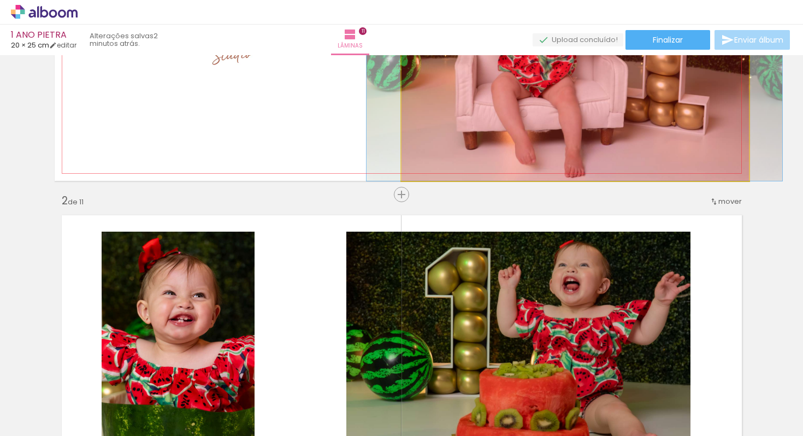
scroll to position [0, 0]
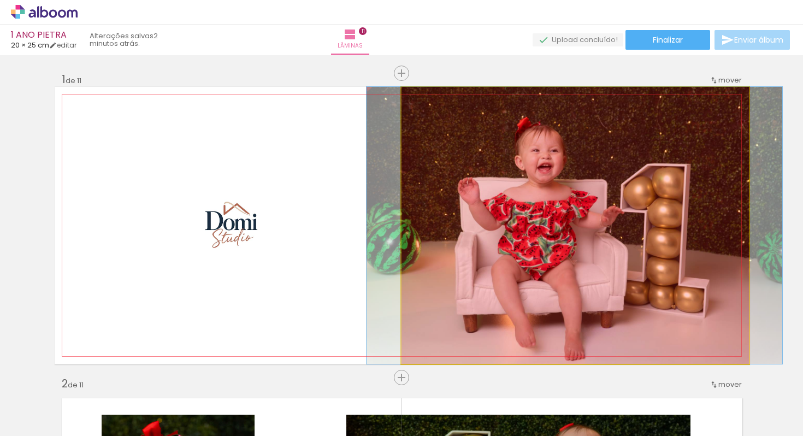
drag, startPoint x: 508, startPoint y: 206, endPoint x: 507, endPoint y: 179, distance: 26.8
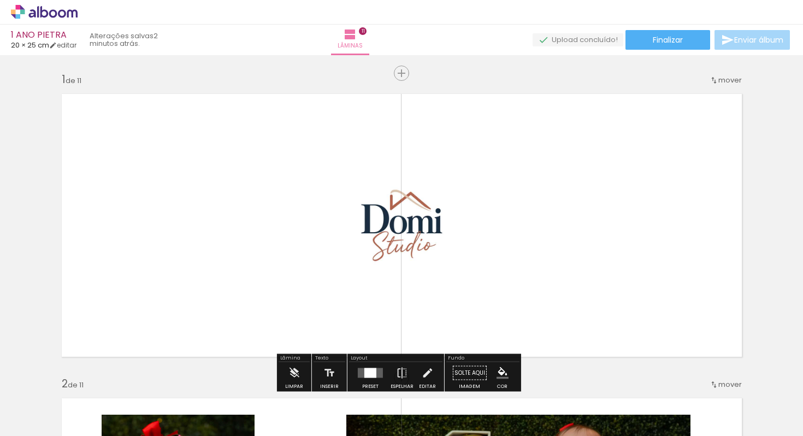
click at [554, 226] on quentale-photo at bounding box center [401, 225] width 335 height 277
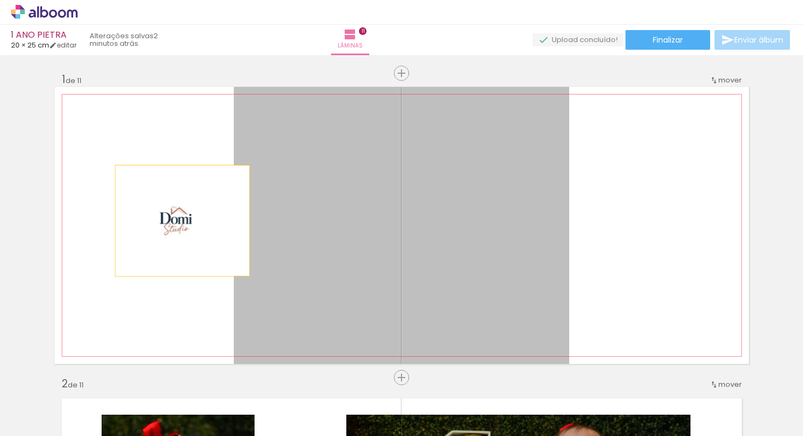
drag, startPoint x: 388, startPoint y: 231, endPoint x: 177, endPoint y: 221, distance: 211.1
click at [177, 221] on quentale-layouter at bounding box center [402, 225] width 694 height 277
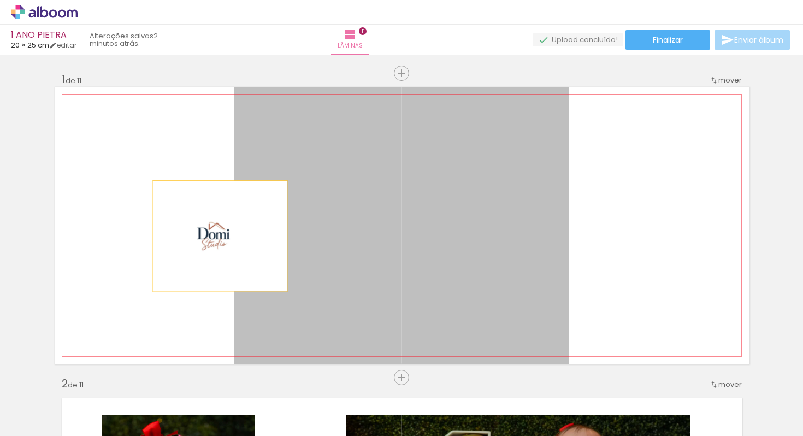
drag, startPoint x: 383, startPoint y: 236, endPoint x: 211, endPoint y: 235, distance: 172.1
click at [211, 235] on quentale-layouter at bounding box center [402, 225] width 694 height 277
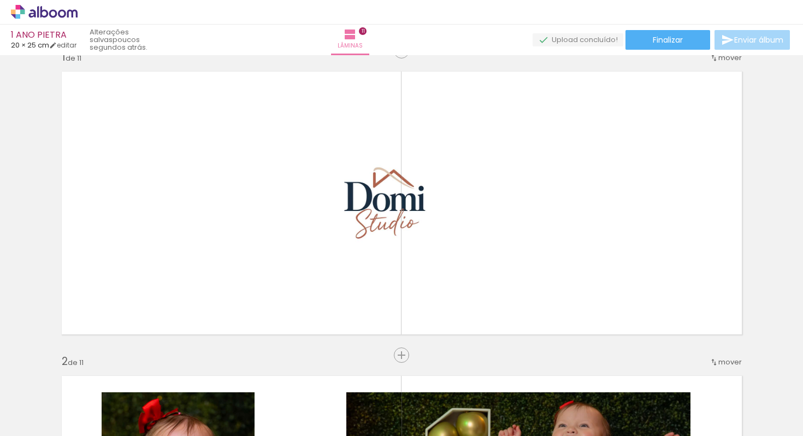
scroll to position [9, 0]
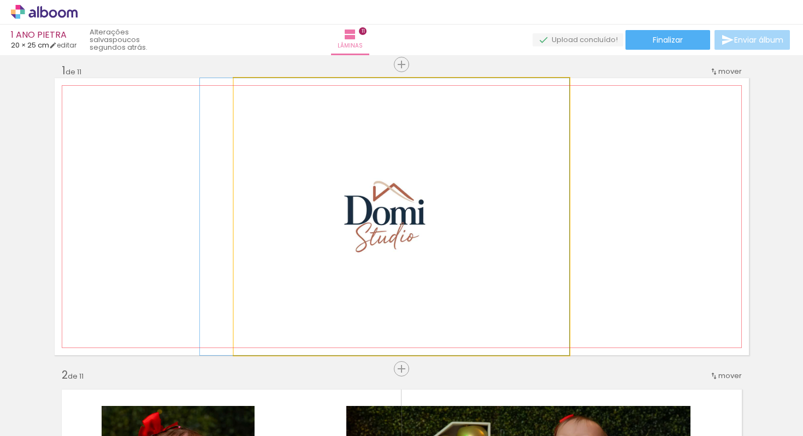
drag, startPoint x: 555, startPoint y: 257, endPoint x: 431, endPoint y: 235, distance: 125.9
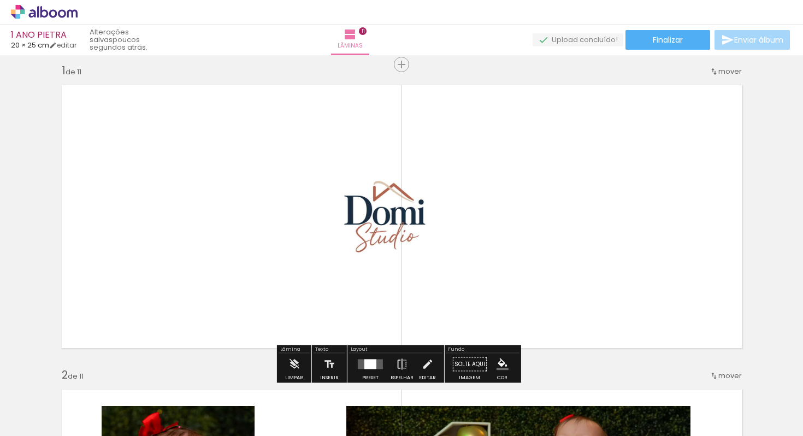
click at [601, 230] on quentale-layouter at bounding box center [402, 216] width 694 height 277
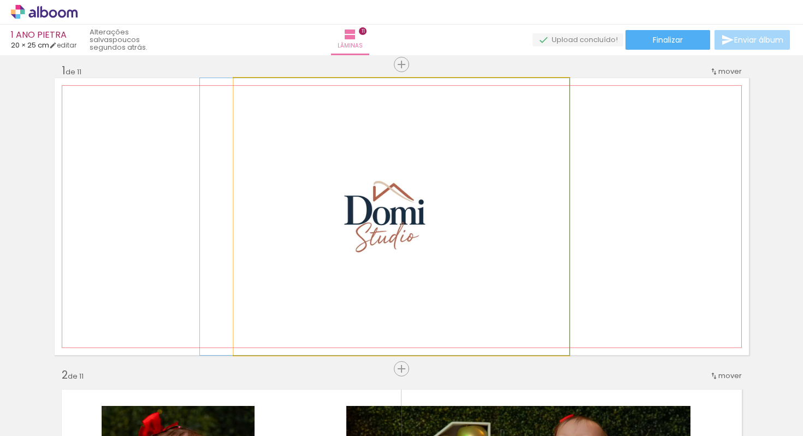
click at [445, 220] on quentale-photo at bounding box center [401, 216] width 335 height 277
drag, startPoint x: 445, startPoint y: 220, endPoint x: 301, endPoint y: 220, distance: 144.2
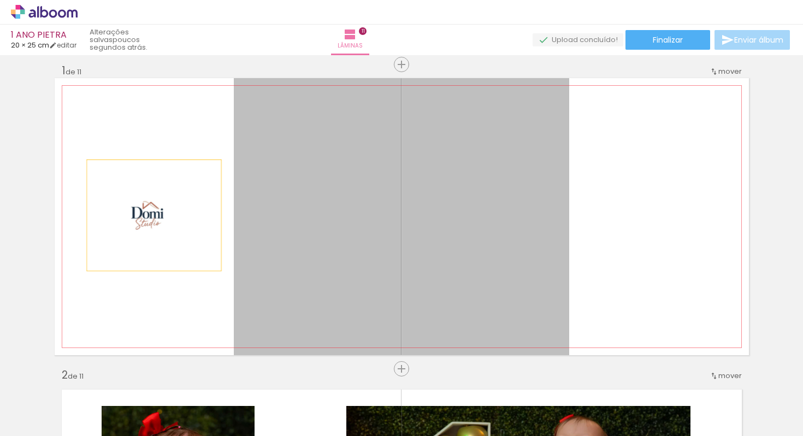
drag, startPoint x: 359, startPoint y: 214, endPoint x: 150, endPoint y: 215, distance: 209.8
click at [150, 215] on quentale-layouter at bounding box center [402, 216] width 694 height 277
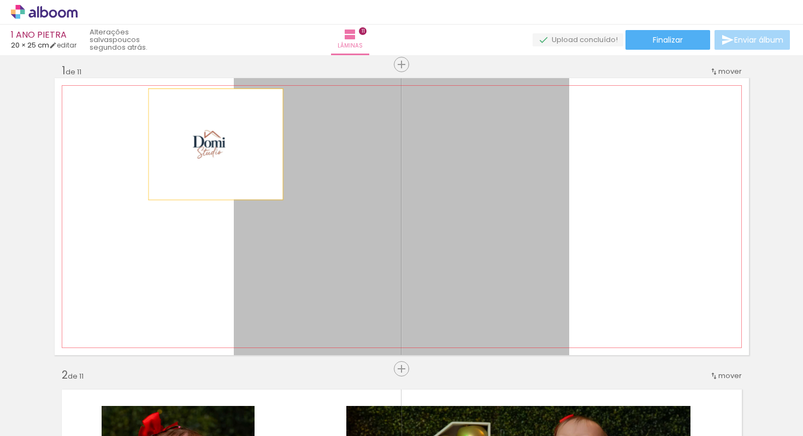
drag, startPoint x: 373, startPoint y: 216, endPoint x: 206, endPoint y: 150, distance: 179.4
click at [206, 150] on quentale-layouter at bounding box center [402, 216] width 694 height 277
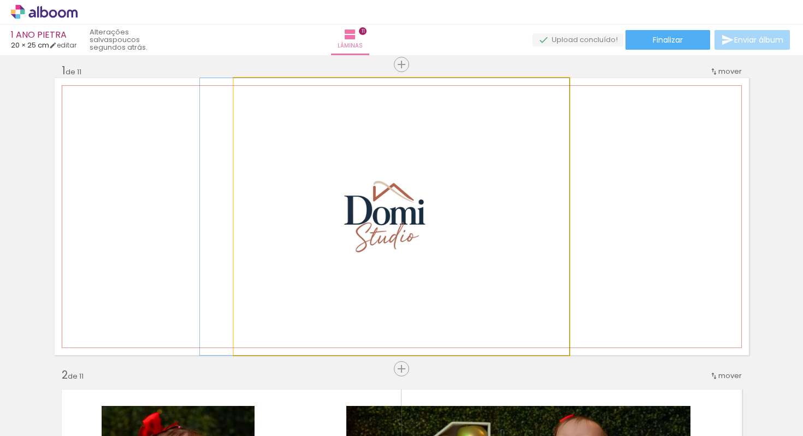
click at [284, 200] on quentale-photo at bounding box center [401, 216] width 335 height 277
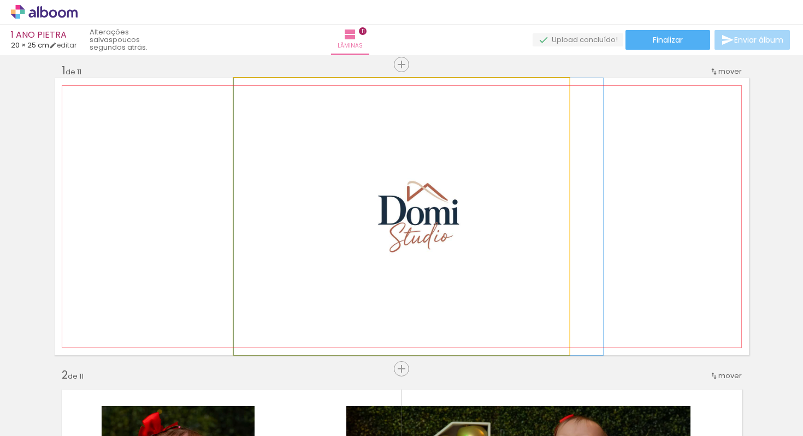
drag, startPoint x: 284, startPoint y: 200, endPoint x: 382, endPoint y: 197, distance: 97.9
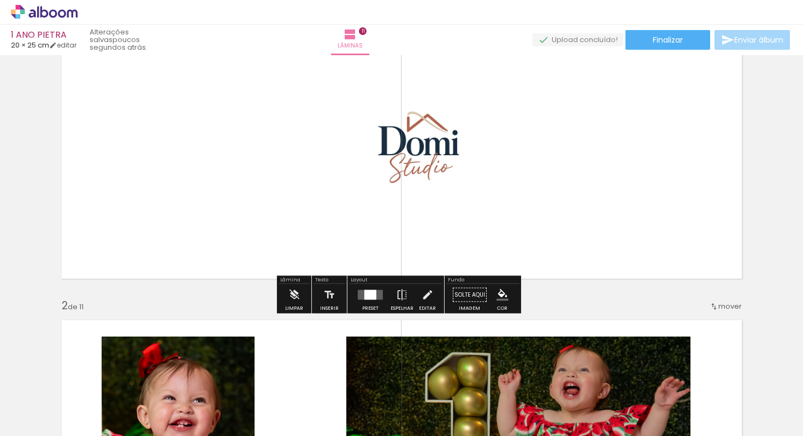
scroll to position [101, 0]
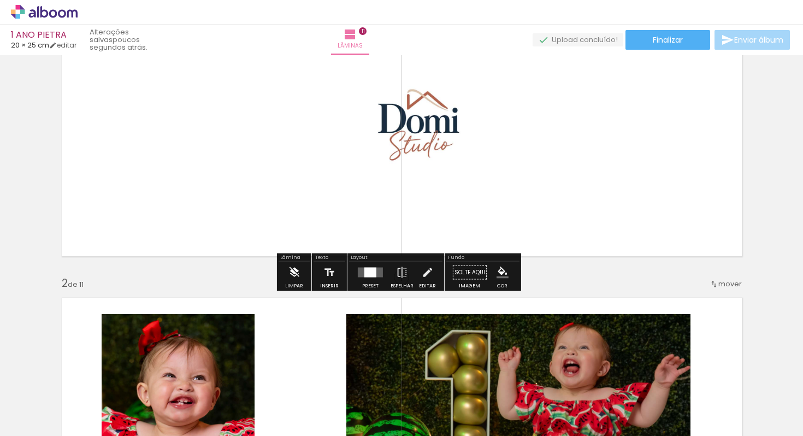
click at [296, 278] on iron-icon at bounding box center [294, 273] width 12 height 22
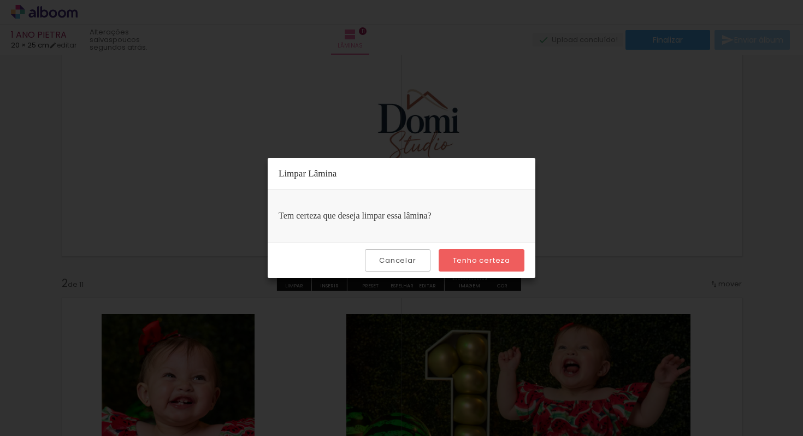
click at [0, 0] on slot "Tenho certeza" at bounding box center [0, 0] width 0 height 0
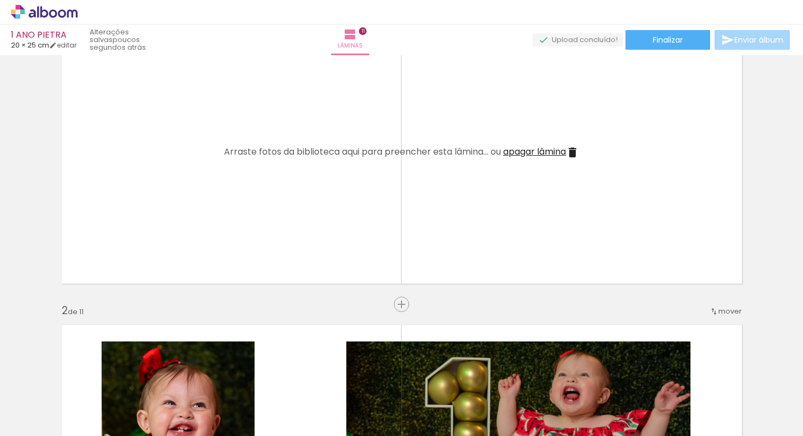
scroll to position [0, 26]
click at [224, 401] on div at bounding box center [206, 399] width 54 height 36
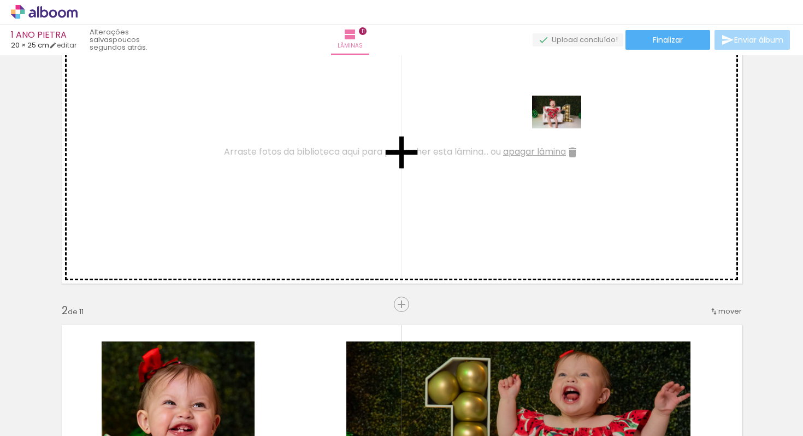
drag, startPoint x: 213, startPoint y: 404, endPoint x: 567, endPoint y: 127, distance: 449.1
click at [567, 127] on quentale-workspace at bounding box center [401, 218] width 803 height 436
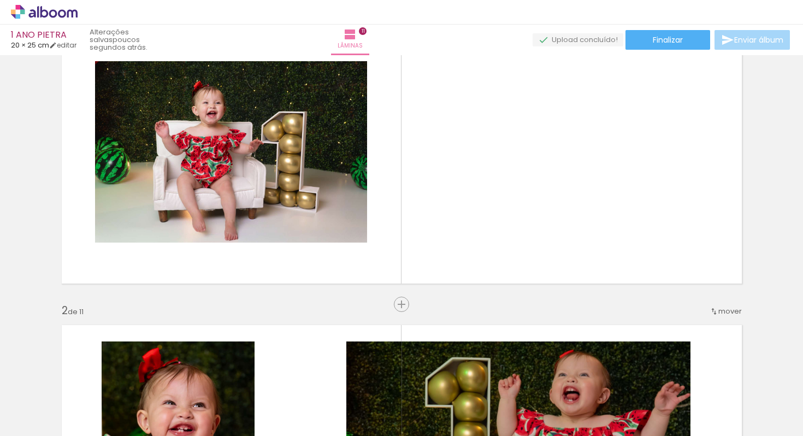
scroll to position [0, 636]
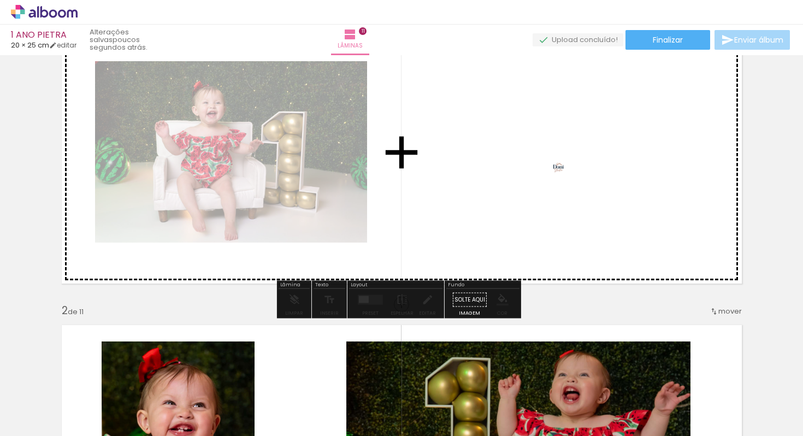
drag, startPoint x: 763, startPoint y: 406, endPoint x: 559, endPoint y: 143, distance: 332.9
click at [559, 143] on quentale-workspace at bounding box center [401, 218] width 803 height 436
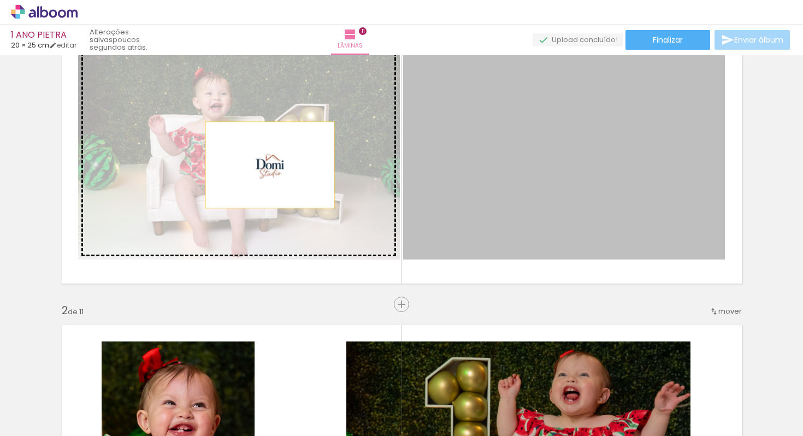
drag, startPoint x: 564, startPoint y: 162, endPoint x: 259, endPoint y: 164, distance: 304.8
click at [0, 0] on slot at bounding box center [0, 0] width 0 height 0
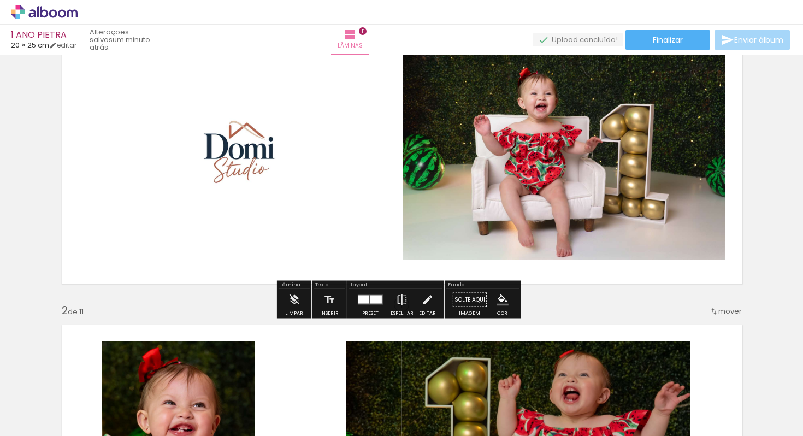
click at [370, 298] on div at bounding box center [375, 300] width 11 height 8
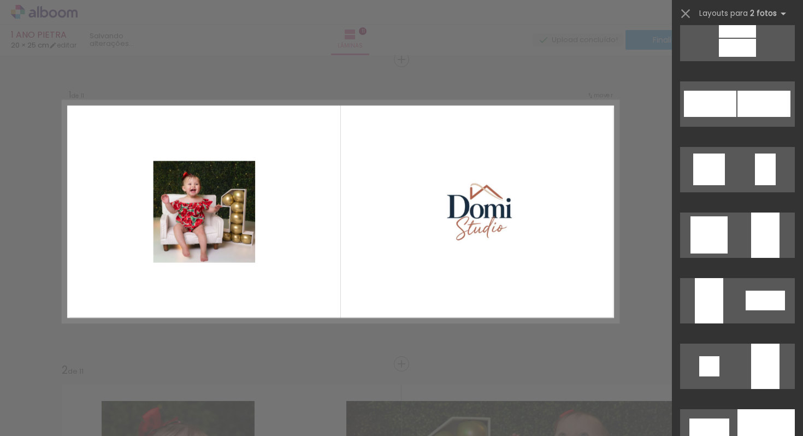
scroll to position [3298, 0]
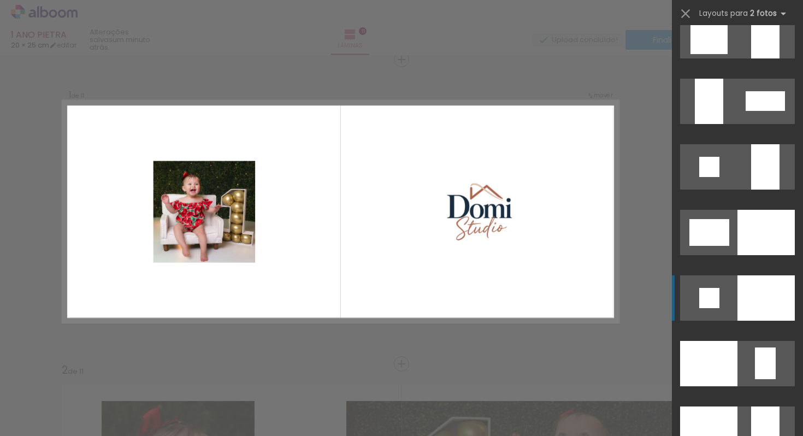
click at [761, 292] on div at bounding box center [765, 297] width 57 height 45
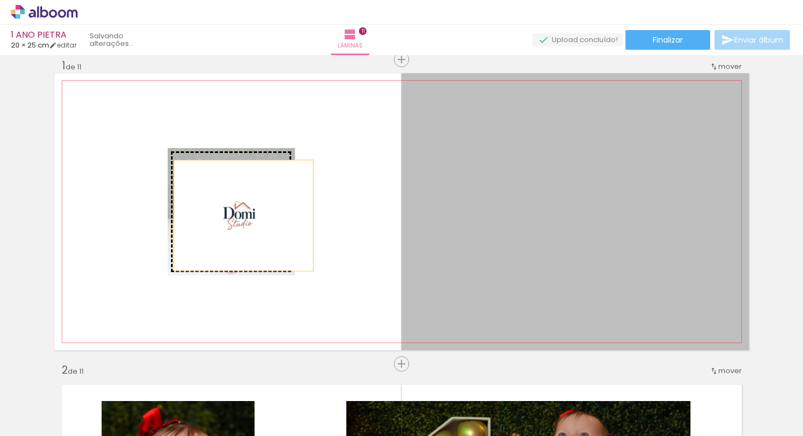
drag, startPoint x: 565, startPoint y: 218, endPoint x: 239, endPoint y: 215, distance: 325.6
click at [0, 0] on slot at bounding box center [0, 0] width 0 height 0
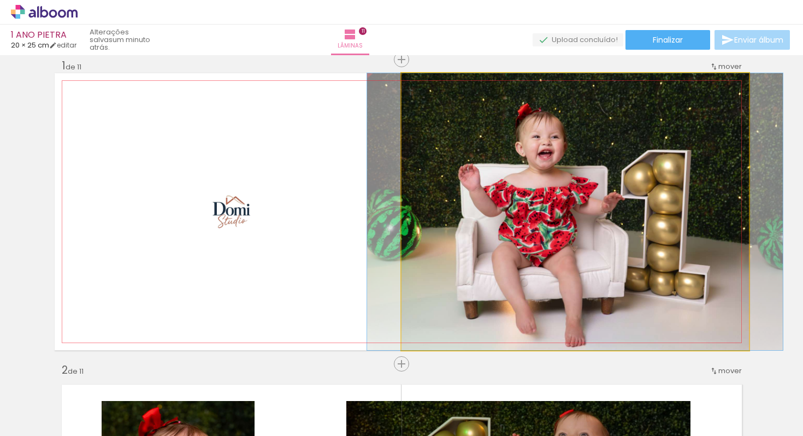
click at [612, 202] on quentale-photo at bounding box center [575, 211] width 347 height 277
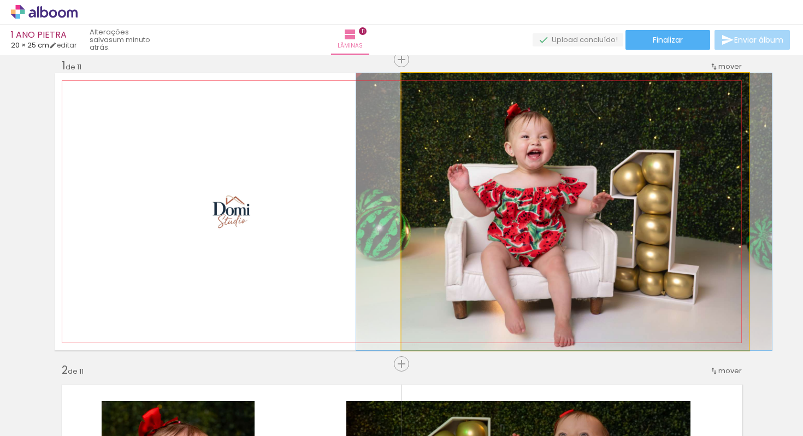
drag, startPoint x: 615, startPoint y: 155, endPoint x: 604, endPoint y: 173, distance: 21.1
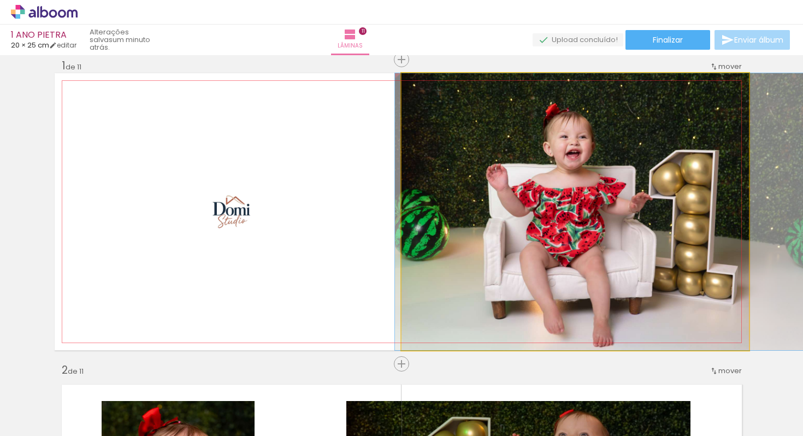
drag, startPoint x: 586, startPoint y: 182, endPoint x: 624, endPoint y: 191, distance: 39.9
click at [620, 149] on quentale-photo at bounding box center [575, 211] width 347 height 277
click at [715, 101] on quentale-photo at bounding box center [575, 211] width 347 height 277
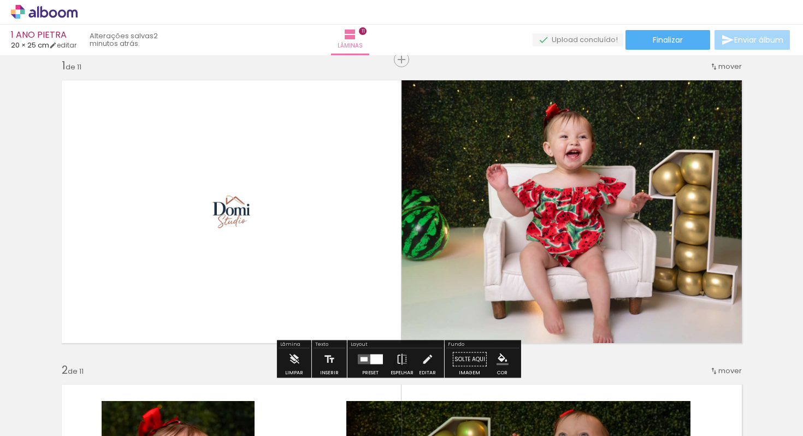
click at [507, 87] on div at bounding box center [512, 84] width 13 height 11
click at [507, 108] on paper-item at bounding box center [513, 111] width 20 height 8
click at [508, 124] on paper-item at bounding box center [513, 126] width 20 height 8
click at [507, 131] on paper-item at bounding box center [513, 133] width 20 height 8
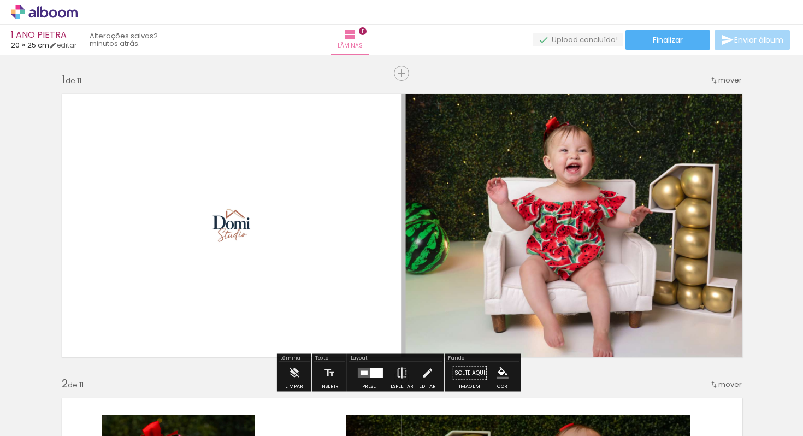
scroll to position [0, 636]
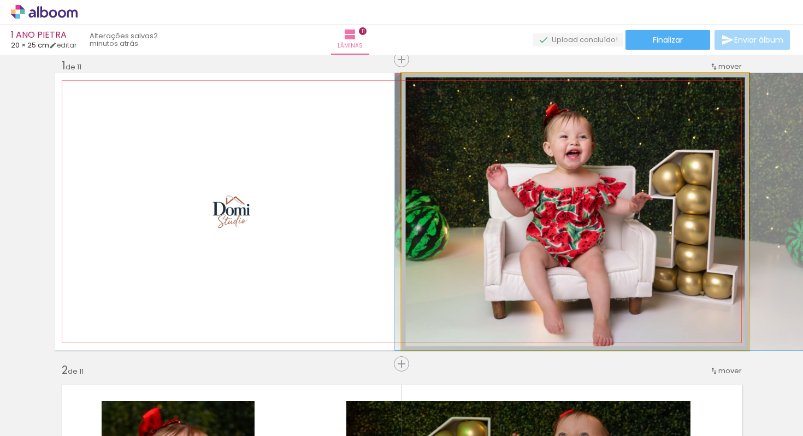
drag, startPoint x: 424, startPoint y: 86, endPoint x: 410, endPoint y: 79, distance: 16.1
type paper-slider "100"
click at [410, 79] on div at bounding box center [443, 84] width 76 height 16
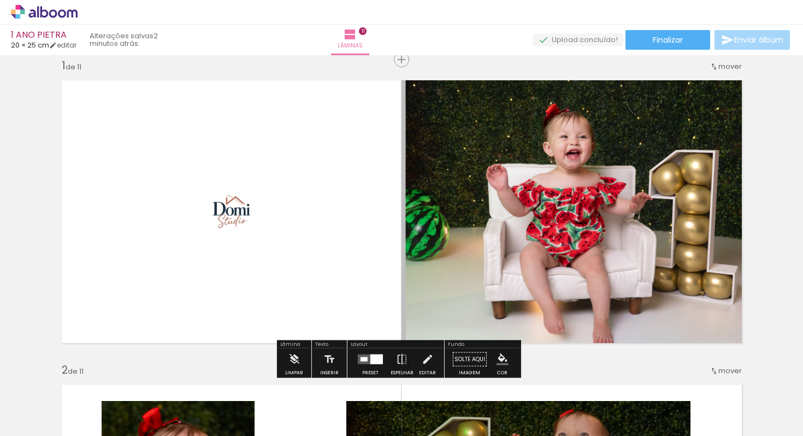
click at [509, 99] on paper-item at bounding box center [513, 103] width 20 height 8
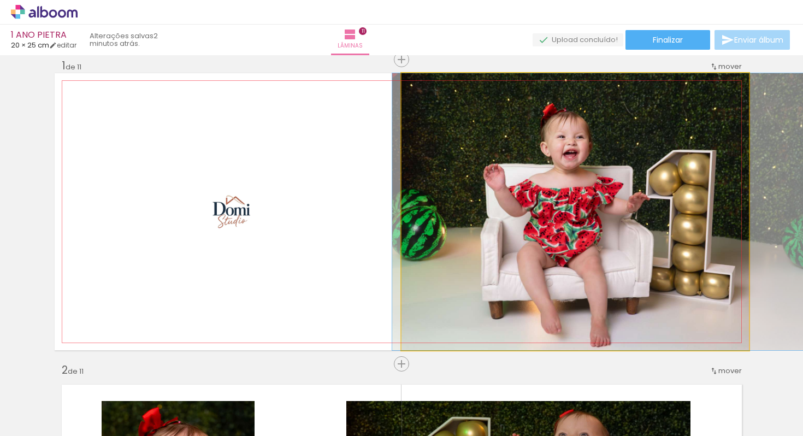
drag, startPoint x: 400, startPoint y: 85, endPoint x: 397, endPoint y: 94, distance: 9.2
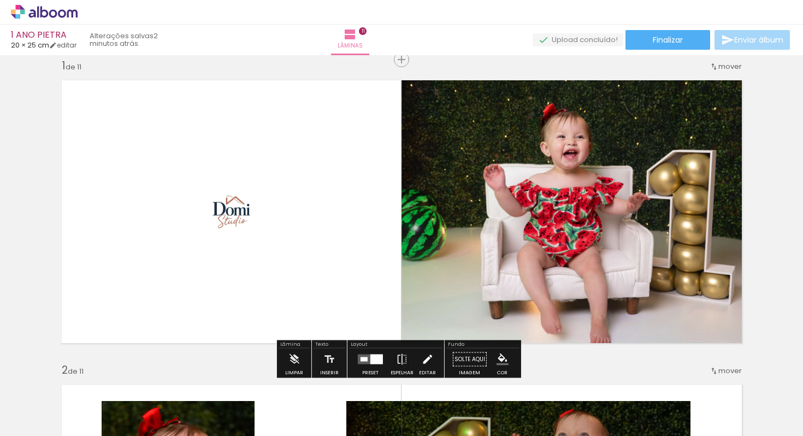
click at [422, 359] on iron-icon at bounding box center [427, 360] width 12 height 22
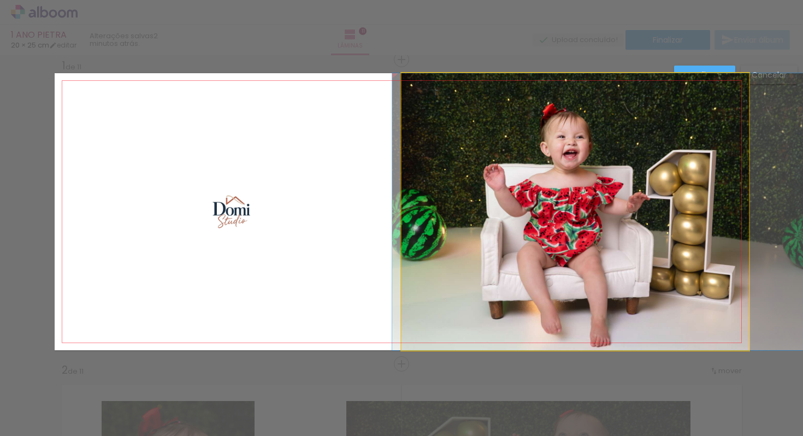
click at [541, 242] on quentale-photo at bounding box center [575, 211] width 347 height 277
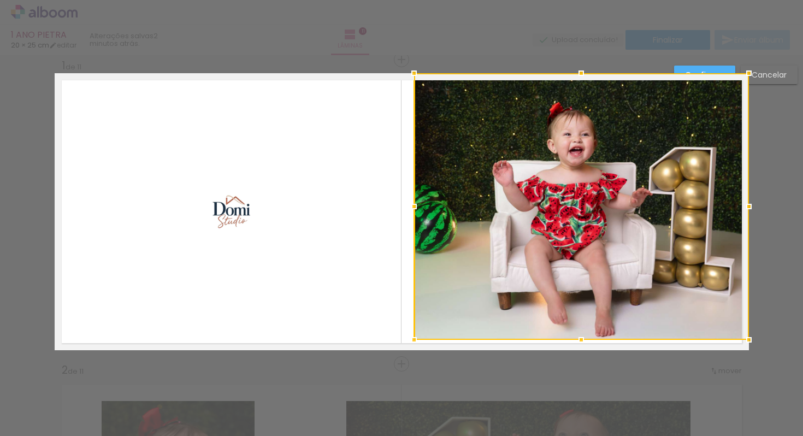
drag, startPoint x: 397, startPoint y: 349, endPoint x: 398, endPoint y: 314, distance: 35.5
click at [398, 314] on album-spread "1 de 11" at bounding box center [402, 211] width 694 height 277
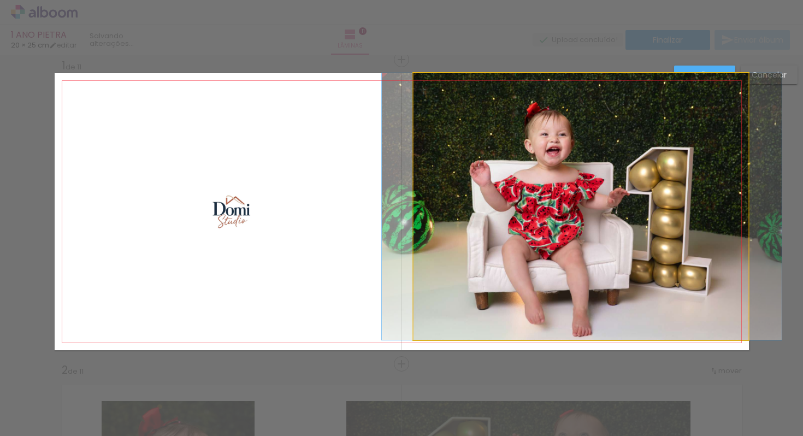
drag, startPoint x: 600, startPoint y: 269, endPoint x: 577, endPoint y: 282, distance: 26.4
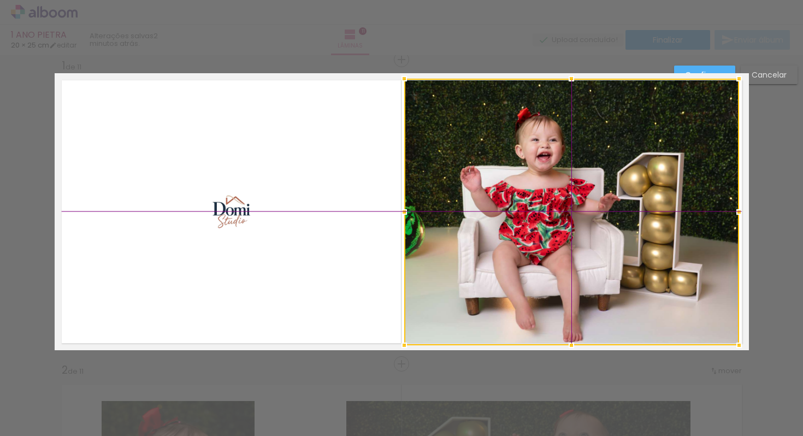
drag, startPoint x: 582, startPoint y: 267, endPoint x: 600, endPoint y: 281, distance: 23.7
click at [600, 281] on div at bounding box center [571, 212] width 335 height 267
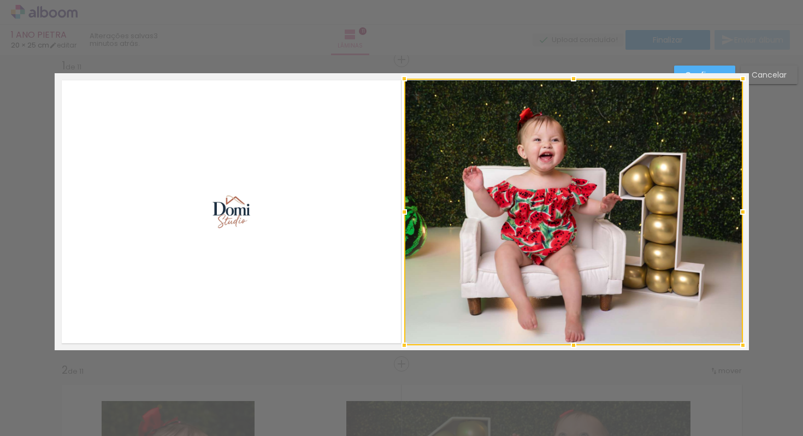
drag, startPoint x: 736, startPoint y: 211, endPoint x: 711, endPoint y: 202, distance: 26.6
click at [711, 202] on div at bounding box center [573, 212] width 339 height 267
click at [299, 52] on div at bounding box center [401, 27] width 803 height 55
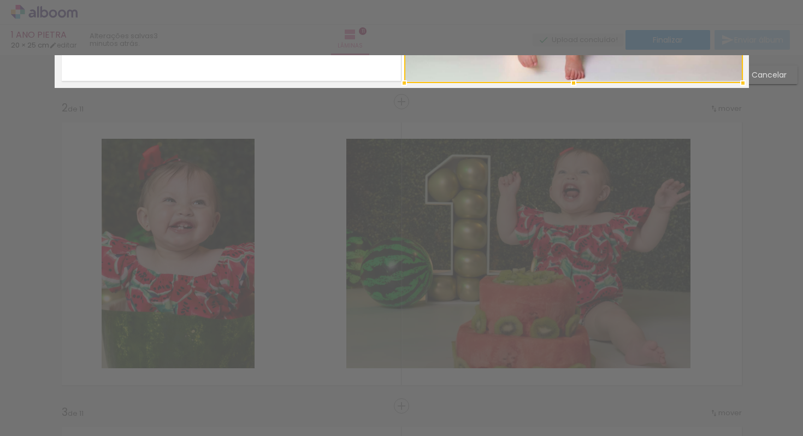
scroll to position [0, 0]
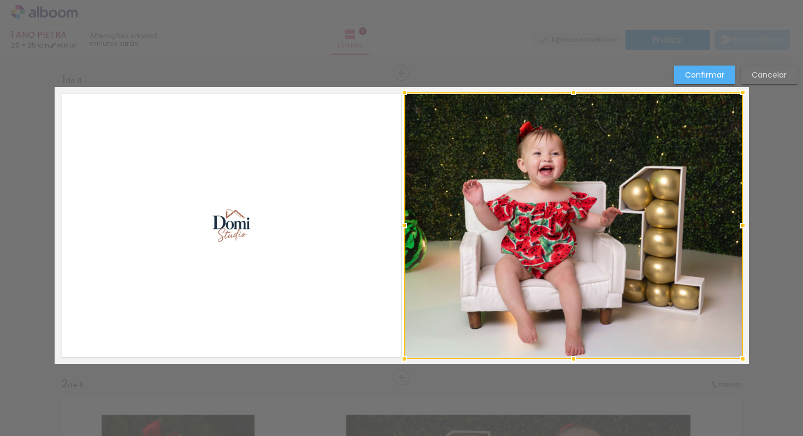
click at [0, 0] on slot "Confirmar" at bounding box center [0, 0] width 0 height 0
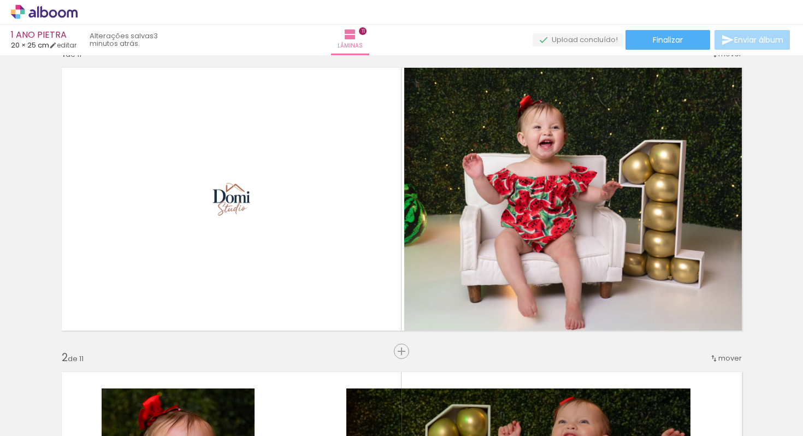
scroll to position [26, 0]
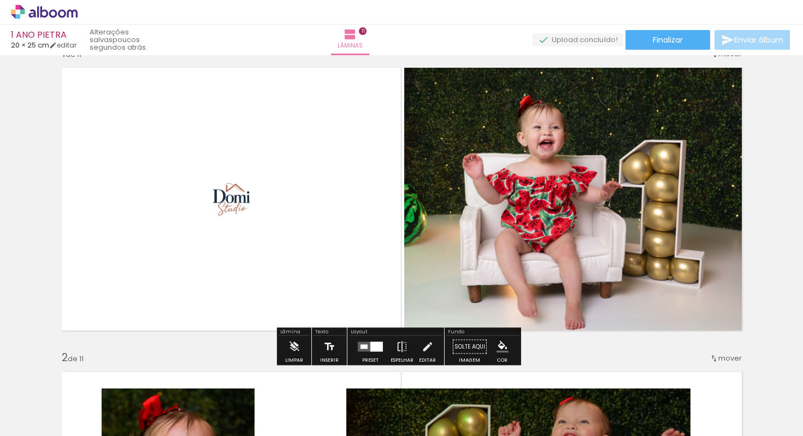
click at [331, 349] on iron-icon at bounding box center [329, 347] width 12 height 22
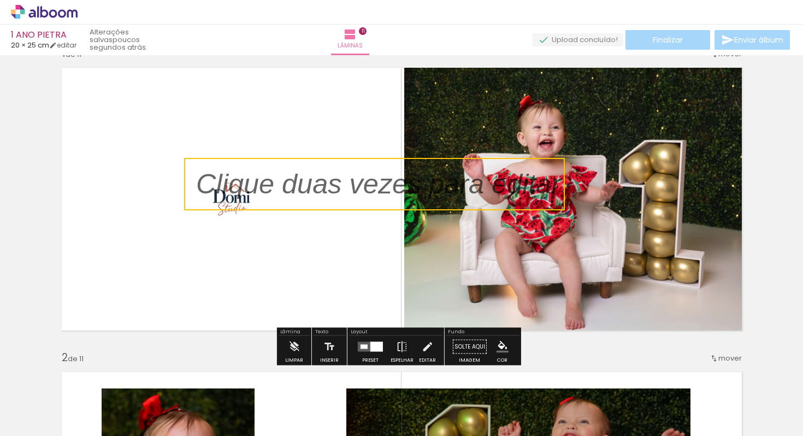
click at [334, 188] on quentale-selection at bounding box center [374, 184] width 381 height 52
type input "Sans Serif"
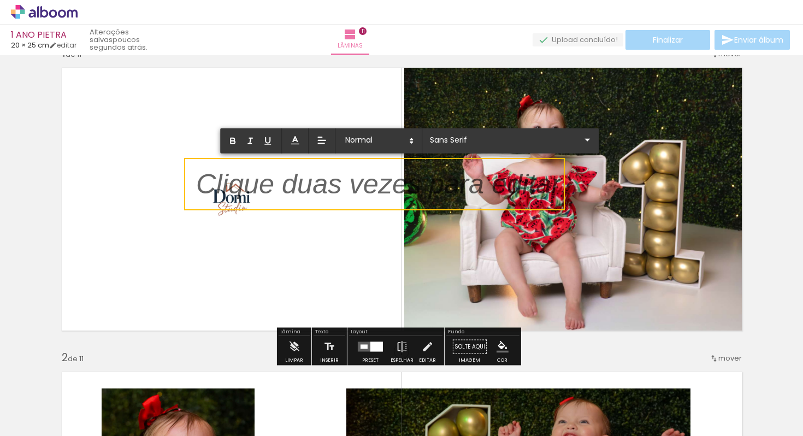
click at [334, 189] on p at bounding box center [378, 190] width 364 height 39
drag, startPoint x: 551, startPoint y: 185, endPoint x: 310, endPoint y: 185, distance: 240.4
click at [310, 184] on p at bounding box center [378, 190] width 364 height 39
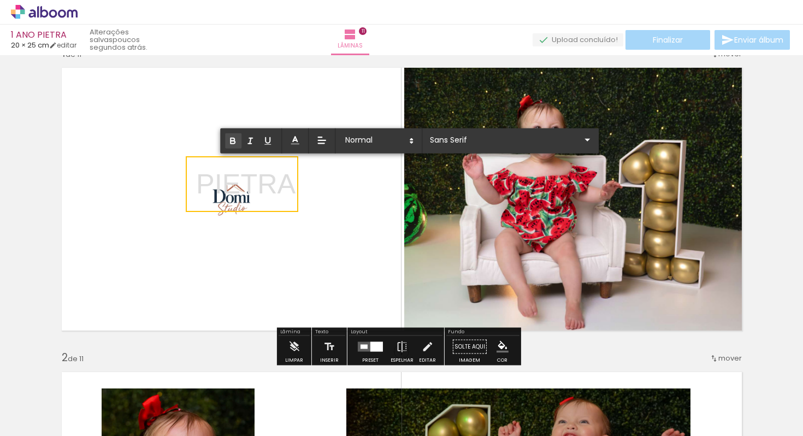
click at [233, 143] on icon "button" at bounding box center [233, 142] width 4 height 3
click at [253, 143] on icon "button" at bounding box center [250, 141] width 10 height 10
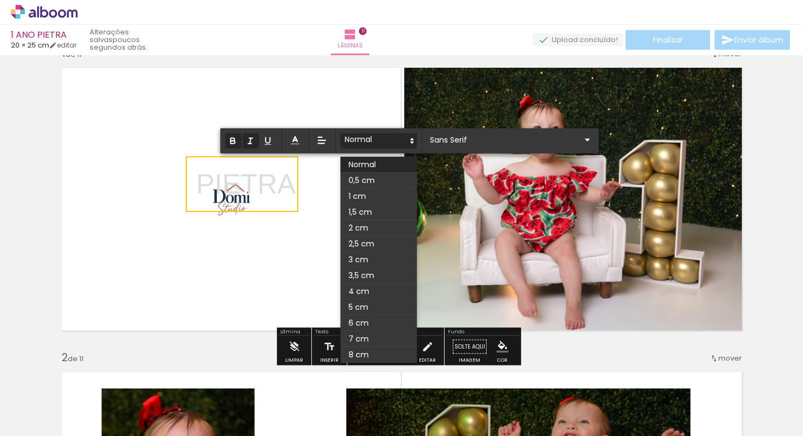
click at [381, 141] on span at bounding box center [378, 140] width 76 height 15
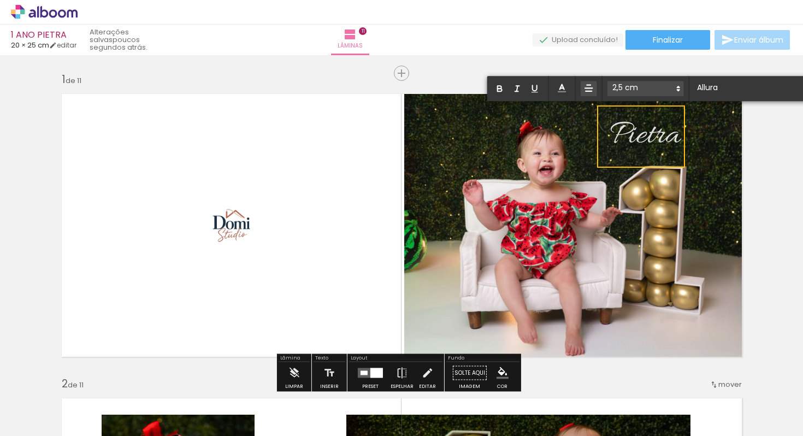
scroll to position [0, 636]
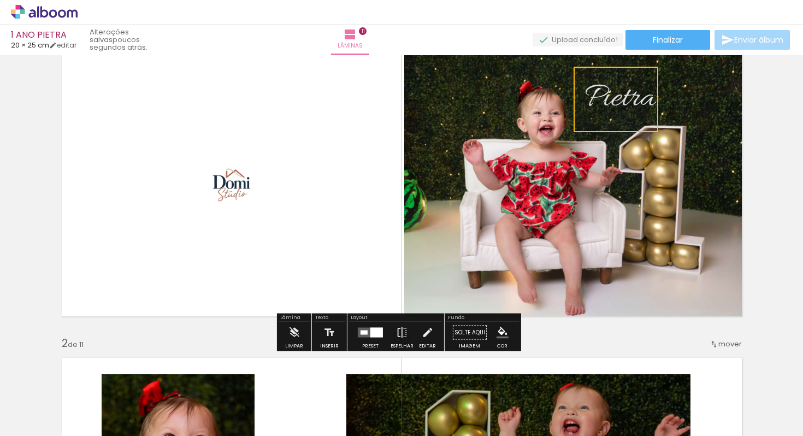
drag, startPoint x: 597, startPoint y: 126, endPoint x: 572, endPoint y: 129, distance: 25.3
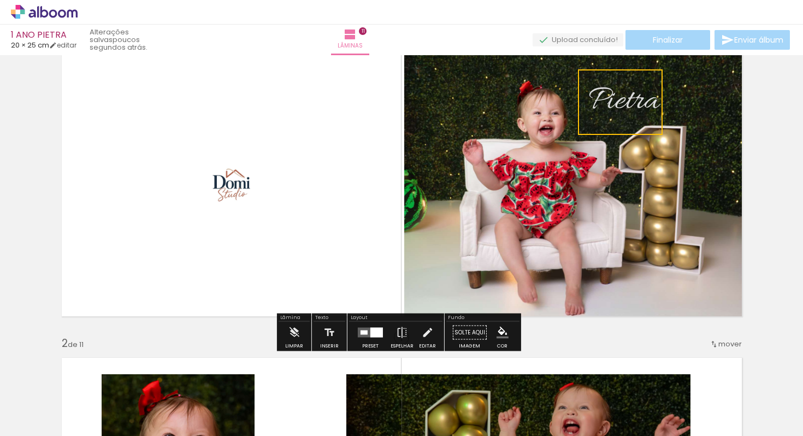
click at [661, 134] on quentale-selection at bounding box center [620, 102] width 85 height 66
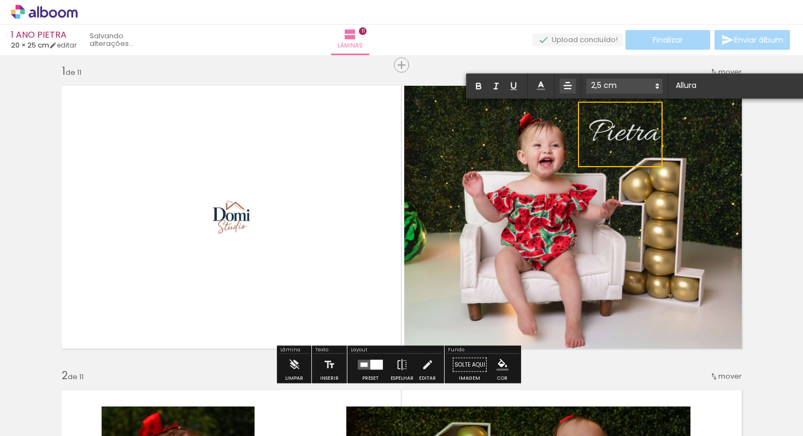
scroll to position [0, 0]
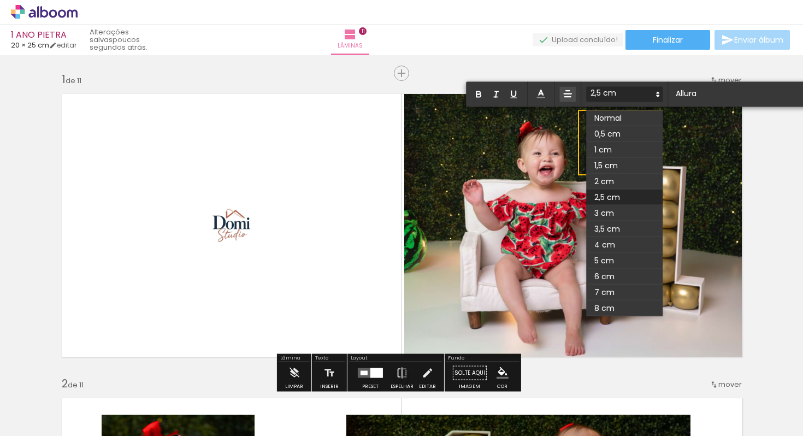
click at [656, 95] on icon at bounding box center [658, 95] width 10 height 10
click at [630, 242] on span at bounding box center [624, 245] width 76 height 16
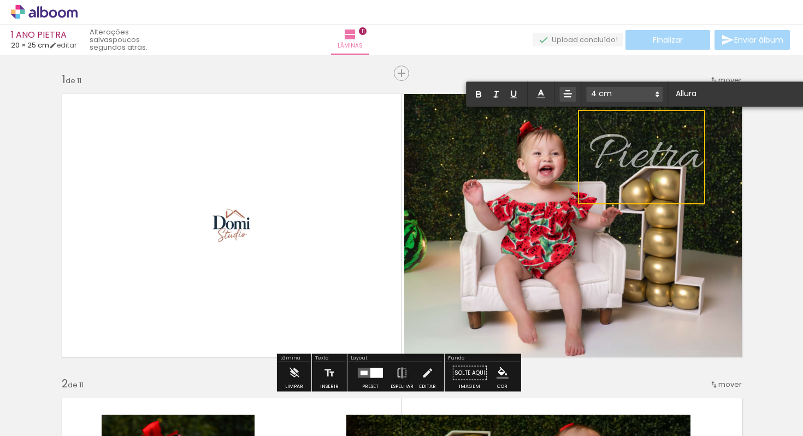
drag, startPoint x: 633, startPoint y: 148, endPoint x: 613, endPoint y: 140, distance: 20.6
click at [613, 140] on span "Pietra" at bounding box center [645, 156] width 115 height 69
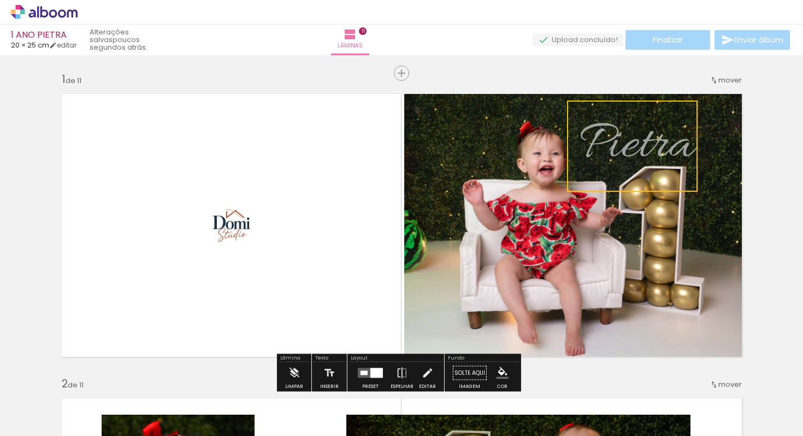
drag, startPoint x: 603, startPoint y: 149, endPoint x: 594, endPoint y: 138, distance: 14.3
click at [594, 138] on quentale-selection at bounding box center [632, 146] width 131 height 91
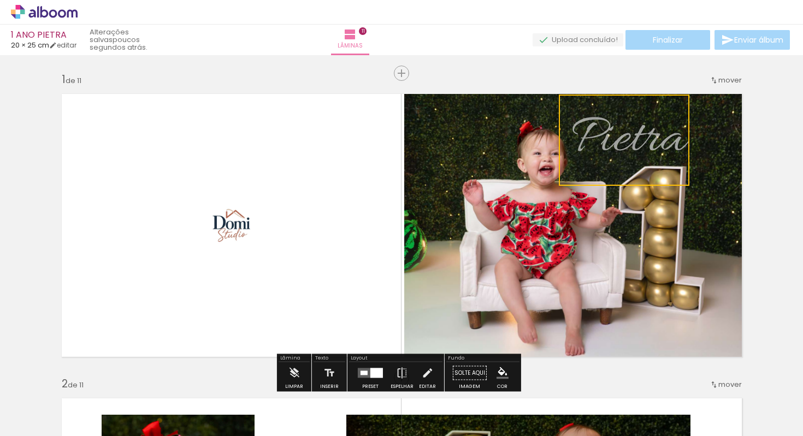
drag, startPoint x: 594, startPoint y: 138, endPoint x: 586, endPoint y: 132, distance: 10.2
click at [586, 132] on quentale-selection at bounding box center [624, 140] width 131 height 91
click at [628, 136] on quentale-selection at bounding box center [624, 140] width 131 height 91
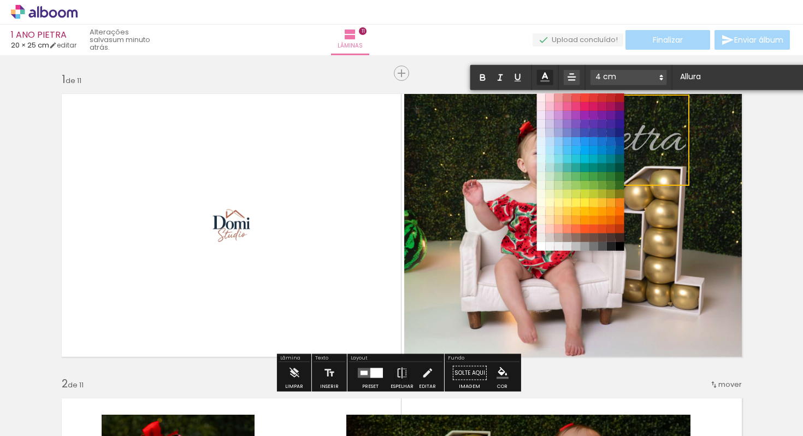
click at [550, 80] on span at bounding box center [545, 77] width 16 height 15
click at [542, 249] on span at bounding box center [541, 246] width 12 height 12
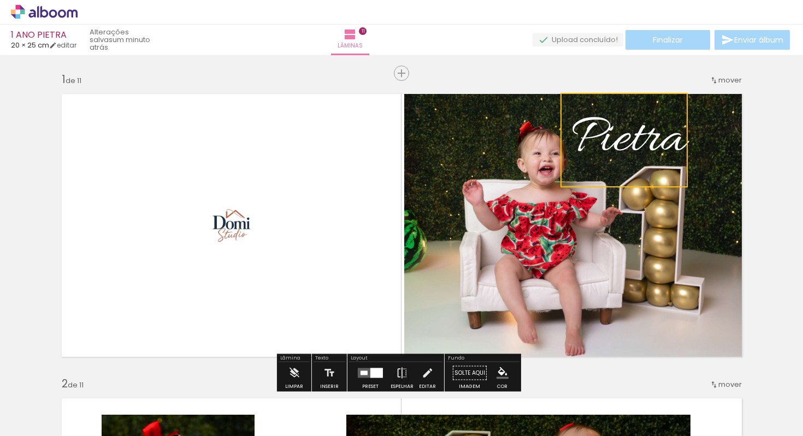
click at [730, 175] on quentale-layouter at bounding box center [402, 225] width 694 height 277
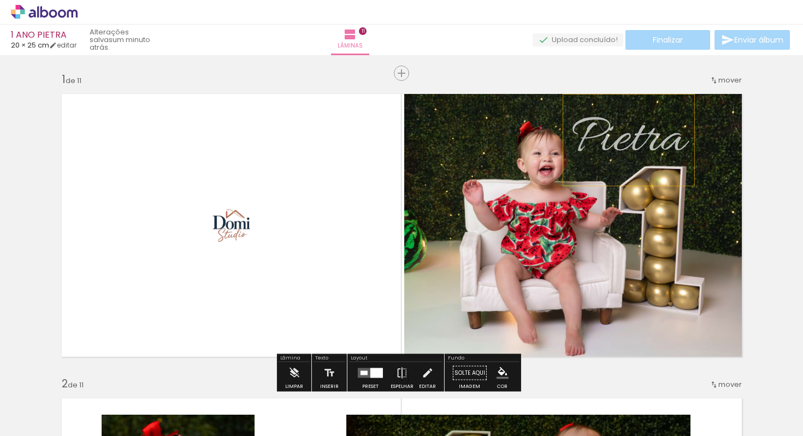
drag, startPoint x: 644, startPoint y: 135, endPoint x: 655, endPoint y: 137, distance: 11.5
click at [655, 137] on span "Pietra" at bounding box center [628, 139] width 115 height 69
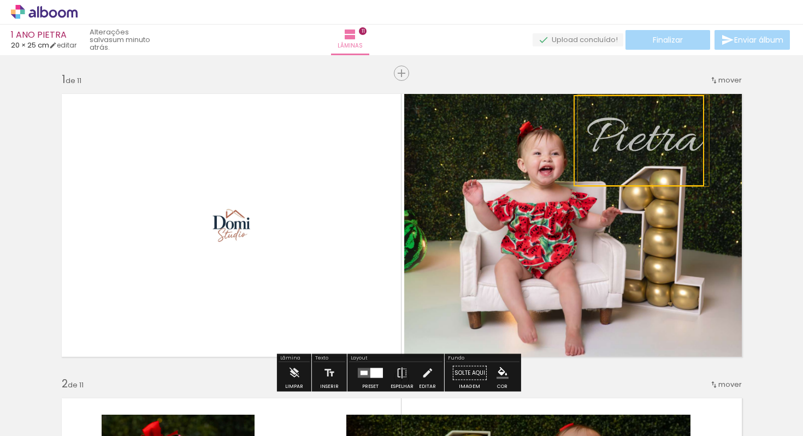
drag, startPoint x: 660, startPoint y: 139, endPoint x: 675, endPoint y: 140, distance: 14.8
click at [675, 140] on quentale-selection at bounding box center [639, 140] width 131 height 91
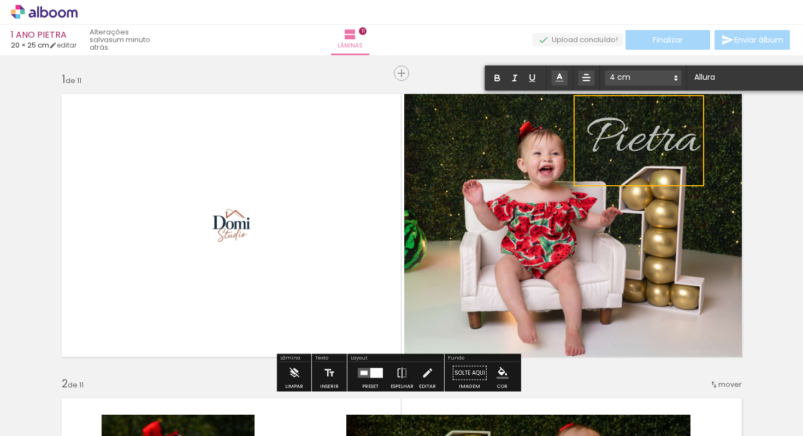
click at [556, 80] on icon at bounding box center [559, 77] width 11 height 11
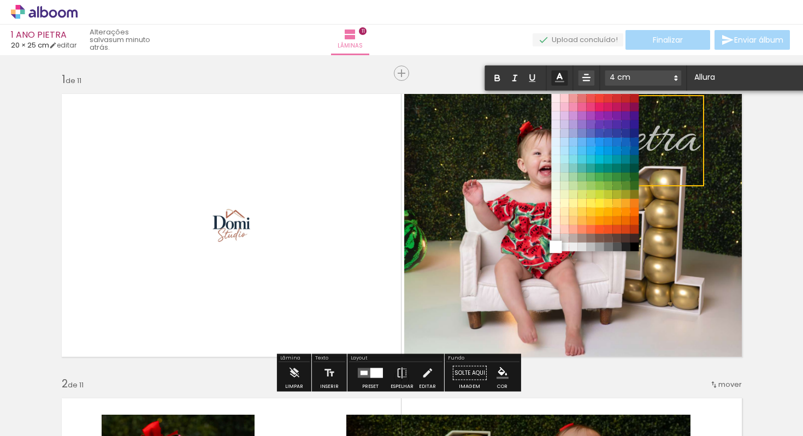
click at [556, 246] on span at bounding box center [556, 247] width 12 height 12
click at [556, 245] on span at bounding box center [556, 247] width 12 height 12
click at [636, 247] on span at bounding box center [634, 247] width 12 height 12
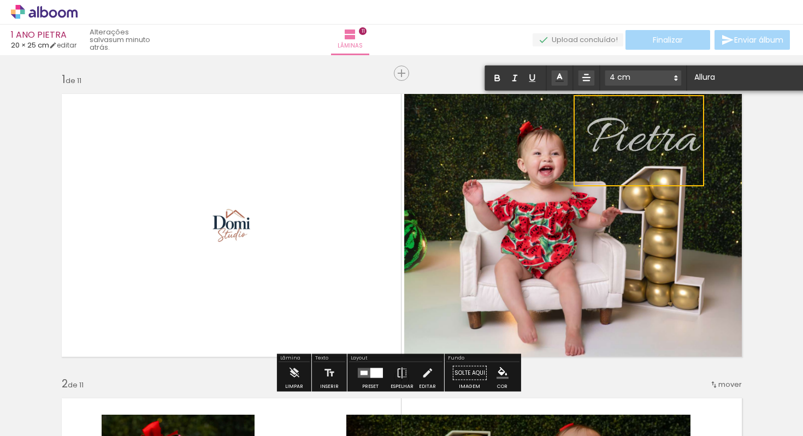
click at [621, 144] on span "Pietra" at bounding box center [643, 140] width 115 height 69
click at [600, 172] on span "Pietra" at bounding box center [643, 140] width 115 height 69
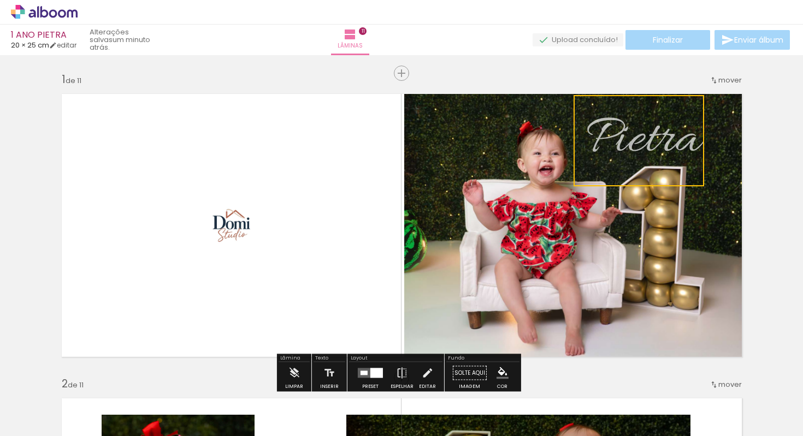
click at [625, 137] on span "Pietra" at bounding box center [643, 140] width 115 height 69
click at [605, 162] on quentale-selection at bounding box center [639, 140] width 131 height 91
click at [605, 162] on span "Pietra" at bounding box center [643, 140] width 115 height 69
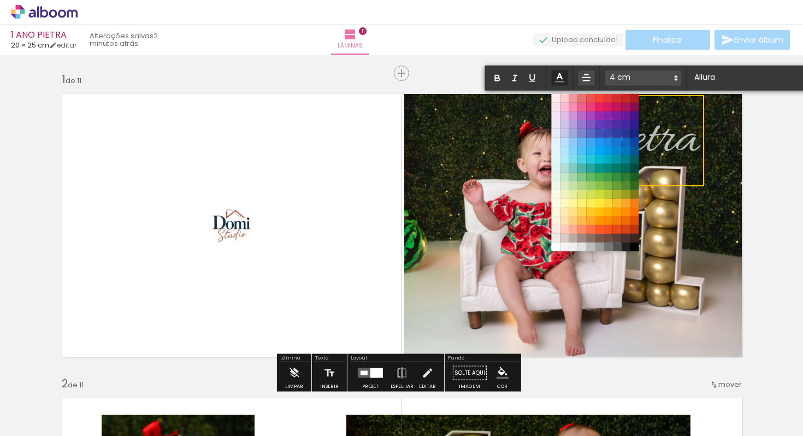
click at [560, 80] on icon at bounding box center [559, 78] width 12 height 12
click at [554, 248] on span at bounding box center [556, 247] width 12 height 12
click at [560, 249] on span at bounding box center [556, 247] width 12 height 12
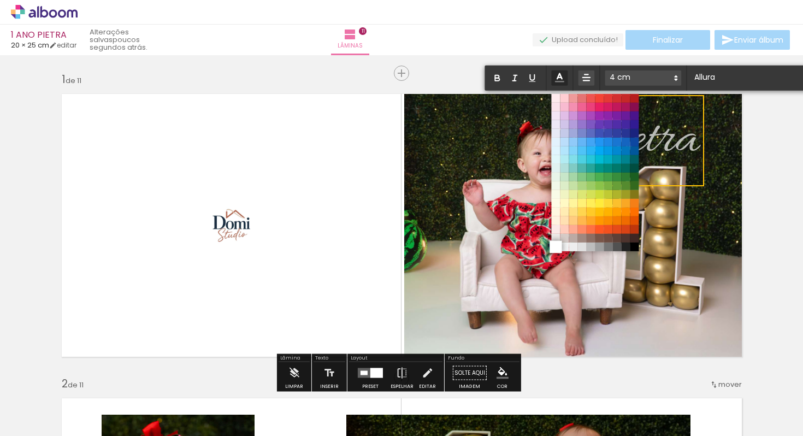
click at [557, 249] on span at bounding box center [556, 247] width 12 height 12
click at [557, 248] on span at bounding box center [556, 247] width 12 height 12
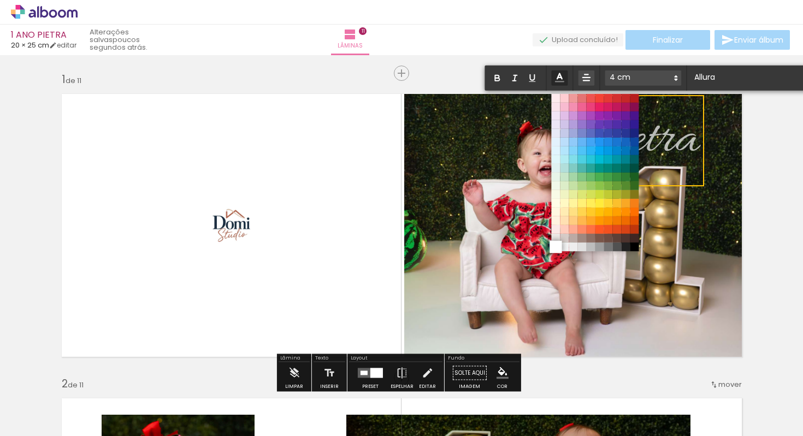
click at [555, 246] on span at bounding box center [556, 247] width 12 height 12
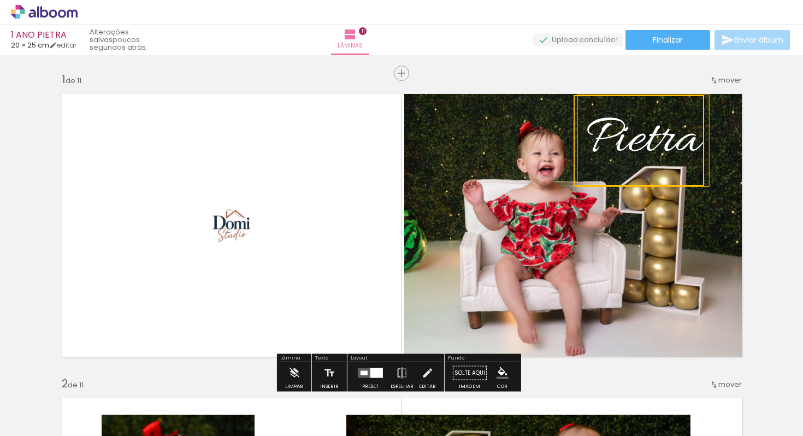
click at [686, 160] on span "Pietra" at bounding box center [643, 140] width 115 height 69
click at [681, 141] on quentale-selection at bounding box center [639, 140] width 131 height 91
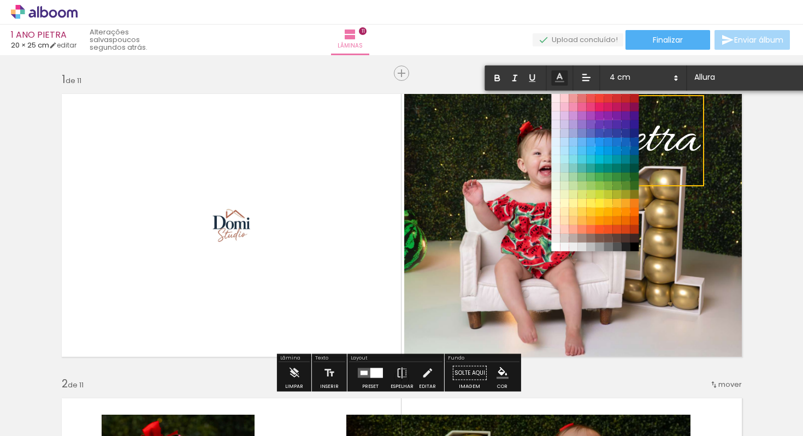
click at [681, 141] on span "Pietra" at bounding box center [643, 140] width 115 height 69
click at [628, 74] on span at bounding box center [643, 77] width 76 height 15
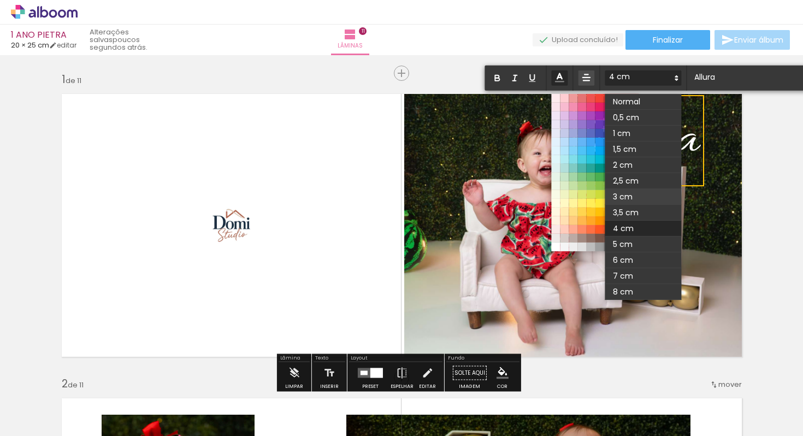
click at [632, 195] on span at bounding box center [643, 197] width 76 height 16
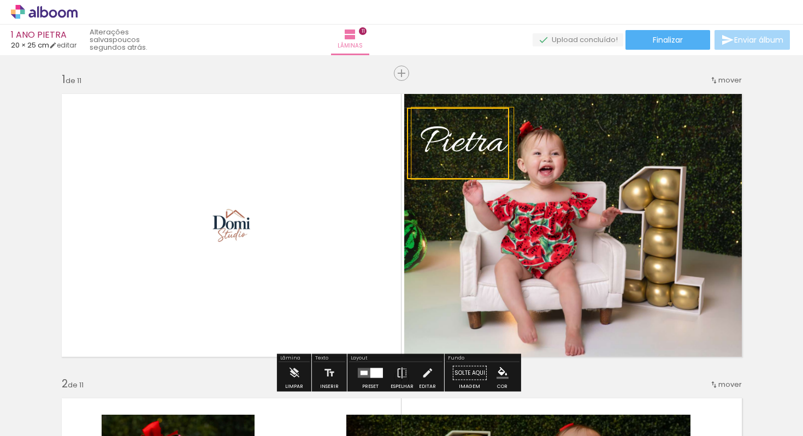
drag, startPoint x: 615, startPoint y: 134, endPoint x: 449, endPoint y: 146, distance: 166.5
click at [449, 146] on quentale-selection at bounding box center [458, 144] width 102 height 72
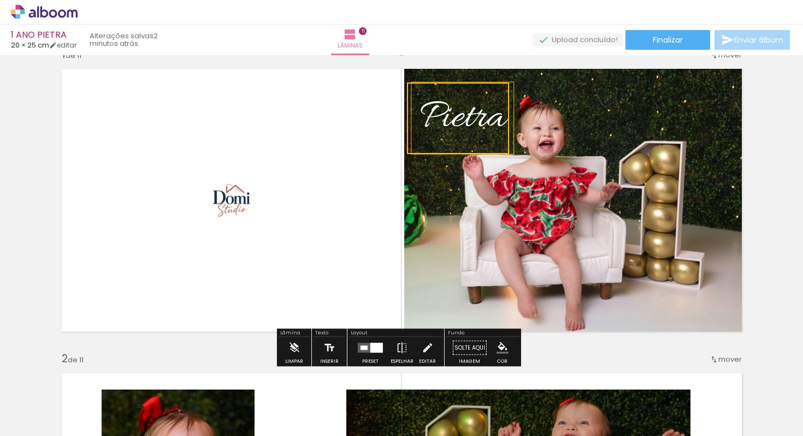
scroll to position [138, 0]
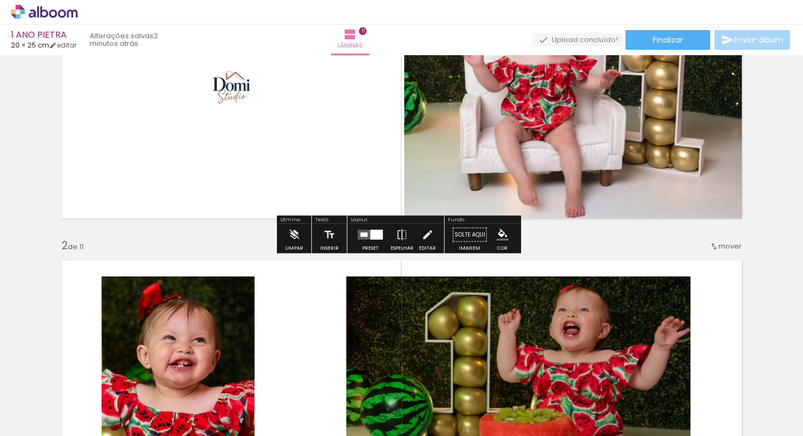
click at [497, 237] on iron-icon "color picker" at bounding box center [503, 235] width 12 height 12
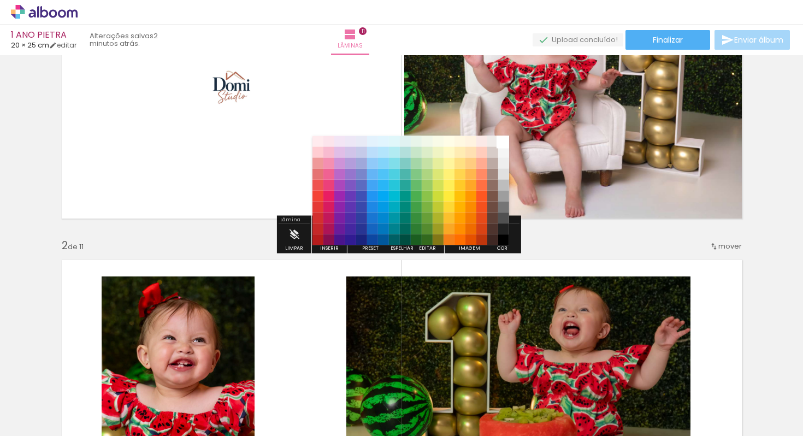
click at [503, 142] on paper-item "#ffffff" at bounding box center [503, 141] width 11 height 11
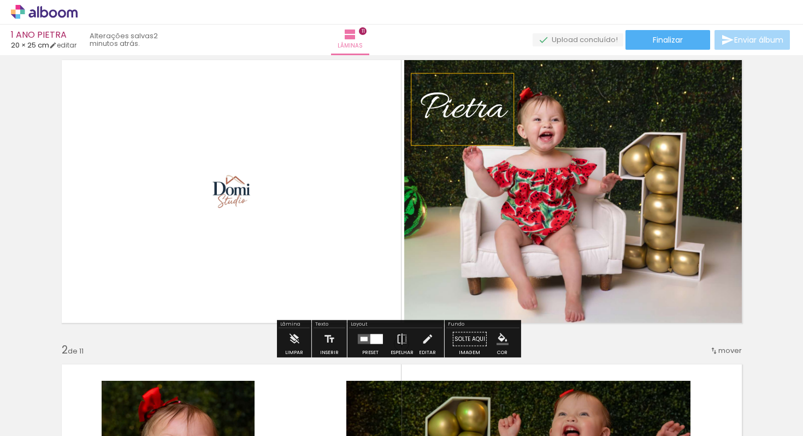
scroll to position [32, 0]
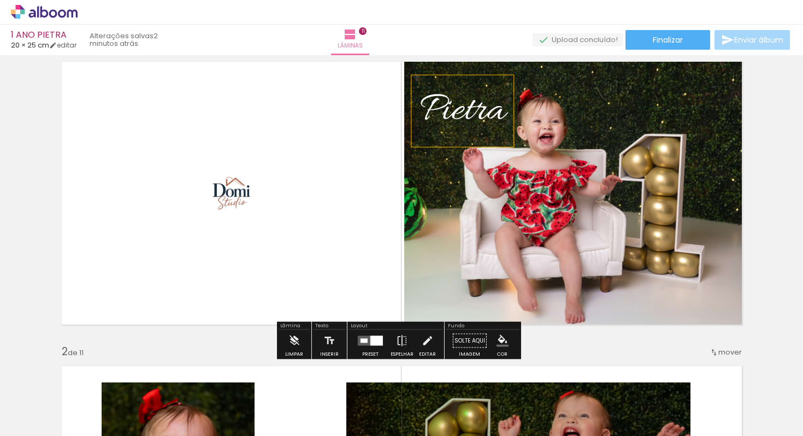
click at [484, 295] on quentale-photo at bounding box center [573, 193] width 339 height 267
drag, startPoint x: 447, startPoint y: 117, endPoint x: 585, endPoint y: 118, distance: 137.1
click at [585, 118] on album-spread "1 de 11" at bounding box center [402, 193] width 694 height 277
click at [427, 103] on span "Pietra" at bounding box center [463, 111] width 86 height 52
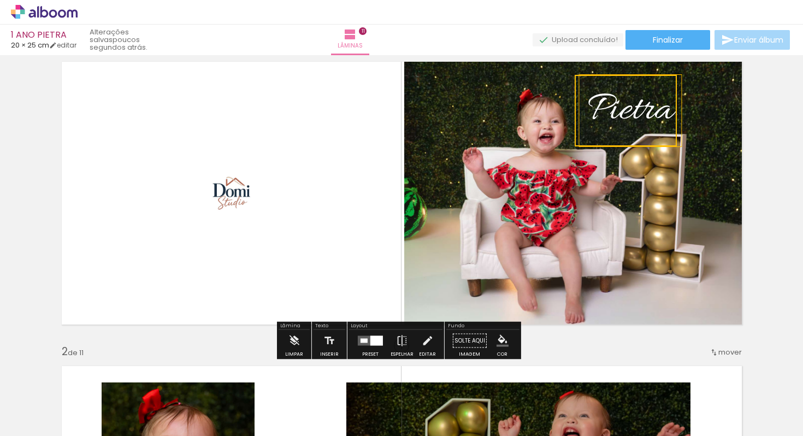
drag, startPoint x: 439, startPoint y: 112, endPoint x: 608, endPoint y: 111, distance: 168.8
click at [608, 111] on quentale-selection at bounding box center [626, 111] width 102 height 72
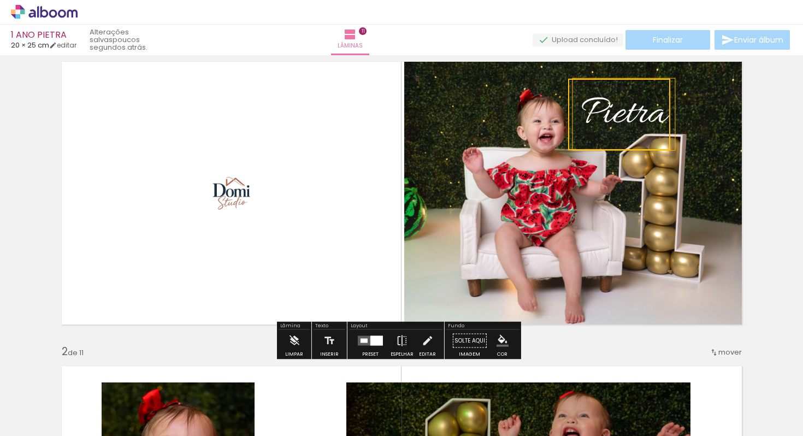
drag, startPoint x: 605, startPoint y: 125, endPoint x: 597, endPoint y: 128, distance: 8.6
click at [597, 128] on quentale-selection at bounding box center [619, 115] width 102 height 72
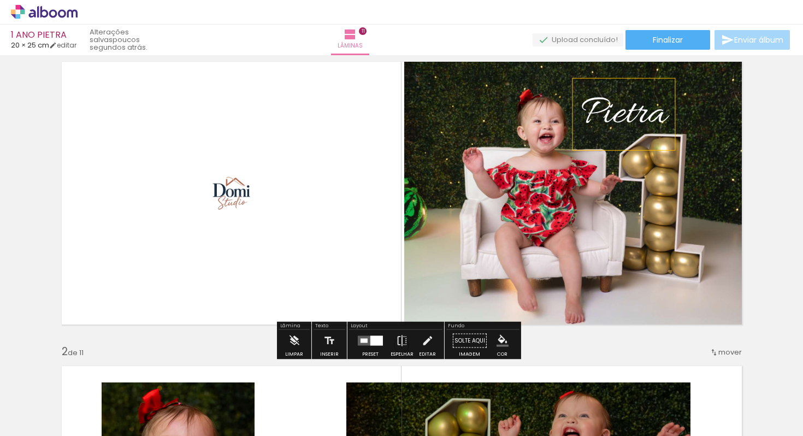
drag, startPoint x: 620, startPoint y: 117, endPoint x: 647, endPoint y: 119, distance: 26.8
click at [647, 119] on span "Pietra" at bounding box center [624, 114] width 86 height 52
drag, startPoint x: 627, startPoint y: 115, endPoint x: 658, endPoint y: 114, distance: 31.7
click at [658, 114] on span "Pietra" at bounding box center [624, 114] width 86 height 52
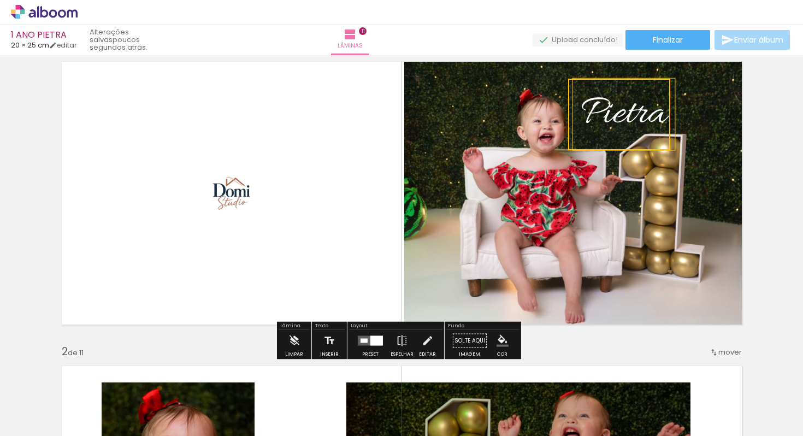
drag, startPoint x: 588, startPoint y: 107, endPoint x: 606, endPoint y: 108, distance: 18.1
click at [606, 108] on span "Pietra" at bounding box center [624, 114] width 86 height 52
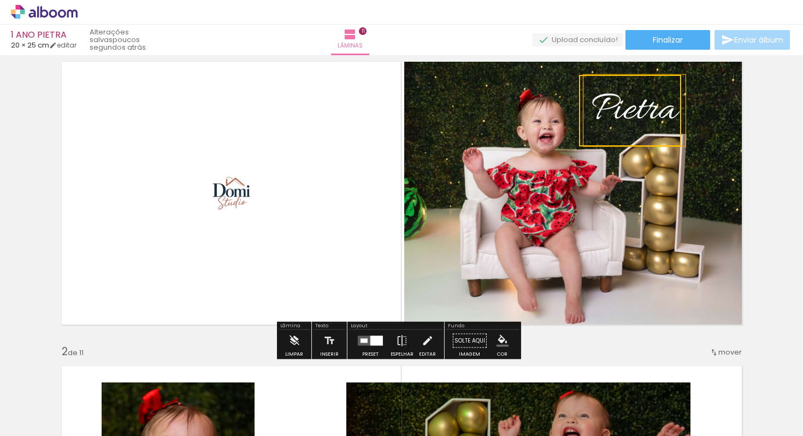
drag, startPoint x: 579, startPoint y: 84, endPoint x: 589, endPoint y: 80, distance: 11.1
click at [589, 80] on quentale-selection at bounding box center [630, 111] width 102 height 72
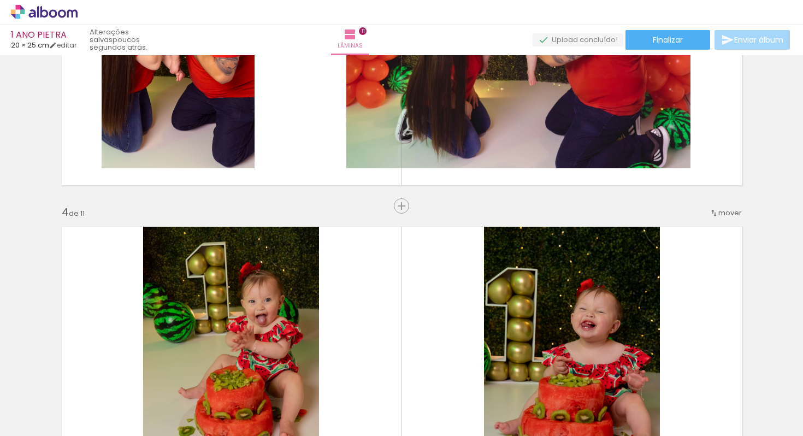
scroll to position [0, 0]
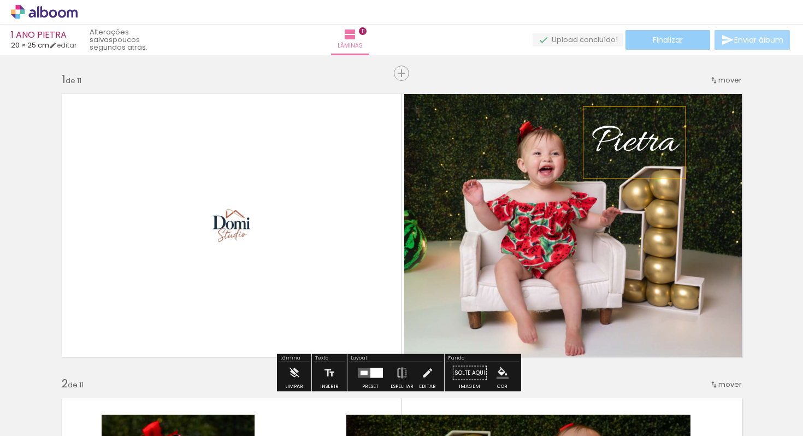
click at [680, 36] on paper-button "Finalizar" at bounding box center [667, 40] width 85 height 20
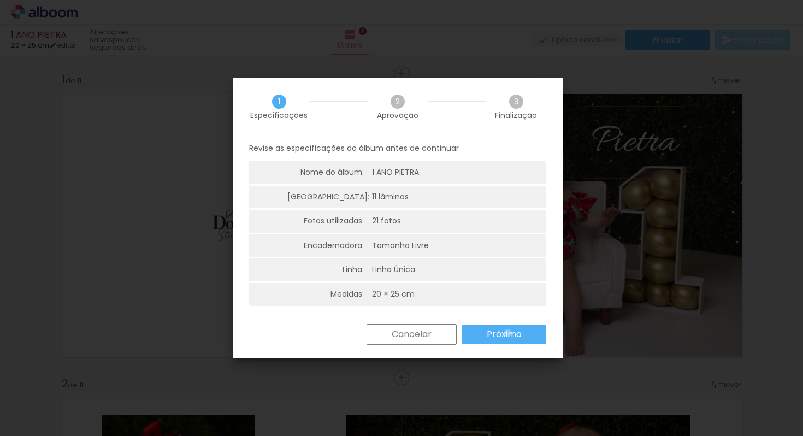
click at [0, 0] on slot "Próximo" at bounding box center [0, 0] width 0 height 0
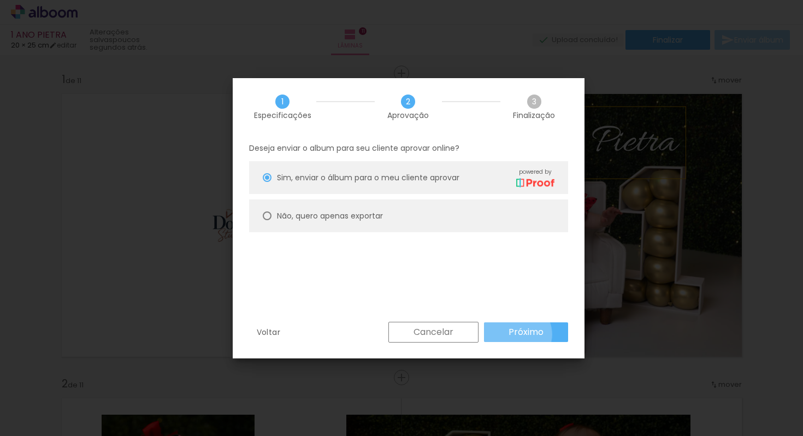
click at [0, 0] on slot "Próximo" at bounding box center [0, 0] width 0 height 0
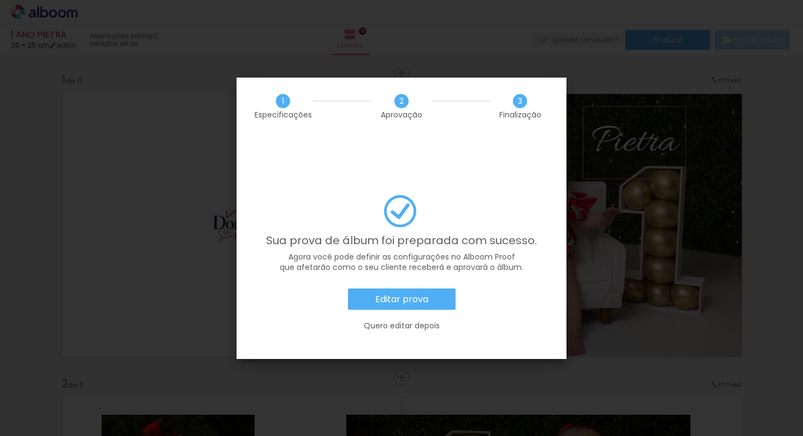
click at [0, 0] on slot "Editar prova" at bounding box center [0, 0] width 0 height 0
